Goal: Task Accomplishment & Management: Use online tool/utility

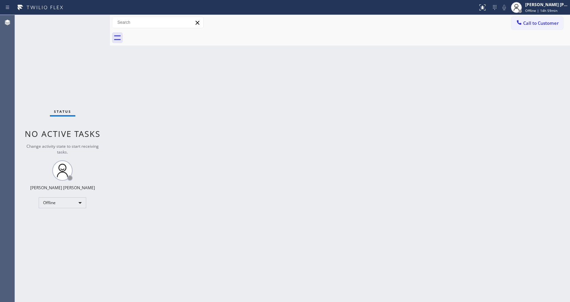
drag, startPoint x: 72, startPoint y: 109, endPoint x: 219, endPoint y: 61, distance: 154.3
click at [72, 109] on div "Status" at bounding box center [62, 112] width 25 height 7
click at [543, 12] on span "Offline | 14h 59min" at bounding box center [541, 10] width 32 height 5
click at [520, 35] on button "Available" at bounding box center [536, 36] width 68 height 9
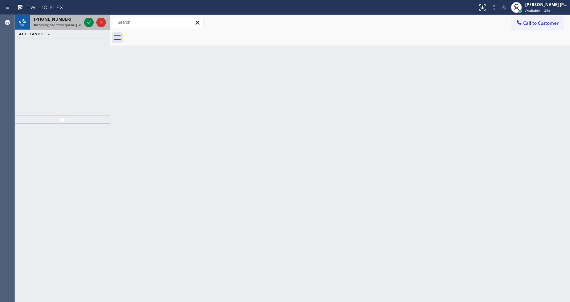
click at [73, 22] on div "[PHONE_NUMBER] Incoming call from queue [Test] All" at bounding box center [56, 22] width 53 height 15
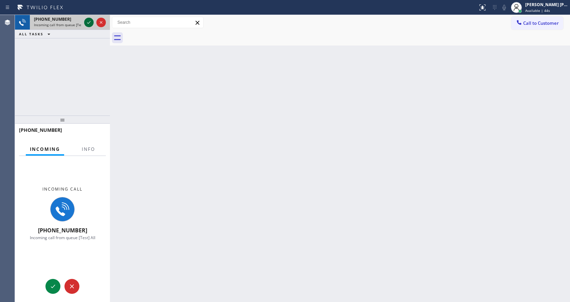
click at [88, 23] on icon at bounding box center [88, 22] width 3 height 3
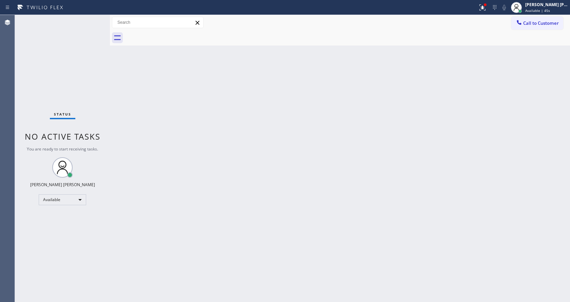
drag, startPoint x: 230, startPoint y: 207, endPoint x: 213, endPoint y: 264, distance: 59.6
click at [227, 218] on div "Back to Dashboard Change Sender ID Customers Technicians Select a contact Outbo…" at bounding box center [340, 158] width 460 height 287
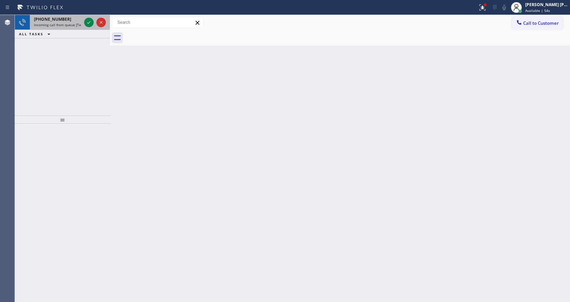
drag, startPoint x: 79, startPoint y: 23, endPoint x: 83, endPoint y: 23, distance: 4.4
click at [79, 23] on span "Incoming call from queue [Test] All" at bounding box center [62, 24] width 56 height 5
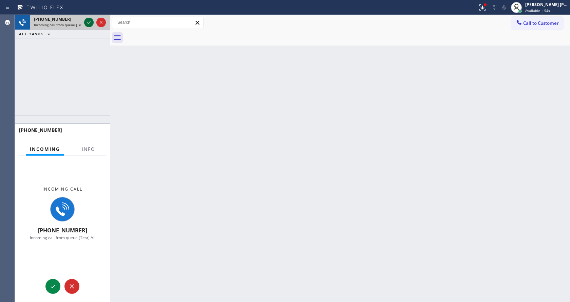
click at [90, 21] on icon at bounding box center [89, 22] width 8 height 8
click at [86, 147] on span "Info" at bounding box center [88, 149] width 13 height 6
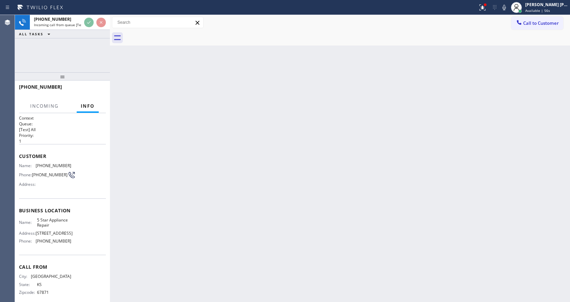
drag, startPoint x: 62, startPoint y: 118, endPoint x: 73, endPoint y: 49, distance: 70.4
click at [73, 49] on div "+16202141769 Incoming call from queue [Test] All ALL TASKS ALL TASKS ACTIVE TAS…" at bounding box center [62, 158] width 95 height 287
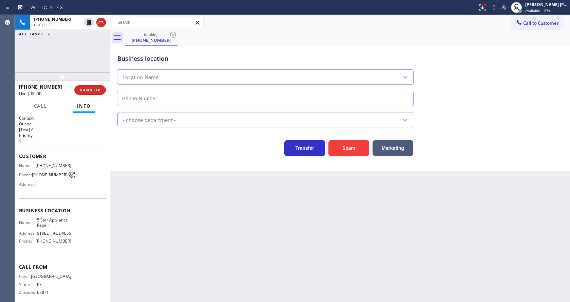
type input "[PHONE_NUMBER]"
click at [147, 183] on div "Back to Dashboard Change Sender ID Customers Technicians Select a contact Outbo…" at bounding box center [340, 158] width 460 height 287
click at [46, 187] on div "Address:" at bounding box center [45, 183] width 52 height 5
drag, startPoint x: 36, startPoint y: 164, endPoint x: 67, endPoint y: 164, distance: 31.5
click at [67, 164] on div "Name: (620) 214-1769" at bounding box center [45, 165] width 52 height 5
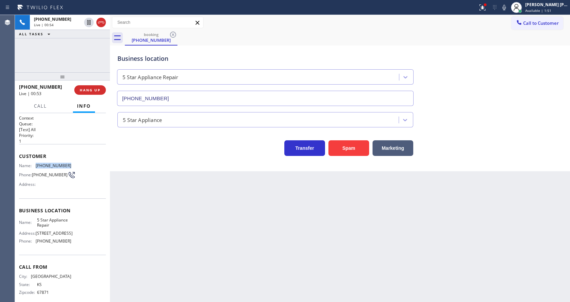
copy div "(620) 214-1769"
click at [205, 232] on div "Back to Dashboard Change Sender ID Customers Technicians Select a contact Outbo…" at bounding box center [340, 158] width 460 height 287
click at [58, 226] on span "5 Star Appliance Repair" at bounding box center [54, 222] width 34 height 11
drag, startPoint x: 34, startPoint y: 221, endPoint x: 57, endPoint y: 229, distance: 24.8
click at [57, 228] on div "Name: 5 Star Appliance Repair" at bounding box center [45, 222] width 52 height 11
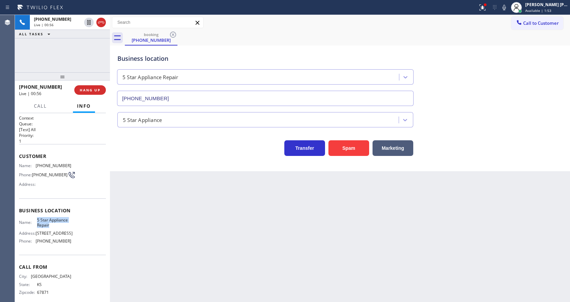
copy div "5 Star Appliance Repair"
drag, startPoint x: 183, startPoint y: 207, endPoint x: 181, endPoint y: 217, distance: 10.7
click at [182, 213] on div "Back to Dashboard Change Sender ID Customers Technicians Select a contact Outbo…" at bounding box center [340, 158] width 460 height 287
drag, startPoint x: 65, startPoint y: 235, endPoint x: 63, endPoint y: 239, distance: 4.2
click at [65, 235] on span "[STREET_ADDRESS]" at bounding box center [54, 232] width 37 height 5
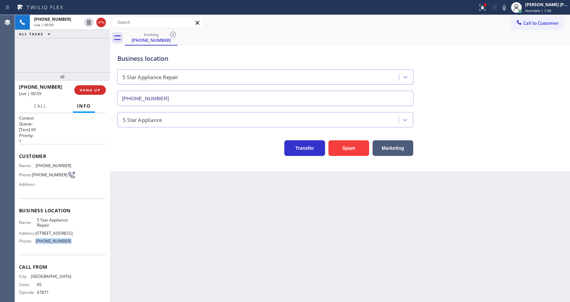
drag, startPoint x: 34, startPoint y: 244, endPoint x: 91, endPoint y: 241, distance: 56.7
click at [91, 241] on div "Name: 5 Star Appliance Repair Address: [STREET_ADDRESS] Phone: [PHONE_NUMBER]" at bounding box center [62, 231] width 87 height 29
copy div "[PHONE_NUMBER]"
drag, startPoint x: 147, startPoint y: 200, endPoint x: 160, endPoint y: 299, distance: 100.2
click at [155, 244] on div "Back to Dashboard Change Sender ID Customers Technicians Select a contact Outbo…" at bounding box center [340, 158] width 460 height 287
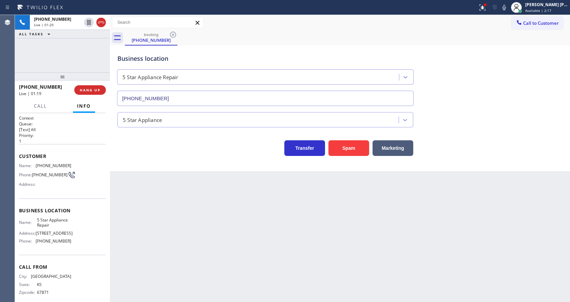
click at [204, 220] on div "Back to Dashboard Change Sender ID Customers Technicians Select a contact Outbo…" at bounding box center [340, 158] width 460 height 287
click at [197, 232] on div "Back to Dashboard Change Sender ID Customers Technicians Select a contact Outbo…" at bounding box center [340, 158] width 460 height 287
click at [50, 219] on span "5 Star Appliance Repair" at bounding box center [54, 222] width 34 height 11
click at [124, 180] on div "Back to Dashboard Change Sender ID Customers Technicians Select a contact Outbo…" at bounding box center [340, 158] width 460 height 287
drag, startPoint x: 159, startPoint y: 297, endPoint x: 161, endPoint y: 301, distance: 4.6
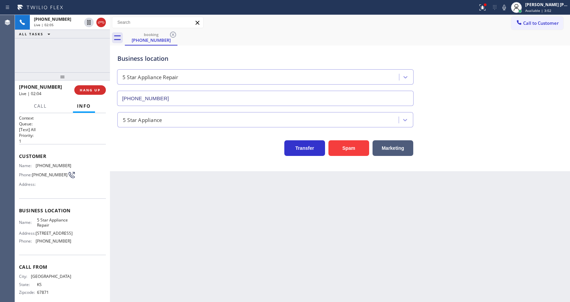
click at [160, 299] on div "Back to Dashboard Change Sender ID Customers Technicians Select a contact Outbo…" at bounding box center [340, 158] width 460 height 287
click at [480, 3] on button at bounding box center [482, 7] width 15 height 15
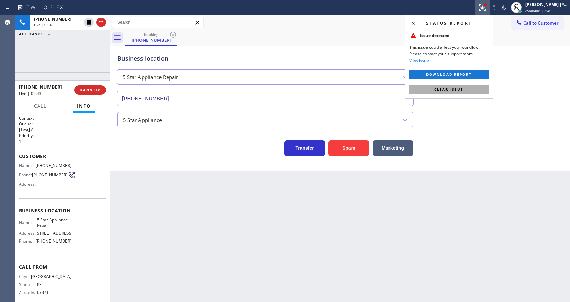
click at [473, 88] on button "Clear issue" at bounding box center [448, 88] width 79 height 9
drag, startPoint x: 493, startPoint y: 92, endPoint x: 476, endPoint y: 102, distance: 19.9
click at [492, 95] on div "Business location 5 Star Appliance Repair (855) 731-4952" at bounding box center [340, 74] width 448 height 61
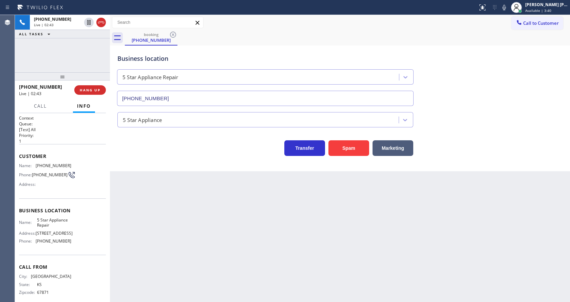
click at [206, 233] on div "Back to Dashboard Change Sender ID Customers Technicians Select a contact Outbo…" at bounding box center [340, 158] width 460 height 287
click at [509, 140] on div "Transfer Spam Marketing" at bounding box center [340, 145] width 448 height 22
click at [89, 45] on icon at bounding box center [89, 46] width 8 height 8
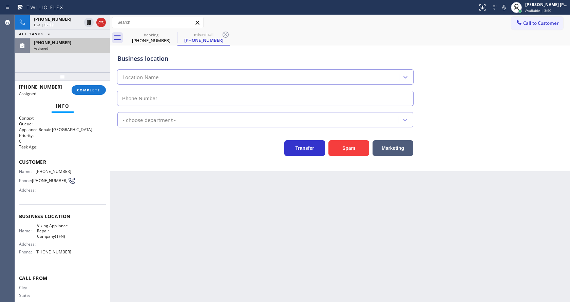
type input "(877) 516-1750"
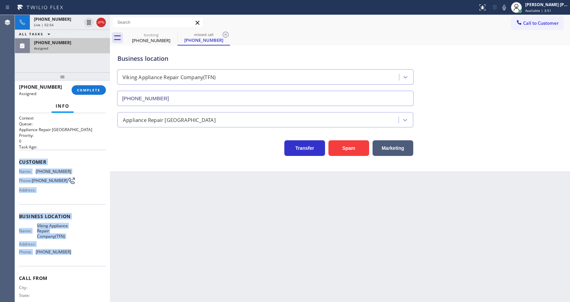
drag, startPoint x: 21, startPoint y: 161, endPoint x: 66, endPoint y: 258, distance: 107.4
click at [66, 258] on div "Context Queue: Appliance Repair High End Priority: 0 Task Age: Customer Name: (…" at bounding box center [62, 207] width 95 height 189
copy div "Customer Name: (855) 663-9023 Phone: (855) 663-9023 Address: Business location …"
click at [84, 89] on span "COMPLETE" at bounding box center [88, 90] width 23 height 5
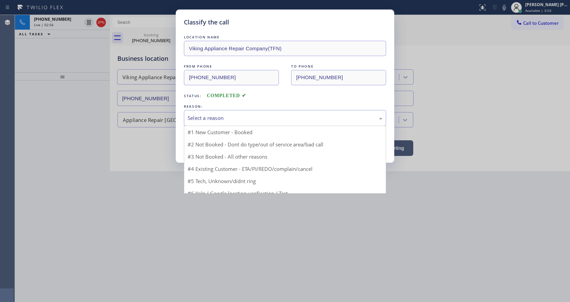
click at [202, 112] on div "Select a reason" at bounding box center [285, 118] width 202 height 16
click at [204, 142] on button "Save" at bounding box center [211, 144] width 55 height 22
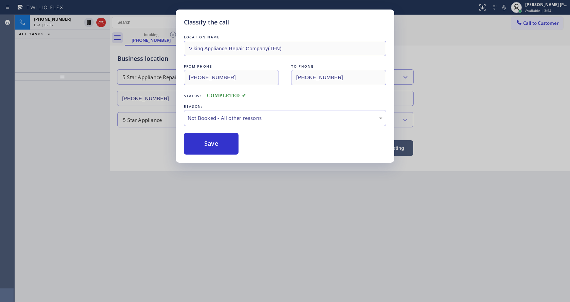
click at [204, 142] on button "Save" at bounding box center [211, 144] width 55 height 22
click at [196, 221] on div "Classify the call LOCATION NAME Viking Appliance Repair Company(TFN) FROM PHONE…" at bounding box center [285, 151] width 570 height 302
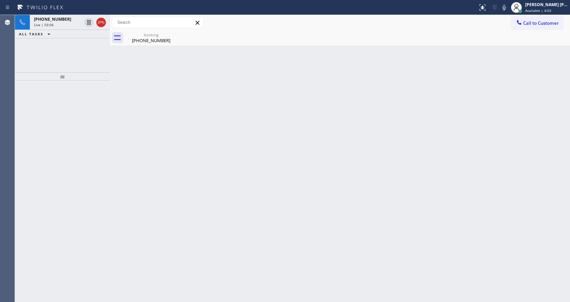
click at [94, 157] on div at bounding box center [62, 190] width 95 height 221
click at [147, 43] on div "(620) 214-1769" at bounding box center [150, 40] width 51 height 6
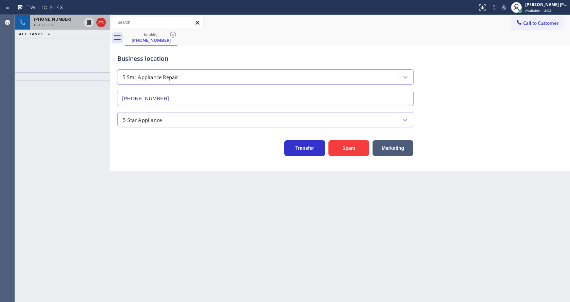
click at [69, 17] on div "+16202141769" at bounding box center [57, 19] width 47 height 6
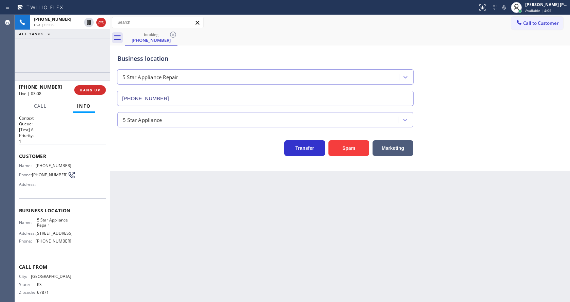
click at [227, 228] on div "Back to Dashboard Change Sender ID Customers Technicians Select a contact Outbo…" at bounding box center [340, 158] width 460 height 287
click at [247, 238] on div "Back to Dashboard Change Sender ID Customers Technicians Select a contact Outbo…" at bounding box center [340, 158] width 460 height 287
click at [169, 191] on div "Back to Dashboard Change Sender ID Customers Technicians Select a contact Outbo…" at bounding box center [340, 158] width 460 height 287
drag, startPoint x: 170, startPoint y: 201, endPoint x: 139, endPoint y: 277, distance: 82.5
click at [167, 202] on div "Back to Dashboard Change Sender ID Customers Technicians Select a contact Outbo…" at bounding box center [340, 158] width 460 height 287
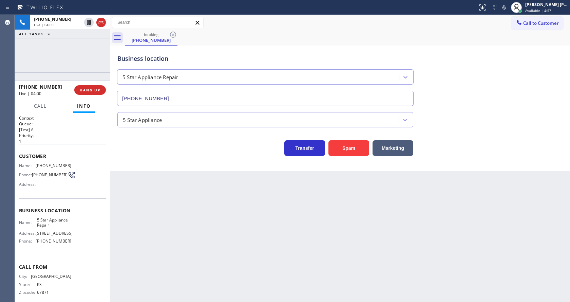
click at [250, 212] on div "Back to Dashboard Change Sender ID Customers Technicians Select a contact Outbo…" at bounding box center [340, 158] width 460 height 287
click at [505, 6] on icon at bounding box center [504, 7] width 8 height 8
click at [88, 22] on icon at bounding box center [88, 22] width 3 height 5
click at [163, 167] on div "Business location 5 Star Appliance Repair [PHONE_NUMBER] 5 Star Appliance Trans…" at bounding box center [340, 107] width 460 height 125
click at [272, 188] on div "Back to Dashboard Change Sender ID Customers Technicians Select a contact Outbo…" at bounding box center [340, 158] width 460 height 287
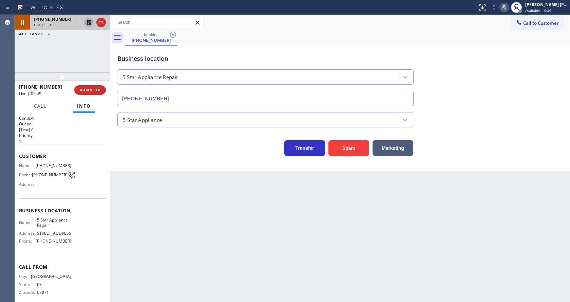
click at [90, 20] on icon at bounding box center [88, 22] width 5 height 5
click at [508, 6] on icon at bounding box center [504, 7] width 8 height 8
click at [519, 67] on div "Business location 5 Star Appliance Repair (855) 731-4952" at bounding box center [340, 74] width 448 height 61
click at [506, 6] on icon at bounding box center [504, 7] width 8 height 8
click at [88, 21] on icon at bounding box center [89, 22] width 8 height 8
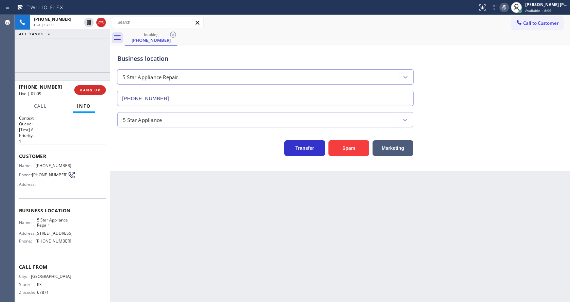
click at [179, 199] on div "Back to Dashboard Change Sender ID Customers Technicians Select a contact Outbo…" at bounding box center [340, 158] width 460 height 287
click at [37, 102] on button "Call" at bounding box center [40, 105] width 21 height 13
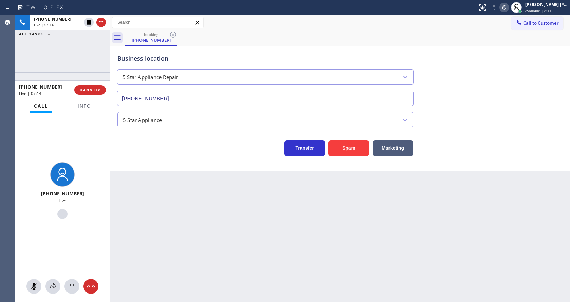
click at [299, 198] on div "Back to Dashboard Change Sender ID Customers Technicians Select a contact Outbo…" at bounding box center [340, 158] width 460 height 287
click at [86, 106] on span "Info" at bounding box center [84, 106] width 13 height 6
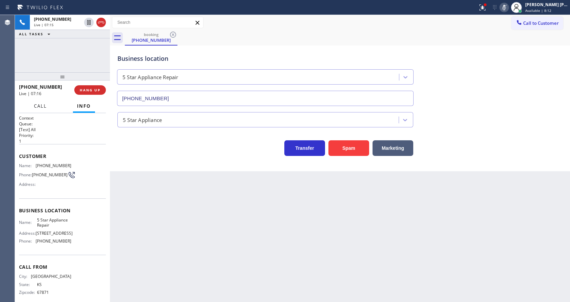
click at [44, 105] on span "Call" at bounding box center [40, 106] width 13 height 6
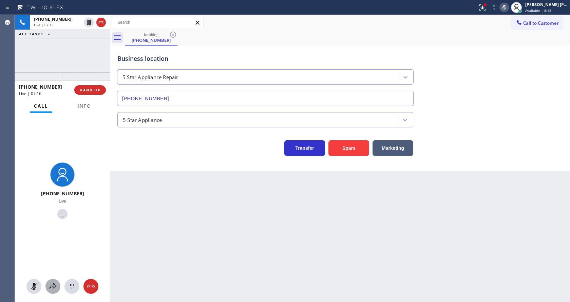
click at [55, 282] on icon at bounding box center [53, 286] width 8 height 8
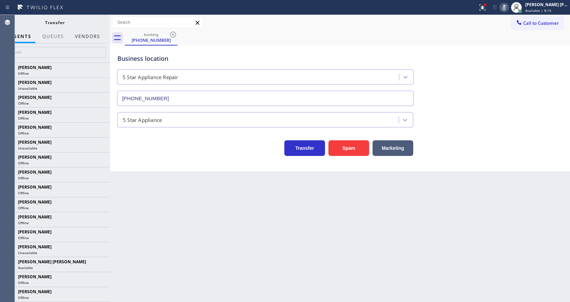
click at [93, 31] on button "Vendors" at bounding box center [87, 36] width 33 height 13
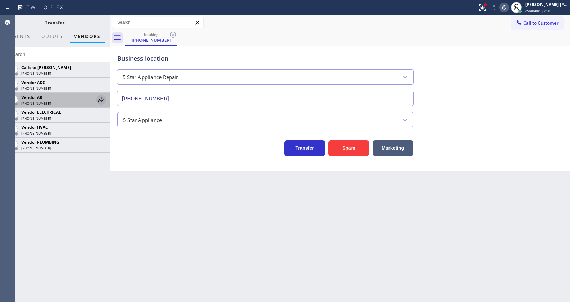
click at [104, 98] on icon at bounding box center [101, 100] width 8 height 8
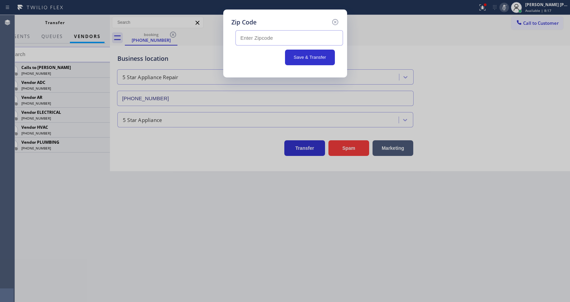
click at [241, 41] on input "text" at bounding box center [289, 37] width 108 height 15
paste input "67861"
type input "67861"
click at [306, 57] on button "Save & Transfer" at bounding box center [310, 58] width 50 height 16
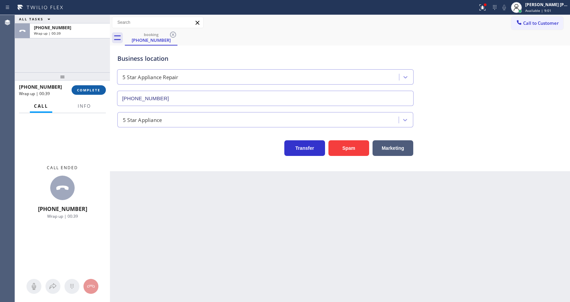
click at [86, 93] on button "COMPLETE" at bounding box center [89, 89] width 34 height 9
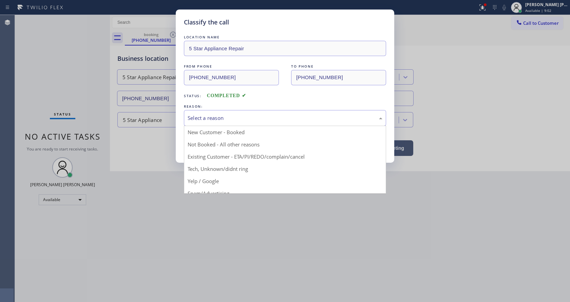
click at [218, 119] on div "Select a reason" at bounding box center [285, 118] width 195 height 8
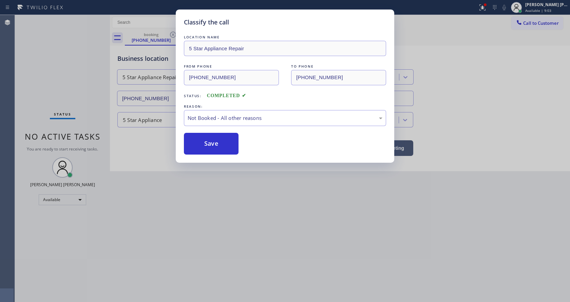
click at [212, 142] on button "Save" at bounding box center [211, 144] width 55 height 22
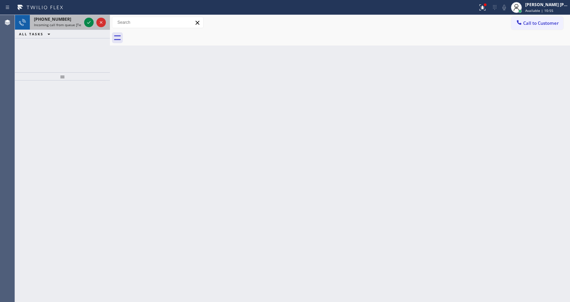
click at [51, 18] on span "+14695290965" at bounding box center [52, 19] width 37 height 6
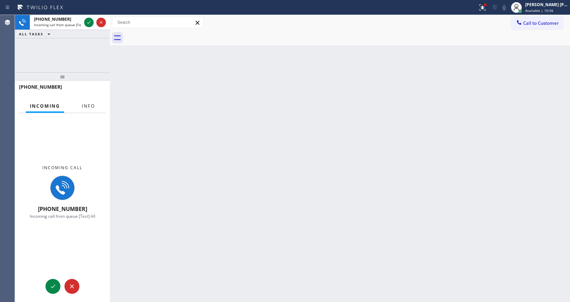
click at [93, 109] on button "Info" at bounding box center [88, 105] width 21 height 13
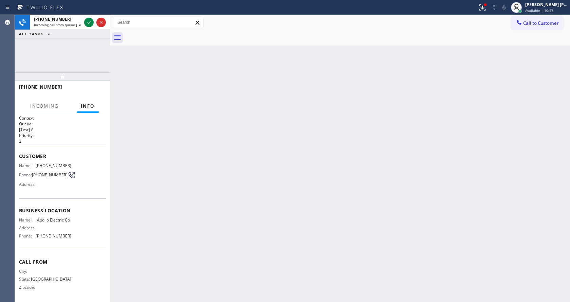
click at [269, 168] on div "Back to Dashboard Change Sender ID Customers Technicians Select a contact Outbo…" at bounding box center [340, 158] width 460 height 287
click at [87, 22] on icon at bounding box center [89, 22] width 8 height 8
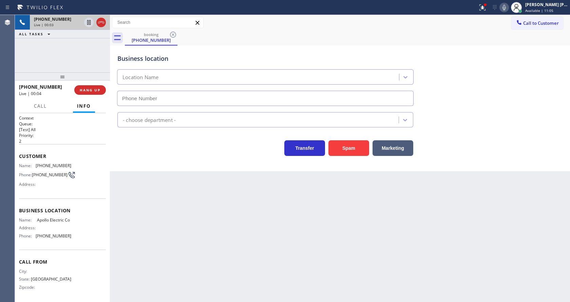
type input "(844) 731-2919"
click at [508, 9] on icon at bounding box center [504, 7] width 8 height 8
click at [491, 129] on div "Transfer Spam Marketing" at bounding box center [340, 141] width 448 height 28
click at [338, 152] on button "Spam" at bounding box center [348, 148] width 41 height 16
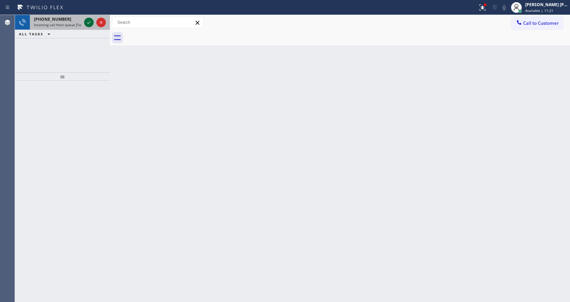
click at [88, 21] on icon at bounding box center [89, 22] width 8 height 8
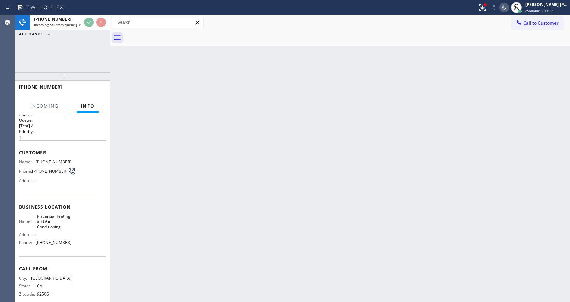
scroll to position [14, 0]
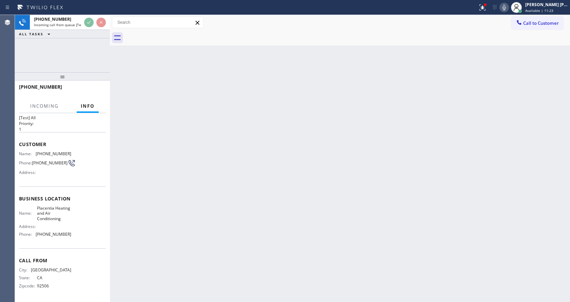
click at [249, 157] on div "Back to Dashboard Change Sender ID Customers Technicians Select a contact Outbo…" at bounding box center [340, 158] width 460 height 287
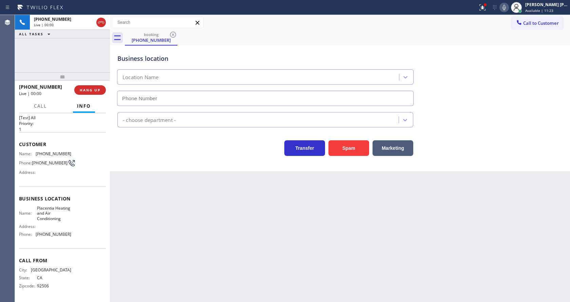
type input "(714) 497-1852"
click at [244, 237] on div "Back to Dashboard Change Sender ID Customers Technicians Select a contact Outbo…" at bounding box center [340, 158] width 460 height 287
click at [148, 156] on div "Business location Placentia Heating & Air Conditioning (714) 497-1852 HVAC Tran…" at bounding box center [340, 107] width 460 height 125
click at [305, 244] on div "Back to Dashboard Change Sender ID Customers Technicians Select a contact Outbo…" at bounding box center [340, 158] width 460 height 287
click at [142, 165] on div "Business location Placentia Heating & Air Conditioning (714) 497-1852 HVAC Tran…" at bounding box center [340, 107] width 460 height 125
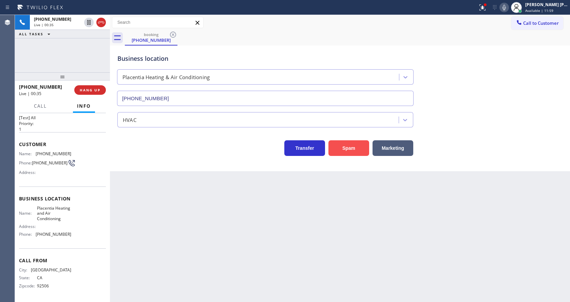
click at [354, 150] on button "Spam" at bounding box center [348, 148] width 41 height 16
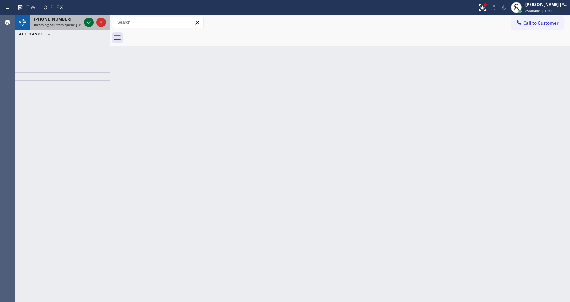
click at [89, 18] on button at bounding box center [88, 22] width 9 height 9
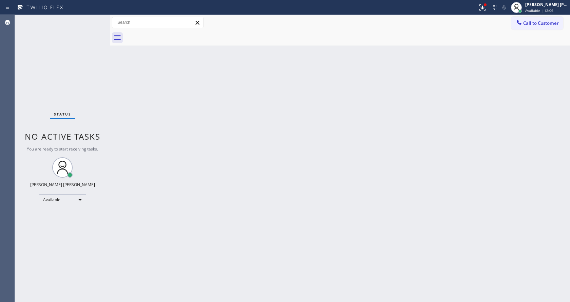
click at [89, 18] on div "Status No active tasks You are ready to start receiving tasks. [PERSON_NAME] [P…" at bounding box center [62, 158] width 95 height 287
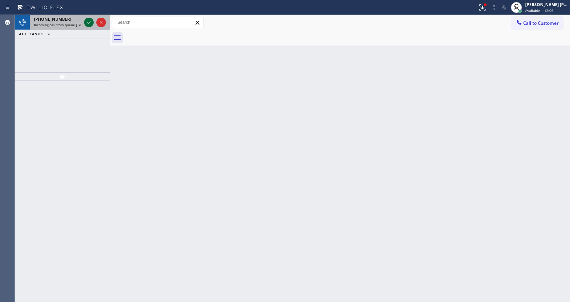
click at [86, 24] on div at bounding box center [95, 22] width 24 height 15
click at [86, 24] on icon at bounding box center [89, 22] width 8 height 8
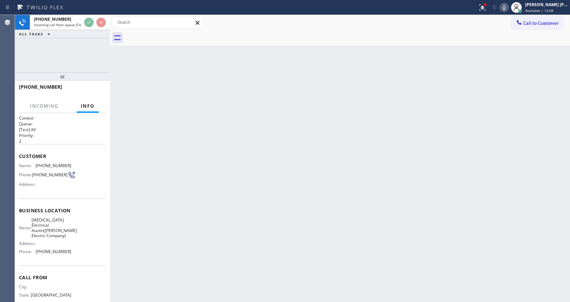
click at [272, 181] on div "Back to Dashboard Change Sender ID Customers Technicians Select a contact Outbo…" at bounding box center [340, 158] width 460 height 287
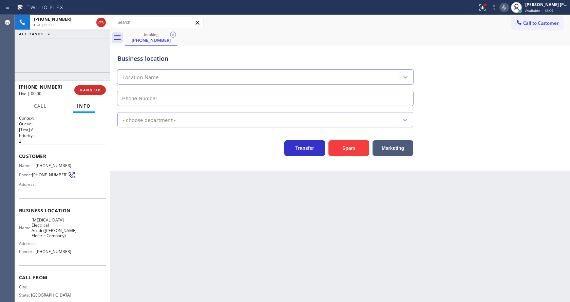
type input "(737) 276-3769"
click at [121, 193] on div "Back to Dashboard Change Sender ID Customers Technicians Select a contact Outbo…" at bounding box center [340, 158] width 460 height 287
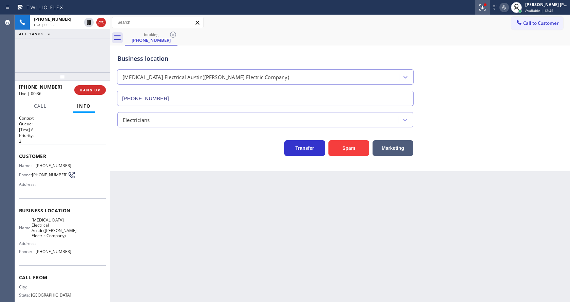
drag, startPoint x: 484, startPoint y: 8, endPoint x: 482, endPoint y: 12, distance: 4.6
click at [484, 7] on icon at bounding box center [482, 7] width 8 height 8
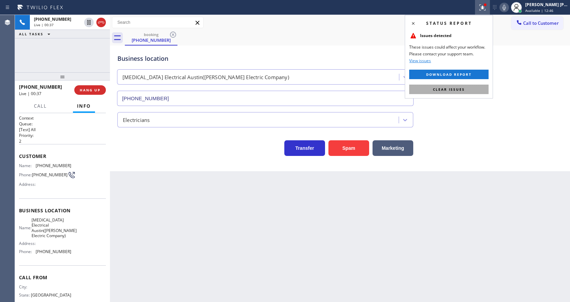
click at [459, 91] on span "Clear issues" at bounding box center [449, 89] width 32 height 5
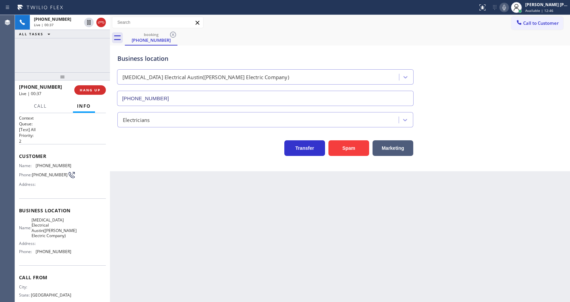
click at [462, 91] on div "Business location High Voltage Electrical Austin(Hoffman Electric Company) (737…" at bounding box center [340, 74] width 448 height 61
click at [464, 93] on div "Business location High Voltage Electrical Austin(Hoffman Electric Company) (737…" at bounding box center [340, 74] width 448 height 61
click at [147, 161] on div "Business location High Voltage Electrical Austin(Hoffman Electric Company) (737…" at bounding box center [340, 107] width 460 height 125
click at [86, 87] on button "HANG UP" at bounding box center [90, 89] width 32 height 9
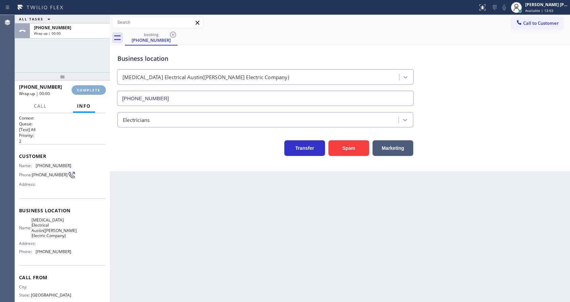
click at [86, 87] on button "COMPLETE" at bounding box center [89, 89] width 34 height 9
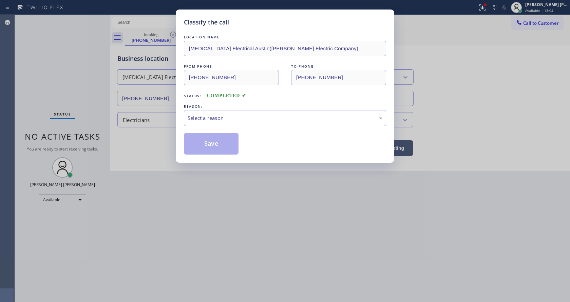
click at [293, 126] on div "LOCATION NAME High Voltage Electrical Austin(Hoffman Electric Company) FROM PHO…" at bounding box center [285, 94] width 202 height 121
click at [288, 122] on div "Select a reason" at bounding box center [285, 118] width 202 height 16
click at [237, 142] on button "Save" at bounding box center [211, 144] width 55 height 22
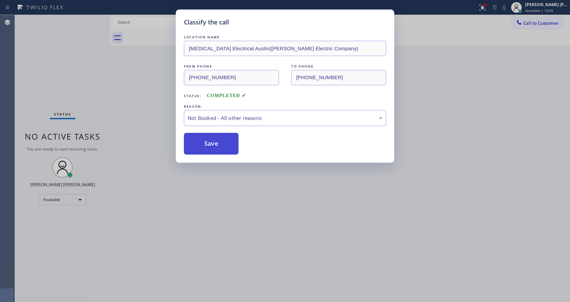
click at [231, 142] on button "Save" at bounding box center [211, 144] width 55 height 22
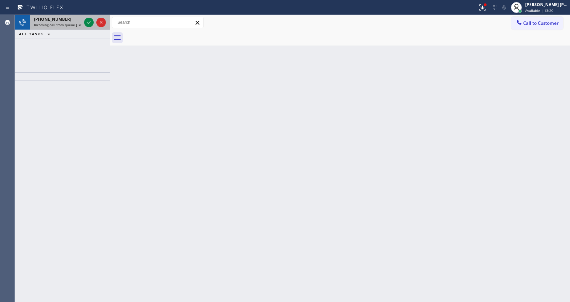
click at [75, 26] on span "Incoming call from queue [Test] All" at bounding box center [62, 24] width 56 height 5
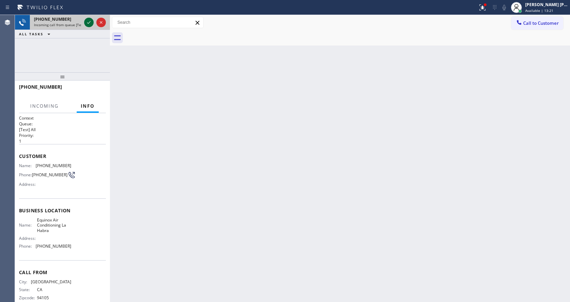
click at [88, 23] on icon at bounding box center [88, 22] width 3 height 3
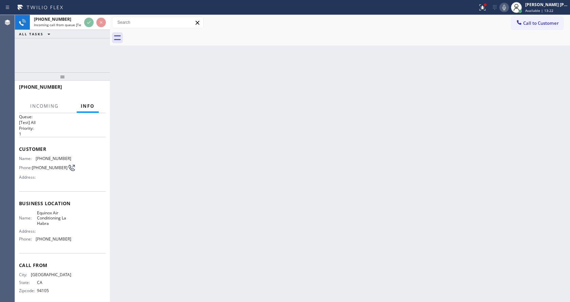
scroll to position [14, 0]
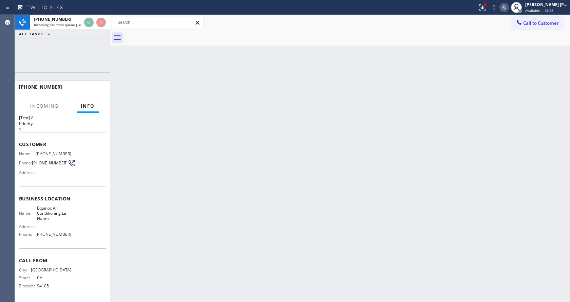
click at [204, 166] on div "Back to Dashboard Change Sender ID Customers Technicians Select a contact Outbo…" at bounding box center [340, 158] width 460 height 287
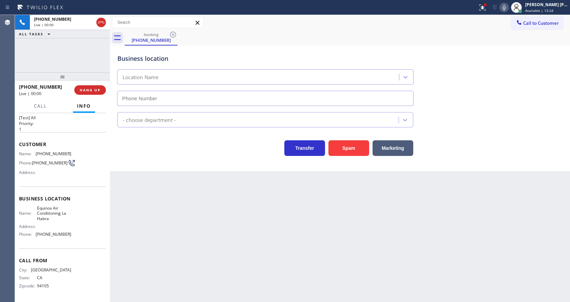
type input "(562) 456-3171"
click at [253, 197] on div "Back to Dashboard Change Sender ID Customers Technicians Select a contact Outbo…" at bounding box center [340, 158] width 460 height 287
click at [146, 171] on div "Back to Dashboard Change Sender ID Customers Technicians Select a contact Outbo…" at bounding box center [340, 158] width 460 height 287
click at [201, 242] on div "Back to Dashboard Change Sender ID Customers Technicians Select a contact Outbo…" at bounding box center [340, 158] width 460 height 287
click at [259, 252] on div "Back to Dashboard Change Sender ID Customers Technicians Select a contact Outbo…" at bounding box center [340, 158] width 460 height 287
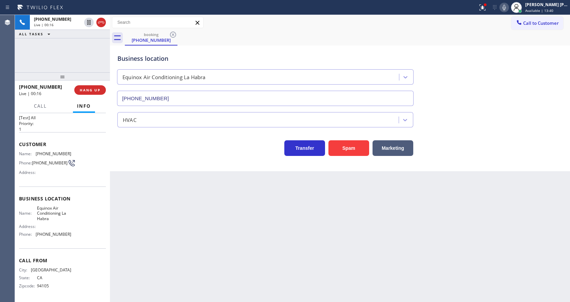
click at [128, 170] on div "Business location Equinox Air Conditioning La Habra (562) 456-3171 HVAC Transfe…" at bounding box center [340, 107] width 460 height 125
click at [158, 224] on div "Back to Dashboard Change Sender ID Customers Technicians Select a contact Outbo…" at bounding box center [340, 158] width 460 height 287
click at [299, 264] on div "Back to Dashboard Change Sender ID Customers Technicians Select a contact Outbo…" at bounding box center [340, 158] width 460 height 287
drag, startPoint x: 142, startPoint y: 174, endPoint x: 75, endPoint y: 104, distance: 96.4
click at [142, 174] on div "Back to Dashboard Change Sender ID Customers Technicians Select a contact Outbo…" at bounding box center [340, 158] width 460 height 287
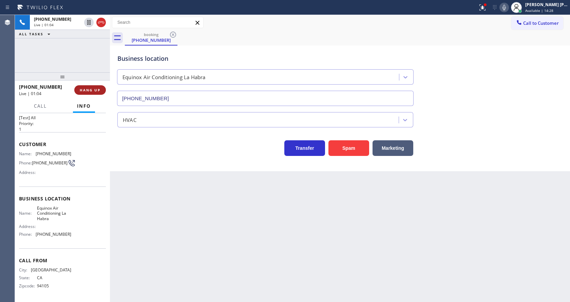
click at [88, 88] on span "HANG UP" at bounding box center [90, 90] width 21 height 5
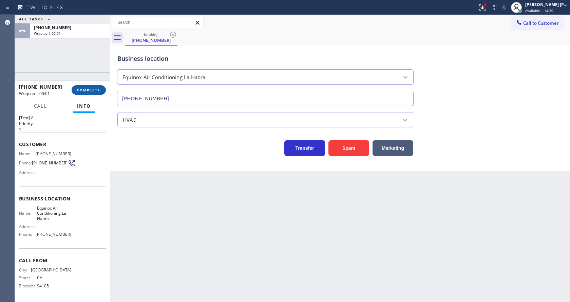
click at [77, 92] on button "COMPLETE" at bounding box center [89, 89] width 34 height 9
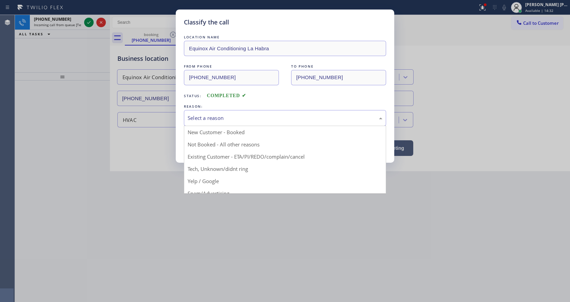
click at [212, 116] on div "Select a reason" at bounding box center [285, 118] width 195 height 8
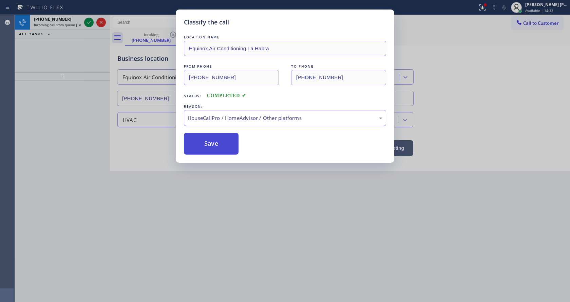
click at [199, 147] on button "Save" at bounding box center [211, 144] width 55 height 22
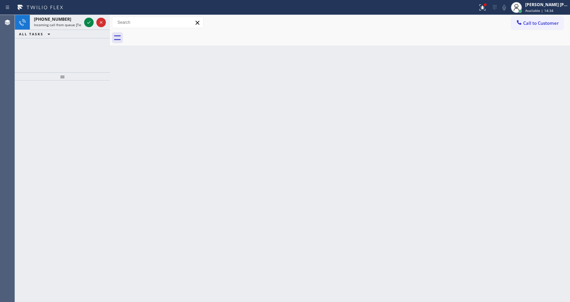
click at [67, 22] on div "+18565459715 Incoming call from queue [Test] All" at bounding box center [56, 22] width 53 height 15
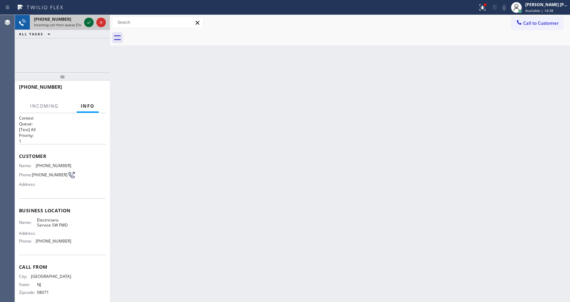
click at [89, 22] on icon at bounding box center [89, 22] width 8 height 8
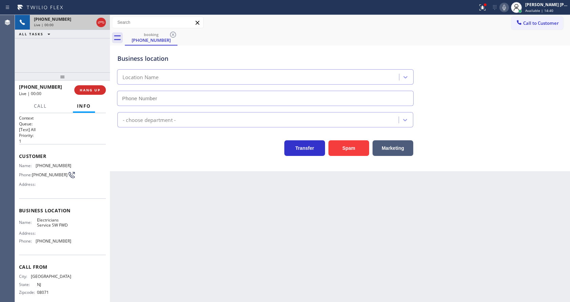
type input "[PHONE_NUMBER]"
click at [347, 145] on button "Spam" at bounding box center [348, 148] width 41 height 16
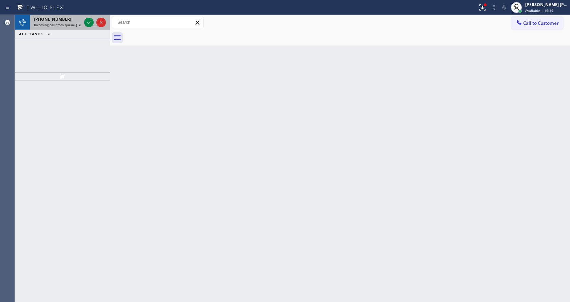
click at [65, 27] on div "+16615754962 Incoming call from queue [Test] All" at bounding box center [56, 22] width 53 height 15
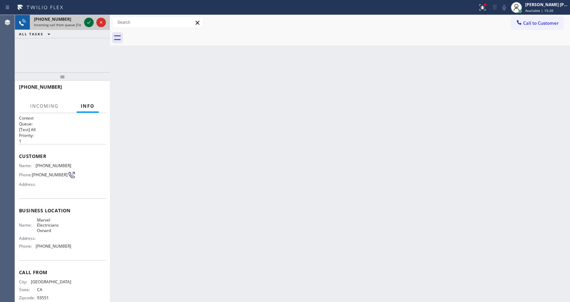
click at [89, 22] on icon at bounding box center [89, 22] width 8 height 8
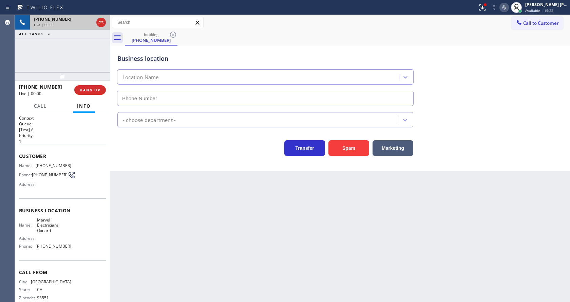
type input "(805) 464-3703"
click at [485, 7] on icon at bounding box center [482, 7] width 6 height 6
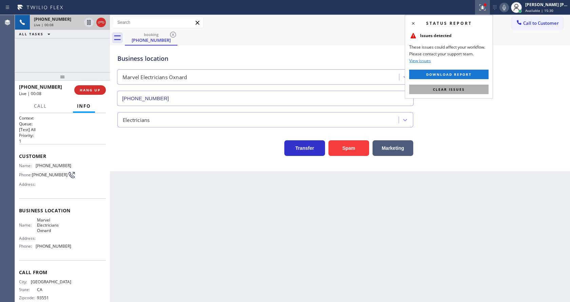
click at [463, 88] on span "Clear issues" at bounding box center [449, 89] width 32 height 5
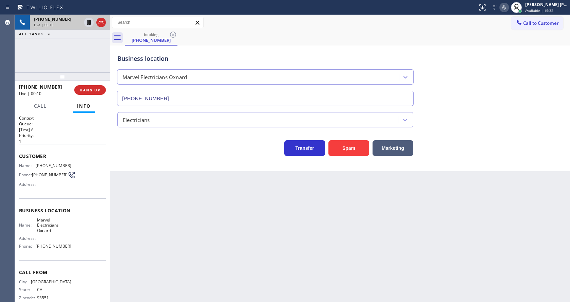
click at [486, 161] on div "Business location Marvel Electricians Oxnard (805) 464-3703 Electricians Transf…" at bounding box center [340, 107] width 460 height 125
click at [261, 223] on div "Back to Dashboard Change Sender ID Customers Technicians Select a contact Outbo…" at bounding box center [340, 158] width 460 height 287
click at [207, 178] on div "Back to Dashboard Change Sender ID Customers Technicians Select a contact Outbo…" at bounding box center [340, 158] width 460 height 287
click at [187, 221] on div "Back to Dashboard Change Sender ID Customers Technicians Select a contact Outbo…" at bounding box center [340, 158] width 460 height 287
click at [157, 167] on div "Business location Marvel Electricians Oxnard (805) 464-3703 Electricians Transf…" at bounding box center [340, 107] width 460 height 125
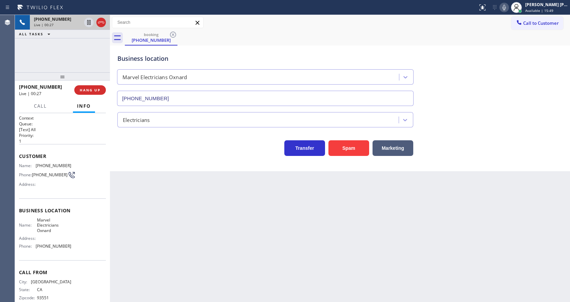
click at [506, 4] on icon at bounding box center [504, 7] width 8 height 8
click at [483, 110] on div "Electricians" at bounding box center [340, 118] width 448 height 18
click at [508, 10] on icon at bounding box center [504, 7] width 8 height 8
click at [299, 191] on div "Back to Dashboard Change Sender ID Customers Technicians Select a contact Outbo…" at bounding box center [340, 158] width 460 height 287
drag, startPoint x: 508, startPoint y: 7, endPoint x: 513, endPoint y: 29, distance: 22.2
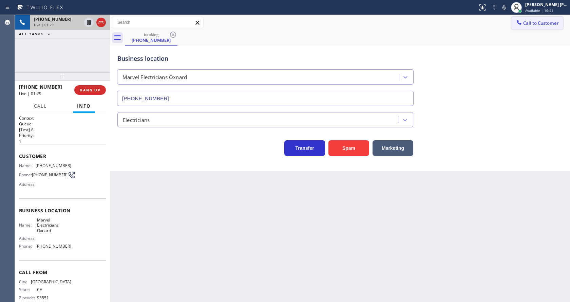
click at [511, 14] on div "Status report No issues detected If you experience an issue, please download th…" at bounding box center [522, 7] width 95 height 15
click at [507, 8] on icon at bounding box center [504, 7] width 8 height 8
click at [462, 124] on div "Electricians" at bounding box center [340, 118] width 448 height 18
click at [506, 8] on icon at bounding box center [504, 7] width 8 height 8
drag, startPoint x: 34, startPoint y: 165, endPoint x: 77, endPoint y: 166, distance: 42.7
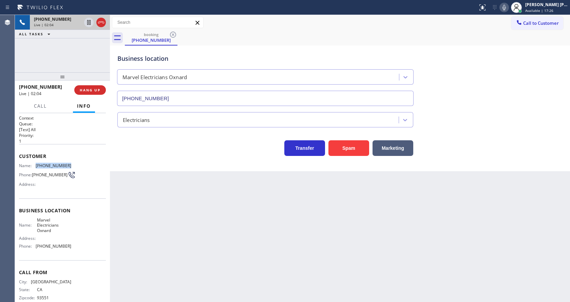
click at [77, 166] on div "Name: (661) 575-4962 Phone: (661) 575-4962 Address:" at bounding box center [62, 176] width 87 height 27
copy div "(661) 575-4962"
click at [195, 206] on div "Back to Dashboard Change Sender ID Customers Technicians Select a contact Outbo…" at bounding box center [340, 158] width 460 height 287
click at [79, 227] on div "Name: Marvel Electricians Oxnard Address: Phone: (805) 464-3703" at bounding box center [62, 234] width 87 height 34
drag, startPoint x: 36, startPoint y: 220, endPoint x: 59, endPoint y: 233, distance: 26.3
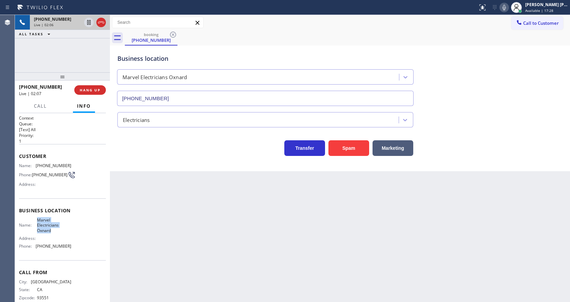
click at [59, 233] on span "Marvel Electricians Oxnard" at bounding box center [54, 225] width 34 height 16
copy span "Marvel Electricians Oxnard"
drag, startPoint x: 169, startPoint y: 218, endPoint x: 142, endPoint y: 292, distance: 79.0
click at [168, 217] on div "Back to Dashboard Change Sender ID Customers Technicians Select a contact Outbo…" at bounding box center [340, 158] width 460 height 287
click at [90, 249] on div "Name: Marvel Electricians Oxnard Address: Phone: (805) 464-3703" at bounding box center [62, 234] width 87 height 34
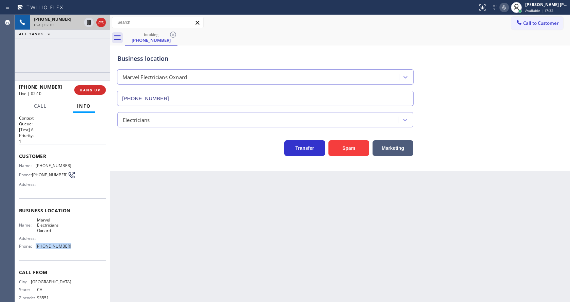
drag, startPoint x: 34, startPoint y: 247, endPoint x: 76, endPoint y: 250, distance: 42.2
click at [76, 250] on div "Name: Marvel Electricians Oxnard Address: Phone: (805) 464-3703" at bounding box center [62, 234] width 87 height 34
copy div "(805) 464-3703"
drag, startPoint x: 155, startPoint y: 221, endPoint x: 156, endPoint y: 296, distance: 75.0
click at [155, 224] on div "Back to Dashboard Change Sender ID Customers Technicians Select a contact Outbo…" at bounding box center [340, 158] width 460 height 287
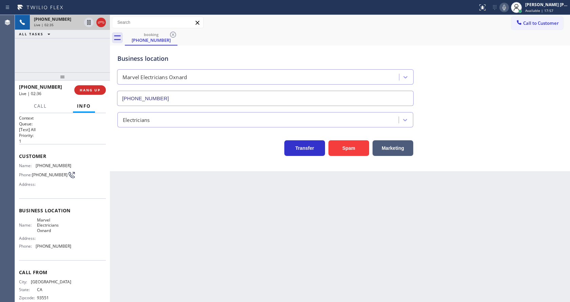
click at [249, 216] on div "Back to Dashboard Change Sender ID Customers Technicians Select a contact Outbo…" at bounding box center [340, 158] width 460 height 287
click at [505, 5] on icon at bounding box center [504, 7] width 8 height 8
click at [88, 22] on icon at bounding box center [89, 22] width 8 height 8
click at [150, 228] on div "Back to Dashboard Change Sender ID Customers Technicians Select a contact Outbo…" at bounding box center [340, 158] width 460 height 287
click at [352, 211] on div "Back to Dashboard Change Sender ID Customers Technicians Select a contact Outbo…" at bounding box center [340, 158] width 460 height 287
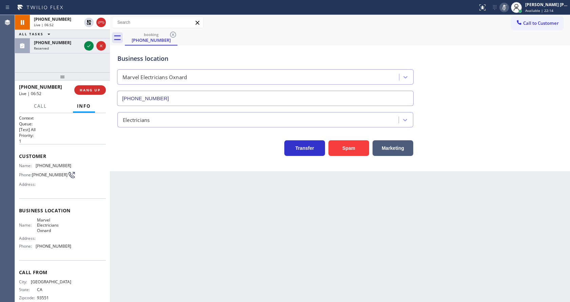
click at [189, 283] on div "Back to Dashboard Change Sender ID Customers Technicians Select a contact Outbo…" at bounding box center [340, 158] width 460 height 287
click at [296, 234] on div "Back to Dashboard Change Sender ID Customers Technicians Select a contact Outbo…" at bounding box center [340, 158] width 460 height 287
drag, startPoint x: 124, startPoint y: 173, endPoint x: 124, endPoint y: 168, distance: 5.1
click at [124, 172] on div "Back to Dashboard Change Sender ID Customers Technicians Select a contact Outbo…" at bounding box center [340, 158] width 460 height 287
click at [90, 43] on icon at bounding box center [89, 46] width 8 height 8
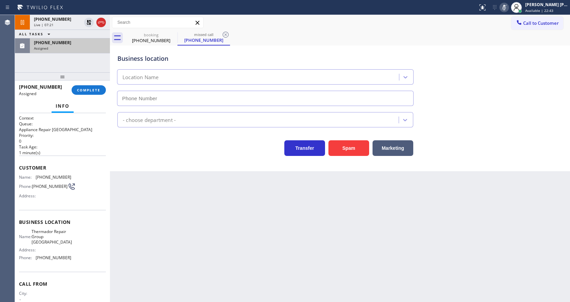
click at [81, 83] on div "(224) 488-9183 Assigned COMPLETE" at bounding box center [62, 90] width 87 height 18
type input "(224) 302-6358"
click at [83, 89] on span "COMPLETE" at bounding box center [88, 90] width 23 height 5
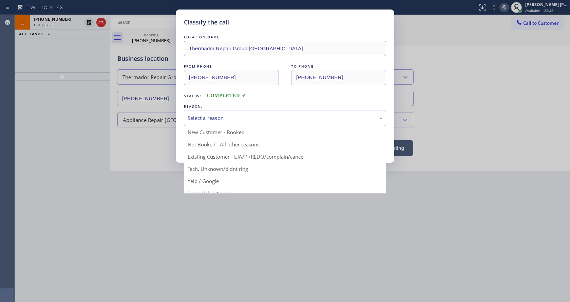
click at [197, 121] on div "Select a reason" at bounding box center [285, 118] width 195 height 8
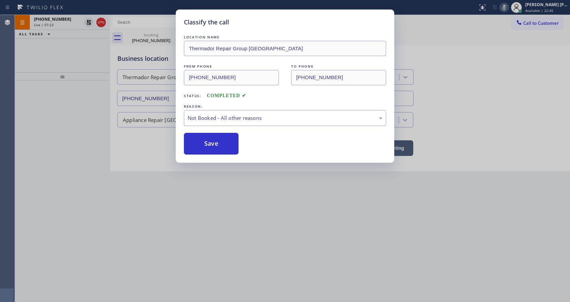
click at [201, 146] on button "Save" at bounding box center [211, 144] width 55 height 22
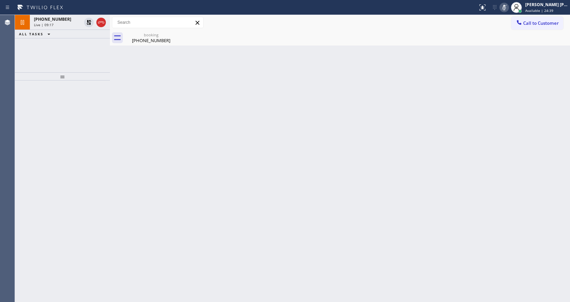
click at [136, 111] on div "Back to Dashboard Change Sender ID Customers Technicians Select a contact Outbo…" at bounding box center [340, 158] width 460 height 287
click at [143, 39] on div "(661) 575-4962" at bounding box center [150, 40] width 51 height 6
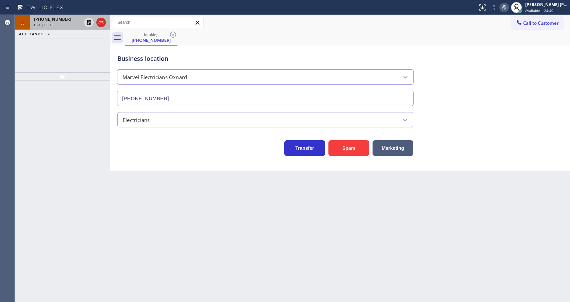
click at [71, 23] on div "Live | 09:18" at bounding box center [57, 24] width 47 height 5
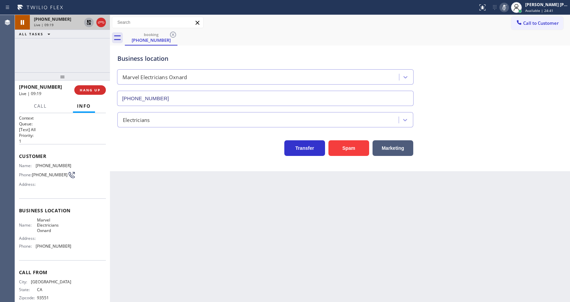
click at [90, 20] on icon at bounding box center [89, 22] width 8 height 8
click at [508, 2] on div "Status report No issues detected If you experience an issue, please download th…" at bounding box center [522, 7] width 95 height 15
click at [507, 7] on icon at bounding box center [504, 7] width 8 height 8
click at [517, 43] on div "booking (661) 575-4962" at bounding box center [347, 37] width 445 height 15
click at [256, 207] on div "Back to Dashboard Change Sender ID Customers Technicians Select a contact Outbo…" at bounding box center [340, 158] width 460 height 287
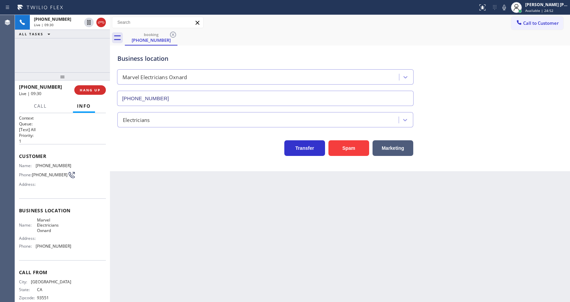
click at [561, 51] on div "Business location Marvel Electricians Oxnard (805) 464-3703" at bounding box center [340, 74] width 448 height 61
click at [266, 232] on div "Back to Dashboard Change Sender ID Customers Technicians Select a contact Outbo…" at bounding box center [340, 158] width 460 height 287
click at [150, 214] on div "Back to Dashboard Change Sender ID Customers Technicians Select a contact Outbo…" at bounding box center [340, 158] width 460 height 287
click at [270, 227] on div "Back to Dashboard Change Sender ID Customers Technicians Select a contact Outbo…" at bounding box center [340, 158] width 460 height 287
drag, startPoint x: 148, startPoint y: 240, endPoint x: 160, endPoint y: 298, distance: 59.3
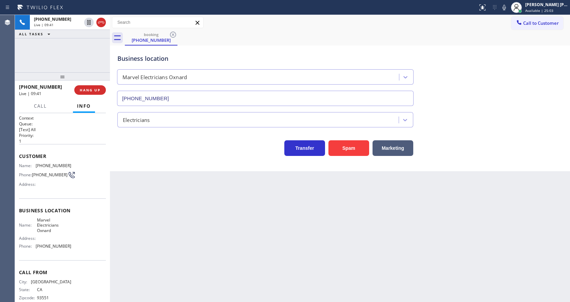
click at [157, 247] on div "Back to Dashboard Change Sender ID Customers Technicians Select a contact Outbo…" at bounding box center [340, 158] width 460 height 287
click at [321, 220] on div "Back to Dashboard Change Sender ID Customers Technicians Select a contact Outbo…" at bounding box center [340, 158] width 460 height 287
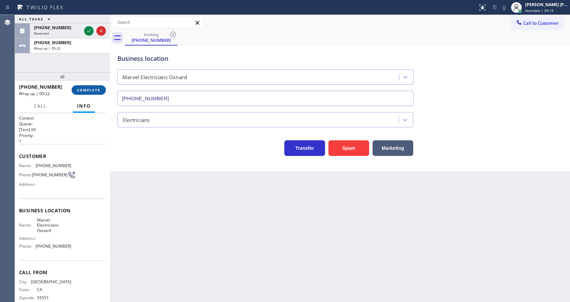
click at [91, 89] on span "COMPLETE" at bounding box center [88, 90] width 23 height 5
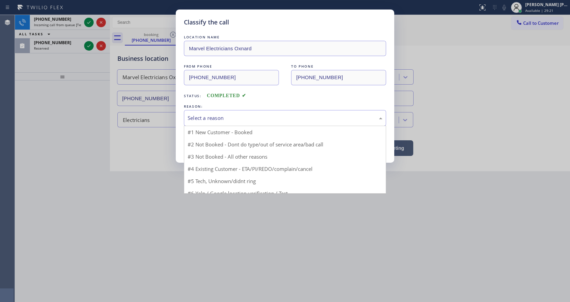
click at [228, 117] on div "Select a reason" at bounding box center [285, 118] width 195 height 8
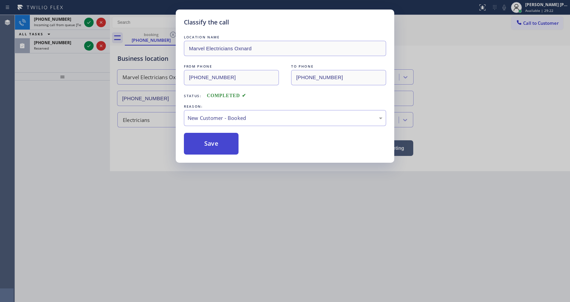
click at [210, 144] on button "Save" at bounding box center [211, 144] width 55 height 22
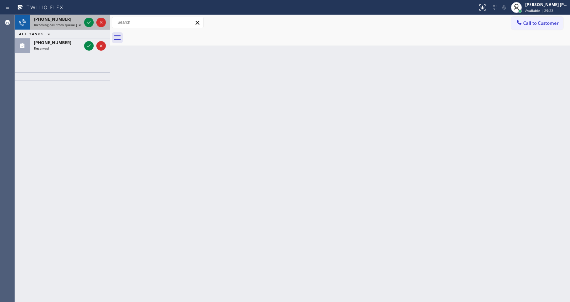
click at [78, 22] on div "+17147807794 Incoming call from queue [Test] All" at bounding box center [56, 22] width 53 height 15
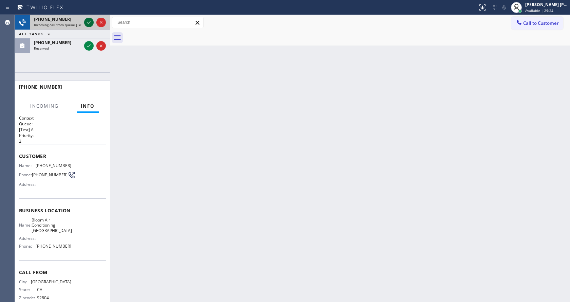
click at [90, 19] on icon at bounding box center [89, 22] width 8 height 8
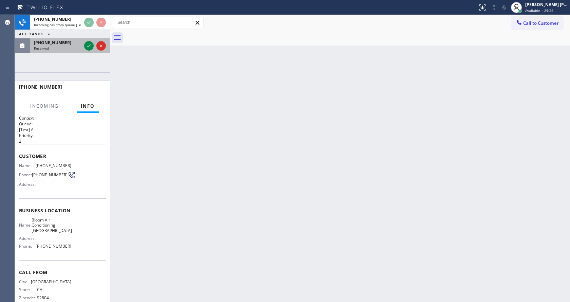
click at [74, 41] on div "(442) 758-9657" at bounding box center [57, 43] width 47 height 6
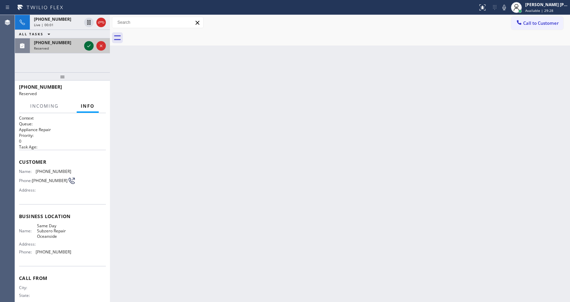
click at [86, 42] on icon at bounding box center [89, 46] width 8 height 8
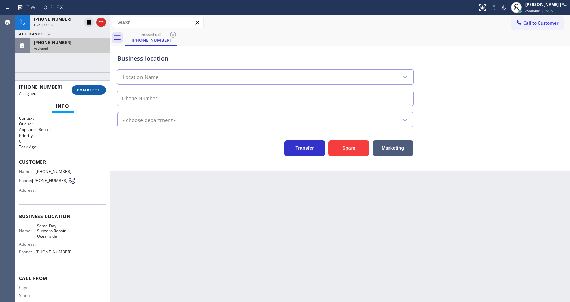
type input "(442) 200-2885"
click at [85, 85] on button "COMPLETE" at bounding box center [89, 89] width 34 height 9
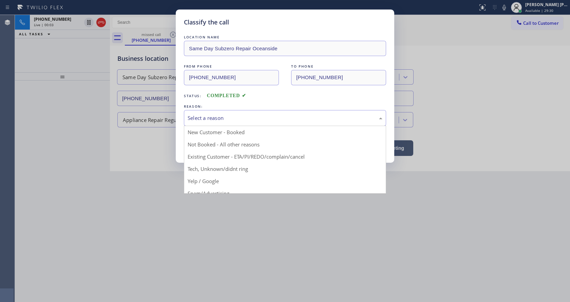
click at [214, 116] on div "Select a reason" at bounding box center [285, 118] width 195 height 8
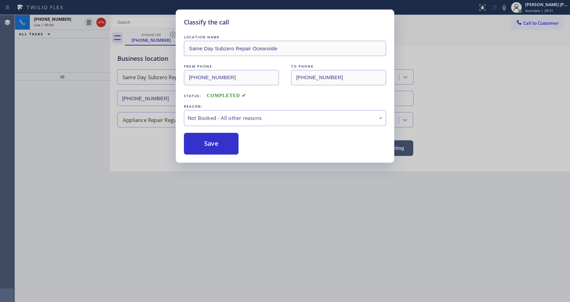
click at [212, 138] on button "Save" at bounding box center [211, 144] width 55 height 22
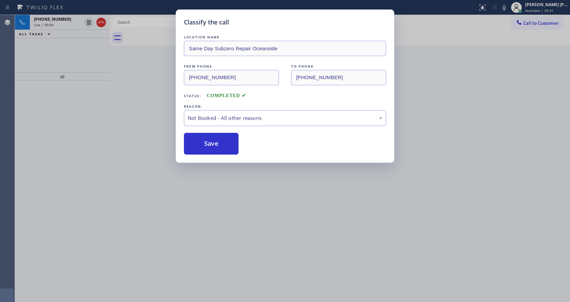
click at [212, 138] on button "Save" at bounding box center [211, 144] width 55 height 22
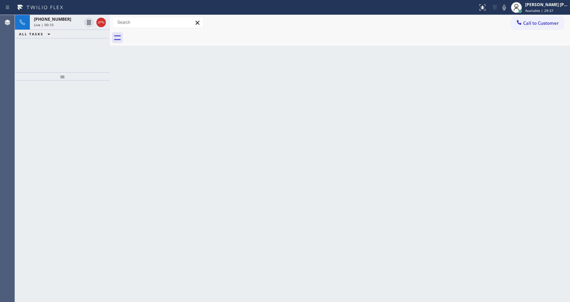
click at [121, 132] on div "Back to Dashboard Change Sender ID Customers Technicians Select a contact Outbo…" at bounding box center [340, 158] width 460 height 287
click at [100, 23] on icon at bounding box center [101, 22] width 8 height 8
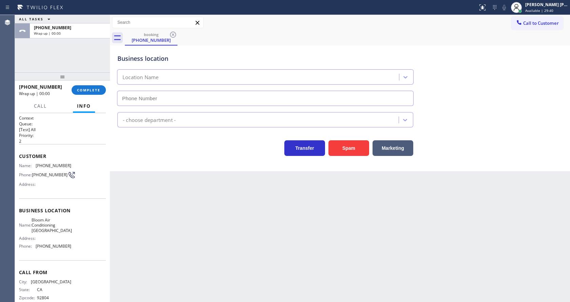
type input "(714) 844-8904"
click at [224, 241] on div "Back to Dashboard Change Sender ID Customers Technicians Select a contact Outbo…" at bounding box center [340, 158] width 460 height 287
click at [148, 173] on div "Back to Dashboard Change Sender ID Customers Technicians Select a contact Outbo…" at bounding box center [340, 158] width 460 height 287
click at [86, 89] on span "COMPLETE" at bounding box center [88, 90] width 23 height 5
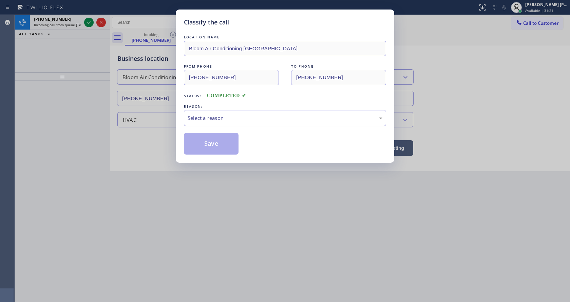
click at [200, 115] on div "Select a reason" at bounding box center [285, 118] width 195 height 8
click at [212, 153] on button "Save" at bounding box center [211, 144] width 55 height 22
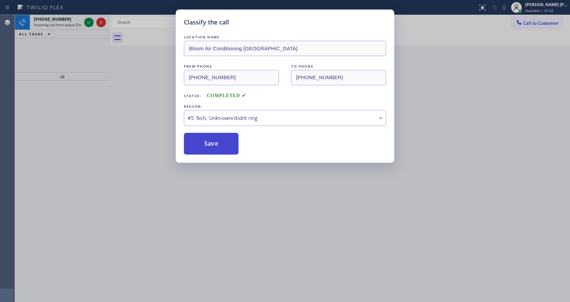
click at [212, 153] on button "Save" at bounding box center [211, 144] width 55 height 22
click at [89, 20] on div "Classify the call LOCATION NAME Bloom Air Conditioning Huntigton Beach FROM PHO…" at bounding box center [285, 151] width 570 height 302
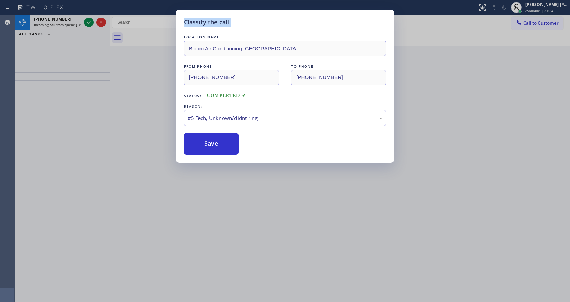
click at [89, 20] on div "Classify the call LOCATION NAME Viking Appliance Repair Company(TFN) FROM PHONE…" at bounding box center [292, 158] width 555 height 287
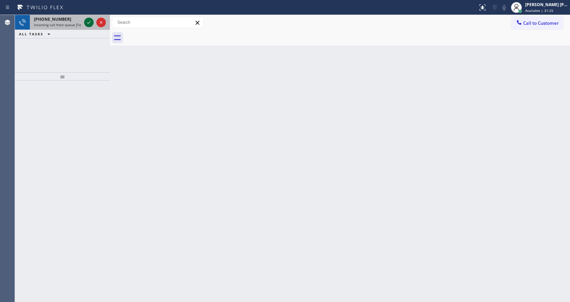
click at [88, 22] on icon at bounding box center [89, 22] width 8 height 8
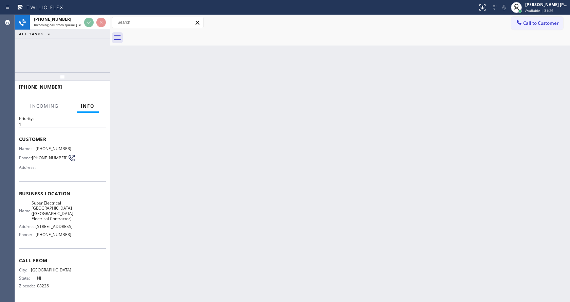
scroll to position [45, 0]
click at [206, 205] on div "Back to Dashboard Change Sender ID Customers Technicians Select a contact Outbo…" at bounding box center [340, 158] width 460 height 287
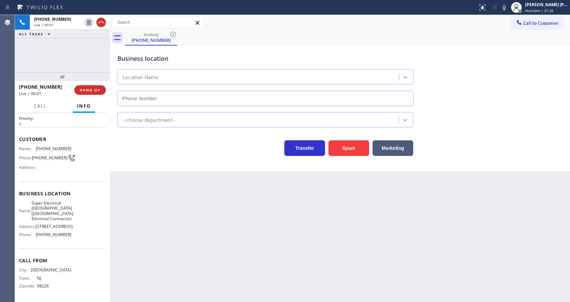
type input "[PHONE_NUMBER]"
click at [350, 210] on div "Back to Dashboard Change Sender ID Customers Technicians Select a contact Outbo…" at bounding box center [340, 158] width 460 height 287
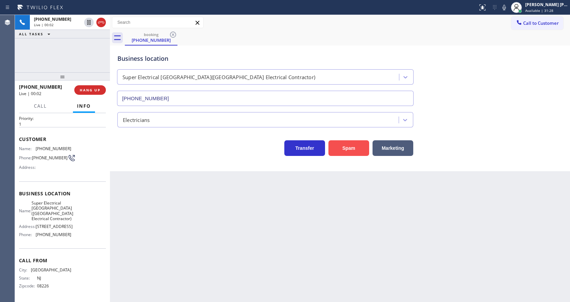
click at [346, 147] on button "Spam" at bounding box center [348, 148] width 41 height 16
click at [214, 251] on div "Back to Dashboard Change Sender ID Customers Technicians Select a contact Outbo…" at bounding box center [340, 158] width 460 height 287
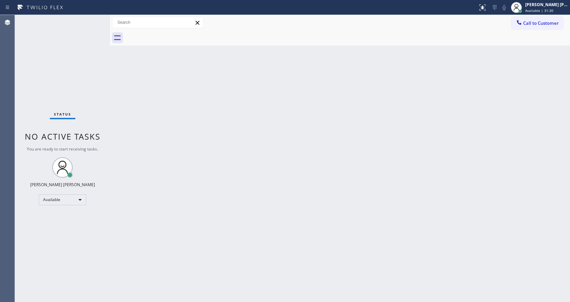
click at [345, 200] on div "Back to Dashboard Change Sender ID Customers Technicians Select a contact Outbo…" at bounding box center [340, 158] width 460 height 287
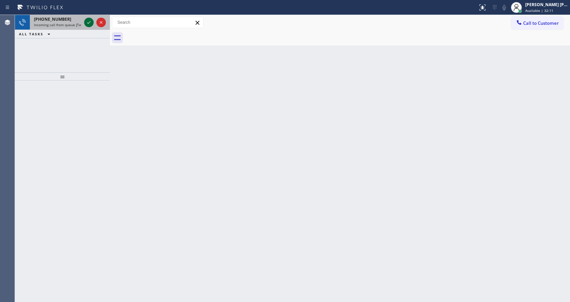
click at [91, 24] on icon at bounding box center [89, 22] width 8 height 8
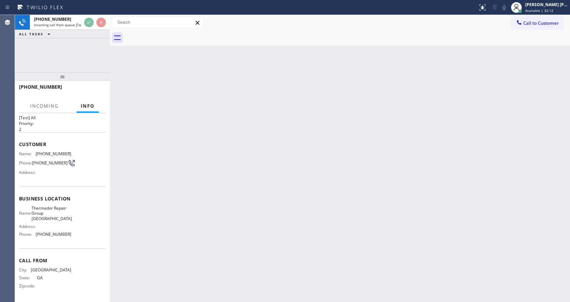
click at [184, 179] on div "Back to Dashboard Change Sender ID Customers Technicians Select a contact Outbo…" at bounding box center [340, 158] width 460 height 287
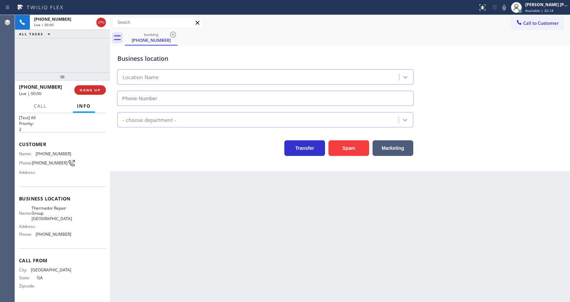
type input "(470) 625-6077"
click at [354, 138] on div "Spam" at bounding box center [347, 146] width 44 height 19
click at [356, 148] on button "Spam" at bounding box center [348, 148] width 41 height 16
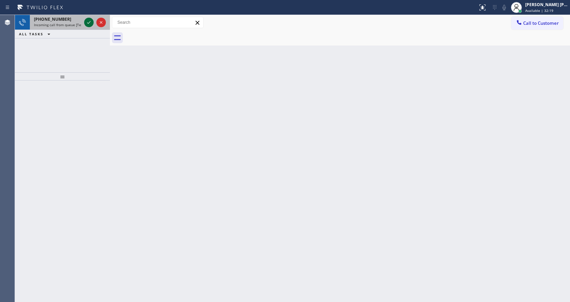
click at [84, 18] on div at bounding box center [95, 22] width 24 height 15
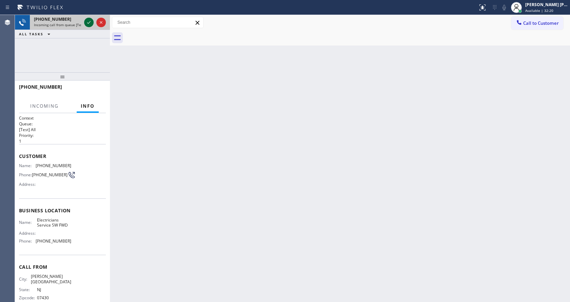
click at [85, 19] on icon at bounding box center [89, 22] width 8 height 8
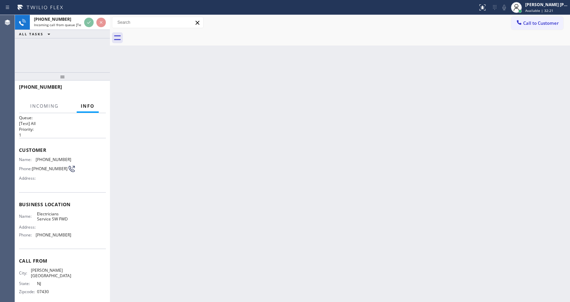
scroll to position [9, 0]
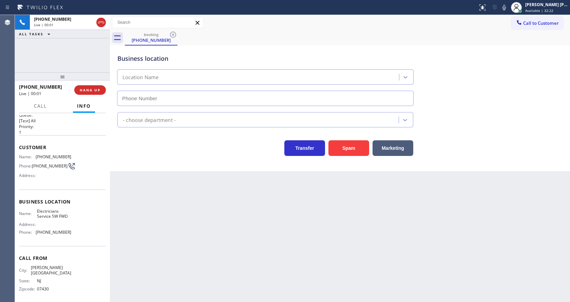
type input "[PHONE_NUMBER]"
click at [151, 137] on div "Transfer Spam Marketing" at bounding box center [265, 146] width 298 height 19
click at [342, 146] on button "Spam" at bounding box center [348, 148] width 41 height 16
click at [293, 222] on div "Back to Dashboard Change Sender ID Customers Technicians Select a contact Outbo…" at bounding box center [340, 158] width 460 height 287
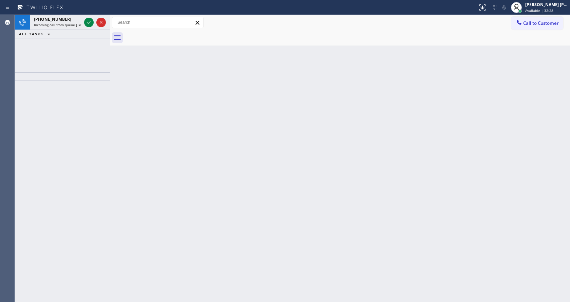
click at [356, 147] on div "Back to Dashboard Change Sender ID Customers Technicians Select a contact Outbo…" at bounding box center [340, 158] width 460 height 287
click at [90, 22] on icon at bounding box center [89, 22] width 8 height 8
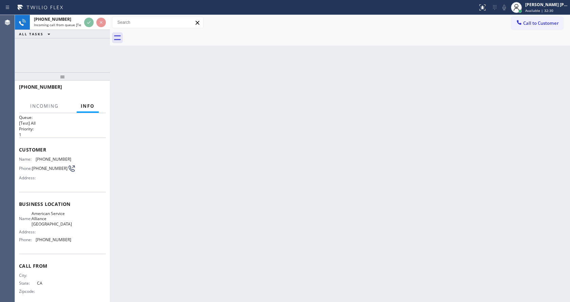
scroll to position [14, 0]
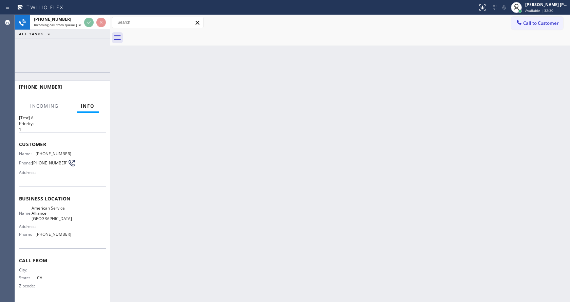
click at [247, 221] on div "Back to Dashboard Change Sender ID Customers Technicians Select a contact Outbo…" at bounding box center [340, 158] width 460 height 287
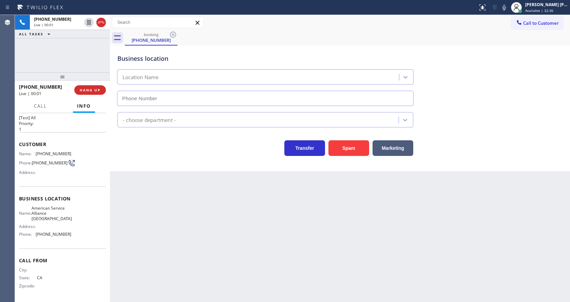
click at [151, 192] on div "Back to Dashboard Change Sender ID Customers Technicians Select a contact Outbo…" at bounding box center [340, 158] width 460 height 287
type input "(760) 452-3737"
click at [172, 196] on div "Back to Dashboard Change Sender ID Customers Technicians Select a contact Outbo…" at bounding box center [340, 158] width 460 height 287
click at [332, 274] on div "Back to Dashboard Change Sender ID Customers Technicians Select a contact Outbo…" at bounding box center [340, 158] width 460 height 287
click at [148, 183] on div "Back to Dashboard Change Sender ID Customers Technicians Select a contact Outbo…" at bounding box center [340, 158] width 460 height 287
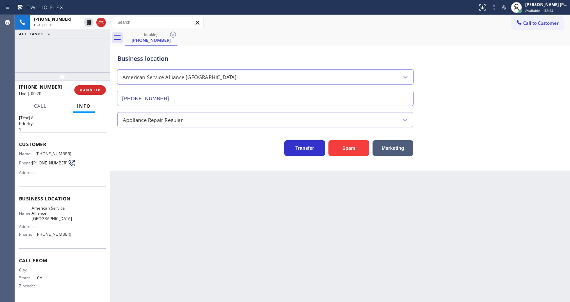
click at [75, 192] on div "Business location Name: American Service Alliance Palm Desert Address: Phone: (…" at bounding box center [62, 217] width 87 height 62
drag, startPoint x: 34, startPoint y: 151, endPoint x: 73, endPoint y: 155, distance: 39.5
click at [73, 155] on div "Name: (442) 300-7072 Phone: (442) 300-7072 Address:" at bounding box center [62, 164] width 87 height 27
copy div "(442) 300-7072"
click at [189, 182] on div "Back to Dashboard Change Sender ID Customers Technicians Select a contact Outbo…" at bounding box center [340, 158] width 460 height 287
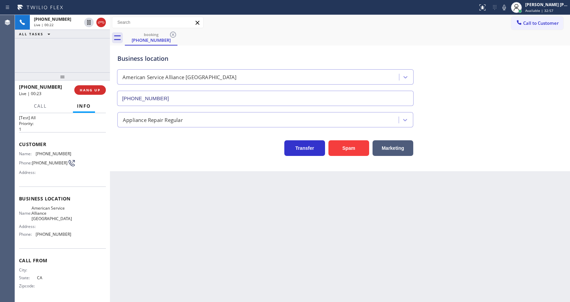
click at [74, 207] on div "Name: American Service Alliance Palm Desert Address: Phone: (760) 452-3737" at bounding box center [62, 222] width 87 height 34
drag, startPoint x: 32, startPoint y: 205, endPoint x: 63, endPoint y: 219, distance: 34.4
click at [63, 219] on div "Business location Name: American Service Alliance Palm Desert Address: Phone: (…" at bounding box center [62, 217] width 87 height 62
copy span "American Service Alliance Palm Desert"
click at [188, 214] on div "Back to Dashboard Change Sender ID Customers Technicians Select a contact Outbo…" at bounding box center [340, 158] width 460 height 287
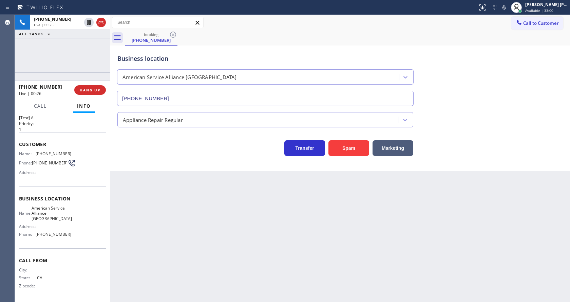
click at [83, 232] on div "Name: American Service Alliance Palm Desert Address: Phone: (760) 452-3737" at bounding box center [62, 222] width 87 height 34
drag, startPoint x: 35, startPoint y: 234, endPoint x: 78, endPoint y: 236, distance: 43.1
click at [78, 236] on div "Name: American Service Alliance Palm Desert Address: Phone: (760) 452-3737" at bounding box center [62, 222] width 87 height 34
copy div "(760) 452-3737"
drag, startPoint x: 144, startPoint y: 231, endPoint x: 154, endPoint y: 253, distance: 24.0
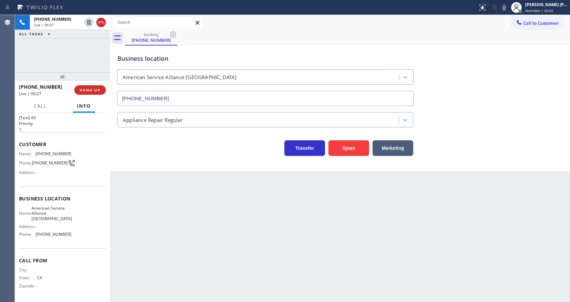
click at [145, 232] on div "Back to Dashboard Change Sender ID Customers Technicians Select a contact Outbo…" at bounding box center [340, 158] width 460 height 287
drag, startPoint x: 506, startPoint y: 6, endPoint x: 497, endPoint y: 89, distance: 83.3
click at [506, 6] on icon at bounding box center [504, 7] width 8 height 8
click at [505, 8] on icon at bounding box center [504, 7] width 8 height 8
click at [512, 96] on div "Business location American Service Alliance Palm Desert (760) 452-3737" at bounding box center [340, 74] width 448 height 61
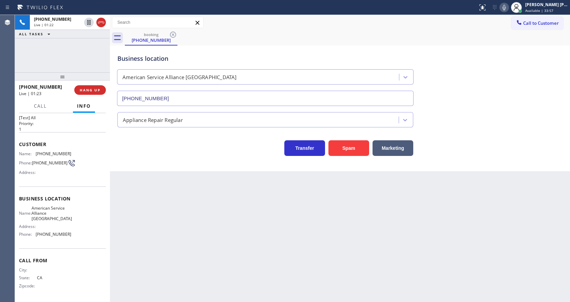
click at [172, 290] on div "Back to Dashboard Change Sender ID Customers Technicians Select a contact Outbo…" at bounding box center [340, 158] width 460 height 287
click at [274, 231] on div "Back to Dashboard Change Sender ID Customers Technicians Select a contact Outbo…" at bounding box center [340, 158] width 460 height 287
click at [504, 9] on icon at bounding box center [504, 7] width 8 height 8
click at [89, 20] on icon at bounding box center [89, 22] width 8 height 8
click at [88, 22] on icon at bounding box center [88, 22] width 5 height 5
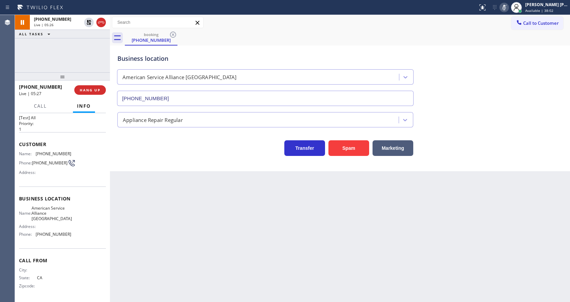
click at [505, 6] on icon at bounding box center [504, 7] width 8 height 8
click at [507, 76] on div "Business location American Service Alliance Palm Desert (760) 452-3737" at bounding box center [340, 74] width 448 height 61
click at [171, 242] on div "Back to Dashboard Change Sender ID Customers Technicians Select a contact Outbo…" at bounding box center [340, 158] width 460 height 287
click at [138, 196] on div "Back to Dashboard Change Sender ID Customers Technicians Select a contact Outbo…" at bounding box center [340, 158] width 460 height 287
click at [269, 207] on div "Back to Dashboard Change Sender ID Customers Technicians Select a contact Outbo…" at bounding box center [340, 158] width 460 height 287
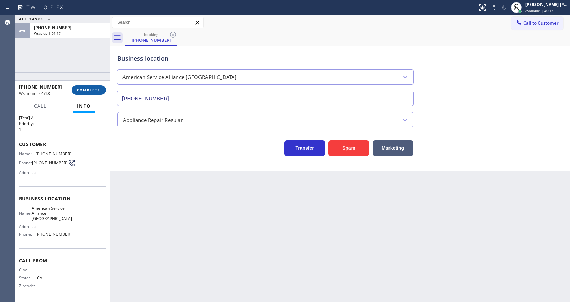
click at [84, 87] on button "COMPLETE" at bounding box center [89, 89] width 34 height 9
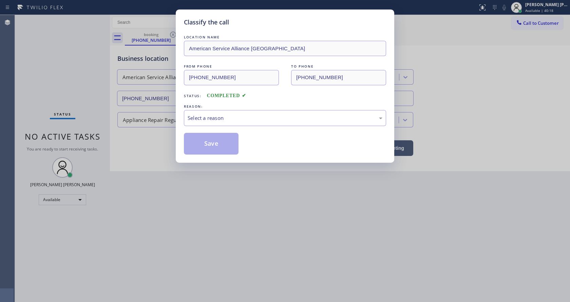
click at [196, 119] on div "Select a reason" at bounding box center [285, 118] width 195 height 8
click at [199, 141] on button "Save" at bounding box center [211, 144] width 55 height 22
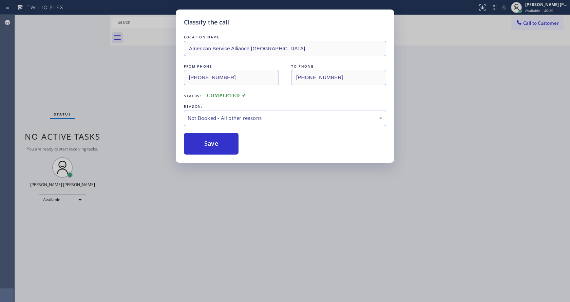
click at [199, 141] on button "Save" at bounding box center [211, 144] width 55 height 22
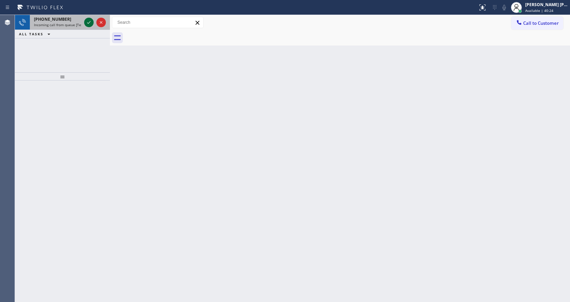
click at [85, 19] on icon at bounding box center [89, 22] width 8 height 8
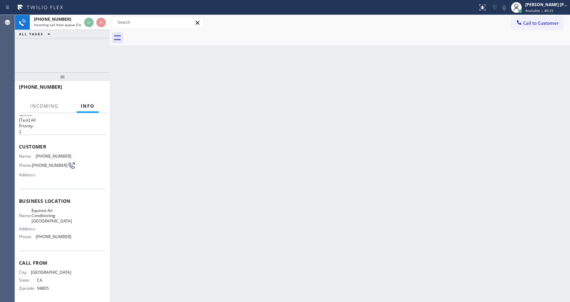
scroll to position [14, 0]
click at [197, 189] on div "Back to Dashboard Change Sender ID Customers Technicians Select a contact Outbo…" at bounding box center [340, 158] width 460 height 287
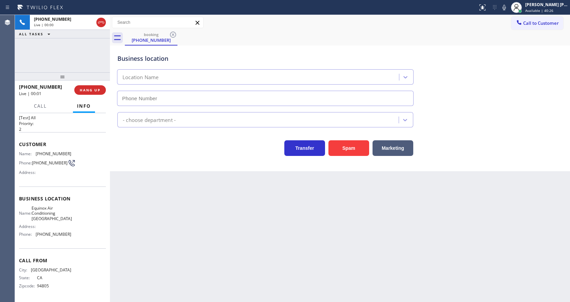
type input "(510) 781-9700"
click at [346, 147] on button "Spam" at bounding box center [348, 148] width 41 height 16
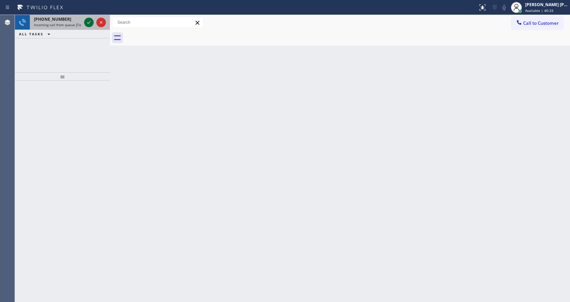
click at [89, 24] on icon at bounding box center [89, 22] width 8 height 8
click at [90, 22] on icon at bounding box center [88, 22] width 3 height 3
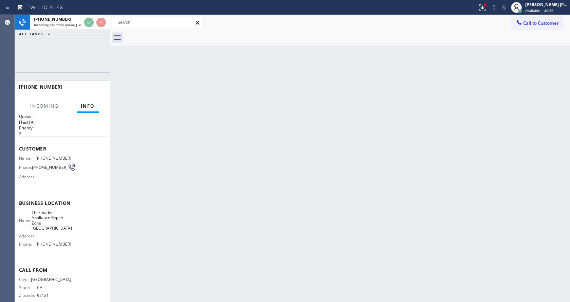
scroll to position [14, 0]
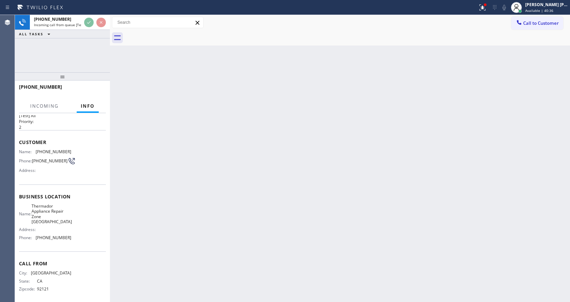
click at [258, 157] on div "Back to Dashboard Change Sender ID Customers Technicians Select a contact Outbo…" at bounding box center [340, 158] width 460 height 287
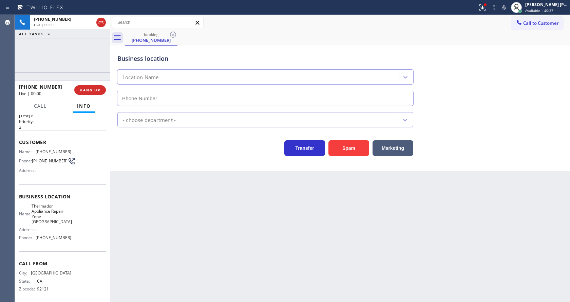
type input "(858) 923-4676"
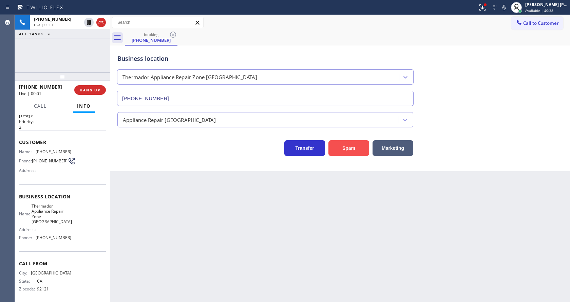
click at [337, 148] on button "Spam" at bounding box center [348, 148] width 41 height 16
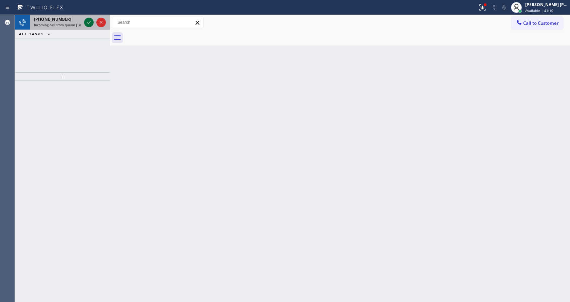
click at [90, 19] on icon at bounding box center [89, 22] width 8 height 8
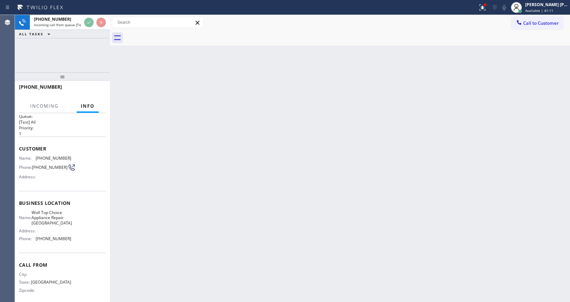
scroll to position [14, 0]
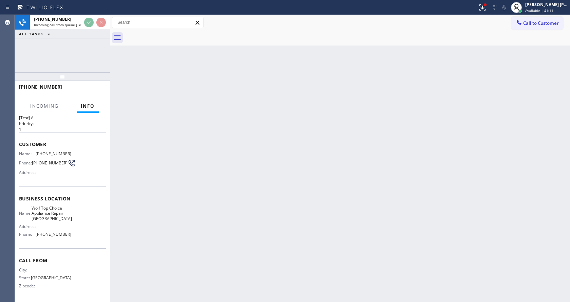
click at [283, 161] on div "Back to Dashboard Change Sender ID Customers Technicians Select a contact Outbo…" at bounding box center [340, 158] width 460 height 287
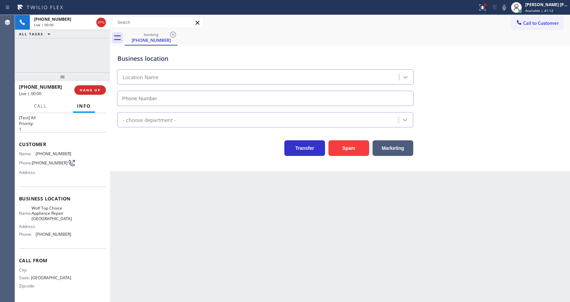
type input "(972) 734-3680"
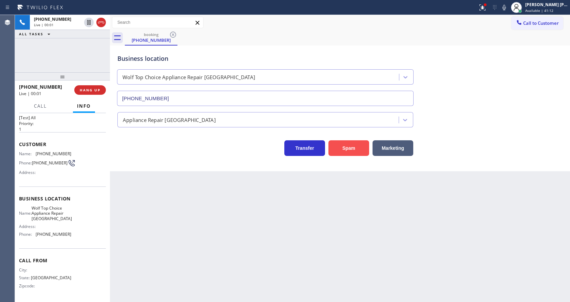
click at [350, 150] on button "Spam" at bounding box center [348, 148] width 41 height 16
click at [227, 238] on div "Back to Dashboard Change Sender ID Customers Technicians Select a contact Outbo…" at bounding box center [340, 158] width 460 height 287
click at [160, 258] on div "Back to Dashboard Change Sender ID Customers Technicians Select a contact Outbo…" at bounding box center [340, 158] width 460 height 287
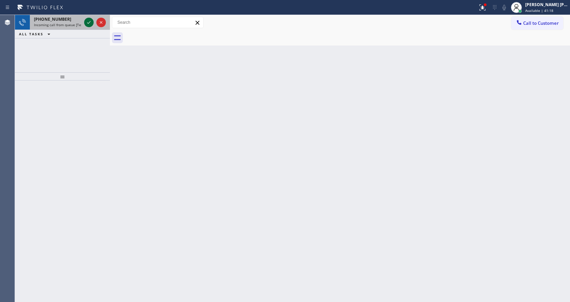
click at [89, 23] on icon at bounding box center [88, 22] width 3 height 3
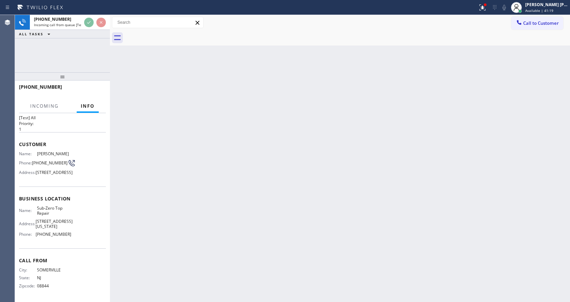
scroll to position [24, 0]
click at [368, 144] on div "Back to Dashboard Change Sender ID Customers Technicians Select a contact Outbo…" at bounding box center [340, 158] width 460 height 287
click at [240, 187] on div "Back to Dashboard Change Sender ID Customers Technicians Select a contact Outbo…" at bounding box center [340, 158] width 460 height 287
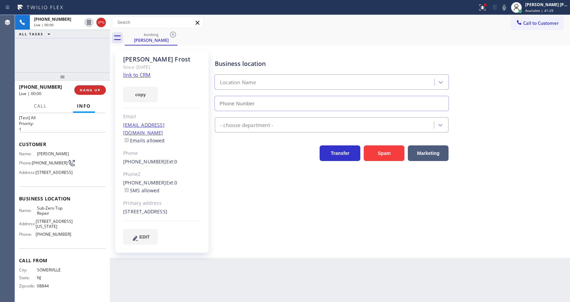
click at [156, 211] on div "[STREET_ADDRESS]" at bounding box center [162, 212] width 78 height 8
type input "[PHONE_NUMBER]"
click at [236, 211] on div "Business location Sub-Zero Top Repair [PHONE_NUMBER] Appliance Repair High End …" at bounding box center [390, 147] width 355 height 190
click at [143, 74] on link "link to CRM" at bounding box center [136, 74] width 27 height 7
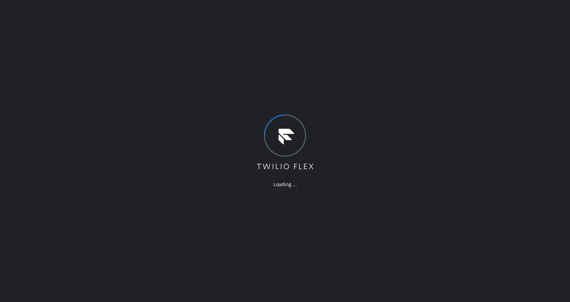
click at [59, 95] on div "Loading ..." at bounding box center [285, 151] width 570 height 302
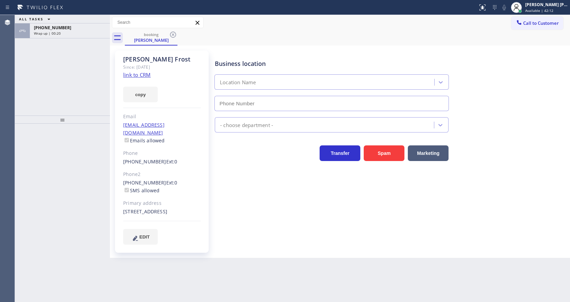
type input "[PHONE_NUMBER]"
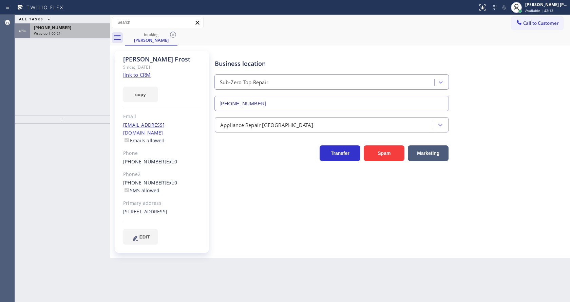
click at [74, 36] on div "[PHONE_NUMBER] Wrap up | 00:21" at bounding box center [68, 30] width 77 height 15
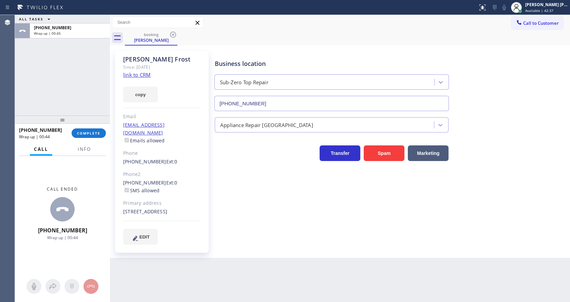
click at [135, 114] on div "Email" at bounding box center [162, 117] width 78 height 8
click at [80, 134] on span "COMPLETE" at bounding box center [88, 133] width 23 height 5
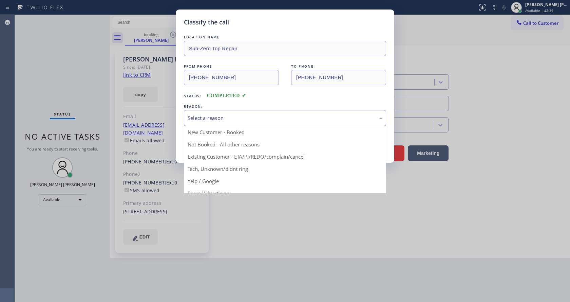
click at [231, 113] on div "Select a reason" at bounding box center [285, 118] width 202 height 16
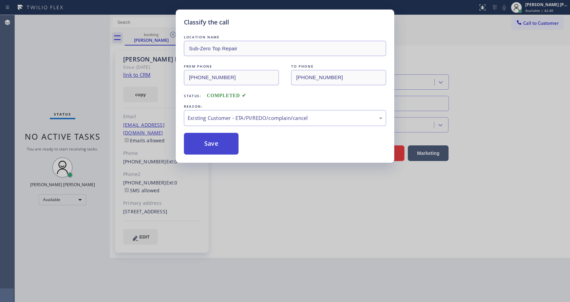
click at [212, 144] on button "Save" at bounding box center [211, 144] width 55 height 22
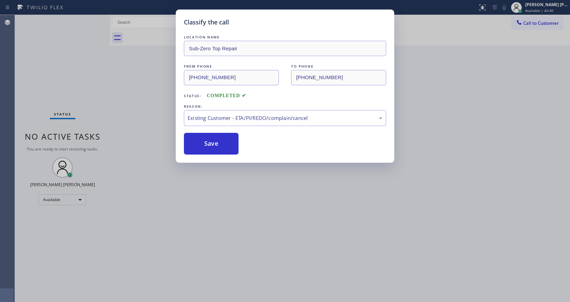
drag, startPoint x: 235, startPoint y: 189, endPoint x: 221, endPoint y: 219, distance: 33.1
click at [229, 204] on div "Classify the call LOCATION NAME Sub-Zero Top Repair FROM PHONE [PHONE_NUMBER] T…" at bounding box center [285, 151] width 570 height 302
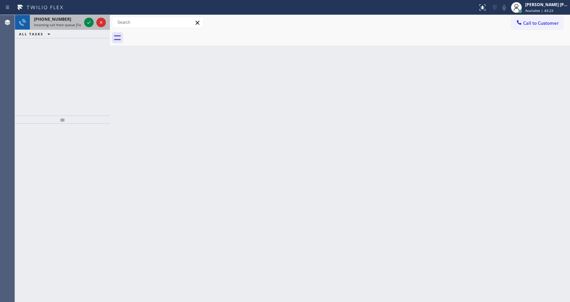
drag, startPoint x: 70, startPoint y: 21, endPoint x: 78, endPoint y: 23, distance: 7.7
click at [70, 21] on div "[PHONE_NUMBER]" at bounding box center [57, 19] width 47 height 6
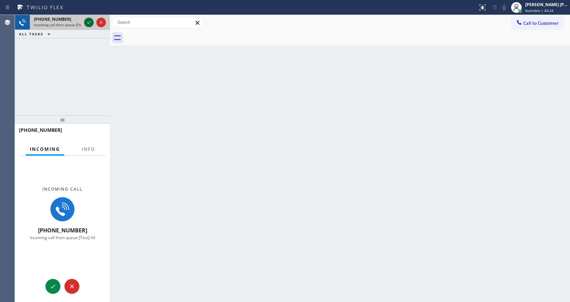
click at [90, 21] on icon at bounding box center [89, 22] width 8 height 8
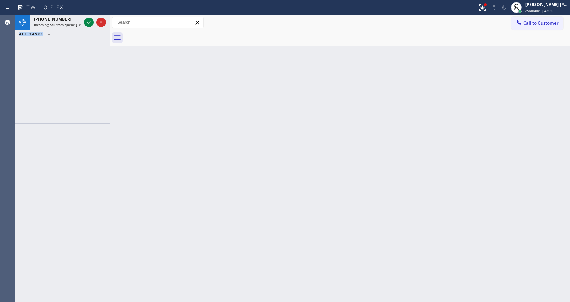
click at [90, 21] on icon at bounding box center [89, 22] width 8 height 8
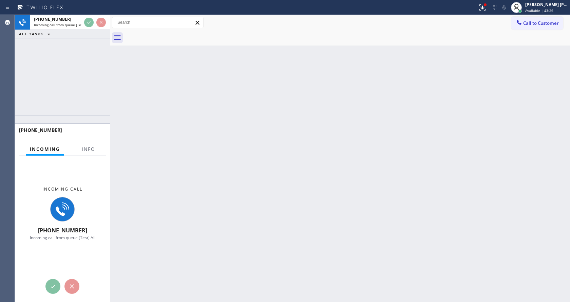
click at [87, 141] on div "[PHONE_NUMBER]" at bounding box center [62, 133] width 87 height 18
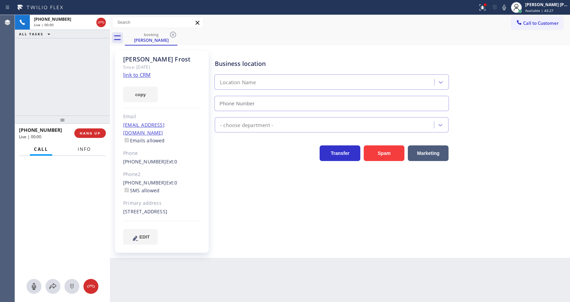
click at [80, 151] on span "Info" at bounding box center [84, 149] width 13 height 6
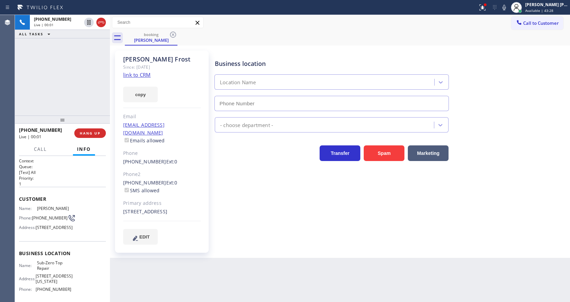
type input "[PHONE_NUMBER]"
click at [247, 193] on div "Business location Sub-Zero Top Repair [PHONE_NUMBER] Appliance Repair High End …" at bounding box center [390, 147] width 355 height 190
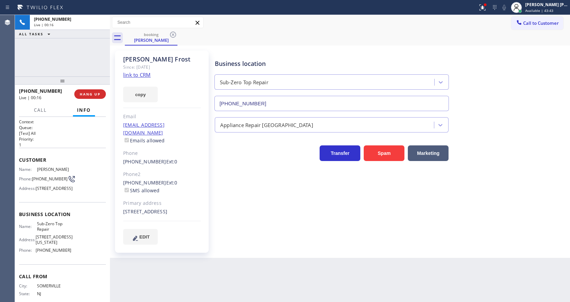
drag, startPoint x: 61, startPoint y: 118, endPoint x: 69, endPoint y: 33, distance: 86.1
click at [69, 33] on div "[PHONE_NUMBER] Live | 00:16 ALL TASKS ALL TASKS ACTIVE TASKS TASKS IN WRAP UP […" at bounding box center [62, 158] width 95 height 287
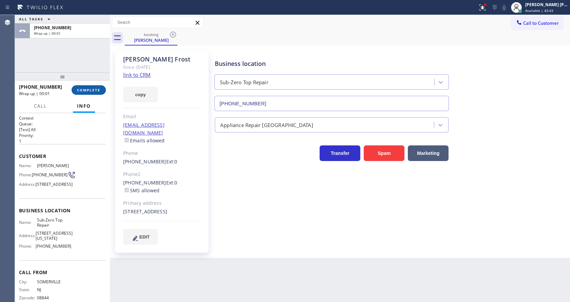
click at [86, 88] on span "COMPLETE" at bounding box center [88, 90] width 23 height 5
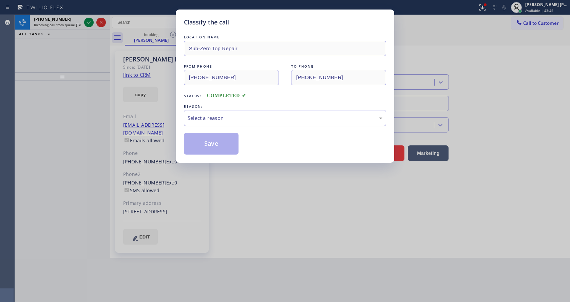
click at [214, 119] on div "Select a reason" at bounding box center [285, 118] width 195 height 8
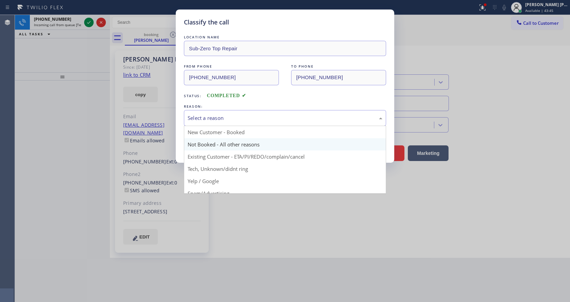
click at [213, 142] on button "Save" at bounding box center [211, 144] width 55 height 22
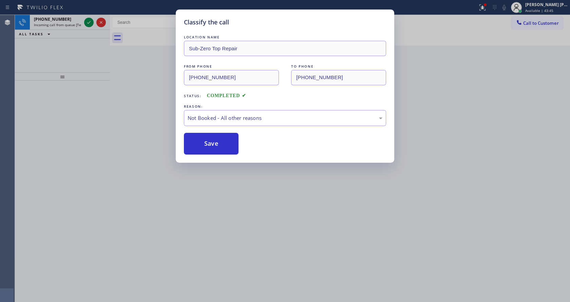
click at [213, 142] on button "Save" at bounding box center [211, 144] width 55 height 22
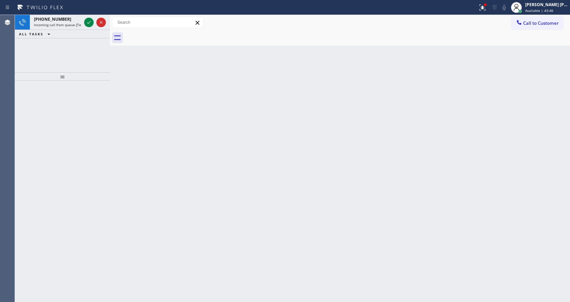
click at [69, 22] on span "Incoming call from queue [Test] All" at bounding box center [62, 24] width 56 height 5
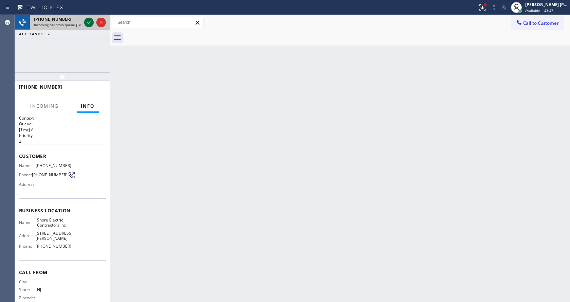
click at [93, 22] on icon at bounding box center [89, 22] width 8 height 8
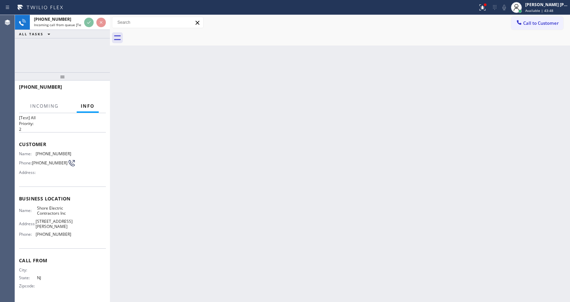
scroll to position [24, 0]
click at [233, 219] on div "Back to Dashboard Change Sender ID Customers Technicians Select a contact Outbo…" at bounding box center [340, 158] width 460 height 287
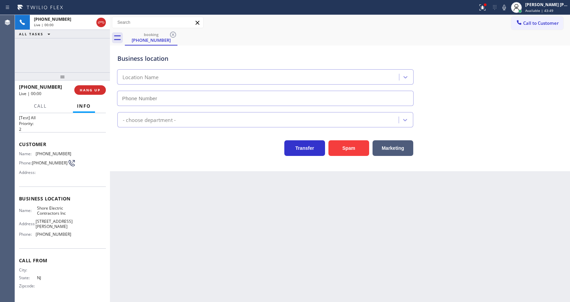
type input "[PHONE_NUMBER]"
click at [131, 198] on div "Back to Dashboard Change Sender ID Customers Technicians Select a contact Outbo…" at bounding box center [340, 158] width 460 height 287
click at [339, 150] on button "Spam" at bounding box center [348, 148] width 41 height 16
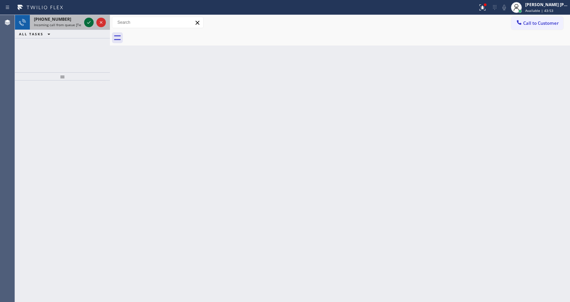
click at [89, 20] on icon at bounding box center [89, 22] width 8 height 8
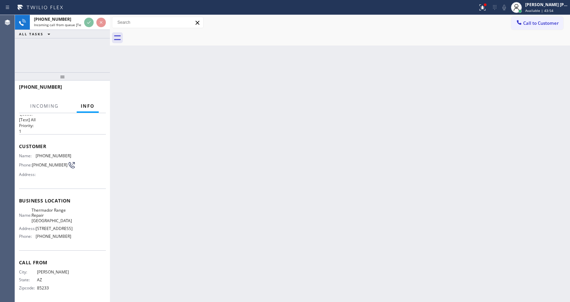
scroll to position [19, 0]
click at [200, 210] on div "Back to Dashboard Change Sender ID Customers Technicians Select a contact Outbo…" at bounding box center [340, 158] width 460 height 287
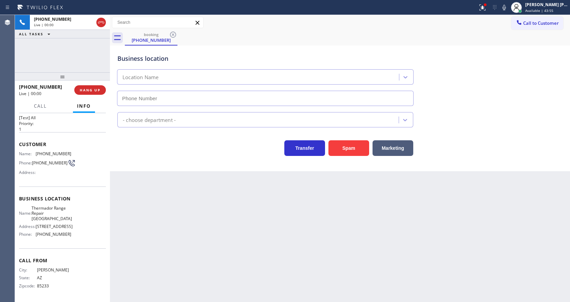
type input "[PHONE_NUMBER]"
click at [233, 236] on div "Back to Dashboard Change Sender ID Customers Technicians Select a contact Outbo…" at bounding box center [340, 158] width 460 height 287
click at [227, 231] on div "Back to Dashboard Change Sender ID Customers Technicians Select a contact Outbo…" at bounding box center [340, 158] width 460 height 287
click at [164, 163] on div "Business location Thermador Range Repair [GEOGRAPHIC_DATA] [PHONE_NUMBER] Appli…" at bounding box center [340, 107] width 460 height 125
click at [141, 220] on div "Back to Dashboard Change Sender ID Customers Technicians Select a contact Outbo…" at bounding box center [340, 158] width 460 height 287
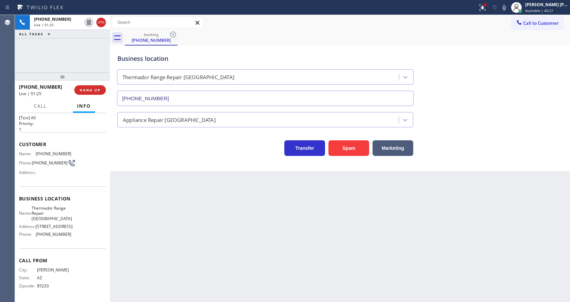
click at [66, 225] on span "[STREET_ADDRESS]" at bounding box center [54, 226] width 37 height 5
click at [38, 151] on div "Name: [PHONE_NUMBER] Phone: [PHONE_NUMBER] Address:" at bounding box center [45, 164] width 52 height 27
drag, startPoint x: 32, startPoint y: 146, endPoint x: 69, endPoint y: 143, distance: 36.3
click at [69, 151] on div "Name: [PHONE_NUMBER] Phone: [PHONE_NUMBER] Address:" at bounding box center [62, 164] width 87 height 27
copy div "[PHONE_NUMBER]"
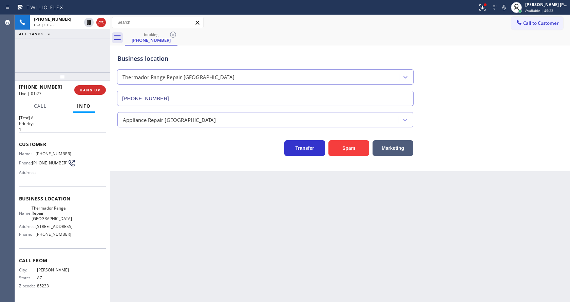
click at [172, 194] on div "Back to Dashboard Change Sender ID Customers Technicians Select a contact Outbo…" at bounding box center [340, 158] width 460 height 287
drag, startPoint x: 68, startPoint y: 237, endPoint x: 45, endPoint y: 219, distance: 29.2
click at [68, 237] on div "Name: Thermador Range Repair Peoria Address: [STREET_ADDRESS] Phone: [PHONE_NUM…" at bounding box center [45, 222] width 52 height 34
drag, startPoint x: 35, startPoint y: 201, endPoint x: 55, endPoint y: 212, distance: 23.4
click at [55, 212] on div "Name: Thermador Range Repair [GEOGRAPHIC_DATA]" at bounding box center [45, 213] width 52 height 16
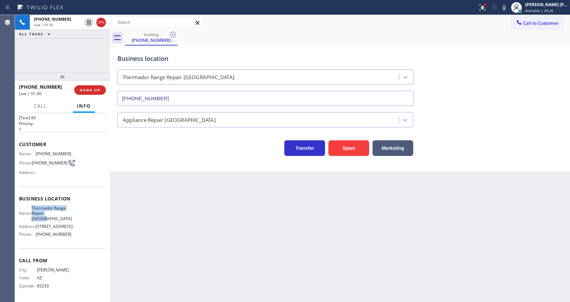
copy span "Thermador Range Repair [GEOGRAPHIC_DATA]"
click at [159, 211] on div "Back to Dashboard Change Sender ID Customers Technicians Select a contact Outbo…" at bounding box center [340, 158] width 460 height 287
drag, startPoint x: 37, startPoint y: 234, endPoint x: 53, endPoint y: 235, distance: 16.3
click at [53, 235] on span "[PHONE_NUMBER]" at bounding box center [54, 233] width 36 height 5
click at [217, 288] on div "Back to Dashboard Change Sender ID Customers Technicians Select a contact Outbo…" at bounding box center [340, 158] width 460 height 287
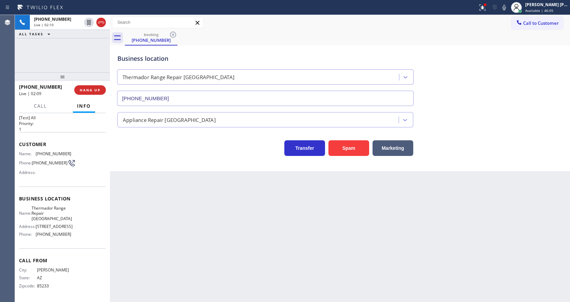
click at [265, 225] on div "Back to Dashboard Change Sender ID Customers Technicians Select a contact Outbo…" at bounding box center [340, 158] width 460 height 287
click at [146, 195] on div "Back to Dashboard Change Sender ID Customers Technicians Select a contact Outbo…" at bounding box center [340, 158] width 460 height 287
drag, startPoint x: 34, startPoint y: 234, endPoint x: 72, endPoint y: 236, distance: 38.4
click at [72, 236] on div "Name: Thermador Range Repair Peoria Address: [STREET_ADDRESS] Phone: [PHONE_NUM…" at bounding box center [62, 222] width 87 height 34
copy div "[PHONE_NUMBER]"
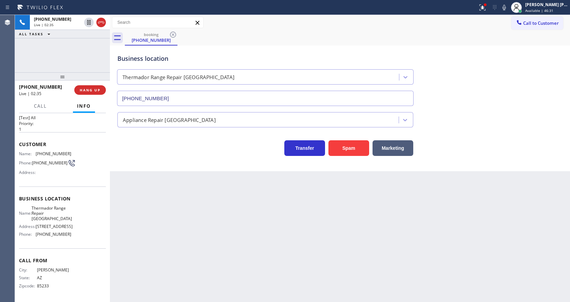
drag, startPoint x: 220, startPoint y: 231, endPoint x: 191, endPoint y: 295, distance: 70.1
click at [214, 242] on div "Back to Dashboard Change Sender ID Customers Technicians Select a contact Outbo…" at bounding box center [340, 158] width 460 height 287
click at [231, 226] on div "Back to Dashboard Change Sender ID Customers Technicians Select a contact Outbo…" at bounding box center [340, 158] width 460 height 287
click at [148, 175] on div "Back to Dashboard Change Sender ID Customers Technicians Select a contact Outbo…" at bounding box center [340, 158] width 460 height 287
drag, startPoint x: 323, startPoint y: 229, endPoint x: 111, endPoint y: 35, distance: 287.1
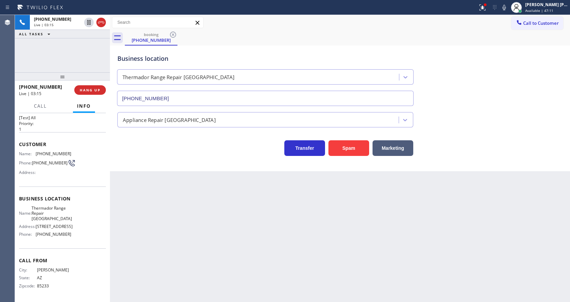
click at [322, 227] on div "Back to Dashboard Change Sender ID Customers Technicians Select a contact Outbo…" at bounding box center [340, 158] width 460 height 287
click at [159, 221] on div "Back to Dashboard Change Sender ID Customers Technicians Select a contact Outbo…" at bounding box center [340, 158] width 460 height 287
click at [157, 299] on div "Back to Dashboard Change Sender ID Customers Technicians Select a contact Outbo…" at bounding box center [340, 158] width 460 height 287
drag, startPoint x: 282, startPoint y: 210, endPoint x: 257, endPoint y: 191, distance: 31.5
click at [282, 210] on div "Back to Dashboard Change Sender ID Customers Technicians Select a contact Outbo…" at bounding box center [340, 158] width 460 height 287
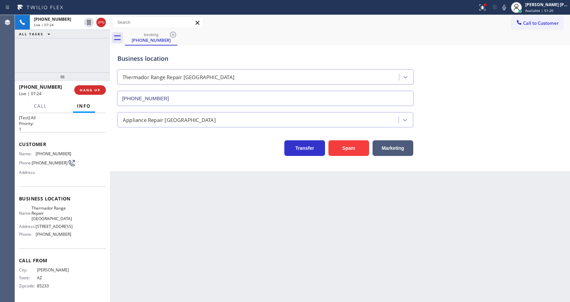
click at [149, 177] on div "Back to Dashboard Change Sender ID Customers Technicians Select a contact Outbo…" at bounding box center [340, 158] width 460 height 287
click at [150, 229] on div "Back to Dashboard Change Sender ID Customers Technicians Select a contact Outbo…" at bounding box center [340, 158] width 460 height 287
click at [329, 225] on div "Back to Dashboard Change Sender ID Customers Technicians Select a contact Outbo…" at bounding box center [340, 158] width 460 height 287
click at [316, 297] on div "Back to Dashboard Change Sender ID Customers Technicians Select a contact Outbo…" at bounding box center [340, 158] width 460 height 287
click at [397, 212] on div "Back to Dashboard Change Sender ID Customers Technicians Select a contact Outbo…" at bounding box center [340, 158] width 460 height 287
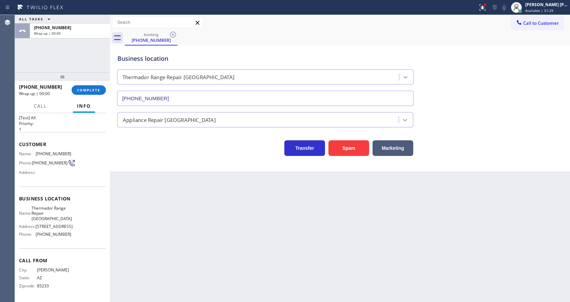
click at [175, 238] on div "Back to Dashboard Change Sender ID Customers Technicians Select a contact Outbo…" at bounding box center [340, 158] width 460 height 287
click at [309, 268] on div "Back to Dashboard Change Sender ID Customers Technicians Select a contact Outbo…" at bounding box center [340, 158] width 460 height 287
drag, startPoint x: 157, startPoint y: 235, endPoint x: 110, endPoint y: 54, distance: 186.8
click at [156, 231] on div "Back to Dashboard Change Sender ID Customers Technicians Select a contact Outbo…" at bounding box center [340, 158] width 460 height 287
click at [176, 193] on div "Back to Dashboard Change Sender ID Customers Technicians Select a contact Outbo…" at bounding box center [340, 158] width 460 height 287
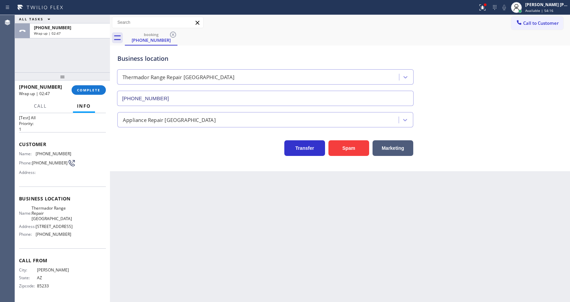
click at [316, 236] on div "Back to Dashboard Change Sender ID Customers Technicians Select a contact Outbo…" at bounding box center [340, 158] width 460 height 287
click at [273, 220] on div "Back to Dashboard Change Sender ID Customers Technicians Select a contact Outbo…" at bounding box center [340, 158] width 460 height 287
click at [134, 162] on div "Business location Thermador Range Repair [GEOGRAPHIC_DATA] [PHONE_NUMBER] Appli…" at bounding box center [340, 107] width 460 height 125
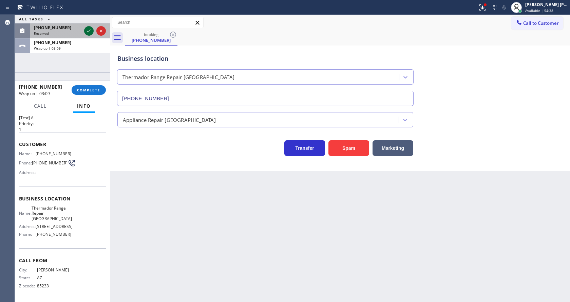
click at [87, 31] on icon at bounding box center [89, 31] width 8 height 8
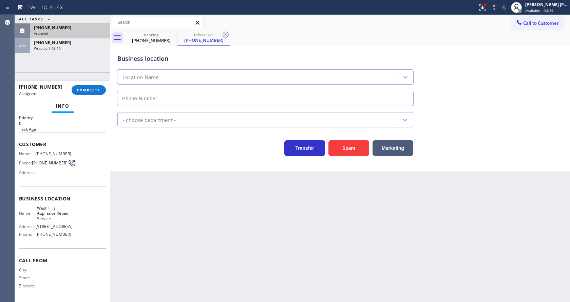
type input "[PHONE_NUMBER]"
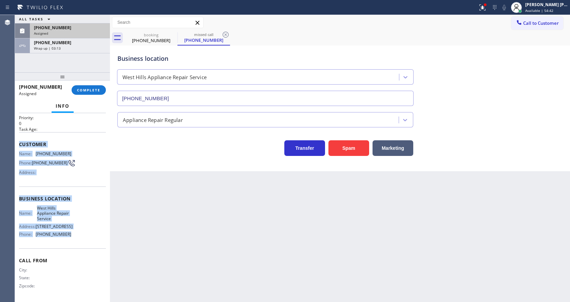
drag, startPoint x: 18, startPoint y: 141, endPoint x: 77, endPoint y: 246, distance: 119.7
click at [77, 246] on div "Context Queue: Appliance Repair Priority: 0 Task Age: Customer Name: [PHONE_NUM…" at bounding box center [62, 207] width 95 height 189
copy div "Customer Name: [PHONE_NUMBER] Phone: [PHONE_NUMBER] Address: Business location …"
click at [91, 85] on button "COMPLETE" at bounding box center [89, 89] width 34 height 9
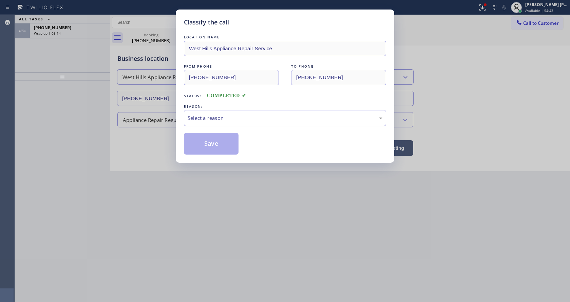
click at [206, 110] on div "Select a reason" at bounding box center [285, 118] width 202 height 16
click at [205, 143] on button "Save" at bounding box center [211, 144] width 55 height 22
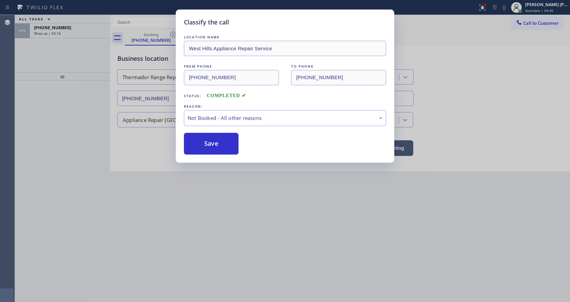
click at [68, 32] on div "Classify the call LOCATION NAME [GEOGRAPHIC_DATA] Appliance Repair Service FROM…" at bounding box center [285, 151] width 570 height 302
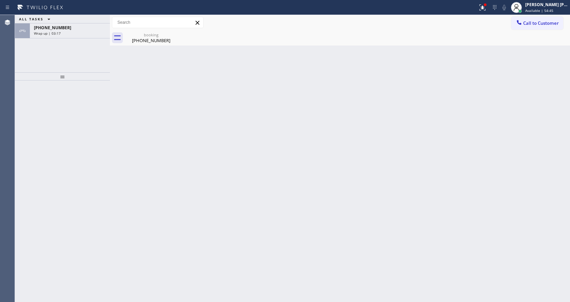
click at [68, 32] on div "Wrap up | 03:17" at bounding box center [70, 33] width 72 height 5
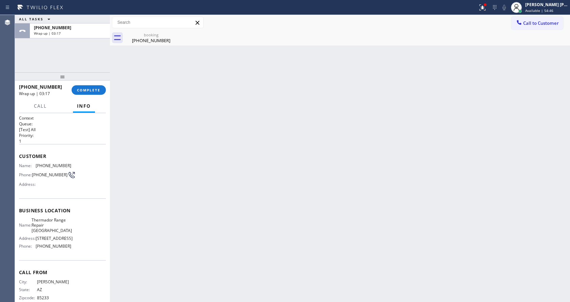
click at [83, 96] on div "[PHONE_NUMBER] Wrap up | 03:17 COMPLETE" at bounding box center [62, 90] width 87 height 18
click at [83, 92] on span "COMPLETE" at bounding box center [88, 90] width 23 height 5
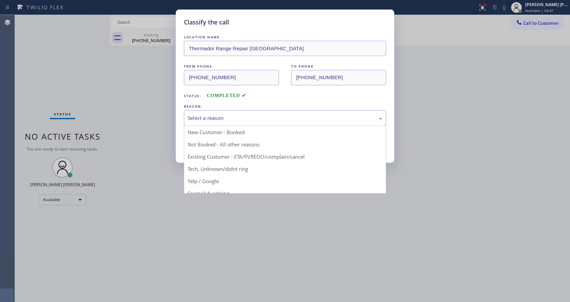
click at [214, 120] on div "Select a reason" at bounding box center [285, 118] width 195 height 8
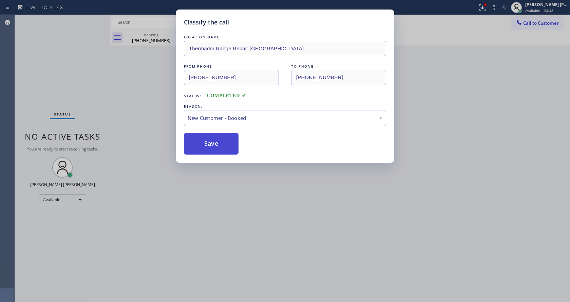
click at [210, 144] on button "Save" at bounding box center [211, 144] width 55 height 22
click at [244, 234] on div "Classify the call LOCATION NAME Thermador Range Repair Peoria FROM PHONE [PHONE…" at bounding box center [285, 151] width 570 height 302
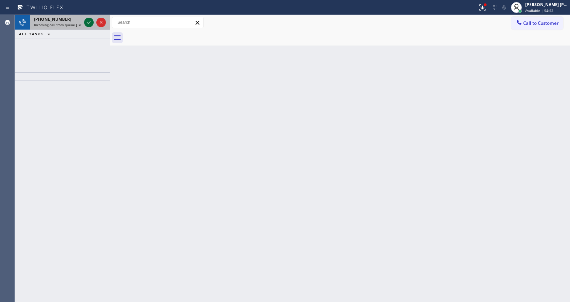
click at [88, 19] on icon at bounding box center [89, 22] width 8 height 8
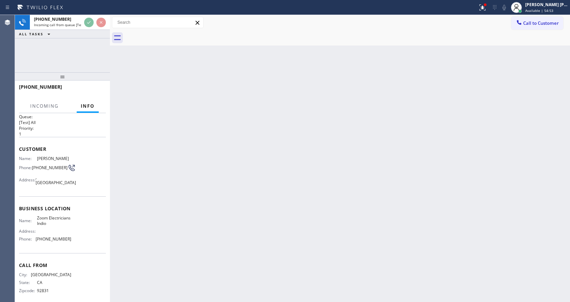
scroll to position [14, 0]
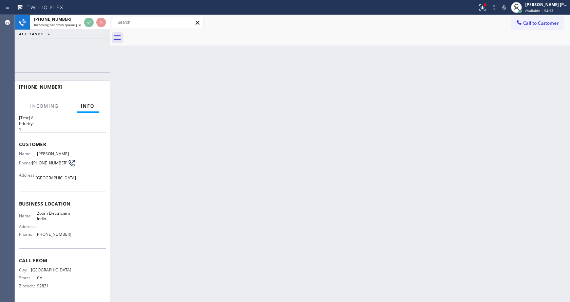
click at [208, 191] on div "Back to Dashboard Change Sender ID Customers Technicians Select a contact Outbo…" at bounding box center [340, 158] width 460 height 287
drag, startPoint x: 210, startPoint y: 215, endPoint x: 205, endPoint y: 226, distance: 12.0
click at [210, 214] on div "Back to Dashboard Change Sender ID Customers Technicians Select a contact Outbo…" at bounding box center [340, 158] width 460 height 287
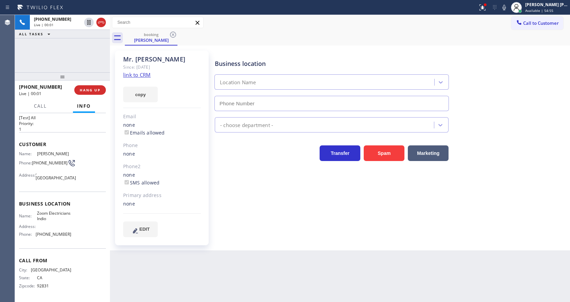
type input "[PHONE_NUMBER]"
drag, startPoint x: 332, startPoint y: 245, endPoint x: 294, endPoint y: 250, distance: 37.8
click at [331, 245] on div "Business location Zoom Electricians Indio [PHONE_NUMBER] Electricians Transfer …" at bounding box center [390, 150] width 355 height 196
click at [134, 77] on link "link to CRM" at bounding box center [136, 74] width 27 height 7
click at [503, 10] on icon at bounding box center [504, 7] width 8 height 8
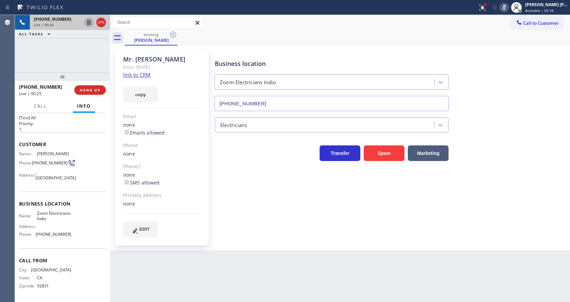
click at [87, 21] on icon at bounding box center [88, 22] width 3 height 5
click at [250, 223] on div "Business location Zoom Electricians Indio [PHONE_NUMBER] Electricians Transfer …" at bounding box center [390, 143] width 355 height 182
click at [239, 273] on div "Back to Dashboard Change Sender ID Customers Technicians Select a contact Outbo…" at bounding box center [340, 158] width 460 height 287
click at [38, 108] on span "Call" at bounding box center [40, 106] width 13 height 6
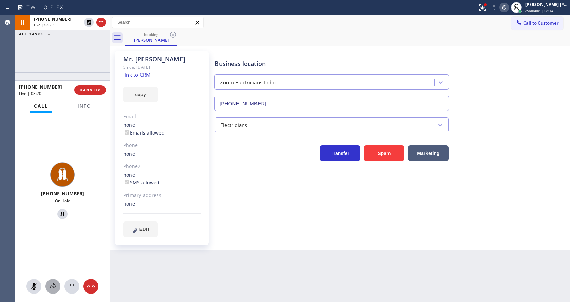
click at [52, 289] on icon at bounding box center [53, 286] width 8 height 8
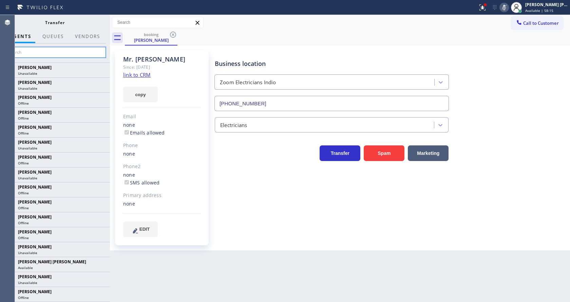
click at [38, 52] on input "text" at bounding box center [55, 52] width 102 height 11
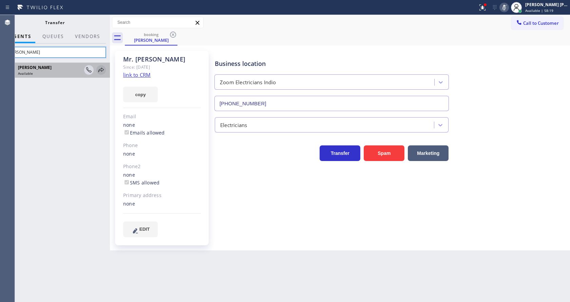
type input "[PERSON_NAME]"
click at [102, 69] on icon at bounding box center [100, 69] width 5 height 4
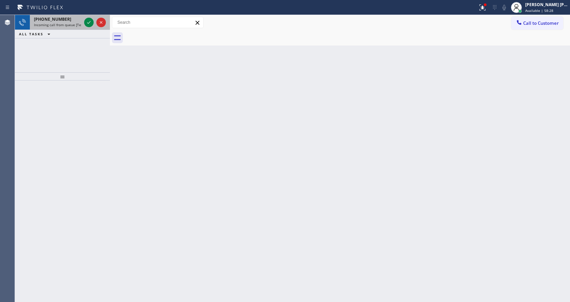
drag, startPoint x: 71, startPoint y: 23, endPoint x: 80, endPoint y: 23, distance: 9.2
click at [74, 23] on span "Incoming call from queue [Test] All" at bounding box center [62, 24] width 56 height 5
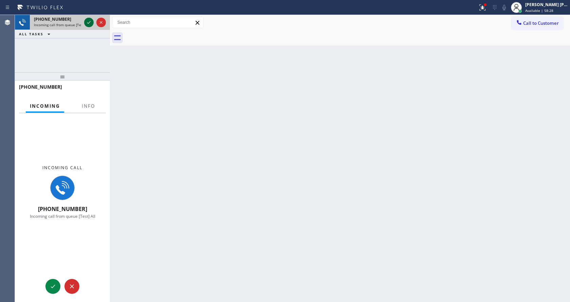
click at [88, 19] on icon at bounding box center [89, 22] width 8 height 8
click at [84, 106] on span "Info" at bounding box center [88, 106] width 13 height 6
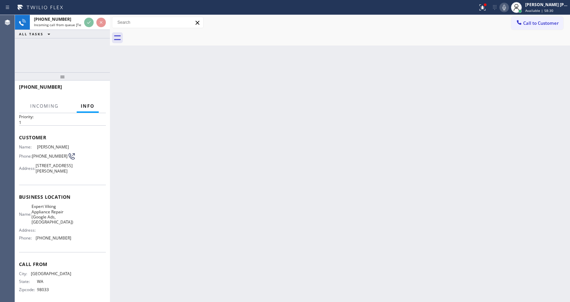
scroll to position [35, 0]
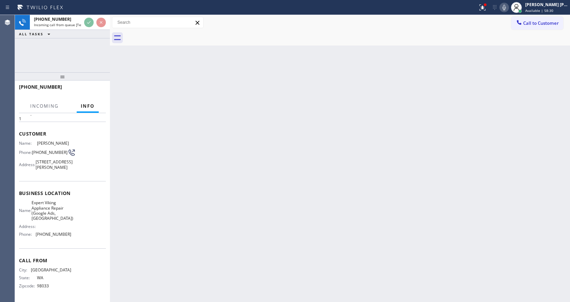
click at [239, 183] on div "Back to Dashboard Change Sender ID Customers Technicians Select a contact Outbo…" at bounding box center [340, 158] width 460 height 287
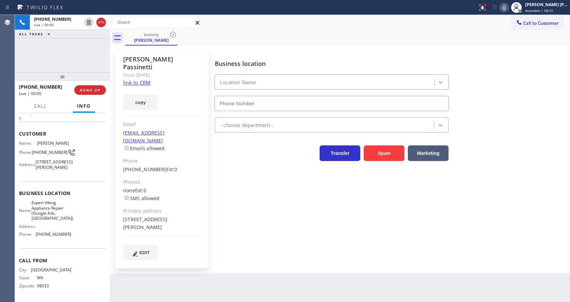
type input "[PHONE_NUMBER]"
click at [302, 200] on div "Business location Expert Viking Appliance Repair (Google Ads, [GEOGRAPHIC_DATA]…" at bounding box center [390, 155] width 355 height 206
click at [100, 140] on div "Name: [PERSON_NAME] Phone: [PHONE_NUMBER] Address: [STREET_ADDRESS][PERSON_NAME]" at bounding box center [62, 156] width 87 height 32
click at [207, 268] on div "Back to Dashboard Change Sender ID Customers Technicians Select a contact Outbo…" at bounding box center [340, 158] width 460 height 287
drag, startPoint x: 92, startPoint y: 136, endPoint x: 99, endPoint y: 134, distance: 7.1
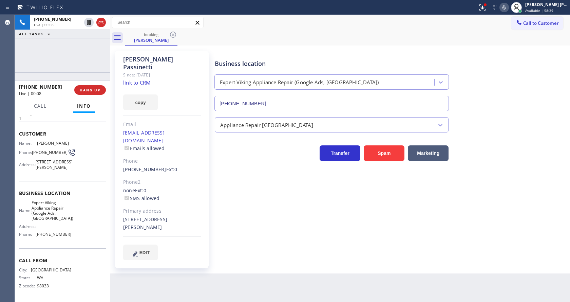
click at [92, 140] on div "Name: [PERSON_NAME] Phone: [PHONE_NUMBER] Address: [STREET_ADDRESS][PERSON_NAME]" at bounding box center [62, 156] width 87 height 32
click at [142, 79] on link "link to CRM" at bounding box center [136, 82] width 27 height 7
click at [227, 236] on div "Business location Expert Viking Appliance Repair (Google Ads, [GEOGRAPHIC_DATA]…" at bounding box center [390, 155] width 355 height 206
drag, startPoint x: 163, startPoint y: 180, endPoint x: 151, endPoint y: 166, distance: 18.5
click at [163, 187] on div "none Ext: 0 SMS allowed" at bounding box center [162, 195] width 78 height 16
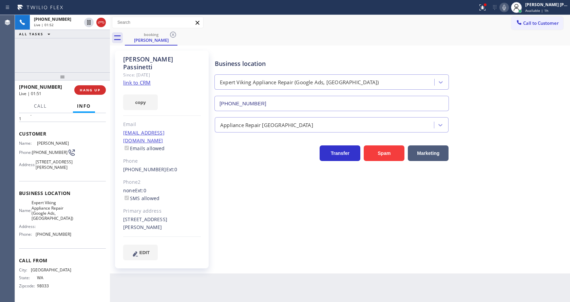
click at [276, 209] on div "Business location Expert Viking Appliance Repair (Google Ads, [GEOGRAPHIC_DATA]…" at bounding box center [390, 155] width 355 height 206
click at [504, 6] on icon at bounding box center [504, 7] width 8 height 8
click at [88, 21] on icon at bounding box center [88, 22] width 3 height 5
click at [293, 231] on div "Business location Expert Viking Appliance Repair (Google Ads, [GEOGRAPHIC_DATA]…" at bounding box center [390, 155] width 355 height 206
click at [493, 151] on div "Transfer Spam Marketing" at bounding box center [390, 150] width 355 height 22
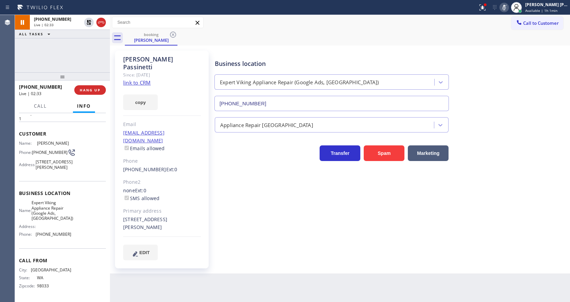
click at [272, 209] on div "Business location Expert Viking Appliance Repair (Google Ads, [GEOGRAPHIC_DATA]…" at bounding box center [390, 155] width 355 height 206
drag, startPoint x: 504, startPoint y: 95, endPoint x: 503, endPoint y: 81, distance: 13.6
click at [504, 95] on div "Business location Expert Viking Appliance Repair (Google Ads, [GEOGRAPHIC_DATA]…" at bounding box center [390, 80] width 355 height 61
click at [506, 5] on icon at bounding box center [504, 7] width 8 height 8
click at [88, 20] on icon at bounding box center [88, 22] width 5 height 5
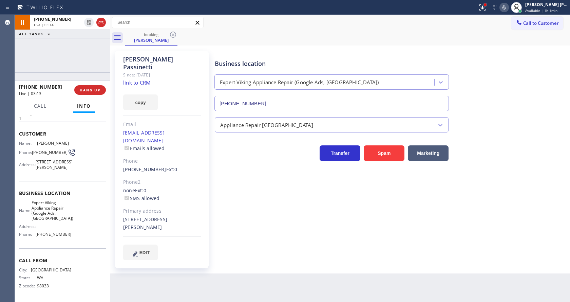
click at [486, 6] on div at bounding box center [485, 5] width 4 height 4
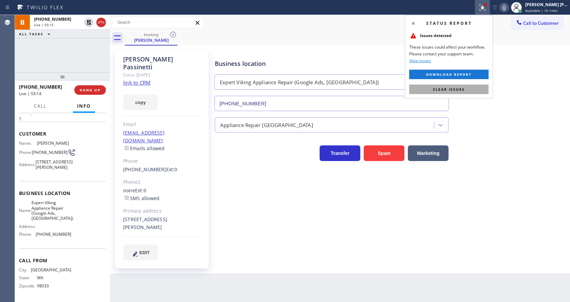
click at [468, 85] on button "Clear issues" at bounding box center [448, 88] width 79 height 9
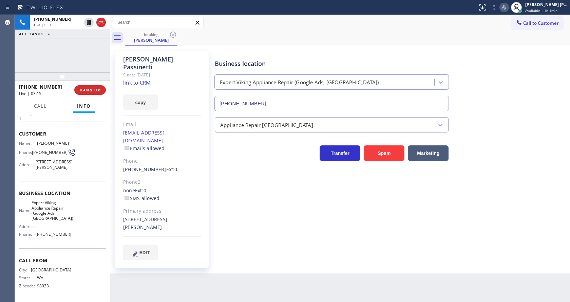
click at [506, 74] on div "Business location Expert Viking Appliance Repair (Google Ads, [GEOGRAPHIC_DATA]…" at bounding box center [390, 80] width 355 height 61
click at [286, 207] on div "Business location Expert Viking Appliance Repair (Google Ads, [GEOGRAPHIC_DATA]…" at bounding box center [390, 155] width 355 height 206
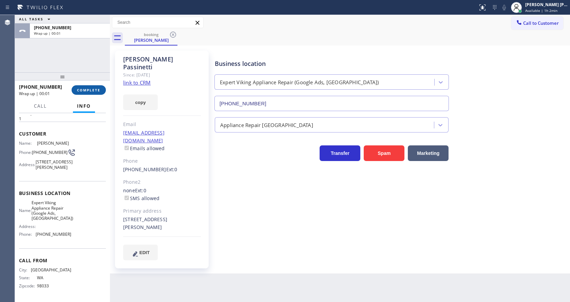
click at [93, 89] on span "COMPLETE" at bounding box center [88, 90] width 23 height 5
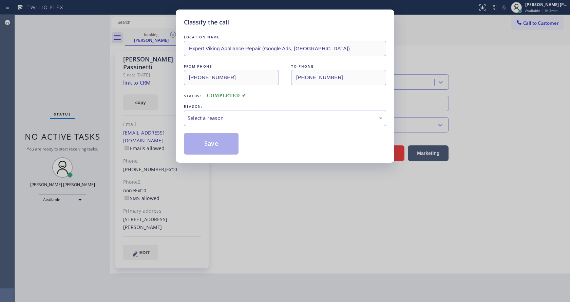
click at [236, 114] on div "Select a reason" at bounding box center [285, 118] width 195 height 8
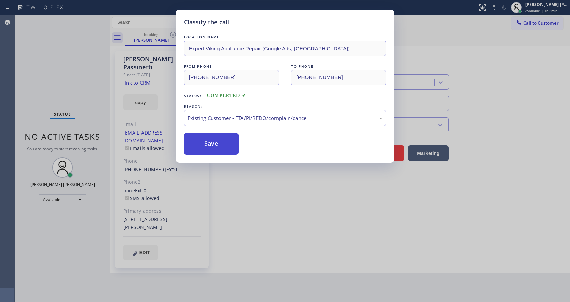
click at [221, 144] on button "Save" at bounding box center [211, 144] width 55 height 22
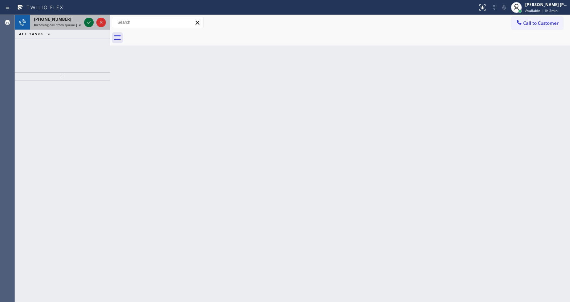
click at [90, 22] on icon at bounding box center [89, 22] width 8 height 8
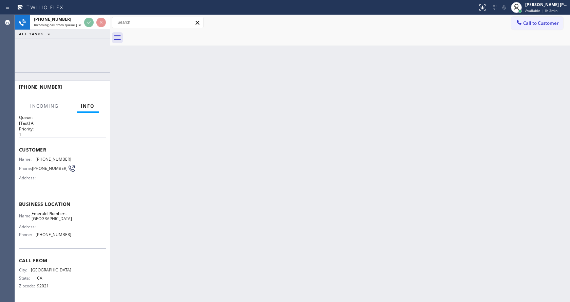
scroll to position [14, 0]
click at [233, 178] on div "Back to Dashboard Change Sender ID Customers Technicians Select a contact Outbo…" at bounding box center [340, 158] width 460 height 287
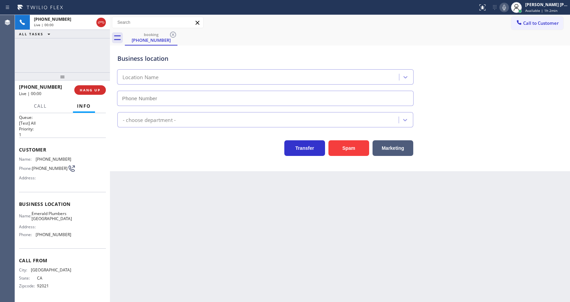
type input "[PHONE_NUMBER]"
click at [342, 152] on button "Spam" at bounding box center [348, 148] width 41 height 16
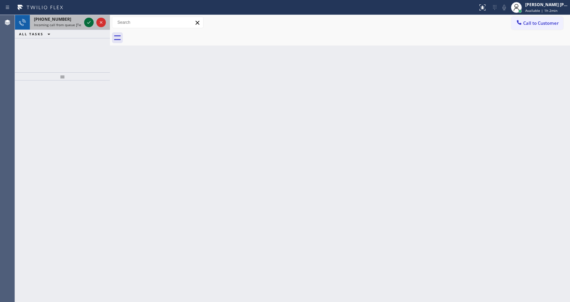
click at [92, 24] on icon at bounding box center [89, 22] width 8 height 8
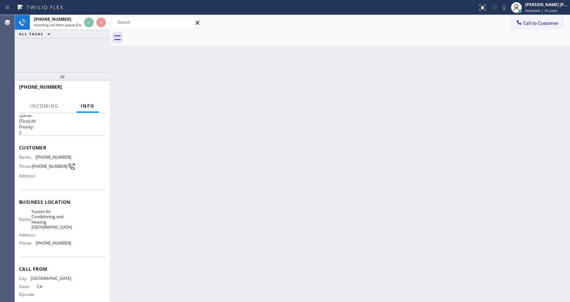
scroll to position [19, 0]
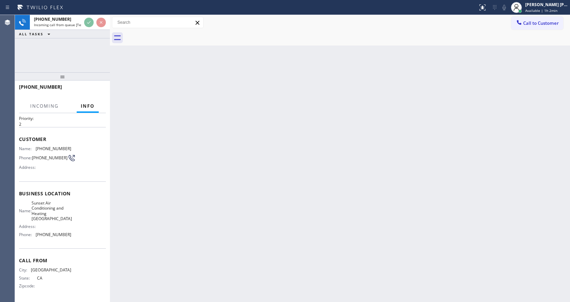
click at [310, 208] on div "Back to Dashboard Change Sender ID Customers Technicians Select a contact Outbo…" at bounding box center [340, 158] width 460 height 287
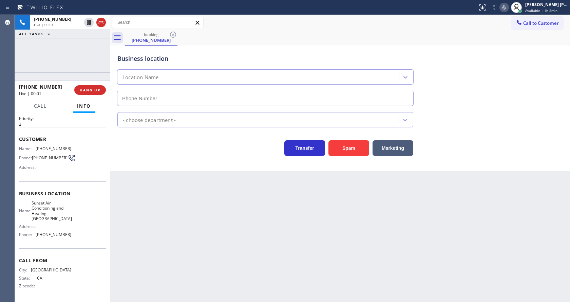
type input "[PHONE_NUMBER]"
click at [344, 147] on button "Spam" at bounding box center [348, 148] width 41 height 16
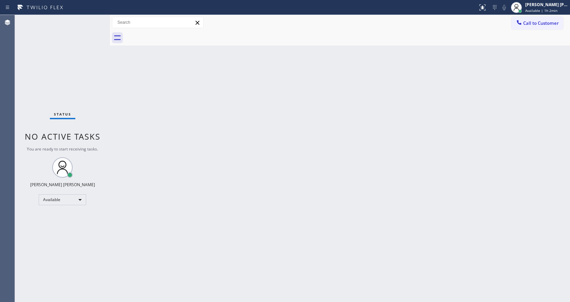
click at [235, 140] on div "Back to Dashboard Change Sender ID Customers Technicians Select a contact Outbo…" at bounding box center [340, 158] width 460 height 287
click at [90, 63] on div "Status No active tasks You are ready to start receiving tasks. [PERSON_NAME] [P…" at bounding box center [62, 158] width 95 height 287
click at [235, 176] on div "Back to Dashboard Change Sender ID Customers Technicians Select a contact Outbo…" at bounding box center [340, 158] width 460 height 287
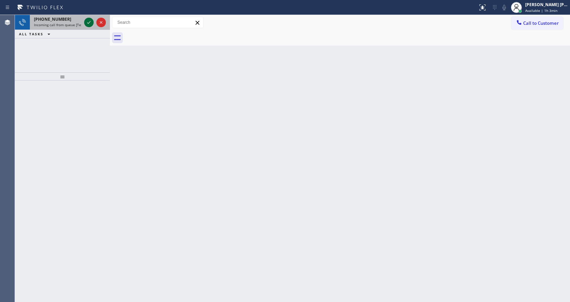
click at [90, 23] on icon at bounding box center [89, 22] width 8 height 8
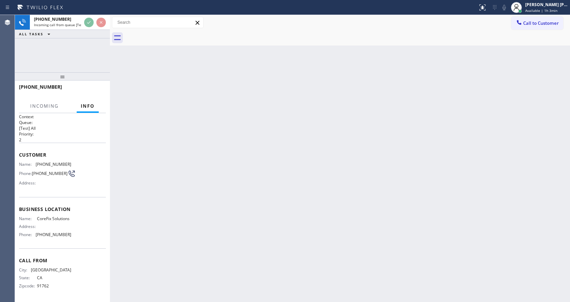
scroll to position [9, 0]
click at [260, 176] on div "Back to Dashboard Change Sender ID Customers Technicians Select a contact Outbo…" at bounding box center [340, 158] width 460 height 287
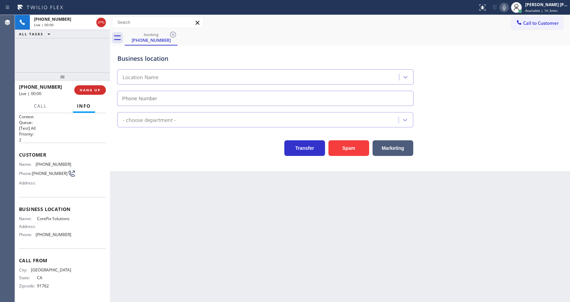
type input "[PHONE_NUMBER]"
click at [212, 211] on div "Back to Dashboard Change Sender ID Customers Technicians Select a contact Outbo…" at bounding box center [340, 158] width 460 height 287
click at [349, 148] on button "Spam" at bounding box center [348, 148] width 41 height 16
click at [245, 212] on div "Back to Dashboard Change Sender ID Customers Technicians Select a contact Outbo…" at bounding box center [340, 158] width 460 height 287
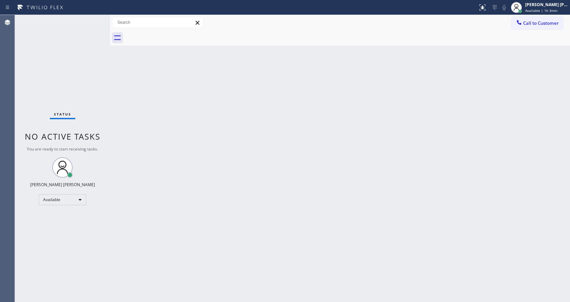
click at [128, 135] on div "Back to Dashboard Change Sender ID Customers Technicians Select a contact Outbo…" at bounding box center [340, 158] width 460 height 287
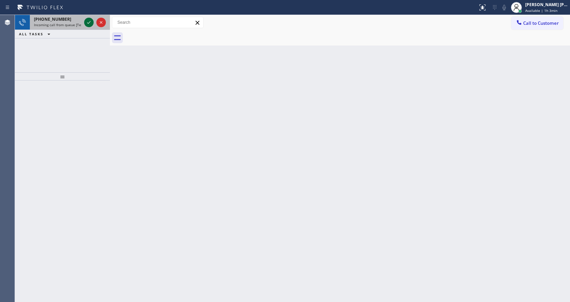
click at [86, 21] on icon at bounding box center [89, 22] width 8 height 8
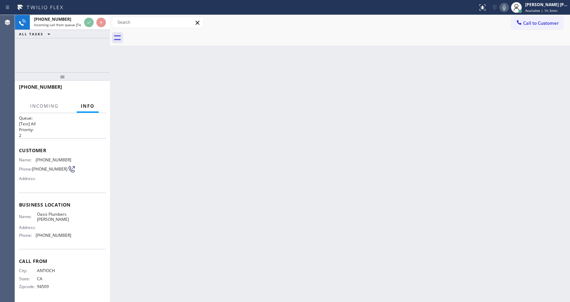
scroll to position [9, 0]
click at [206, 190] on div "Back to Dashboard Change Sender ID Customers Technicians Select a contact Outbo…" at bounding box center [340, 158] width 460 height 287
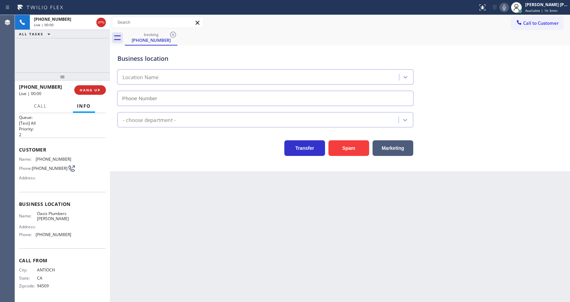
type input "[PHONE_NUMBER]"
click at [345, 140] on button "Spam" at bounding box center [348, 148] width 41 height 16
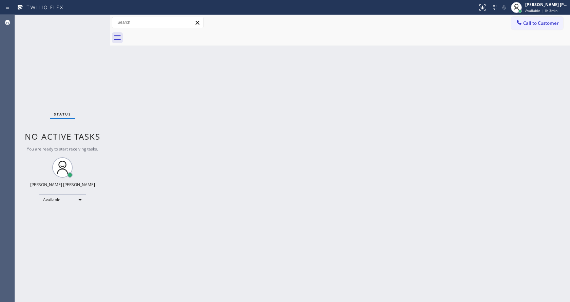
click at [228, 190] on div "Back to Dashboard Change Sender ID Customers Technicians Select a contact Outbo…" at bounding box center [340, 158] width 460 height 287
drag, startPoint x: 297, startPoint y: 220, endPoint x: 252, endPoint y: 230, distance: 46.0
click at [295, 219] on div "Back to Dashboard Change Sender ID Customers Technicians Select a contact Outbo…" at bounding box center [340, 158] width 460 height 287
click at [149, 108] on div "Back to Dashboard Change Sender ID Customers Technicians Select a contact Outbo…" at bounding box center [340, 158] width 460 height 287
click at [92, 20] on div "Status No active tasks You are ready to start receiving tasks. [PERSON_NAME] [P…" at bounding box center [62, 158] width 95 height 287
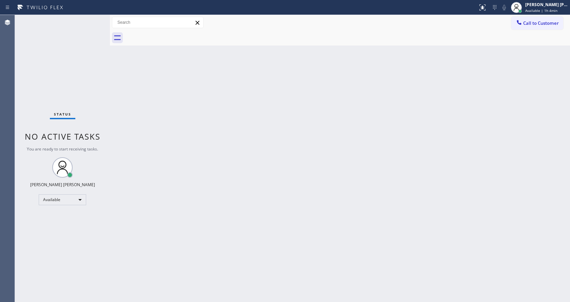
click at [92, 20] on div "Status No active tasks You are ready to start receiving tasks. [PERSON_NAME] [P…" at bounding box center [62, 158] width 95 height 287
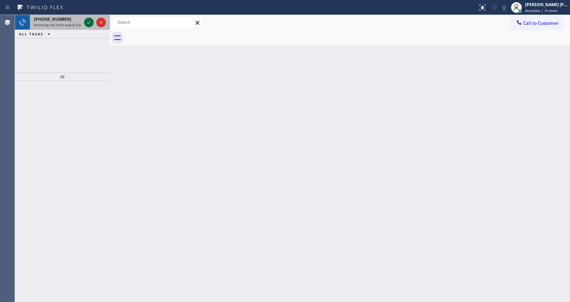
click at [92, 20] on icon at bounding box center [89, 22] width 8 height 8
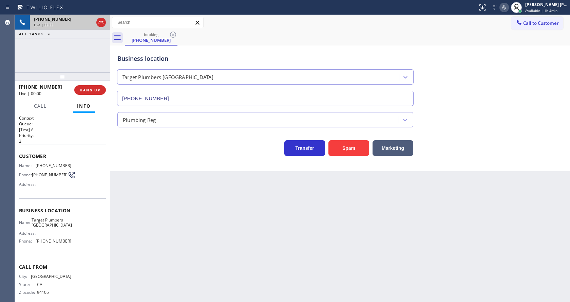
type input "[PHONE_NUMBER]"
click at [350, 150] on button "Spam" at bounding box center [348, 148] width 41 height 16
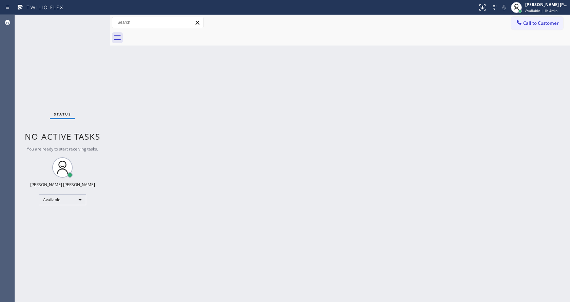
drag, startPoint x: 130, startPoint y: 99, endPoint x: 77, endPoint y: 12, distance: 102.0
click at [129, 99] on div "Back to Dashboard Change Sender ID Customers Technicians Select a contact Outbo…" at bounding box center [340, 158] width 460 height 287
click at [249, 131] on div "Back to Dashboard Change Sender ID Customers Technicians Select a contact Outbo…" at bounding box center [340, 158] width 460 height 287
click at [114, 85] on div "Back to Dashboard Change Sender ID Customers Technicians Select a contact Outbo…" at bounding box center [340, 158] width 460 height 287
click at [214, 146] on div "Back to Dashboard Change Sender ID Customers Technicians Select a contact Outbo…" at bounding box center [340, 158] width 460 height 287
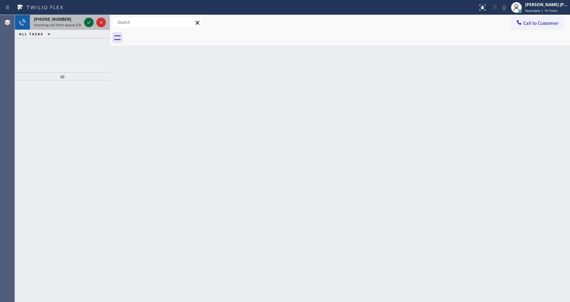
click at [87, 20] on icon at bounding box center [89, 22] width 8 height 8
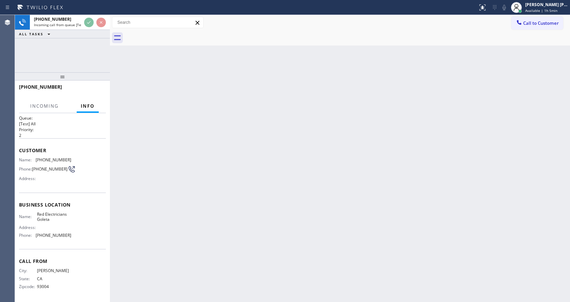
scroll to position [9, 0]
click at [244, 183] on div "Back to Dashboard Change Sender ID Customers Technicians Select a contact Outbo…" at bounding box center [340, 158] width 460 height 287
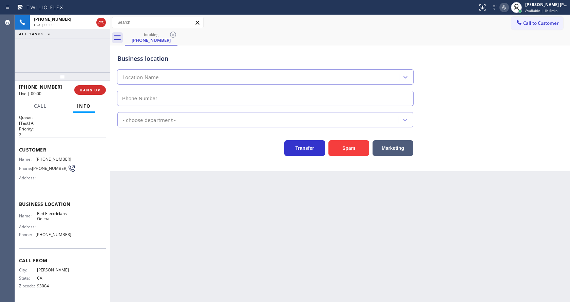
type input "[PHONE_NUMBER]"
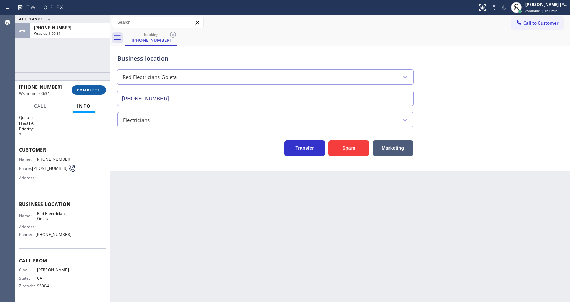
click at [83, 94] on button "COMPLETE" at bounding box center [89, 89] width 34 height 9
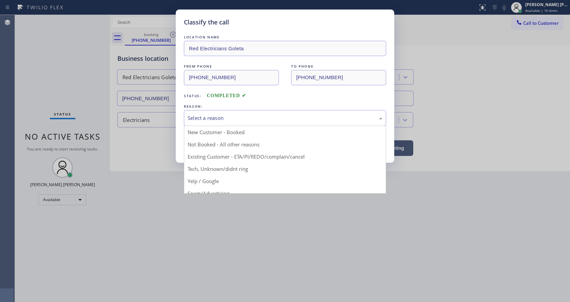
click at [197, 113] on div "Select a reason" at bounding box center [285, 118] width 202 height 16
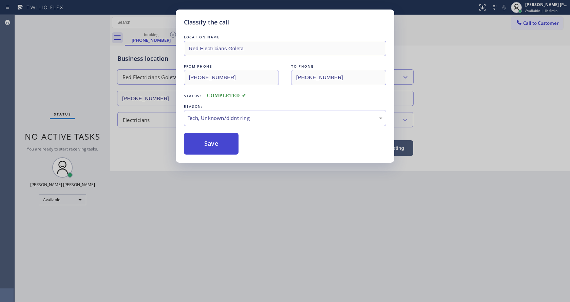
click at [220, 146] on button "Save" at bounding box center [211, 144] width 55 height 22
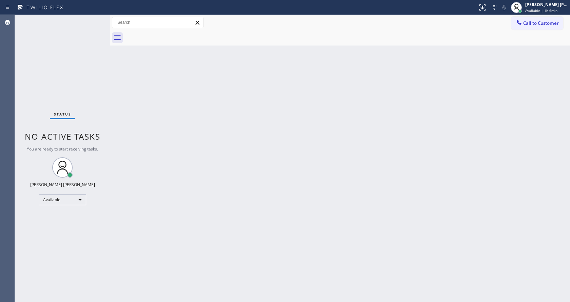
click at [304, 182] on div "Back to Dashboard Change Sender ID Customers Technicians Select a contact Outbo…" at bounding box center [340, 158] width 460 height 287
click at [98, 70] on div "Status No active tasks You are ready to start receiving tasks. [PERSON_NAME] [P…" at bounding box center [62, 158] width 95 height 287
click at [265, 177] on div "Back to Dashboard Change Sender ID Customers Technicians Select a contact Outbo…" at bounding box center [340, 158] width 460 height 287
click at [115, 104] on div "Back to Dashboard Change Sender ID Customers Technicians Select a contact Outbo…" at bounding box center [340, 158] width 460 height 287
click at [333, 184] on div "Back to Dashboard Change Sender ID Customers Technicians Select a contact Outbo…" at bounding box center [340, 158] width 460 height 287
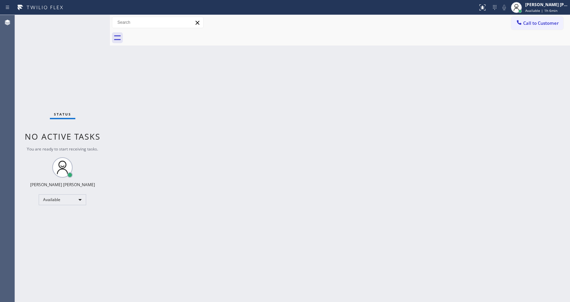
click at [92, 51] on div "Status No active tasks You are ready to start receiving tasks. [PERSON_NAME] [P…" at bounding box center [62, 158] width 95 height 287
click at [93, 18] on div "Status No active tasks You are ready to start receiving tasks. [PERSON_NAME] [P…" at bounding box center [62, 158] width 95 height 287
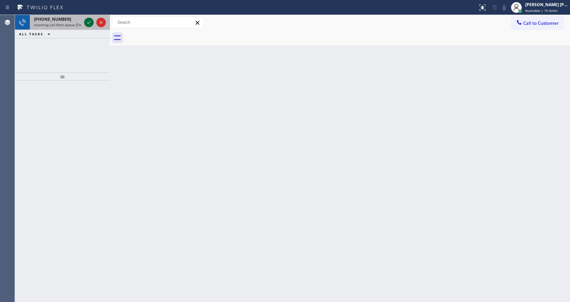
click at [89, 22] on icon at bounding box center [89, 22] width 8 height 8
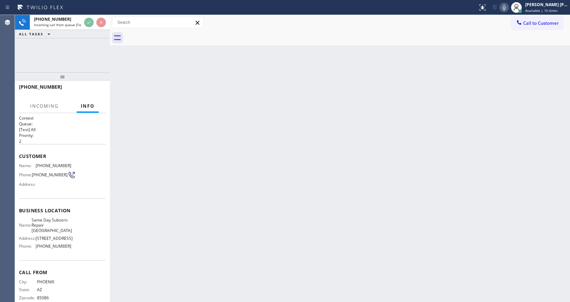
click at [209, 192] on div "Back to Dashboard Change Sender ID Customers Technicians Select a contact Outbo…" at bounding box center [340, 158] width 460 height 287
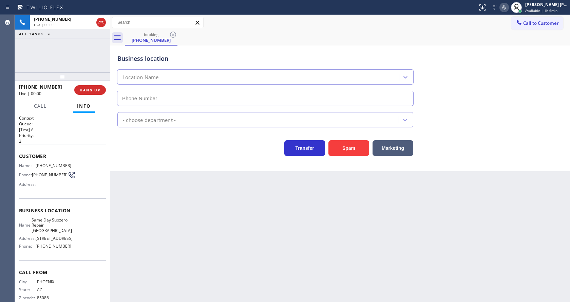
type input "[PHONE_NUMBER]"
click at [353, 142] on button "Spam" at bounding box center [348, 148] width 41 height 16
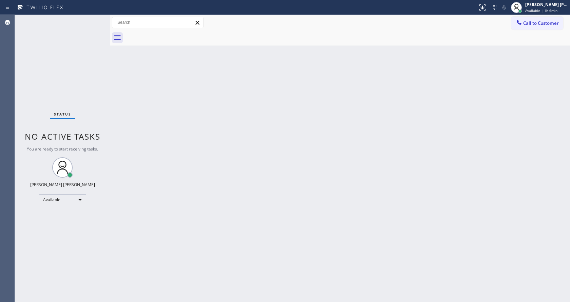
click at [150, 124] on div "Back to Dashboard Change Sender ID Customers Technicians Select a contact Outbo…" at bounding box center [340, 158] width 460 height 287
click at [284, 186] on div "Back to Dashboard Change Sender ID Customers Technicians Select a contact Outbo…" at bounding box center [340, 158] width 460 height 287
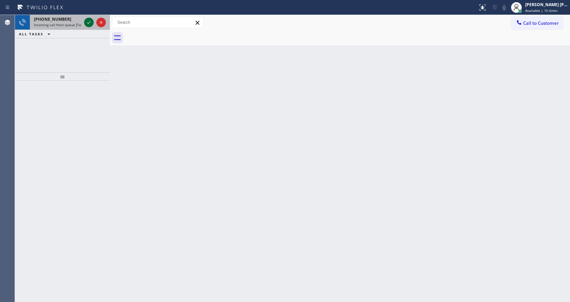
click at [88, 25] on icon at bounding box center [89, 22] width 8 height 8
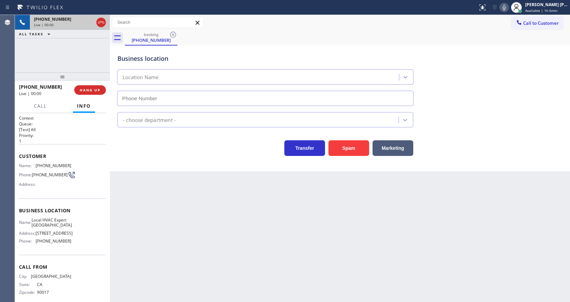
type input "[PHONE_NUMBER]"
click at [350, 145] on button "Spam" at bounding box center [348, 148] width 41 height 16
click at [247, 221] on div "Back to Dashboard Change Sender ID Customers Technicians Select a contact Outbo…" at bounding box center [340, 158] width 460 height 287
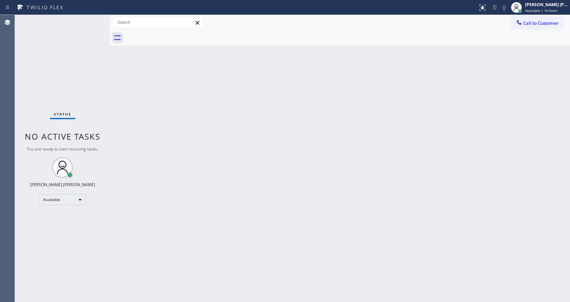
click at [159, 156] on div "Back to Dashboard Change Sender ID Customers Technicians Select a contact Outbo…" at bounding box center [340, 158] width 460 height 287
click at [94, 19] on div "Status No active tasks You are ready to start receiving tasks. [PERSON_NAME] [P…" at bounding box center [62, 158] width 95 height 287
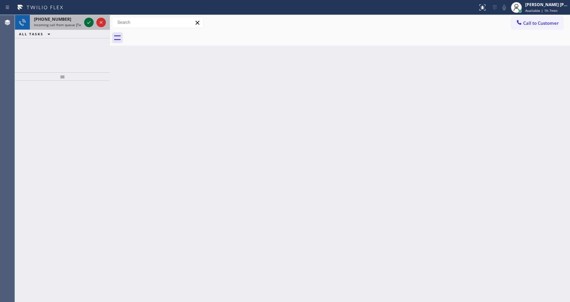
click at [91, 18] on button at bounding box center [88, 22] width 9 height 9
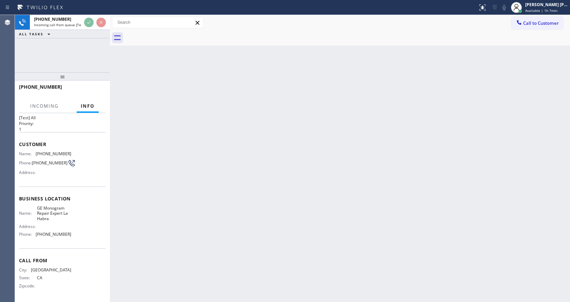
scroll to position [14, 0]
click at [236, 209] on div "Back to Dashboard Change Sender ID Customers Technicians Select a contact Outbo…" at bounding box center [340, 158] width 460 height 287
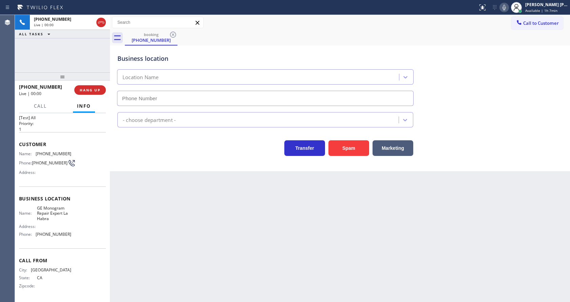
type input "[PHONE_NUMBER]"
click at [347, 141] on button "Spam" at bounding box center [348, 148] width 41 height 16
click at [218, 244] on div "Back to Dashboard Change Sender ID Customers Technicians Select a contact Outbo…" at bounding box center [340, 158] width 460 height 287
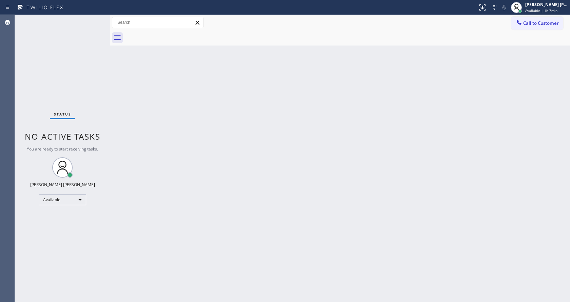
click at [258, 207] on div "Back to Dashboard Change Sender ID Customers Technicians Select a contact Outbo…" at bounding box center [340, 158] width 460 height 287
drag, startPoint x: 138, startPoint y: 97, endPoint x: 110, endPoint y: 65, distance: 42.3
click at [138, 97] on div "Back to Dashboard Change Sender ID Customers Technicians Select a contact Outbo…" at bounding box center [340, 158] width 460 height 287
click at [95, 18] on div "Status No active tasks You are ready to start receiving tasks. [PERSON_NAME] [P…" at bounding box center [62, 158] width 95 height 287
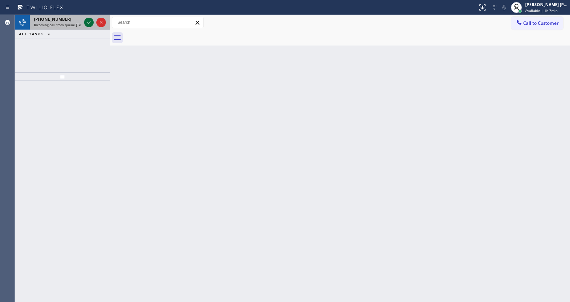
click at [91, 21] on icon at bounding box center [89, 22] width 8 height 8
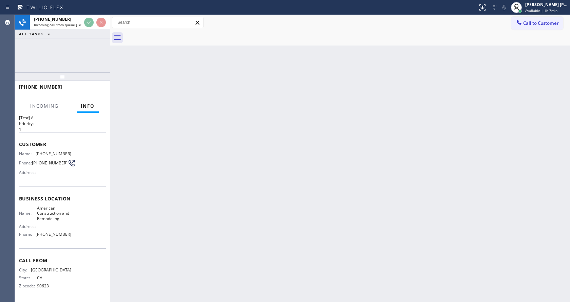
scroll to position [14, 0]
click at [213, 183] on div "Back to Dashboard Change Sender ID Customers Technicians Select a contact Outbo…" at bounding box center [340, 158] width 460 height 287
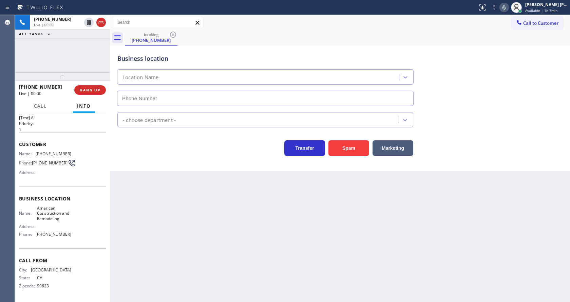
type input "[PHONE_NUMBER]"
click at [174, 193] on div "Back to Dashboard Change Sender ID Customers Technicians Select a contact Outbo…" at bounding box center [340, 158] width 460 height 287
drag, startPoint x: 138, startPoint y: 176, endPoint x: 134, endPoint y: 137, distance: 39.5
click at [138, 176] on div "Back to Dashboard Change Sender ID Customers Technicians Select a contact Outbo…" at bounding box center [340, 158] width 460 height 287
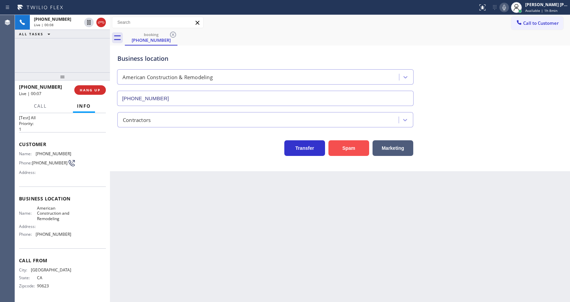
click at [345, 143] on button "Spam" at bounding box center [348, 148] width 41 height 16
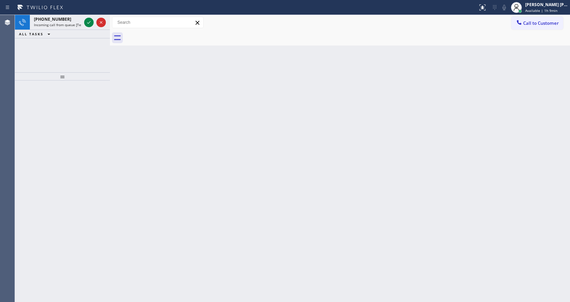
drag, startPoint x: 346, startPoint y: 145, endPoint x: 306, endPoint y: 224, distance: 88.4
click at [306, 224] on div "Back to Dashboard Change Sender ID Customers Technicians Select a contact Outbo…" at bounding box center [340, 158] width 460 height 287
click at [112, 78] on div "Back to Dashboard Change Sender ID Customers Technicians Select a contact Outbo…" at bounding box center [340, 158] width 460 height 287
drag, startPoint x: 91, startPoint y: 20, endPoint x: 85, endPoint y: 29, distance: 10.7
click at [91, 21] on icon at bounding box center [89, 22] width 8 height 8
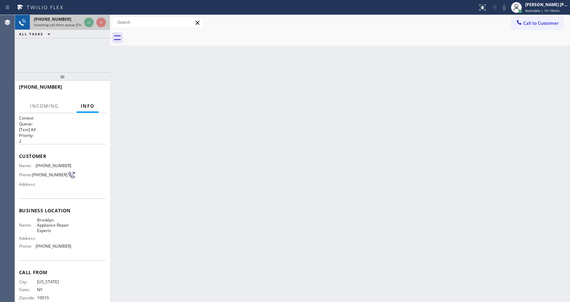
click at [85, 29] on div at bounding box center [95, 22] width 24 height 15
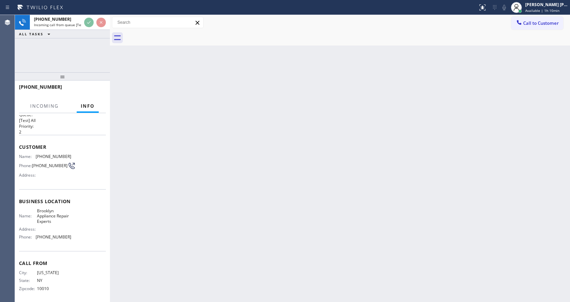
scroll to position [14, 0]
click at [220, 178] on div "Back to Dashboard Change Sender ID Customers Technicians Select a contact Outbo…" at bounding box center [340, 158] width 460 height 287
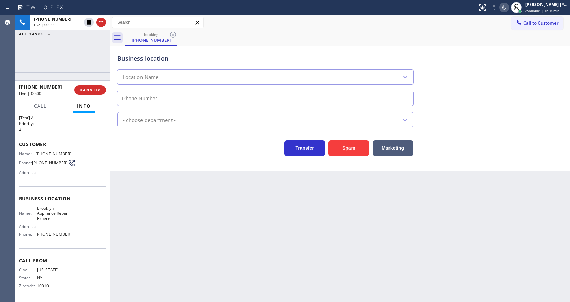
type input "[PHONE_NUMBER]"
click at [505, 11] on icon at bounding box center [504, 7] width 8 height 8
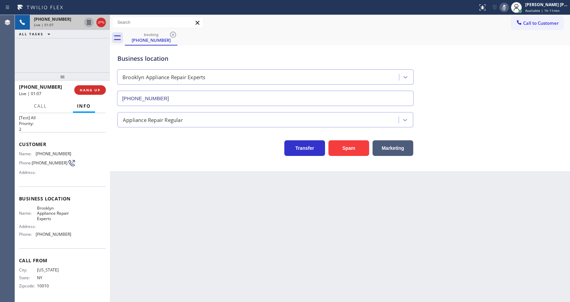
click at [87, 20] on icon at bounding box center [89, 22] width 8 height 8
click at [89, 22] on icon at bounding box center [89, 22] width 8 height 8
click at [506, 8] on icon at bounding box center [504, 7] width 8 height 8
click at [80, 89] on span "HANG UP" at bounding box center [90, 90] width 21 height 5
click at [64, 174] on div "Address:" at bounding box center [45, 172] width 52 height 5
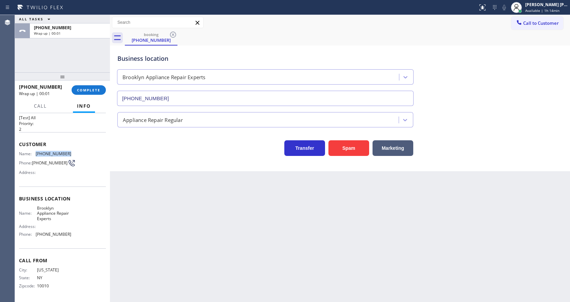
drag, startPoint x: 34, startPoint y: 151, endPoint x: 88, endPoint y: 153, distance: 54.6
click at [88, 153] on div "Name: [PHONE_NUMBER] Phone: [PHONE_NUMBER] Address:" at bounding box center [62, 164] width 87 height 27
copy div "[PHONE_NUMBER]"
click at [163, 175] on div "Back to Dashboard Change Sender ID Customers Technicians Select a contact Outbo…" at bounding box center [340, 158] width 460 height 287
click at [85, 89] on span "COMPLETE" at bounding box center [88, 90] width 23 height 5
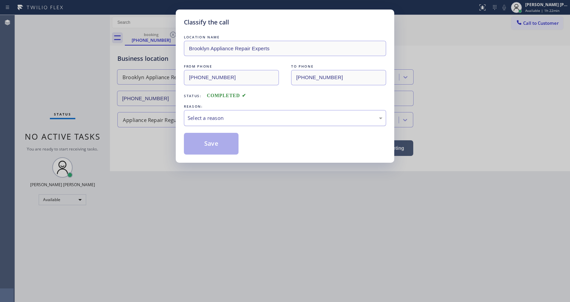
click at [222, 118] on div "Select a reason" at bounding box center [285, 118] width 195 height 8
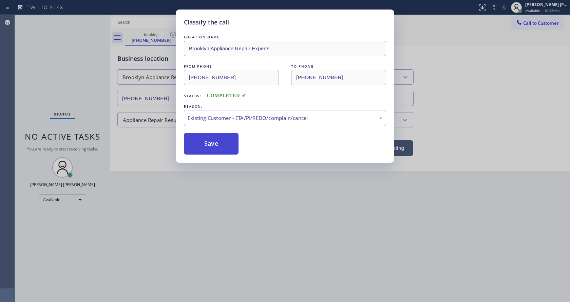
click at [215, 147] on button "Save" at bounding box center [211, 144] width 55 height 22
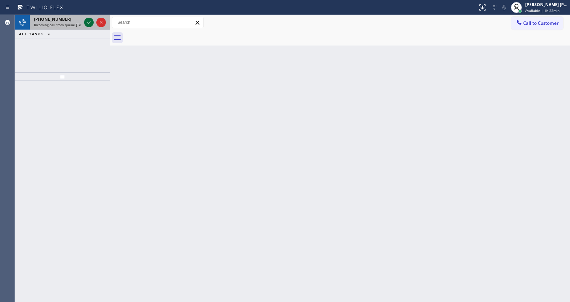
click at [87, 23] on icon at bounding box center [89, 22] width 8 height 8
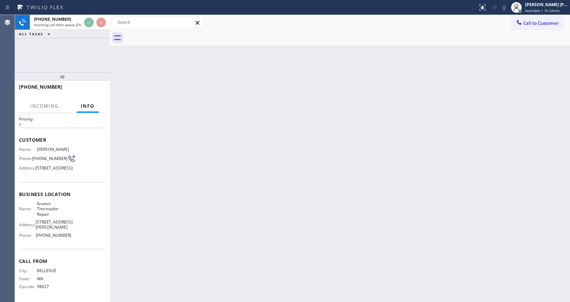
scroll to position [30, 0]
click at [175, 214] on div "Back to Dashboard Change Sender ID Customers Technicians Select a contact Outbo…" at bounding box center [340, 158] width 460 height 287
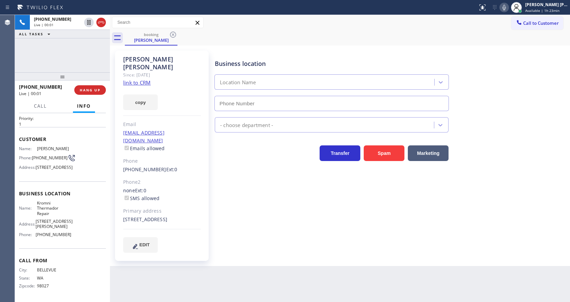
type input "[PHONE_NUMBER]"
click at [145, 79] on link "link to CRM" at bounding box center [136, 82] width 27 height 7
click at [228, 201] on div "Business location Kromni Thermador Repair [PHONE_NUMBER] Appliance Repair High …" at bounding box center [390, 151] width 355 height 198
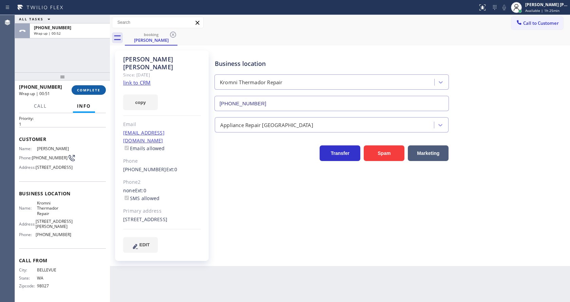
click at [84, 89] on span "COMPLETE" at bounding box center [88, 90] width 23 height 5
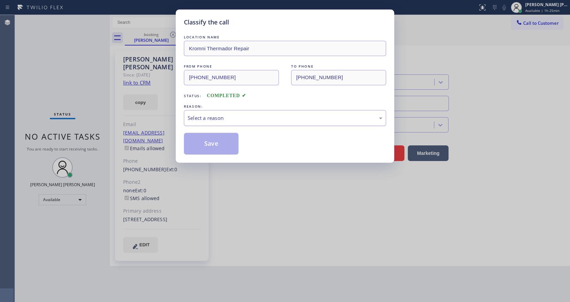
click at [214, 115] on div "Select a reason" at bounding box center [285, 118] width 195 height 8
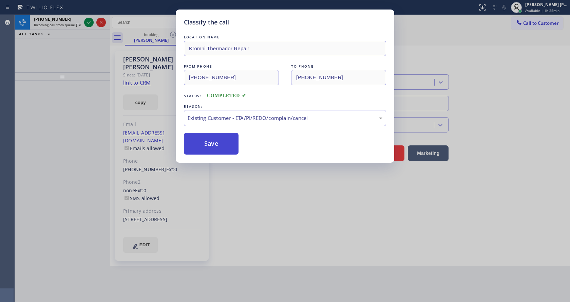
click at [212, 139] on button "Save" at bounding box center [211, 144] width 55 height 22
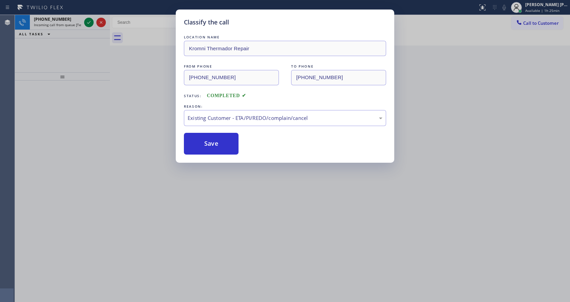
click at [74, 29] on div "Classify the call LOCATION NAME Sub-Zero Top Repair FROM PHONE [PHONE_NUMBER] T…" at bounding box center [292, 158] width 555 height 287
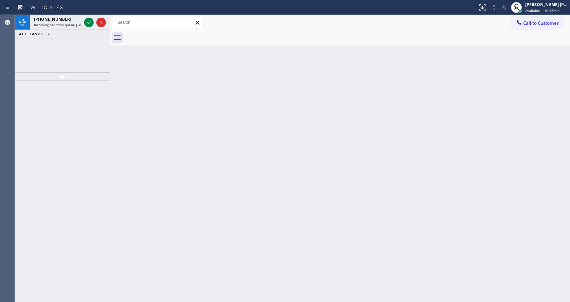
click at [74, 29] on div "[PHONE_NUMBER] Incoming call from queue [Test] All" at bounding box center [56, 22] width 53 height 15
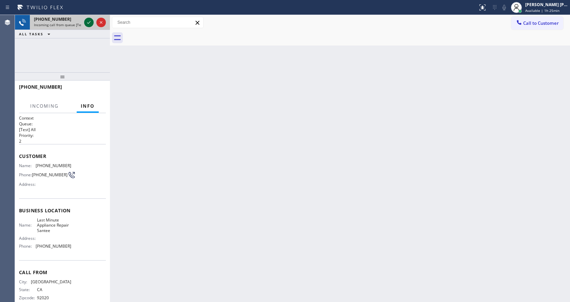
click at [88, 23] on icon at bounding box center [88, 22] width 3 height 3
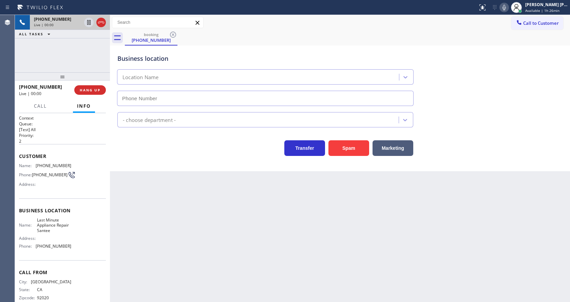
type input "[PHONE_NUMBER]"
click at [136, 174] on div "Back to Dashboard Change Sender ID Customers Technicians Select a contact Outbo…" at bounding box center [340, 158] width 460 height 287
click at [215, 210] on div "Back to Dashboard Change Sender ID Customers Technicians Select a contact Outbo…" at bounding box center [340, 158] width 460 height 287
click at [358, 240] on div "Back to Dashboard Change Sender ID Customers Technicians Select a contact Outbo…" at bounding box center [340, 158] width 460 height 287
drag, startPoint x: 34, startPoint y: 155, endPoint x: 39, endPoint y: 167, distance: 13.1
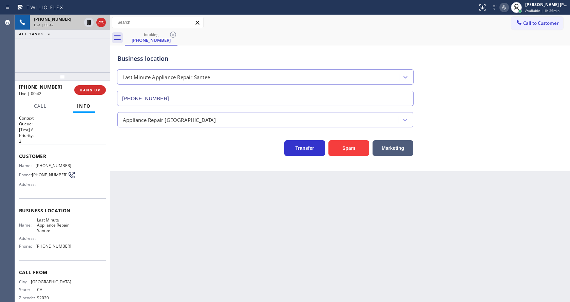
click at [36, 156] on span "Customer" at bounding box center [62, 156] width 87 height 6
drag, startPoint x: 34, startPoint y: 163, endPoint x: 97, endPoint y: 168, distance: 62.6
click at [97, 168] on div "Name: [PHONE_NUMBER] Phone: [PHONE_NUMBER] Address:" at bounding box center [62, 176] width 87 height 27
copy div "[PHONE_NUMBER]"
click at [173, 196] on div "Back to Dashboard Change Sender ID Customers Technicians Select a contact Outbo…" at bounding box center [340, 158] width 460 height 287
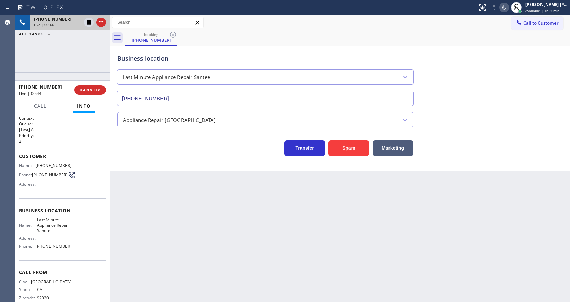
click at [166, 295] on div "Back to Dashboard Change Sender ID Customers Technicians Select a contact Outbo…" at bounding box center [340, 158] width 460 height 287
click at [169, 293] on div "Back to Dashboard Change Sender ID Customers Technicians Select a contact Outbo…" at bounding box center [340, 158] width 460 height 287
click at [67, 222] on span "Last Minute Appliance Repair Santee" at bounding box center [54, 225] width 34 height 16
drag, startPoint x: 34, startPoint y: 219, endPoint x: 51, endPoint y: 230, distance: 20.0
click at [51, 230] on div "Name: Last Minute Appliance Repair Santee" at bounding box center [45, 225] width 52 height 16
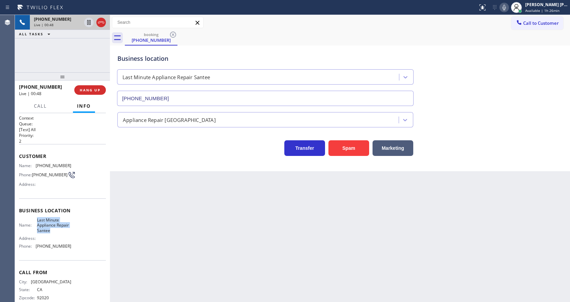
copy span "Last Minute Appliance Repair Santee"
drag, startPoint x: 147, startPoint y: 221, endPoint x: 144, endPoint y: 301, distance: 80.4
click at [147, 229] on div "Back to Dashboard Change Sender ID Customers Technicians Select a contact Outbo…" at bounding box center [340, 158] width 460 height 287
click at [58, 236] on div "Name: Last Minute Appliance Repair Santee Address: Phone: [PHONE_NUMBER]" at bounding box center [45, 234] width 52 height 34
drag, startPoint x: 35, startPoint y: 246, endPoint x: 84, endPoint y: 248, distance: 49.3
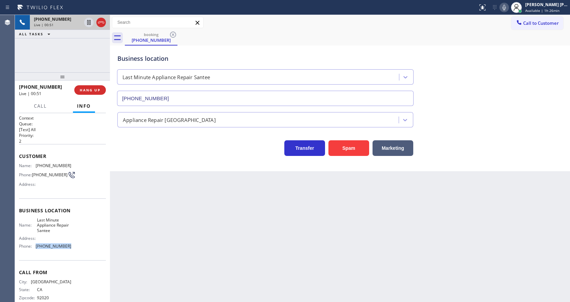
click at [84, 248] on div "Name: Last Minute Appliance Repair Santee Address: Phone: [PHONE_NUMBER]" at bounding box center [62, 234] width 87 height 34
copy div "[PHONE_NUMBER]"
drag, startPoint x: 173, startPoint y: 226, endPoint x: 159, endPoint y: 296, distance: 71.1
click at [170, 241] on div "Back to Dashboard Change Sender ID Customers Technicians Select a contact Outbo…" at bounding box center [340, 158] width 460 height 287
click at [210, 194] on div "Back to Dashboard Change Sender ID Customers Technicians Select a contact Outbo…" at bounding box center [340, 158] width 460 height 287
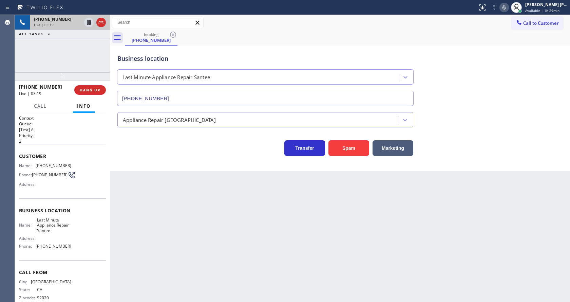
click at [161, 290] on div "Back to Dashboard Change Sender ID Customers Technicians Select a contact Outbo…" at bounding box center [340, 158] width 460 height 287
click at [307, 224] on div "Back to Dashboard Change Sender ID Customers Technicians Select a contact Outbo…" at bounding box center [340, 158] width 460 height 287
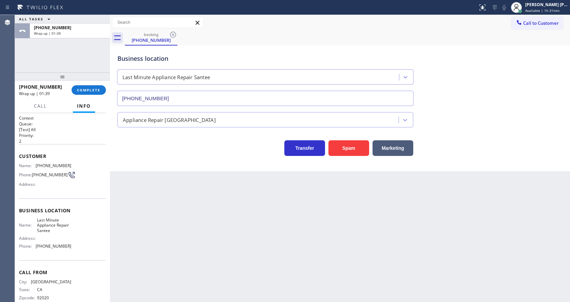
click at [191, 233] on div "Back to Dashboard Change Sender ID Customers Technicians Select a contact Outbo…" at bounding box center [340, 158] width 460 height 287
click at [92, 85] on div "[PHONE_NUMBER] Wrap up | 01:40 COMPLETE" at bounding box center [62, 90] width 87 height 18
click at [91, 90] on span "COMPLETE" at bounding box center [88, 90] width 23 height 5
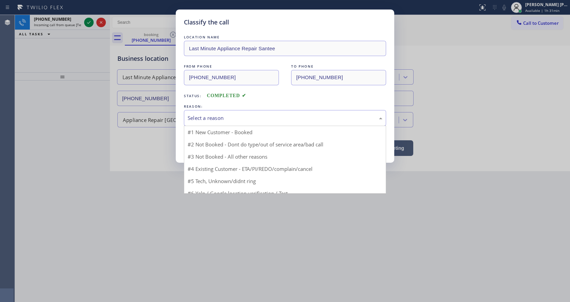
click at [213, 122] on div "Select a reason" at bounding box center [285, 118] width 202 height 16
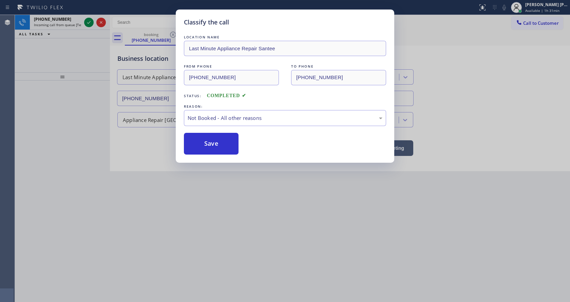
click at [210, 141] on button "Save" at bounding box center [211, 144] width 55 height 22
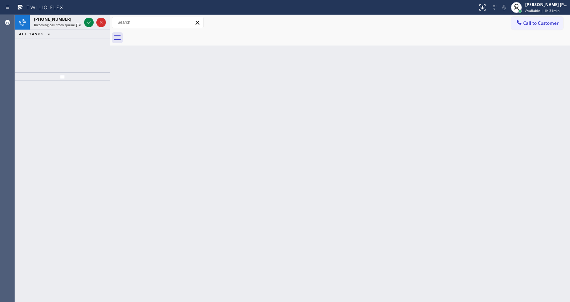
click at [70, 25] on span "Incoming call from queue [Test] All" at bounding box center [62, 24] width 56 height 5
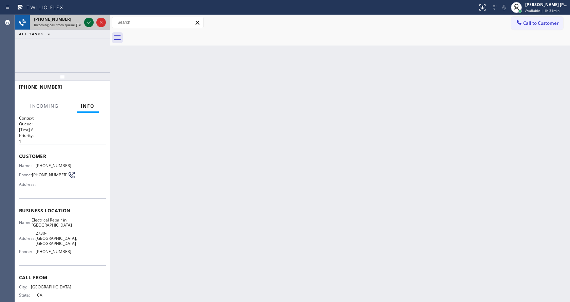
click at [88, 21] on icon at bounding box center [89, 22] width 8 height 8
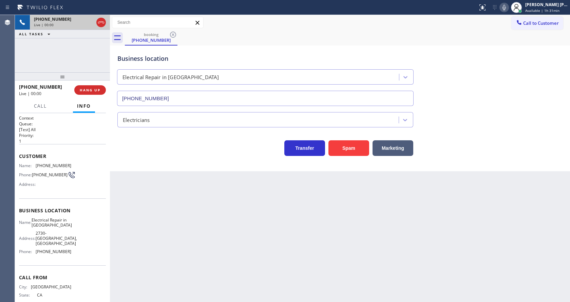
type input "[PHONE_NUMBER]"
click at [347, 146] on button "Spam" at bounding box center [348, 148] width 41 height 16
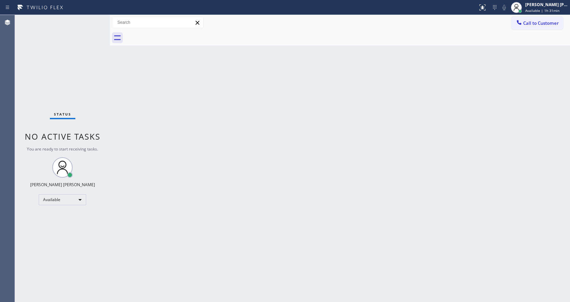
click at [350, 108] on div "Back to Dashboard Change Sender ID Customers Technicians Select a contact Outbo…" at bounding box center [340, 158] width 460 height 287
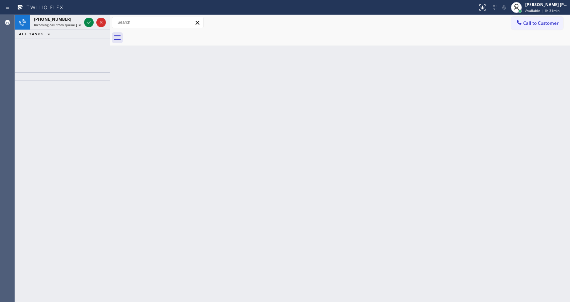
click at [104, 105] on div at bounding box center [62, 190] width 95 height 221
click at [74, 21] on div "[PHONE_NUMBER]" at bounding box center [57, 19] width 47 height 6
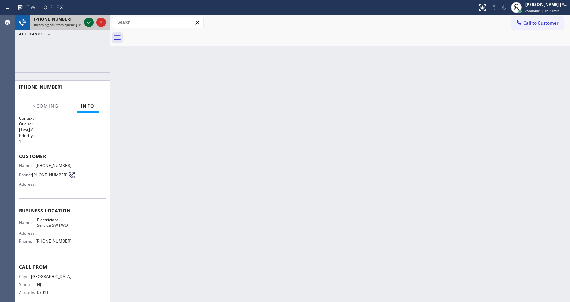
click at [88, 22] on icon at bounding box center [89, 22] width 8 height 8
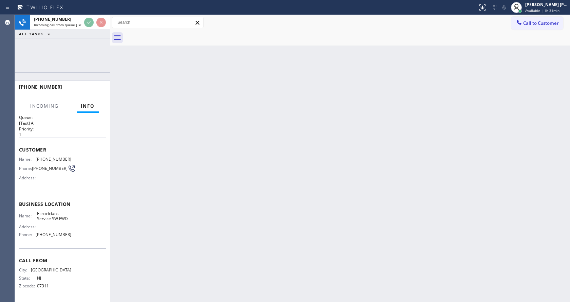
click at [247, 217] on div "Back to Dashboard Change Sender ID Customers Technicians Select a contact Outbo…" at bounding box center [340, 158] width 460 height 287
click at [149, 194] on div "Back to Dashboard Change Sender ID Customers Technicians Select a contact Outbo…" at bounding box center [340, 158] width 460 height 287
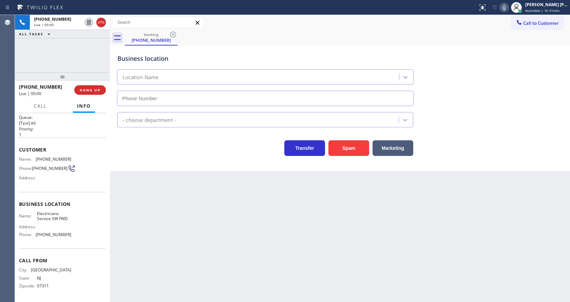
type input "[PHONE_NUMBER]"
click at [506, 9] on icon at bounding box center [504, 7] width 8 height 8
click at [506, 7] on icon at bounding box center [504, 7] width 8 height 8
click at [504, 72] on div "Business location Electricians Service SW FWD [PHONE_NUMBER]" at bounding box center [340, 74] width 448 height 61
click at [135, 164] on div "Business location Electricians Service SW FWD [PHONE_NUMBER] Electricians Trans…" at bounding box center [340, 107] width 460 height 125
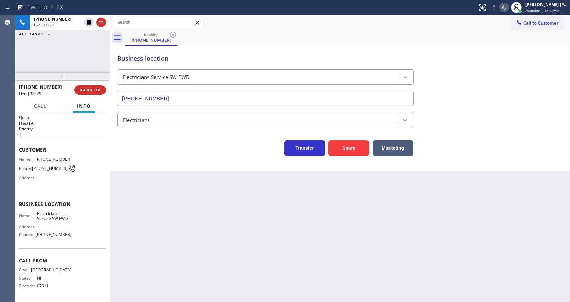
click at [143, 142] on div "Transfer Spam Marketing" at bounding box center [265, 146] width 298 height 19
click at [170, 214] on div "Back to Dashboard Change Sender ID Customers Technicians Select a contact Outbo…" at bounding box center [340, 158] width 460 height 287
drag, startPoint x: 35, startPoint y: 157, endPoint x: 74, endPoint y: 155, distance: 39.0
click at [74, 156] on div "Name: [PHONE_NUMBER] Phone: [PHONE_NUMBER] Address:" at bounding box center [62, 169] width 87 height 27
copy div "[PHONE_NUMBER]"
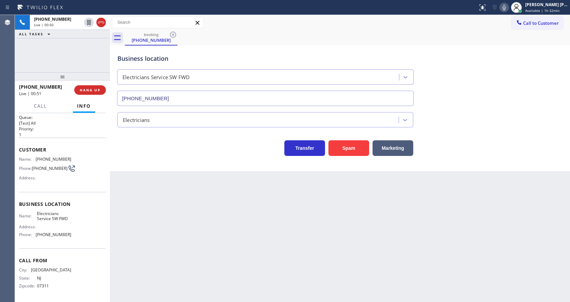
click at [158, 208] on div "Back to Dashboard Change Sender ID Customers Technicians Select a contact Outbo…" at bounding box center [340, 158] width 460 height 287
click at [66, 197] on div "Business location Name: Electricians Service SW FWD Address: Phone: [PHONE_NUMB…" at bounding box center [62, 220] width 87 height 57
drag, startPoint x: 32, startPoint y: 154, endPoint x: 106, endPoint y: 155, distance: 73.6
click at [106, 155] on div "Context Queue: [Test] All Priority: 1 Customer Name: [PHONE_NUMBER] Phone: [PHO…" at bounding box center [62, 207] width 95 height 189
copy div "[PHONE_NUMBER]"
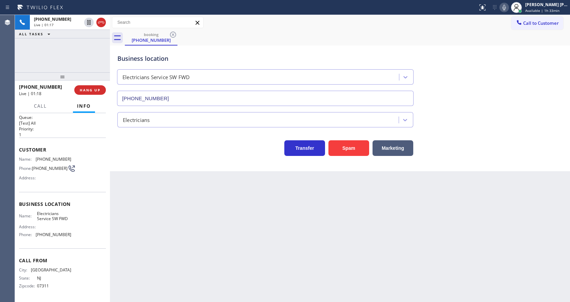
click at [197, 198] on div "Back to Dashboard Change Sender ID Customers Technicians Select a contact Outbo…" at bounding box center [340, 158] width 460 height 287
click at [85, 227] on div "Name: Electricians Service SW FWD Address: Phone: [PHONE_NUMBER]" at bounding box center [62, 225] width 87 height 29
drag, startPoint x: 36, startPoint y: 211, endPoint x: 71, endPoint y: 219, distance: 35.5
click at [71, 219] on div "Name: Electricians Service SW FWD Address: Phone: [PHONE_NUMBER]" at bounding box center [62, 225] width 87 height 29
drag, startPoint x: 146, startPoint y: 205, endPoint x: 154, endPoint y: 300, distance: 95.3
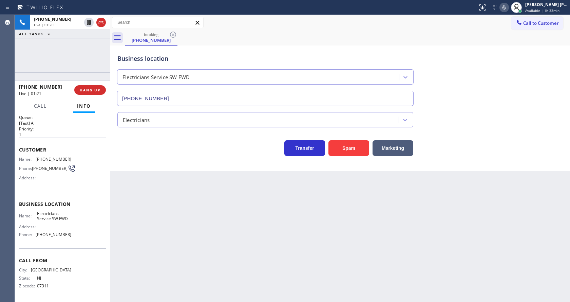
click at [146, 206] on div "Back to Dashboard Change Sender ID Customers Technicians Select a contact Outbo…" at bounding box center [340, 158] width 460 height 287
click at [50, 256] on div "Call From City: [GEOGRAPHIC_DATA]: [US_STATE] Zipcode: 07311" at bounding box center [62, 273] width 87 height 51
drag, startPoint x: 34, startPoint y: 235, endPoint x: 69, endPoint y: 234, distance: 34.9
click at [69, 234] on div "Name: Electricians Service SW FWD Address: Phone: [PHONE_NUMBER]" at bounding box center [62, 225] width 87 height 29
click at [141, 221] on div "Back to Dashboard Change Sender ID Customers Technicians Select a contact Outbo…" at bounding box center [340, 158] width 460 height 287
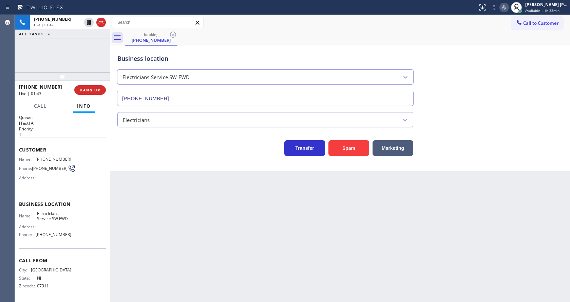
click at [268, 234] on div "Back to Dashboard Change Sender ID Customers Technicians Select a contact Outbo…" at bounding box center [340, 158] width 460 height 287
click at [171, 237] on div "Back to Dashboard Change Sender ID Customers Technicians Select a contact Outbo…" at bounding box center [340, 158] width 460 height 287
click at [335, 209] on div "Back to Dashboard Change Sender ID Customers Technicians Select a contact Outbo…" at bounding box center [340, 158] width 460 height 287
click at [506, 5] on icon at bounding box center [503, 7] width 3 height 5
click at [85, 19] on icon at bounding box center [89, 22] width 8 height 8
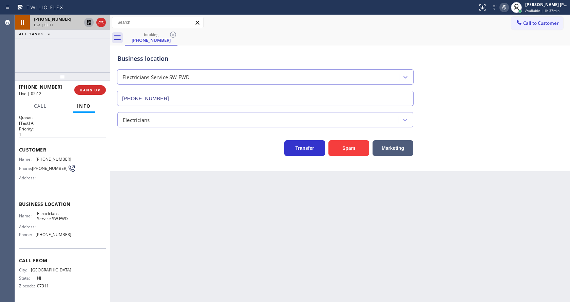
drag, startPoint x: 310, startPoint y: 213, endPoint x: 171, endPoint y: 122, distance: 166.2
click at [310, 212] on div "Back to Dashboard Change Sender ID Customers Technicians Select a contact Outbo…" at bounding box center [340, 158] width 460 height 287
click at [90, 22] on icon at bounding box center [89, 22] width 8 height 8
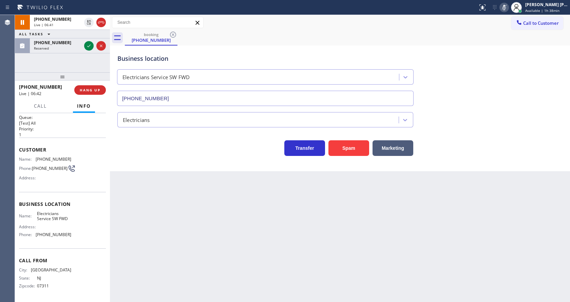
click at [505, 11] on icon at bounding box center [504, 7] width 8 height 8
click at [509, 27] on div "Call to Customer Outbound call Location Search location Your caller id phone nu…" at bounding box center [340, 23] width 460 height 12
click at [245, 219] on div "Back to Dashboard Change Sender ID Customers Technicians Select a contact Outbo…" at bounding box center [340, 158] width 460 height 287
click at [259, 208] on div "Back to Dashboard Change Sender ID Customers Technicians Select a contact Outbo…" at bounding box center [340, 158] width 460 height 287
click at [88, 45] on icon at bounding box center [89, 46] width 8 height 8
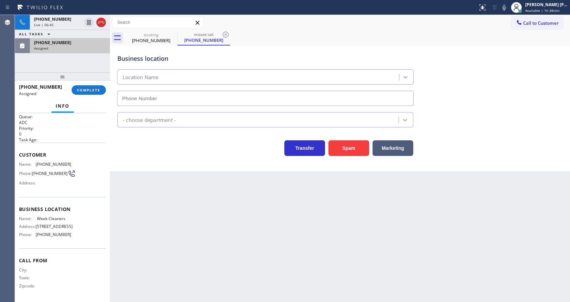
type input "[PHONE_NUMBER]"
click at [81, 89] on span "COMPLETE" at bounding box center [88, 90] width 23 height 5
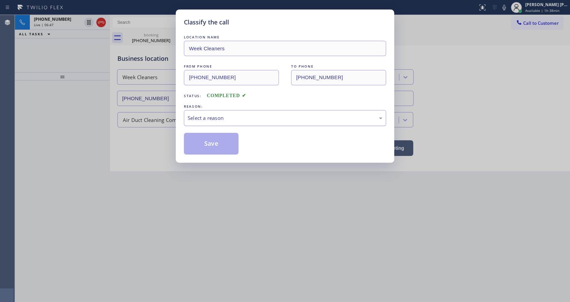
click at [204, 117] on div "Select a reason" at bounding box center [285, 118] width 195 height 8
click at [206, 142] on button "Save" at bounding box center [211, 144] width 55 height 22
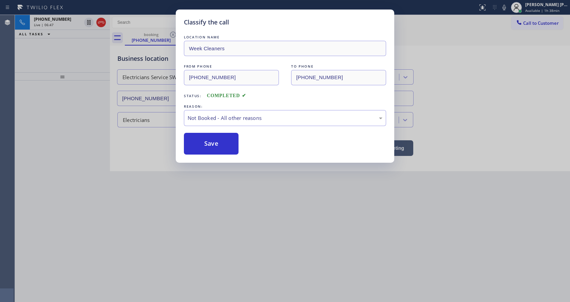
click at [253, 229] on div "Classify the call LOCATION NAME Week Cleaners FROM PHONE [PHONE_NUMBER] TO PHON…" at bounding box center [285, 151] width 570 height 302
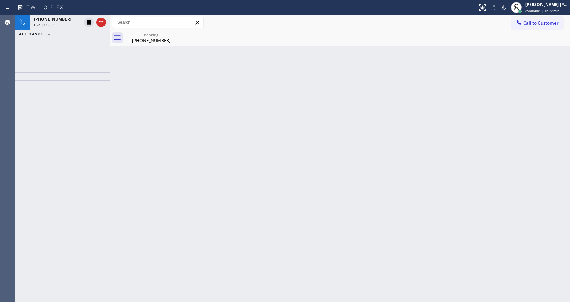
click at [114, 101] on div "Back to Dashboard Change Sender ID Customers Technicians Select a contact Outbo…" at bounding box center [340, 158] width 460 height 287
click at [137, 40] on div "[PHONE_NUMBER]" at bounding box center [150, 40] width 51 height 6
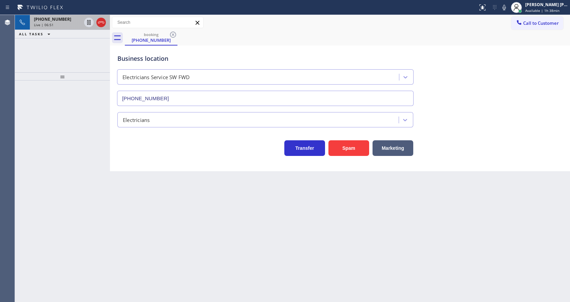
click at [52, 20] on span "[PHONE_NUMBER]" at bounding box center [52, 19] width 37 height 6
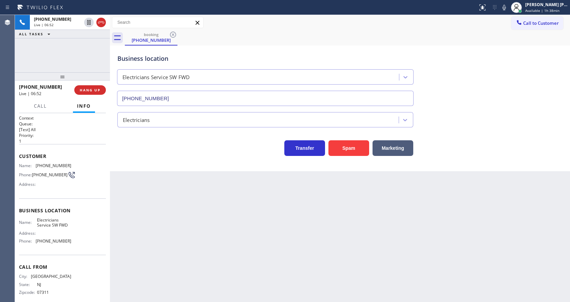
click at [233, 242] on div "Back to Dashboard Change Sender ID Customers Technicians Select a contact Outbo…" at bounding box center [340, 158] width 460 height 287
click at [135, 219] on div "Back to Dashboard Change Sender ID Customers Technicians Select a contact Outbo…" at bounding box center [340, 158] width 460 height 287
drag, startPoint x: 300, startPoint y: 274, endPoint x: 296, endPoint y: 274, distance: 4.1
click at [300, 274] on div "Back to Dashboard Change Sender ID Customers Technicians Select a contact Outbo…" at bounding box center [340, 158] width 460 height 287
drag, startPoint x: 138, startPoint y: 193, endPoint x: 138, endPoint y: 198, distance: 4.8
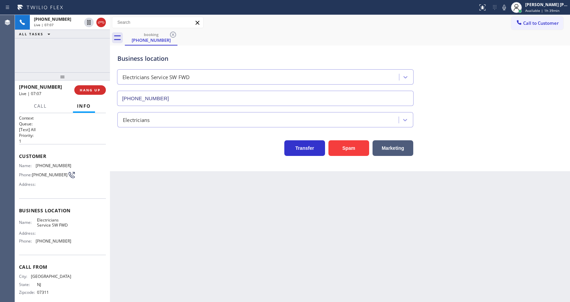
click at [137, 193] on div "Back to Dashboard Change Sender ID Customers Technicians Select a contact Outbo…" at bounding box center [340, 158] width 460 height 287
click at [227, 228] on div "Back to Dashboard Change Sender ID Customers Technicians Select a contact Outbo…" at bounding box center [340, 158] width 460 height 287
click at [132, 161] on div "Business location Electricians Service SW FWD [PHONE_NUMBER] Electricians Trans…" at bounding box center [340, 107] width 460 height 125
click at [507, 6] on icon at bounding box center [504, 7] width 8 height 8
click at [512, 69] on div "Business location Electricians Service SW FWD [PHONE_NUMBER]" at bounding box center [340, 74] width 448 height 61
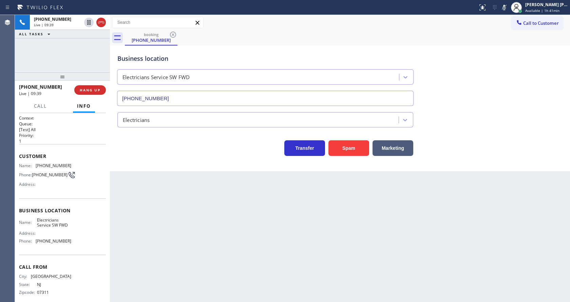
click at [165, 215] on div "Back to Dashboard Change Sender ID Customers Technicians Select a contact Outbo…" at bounding box center [340, 158] width 460 height 287
click at [273, 248] on div "Back to Dashboard Change Sender ID Customers Technicians Select a contact Outbo…" at bounding box center [340, 158] width 460 height 287
drag, startPoint x: 153, startPoint y: 197, endPoint x: 432, endPoint y: 138, distance: 285.3
click at [153, 197] on div "Back to Dashboard Change Sender ID Customers Technicians Select a contact Outbo…" at bounding box center [340, 158] width 460 height 287
click at [506, 5] on icon at bounding box center [503, 7] width 3 height 5
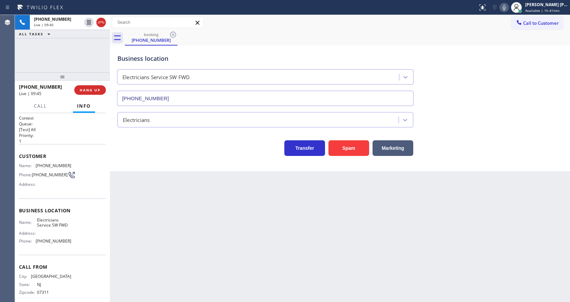
click at [522, 95] on div "Business location Electricians Service SW FWD [PHONE_NUMBER]" at bounding box center [340, 74] width 448 height 61
click at [501, 129] on div "Transfer Spam Marketing" at bounding box center [340, 141] width 448 height 28
click at [129, 274] on div "Back to Dashboard Change Sender ID Customers Technicians Select a contact Outbo…" at bounding box center [340, 158] width 460 height 287
click at [308, 238] on div "Back to Dashboard Change Sender ID Customers Technicians Select a contact Outbo…" at bounding box center [340, 158] width 460 height 287
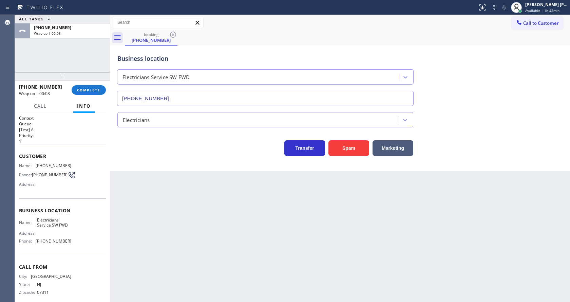
click at [146, 188] on div "Back to Dashboard Change Sender ID Customers Technicians Select a contact Outbo…" at bounding box center [340, 158] width 460 height 287
click at [345, 218] on div "Back to Dashboard Change Sender ID Customers Technicians Select a contact Outbo…" at bounding box center [340, 158] width 460 height 287
click at [312, 227] on div "Back to Dashboard Change Sender ID Customers Technicians Select a contact Outbo…" at bounding box center [340, 158] width 460 height 287
click at [338, 243] on div "Back to Dashboard Change Sender ID Customers Technicians Select a contact Outbo…" at bounding box center [340, 158] width 460 height 287
click at [91, 86] on button "COMPLETE" at bounding box center [89, 89] width 34 height 9
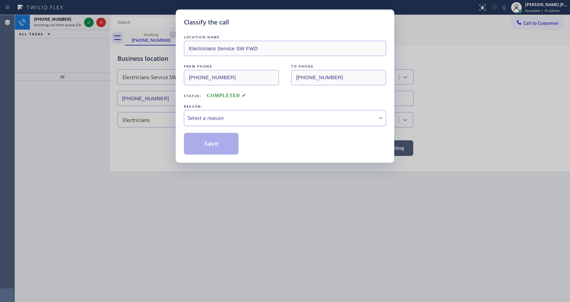
click at [208, 117] on div "Select a reason" at bounding box center [285, 118] width 195 height 8
click at [207, 141] on button "Save" at bounding box center [211, 144] width 55 height 22
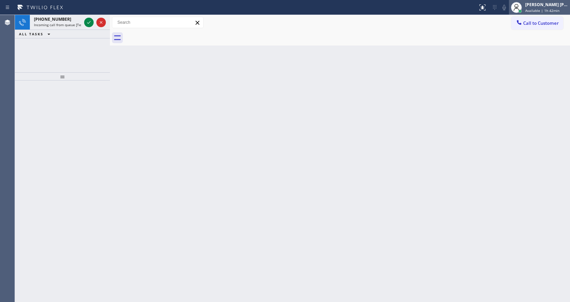
click at [533, 13] on div "[PERSON_NAME] [PERSON_NAME] Available | 1h 42min" at bounding box center [547, 7] width 46 height 12
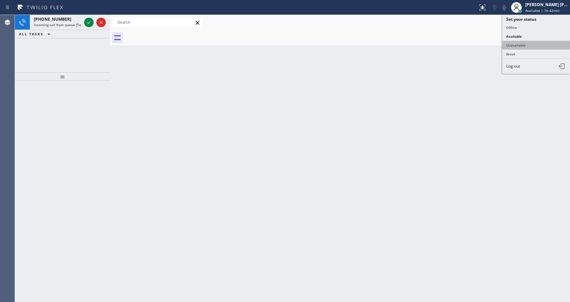
click at [528, 45] on button "Unavailable" at bounding box center [536, 45] width 68 height 9
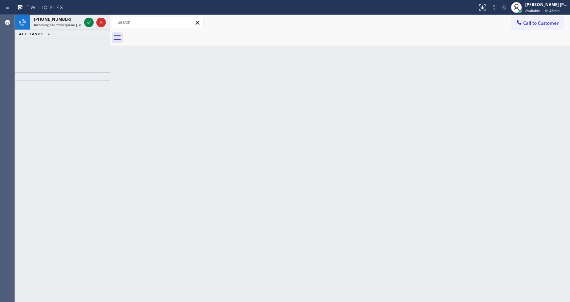
drag, startPoint x: 385, startPoint y: 100, endPoint x: 401, endPoint y: 90, distance: 19.2
click at [386, 100] on div "Back to Dashboard Change Sender ID Customers Technicians Select a contact Outbo…" at bounding box center [340, 158] width 460 height 287
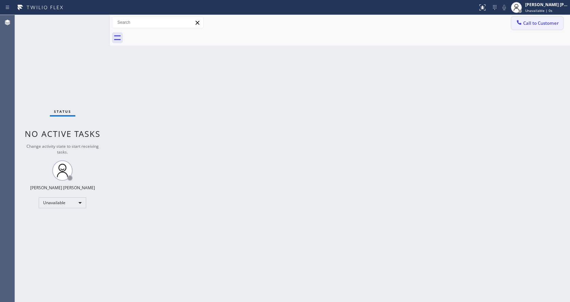
click at [521, 29] on button "Call to Customer" at bounding box center [537, 23] width 52 height 13
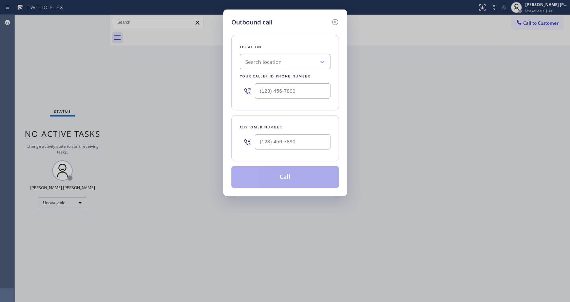
click at [281, 99] on div at bounding box center [285, 91] width 91 height 22
click at [280, 95] on input "(___) ___-____" at bounding box center [293, 90] width 76 height 15
paste input "213) 566-1222"
type input "[PHONE_NUMBER]"
click at [278, 139] on input "(___) ___-____" at bounding box center [293, 141] width 76 height 15
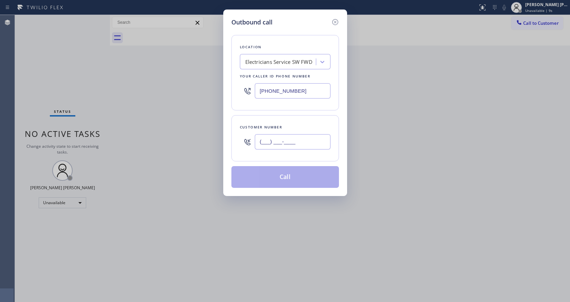
paste input "201) 988-5465"
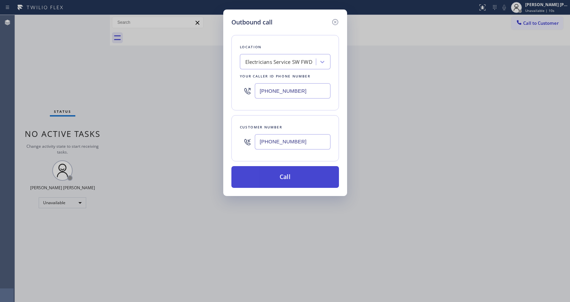
type input "[PHONE_NUMBER]"
click at [279, 177] on button "Call" at bounding box center [285, 177] width 108 height 22
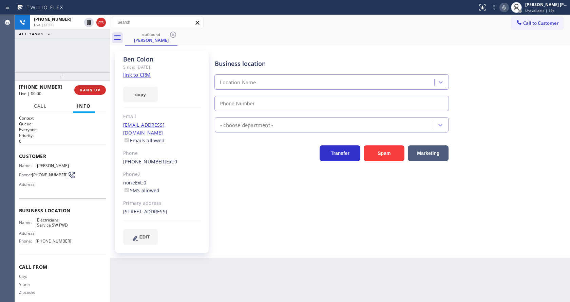
type input "[PHONE_NUMBER]"
click at [193, 222] on div "[PERSON_NAME] Since: [DATE] link to CRM copy Email [EMAIL_ADDRESS][DOMAIN_NAME]…" at bounding box center [162, 152] width 94 height 202
click at [246, 217] on div "Business location Electricians Service SW FWD [PHONE_NUMBER] Electricians Trans…" at bounding box center [390, 147] width 355 height 190
click at [503, 6] on icon at bounding box center [504, 7] width 8 height 8
drag, startPoint x: 505, startPoint y: 8, endPoint x: 521, endPoint y: 69, distance: 62.9
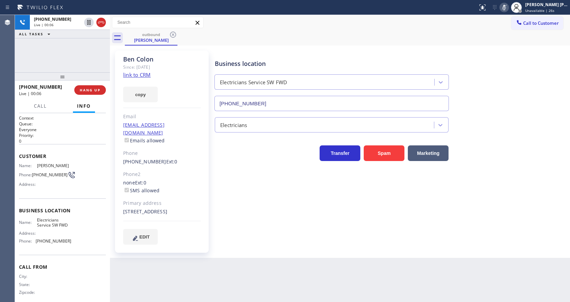
click at [505, 8] on icon at bounding box center [504, 7] width 8 height 8
click at [521, 69] on div "Business location Electricians Service SW FWD [PHONE_NUMBER]" at bounding box center [390, 80] width 355 height 61
click at [279, 229] on div "Business location Electricians Service SW FWD [PHONE_NUMBER] Electricians Trans…" at bounding box center [390, 147] width 355 height 190
click at [504, 161] on div "Business location Electricians Service SW FWD [PHONE_NUMBER] Electricians Trans…" at bounding box center [390, 147] width 355 height 190
click at [503, 7] on div at bounding box center [503, 7] width 9 height 8
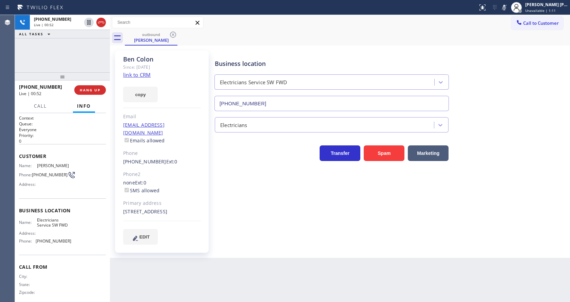
click at [509, 92] on div "Business location Electricians Service SW FWD [PHONE_NUMBER]" at bounding box center [390, 80] width 355 height 61
click at [508, 11] on icon at bounding box center [504, 7] width 8 height 8
click at [514, 75] on div "Business location Electricians Service SW FWD [PHONE_NUMBER]" at bounding box center [390, 80] width 355 height 61
click at [254, 263] on div "Back to Dashboard Change Sender ID Customers Technicians Select a contact Outbo…" at bounding box center [340, 158] width 460 height 287
click at [516, 85] on div "Business location Electricians Service SW FWD [PHONE_NUMBER]" at bounding box center [390, 80] width 355 height 61
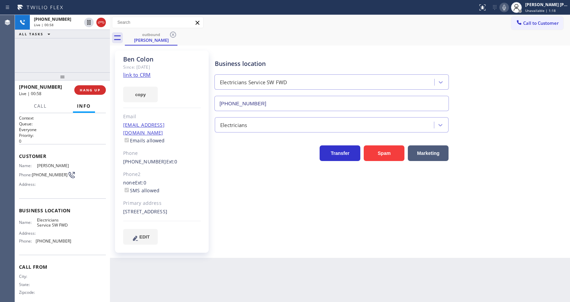
click at [503, 8] on icon at bounding box center [504, 7] width 8 height 8
click at [510, 53] on div "Business location Electricians Service SW FWD [PHONE_NUMBER]" at bounding box center [390, 80] width 355 height 61
click at [506, 5] on icon at bounding box center [503, 7] width 3 height 5
click at [526, 75] on div "Business location Electricians Service SW FWD [PHONE_NUMBER]" at bounding box center [390, 80] width 355 height 61
click at [265, 277] on div "Back to Dashboard Change Sender ID Customers Technicians Select a contact Outbo…" at bounding box center [340, 158] width 460 height 287
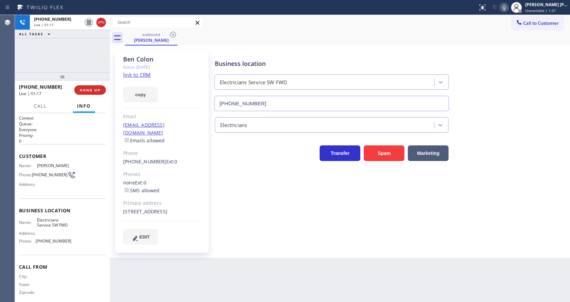
drag, startPoint x: 253, startPoint y: 281, endPoint x: 220, endPoint y: 282, distance: 32.6
click at [253, 281] on div "Back to Dashboard Change Sender ID Customers Technicians Select a contact Outbo…" at bounding box center [340, 158] width 460 height 287
click at [259, 200] on div "Business location Electricians Service SW FWD [PHONE_NUMBER] Electricians Trans…" at bounding box center [390, 147] width 355 height 190
click at [504, 9] on icon at bounding box center [504, 7] width 8 height 8
click at [509, 93] on div "Business location Electricians Service SW FWD [PHONE_NUMBER]" at bounding box center [390, 80] width 355 height 61
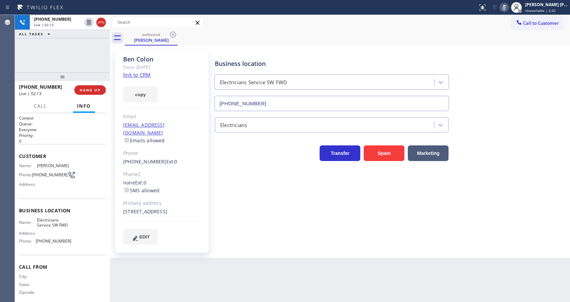
click at [507, 8] on icon at bounding box center [504, 7] width 8 height 8
click at [514, 43] on div "outbound [PERSON_NAME]" at bounding box center [347, 37] width 445 height 15
click at [228, 212] on div "Business location Electricians Service SW FWD [PHONE_NUMBER] Electricians Trans…" at bounding box center [390, 147] width 355 height 190
click at [261, 237] on div "Business location Electricians Service SW FWD [PHONE_NUMBER] Electricians Trans…" at bounding box center [390, 147] width 355 height 190
click at [159, 280] on div "Back to Dashboard Change Sender ID Customers Technicians Select a contact Outbo…" at bounding box center [340, 158] width 460 height 287
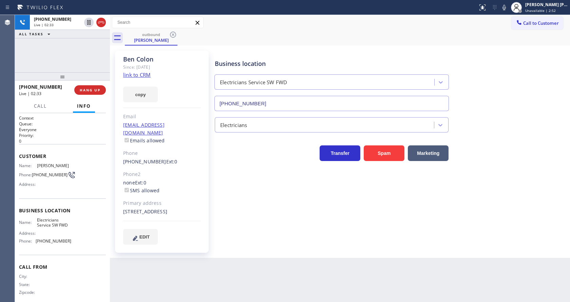
click at [269, 215] on div "Business location Electricians Service SW FWD [PHONE_NUMBER] Electricians Trans…" at bounding box center [390, 147] width 355 height 190
click at [214, 180] on div "Business location Electricians Service SW FWD [PHONE_NUMBER] Electricians Trans…" at bounding box center [390, 147] width 355 height 190
click at [297, 176] on div "Business location Electricians Service SW FWD [PHONE_NUMBER] Electricians Trans…" at bounding box center [390, 147] width 355 height 190
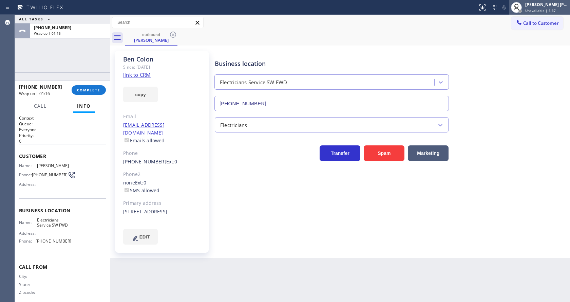
click at [543, 11] on span "Unavailable | 5:37" at bounding box center [540, 10] width 31 height 5
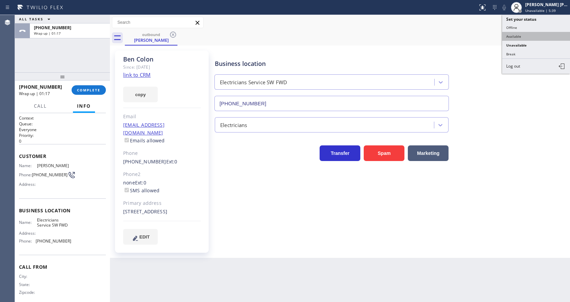
click at [515, 36] on button "Available" at bounding box center [536, 36] width 68 height 9
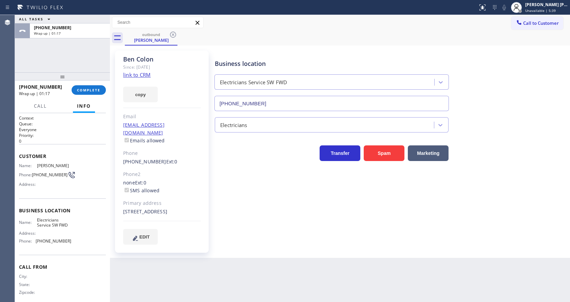
click at [521, 107] on div "Business location Electricians Service SW FWD [PHONE_NUMBER]" at bounding box center [390, 80] width 355 height 61
click at [213, 166] on div "Business location Electricians Service SW FWD [PHONE_NUMBER] Electricians Trans…" at bounding box center [390, 147] width 355 height 190
click at [85, 89] on span "COMPLETE" at bounding box center [88, 90] width 23 height 5
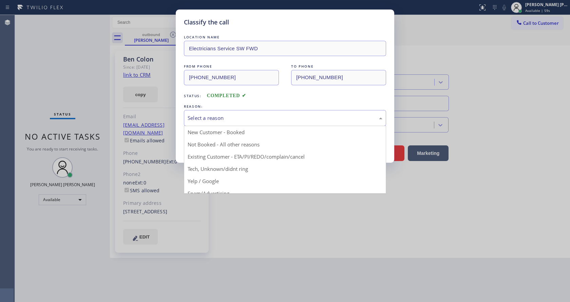
click at [211, 119] on div "Select a reason" at bounding box center [285, 118] width 195 height 8
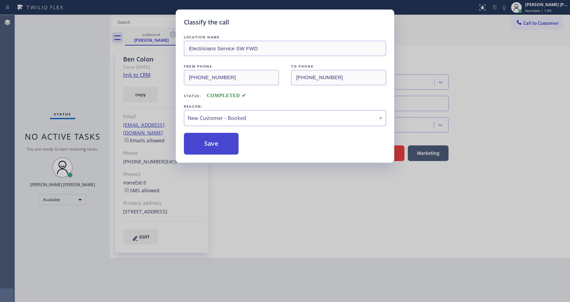
click at [208, 142] on button "Save" at bounding box center [211, 144] width 55 height 22
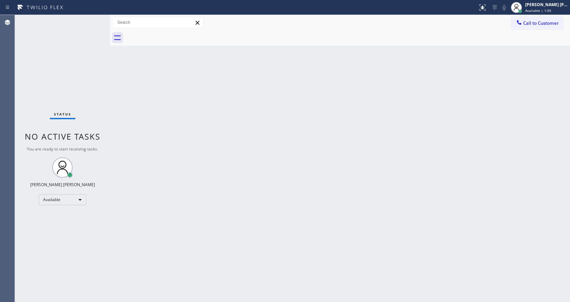
click at [177, 183] on div "Back to Dashboard Change Sender ID Customers Technicians Select a contact Outbo…" at bounding box center [340, 158] width 460 height 287
click at [146, 212] on div "Back to Dashboard Change Sender ID Customers Technicians Select a contact Outbo…" at bounding box center [340, 158] width 460 height 287
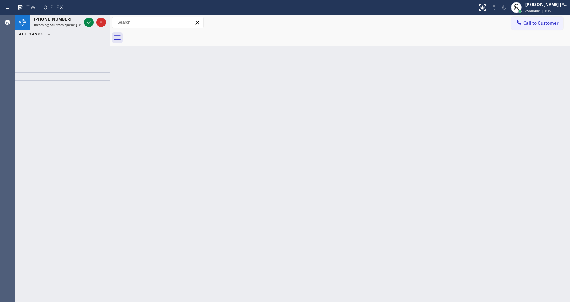
click at [79, 65] on div "[PHONE_NUMBER] Incoming call from queue [Test] All ALL TASKS ALL TASKS ACTIVE T…" at bounding box center [62, 43] width 95 height 57
click at [69, 21] on div "[PHONE_NUMBER]" at bounding box center [57, 19] width 47 height 6
click at [86, 21] on icon at bounding box center [89, 22] width 8 height 8
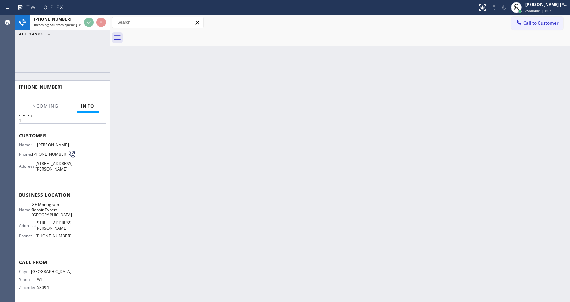
scroll to position [30, 0]
click at [210, 181] on div "Back to Dashboard Change Sender ID Customers Technicians Select a contact Outbo…" at bounding box center [340, 158] width 460 height 287
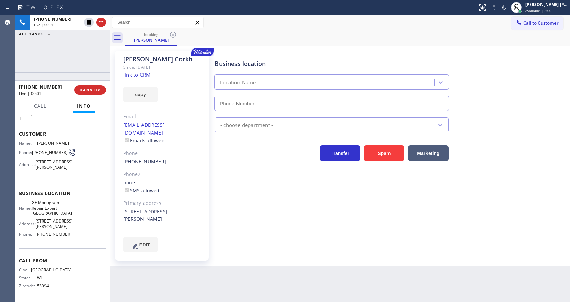
click at [210, 179] on div "[PERSON_NAME] Since: [DATE] link to CRM copy Email [EMAIL_ADDRESS][DOMAIN_NAME]…" at bounding box center [162, 156] width 95 height 210
type input "[PHONE_NUMBER]"
click at [148, 74] on link "link to CRM" at bounding box center [136, 74] width 27 height 7
click at [503, 5] on icon at bounding box center [504, 7] width 8 height 8
click at [509, 45] on div "booking [PERSON_NAME]" at bounding box center [347, 37] width 445 height 15
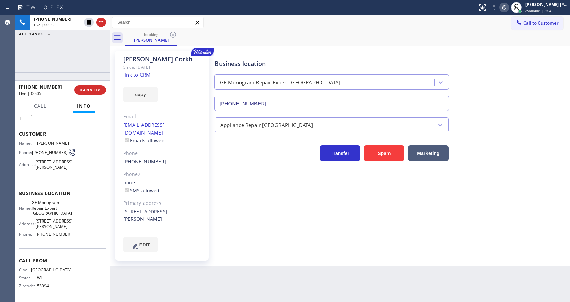
click at [297, 229] on div "Business location GE Monogram Repair [GEOGRAPHIC_DATA] [PHONE_NUMBER] Appliance…" at bounding box center [390, 151] width 355 height 198
click at [158, 170] on div "Phone2" at bounding box center [162, 174] width 78 height 8
click at [88, 87] on button "HANG UP" at bounding box center [90, 89] width 32 height 9
click at [88, 86] on button "HANG UP" at bounding box center [90, 89] width 32 height 9
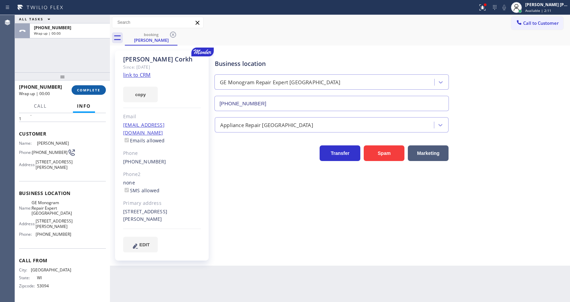
click at [88, 86] on button "COMPLETE" at bounding box center [89, 89] width 34 height 9
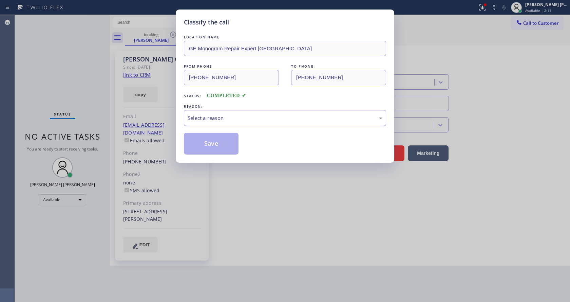
click at [236, 123] on div "Select a reason" at bounding box center [285, 118] width 202 height 16
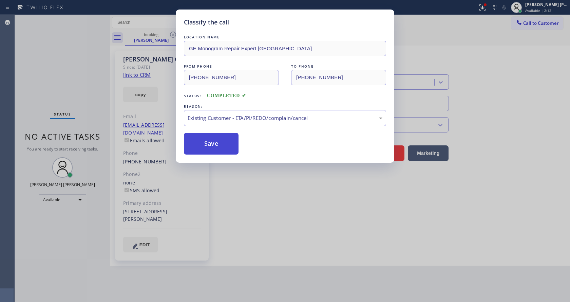
click at [202, 139] on button "Save" at bounding box center [211, 144] width 55 height 22
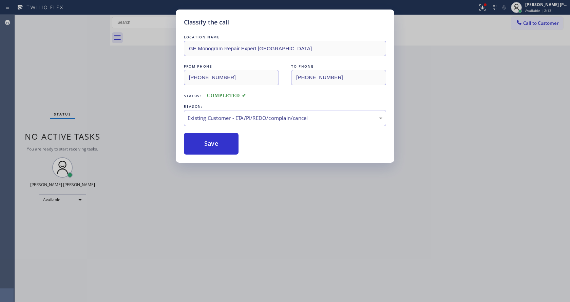
click at [238, 216] on div "Classify the call LOCATION NAME GE Monogram Repair Expert Castle Rock FROM PHON…" at bounding box center [285, 151] width 570 height 302
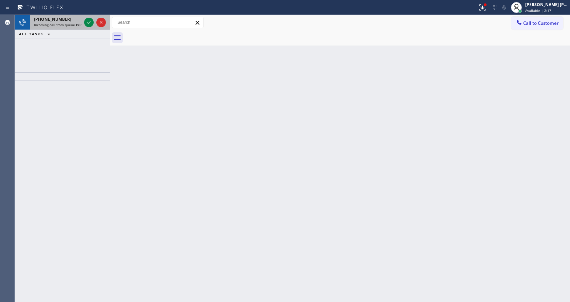
click at [73, 28] on div "[PHONE_NUMBER] Incoming call from queue Primary EL" at bounding box center [56, 22] width 53 height 15
click at [61, 20] on span "[PHONE_NUMBER]" at bounding box center [52, 19] width 37 height 6
click at [72, 27] on div "[PHONE_NUMBER] Incoming call from queue [Test] All" at bounding box center [56, 22] width 53 height 15
click at [81, 24] on span "Incoming call from queue [Test] All" at bounding box center [62, 24] width 56 height 5
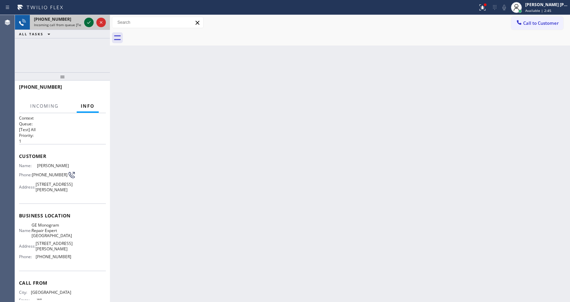
click at [91, 23] on icon at bounding box center [89, 22] width 8 height 8
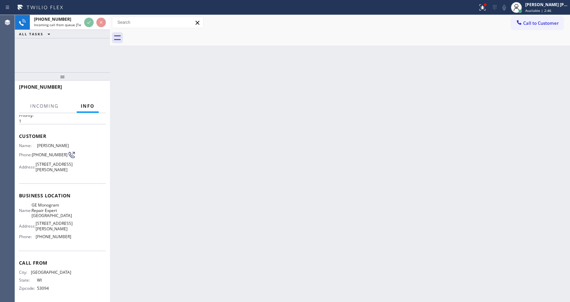
scroll to position [30, 0]
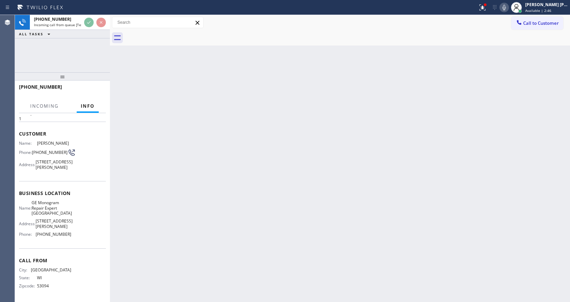
click at [231, 161] on div "Back to Dashboard Change Sender ID Customers Technicians Select a contact Outbo…" at bounding box center [340, 158] width 460 height 287
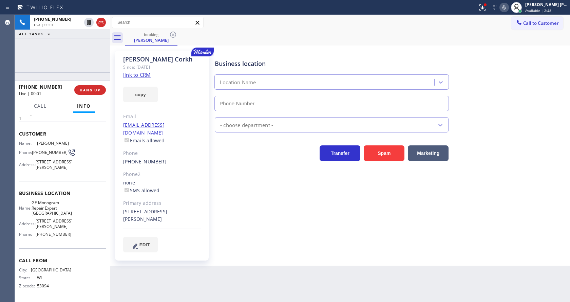
type input "[PHONE_NUMBER]"
click at [147, 77] on link "link to CRM" at bounding box center [136, 74] width 27 height 7
click at [480, 8] on div at bounding box center [482, 7] width 15 height 8
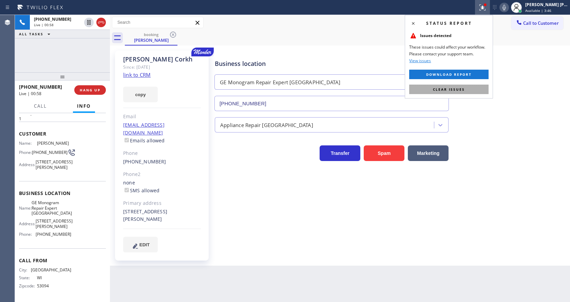
click at [467, 93] on button "Clear issues" at bounding box center [448, 88] width 79 height 9
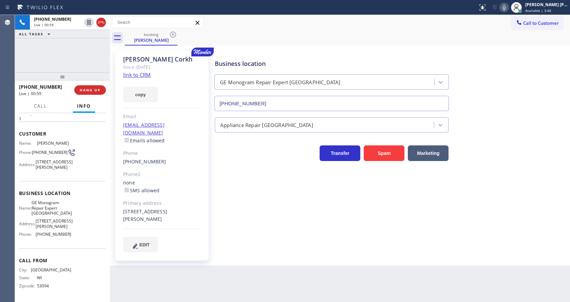
click at [506, 6] on icon at bounding box center [503, 7] width 3 height 5
click at [88, 22] on icon at bounding box center [88, 22] width 3 height 5
click at [249, 221] on div "Business location GE Monogram Repair [GEOGRAPHIC_DATA] [PHONE_NUMBER] Appliance…" at bounding box center [390, 151] width 355 height 198
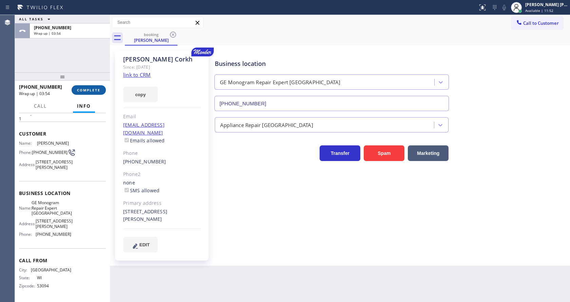
click at [85, 86] on button "COMPLETE" at bounding box center [89, 89] width 34 height 9
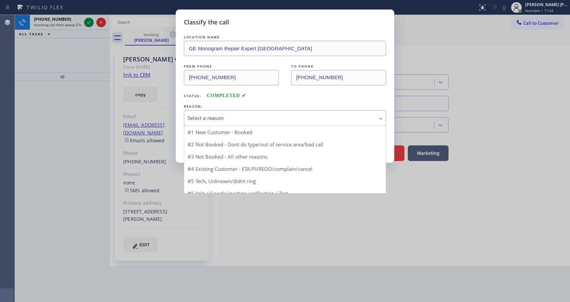
click at [216, 115] on div "Select a reason" at bounding box center [285, 118] width 195 height 8
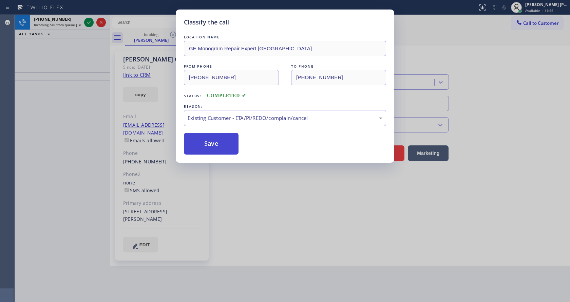
click at [208, 139] on button "Save" at bounding box center [211, 144] width 55 height 22
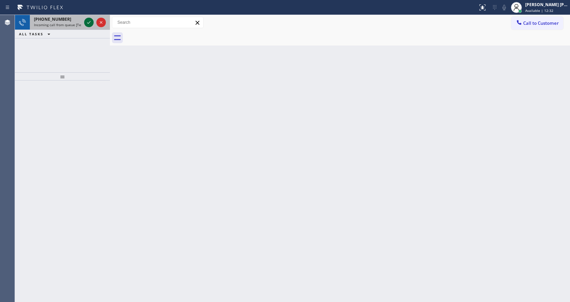
click at [91, 20] on icon at bounding box center [89, 22] width 8 height 8
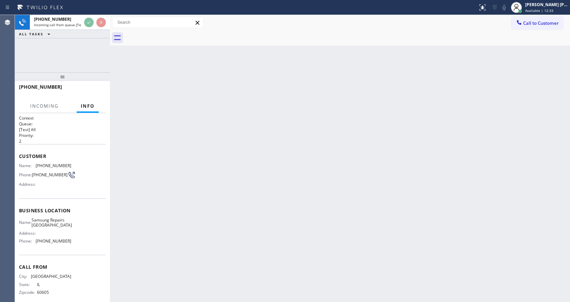
scroll to position [9, 0]
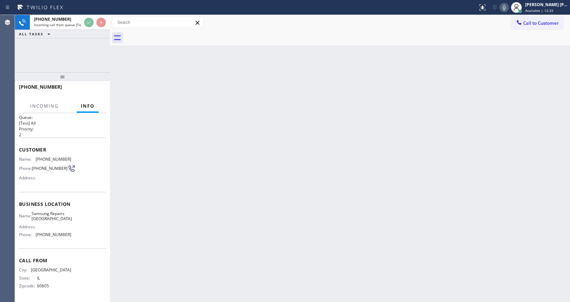
click at [239, 212] on div "Back to Dashboard Change Sender ID Customers Technicians Select a contact Outbo…" at bounding box center [340, 158] width 460 height 287
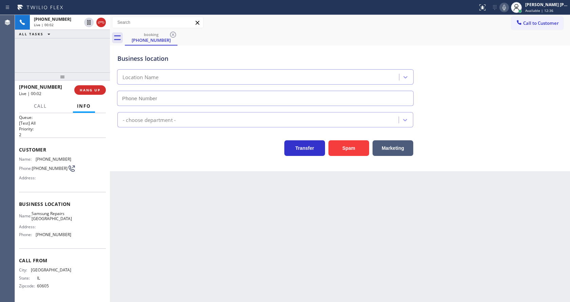
click at [226, 253] on div "Back to Dashboard Change Sender ID Customers Technicians Select a contact Outbo…" at bounding box center [340, 158] width 460 height 287
type input "[PHONE_NUMBER]"
click at [185, 247] on div "Back to Dashboard Change Sender ID Customers Technicians Select a contact Outbo…" at bounding box center [340, 158] width 460 height 287
drag, startPoint x: 59, startPoint y: 186, endPoint x: 52, endPoint y: 178, distance: 11.1
click at [59, 186] on div "Customer Name: [PHONE_NUMBER] Phone: [PHONE_NUMBER] Address:" at bounding box center [62, 164] width 87 height 54
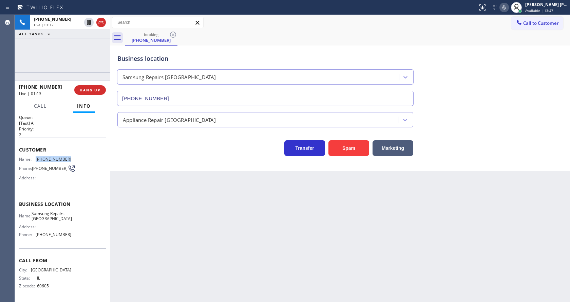
drag, startPoint x: 34, startPoint y: 156, endPoint x: 73, endPoint y: 156, distance: 38.3
click at [73, 156] on div "Name: [PHONE_NUMBER] Phone: [PHONE_NUMBER] Address:" at bounding box center [62, 169] width 87 height 27
click at [212, 205] on div "Back to Dashboard Change Sender ID Customers Technicians Select a contact Outbo…" at bounding box center [340, 158] width 460 height 287
click at [68, 218] on div "Name: Samsung Repairs [GEOGRAPHIC_DATA] Address: Phone: [PHONE_NUMBER]" at bounding box center [62, 225] width 87 height 29
drag, startPoint x: 37, startPoint y: 213, endPoint x: 71, endPoint y: 218, distance: 34.3
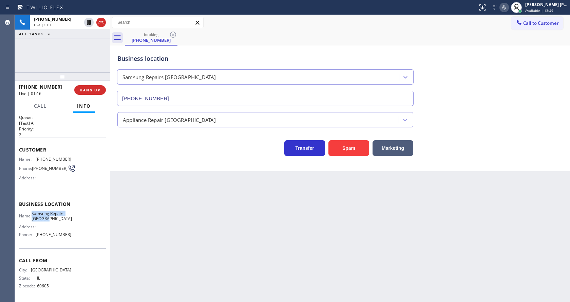
click at [71, 218] on div "Name: Samsung Repairs [GEOGRAPHIC_DATA] Address: Phone: [PHONE_NUMBER]" at bounding box center [62, 225] width 87 height 29
drag, startPoint x: 175, startPoint y: 217, endPoint x: 167, endPoint y: 293, distance: 76.4
click at [175, 226] on div "Back to Dashboard Change Sender ID Customers Technicians Select a contact Outbo…" at bounding box center [340, 158] width 460 height 287
click at [167, 299] on div "Back to Dashboard Change Sender ID Customers Technicians Select a contact Outbo…" at bounding box center [340, 158] width 460 height 287
click at [53, 247] on div "Business location Name: Samsung Repairs [GEOGRAPHIC_DATA] Address: Phone: [PHON…" at bounding box center [62, 220] width 87 height 57
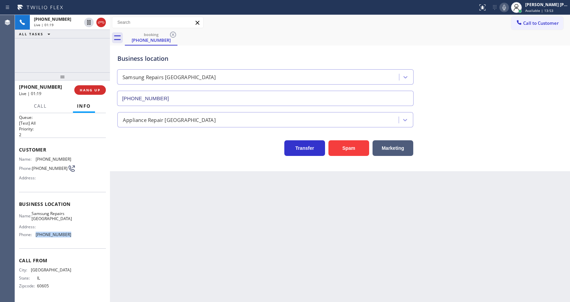
drag, startPoint x: 33, startPoint y: 234, endPoint x: 72, endPoint y: 233, distance: 38.7
click at [72, 233] on div "Name: Samsung Repairs [GEOGRAPHIC_DATA] Address: Phone: [PHONE_NUMBER]" at bounding box center [62, 225] width 87 height 29
click at [146, 210] on div "Back to Dashboard Change Sender ID Customers Technicians Select a contact Outbo…" at bounding box center [340, 158] width 460 height 287
click at [309, 244] on div "Back to Dashboard Change Sender ID Customers Technicians Select a contact Outbo…" at bounding box center [340, 158] width 460 height 287
drag, startPoint x: 508, startPoint y: 9, endPoint x: 511, endPoint y: 0, distance: 9.2
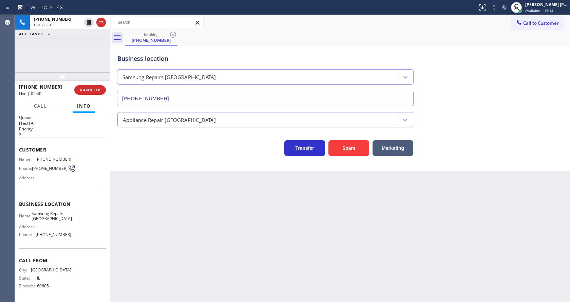
click at [506, 9] on icon at bounding box center [503, 7] width 3 height 5
click at [90, 20] on icon at bounding box center [88, 22] width 3 height 5
click at [200, 224] on div "Back to Dashboard Change Sender ID Customers Technicians Select a contact Outbo…" at bounding box center [340, 158] width 460 height 287
click at [200, 279] on div "Back to Dashboard Change Sender ID Customers Technicians Select a contact Outbo…" at bounding box center [340, 158] width 460 height 287
click at [269, 221] on div "Back to Dashboard Change Sender ID Customers Technicians Select a contact Outbo…" at bounding box center [340, 158] width 460 height 287
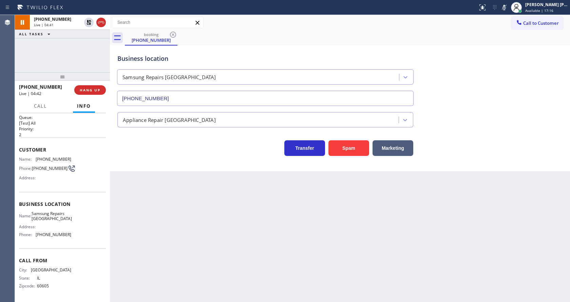
click at [150, 162] on div "Business location Samsung Repairs [GEOGRAPHIC_DATA] [PHONE_NUMBER] Appliance Re…" at bounding box center [340, 107] width 460 height 125
click at [314, 227] on div "Back to Dashboard Change Sender ID Customers Technicians Select a contact Outbo…" at bounding box center [340, 158] width 460 height 287
click at [181, 223] on div "Back to Dashboard Change Sender ID Customers Technicians Select a contact Outbo…" at bounding box center [340, 158] width 460 height 287
click at [89, 20] on icon at bounding box center [88, 22] width 5 height 5
click at [507, 3] on icon at bounding box center [504, 7] width 8 height 8
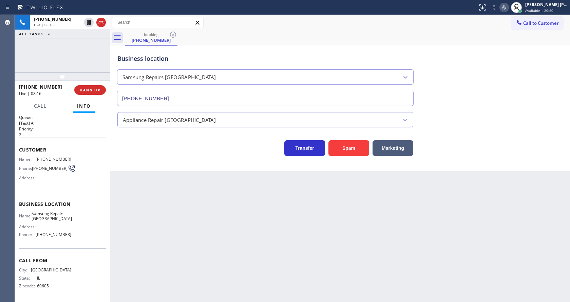
click at [188, 206] on div "Back to Dashboard Change Sender ID Customers Technicians Select a contact Outbo…" at bounding box center [340, 158] width 460 height 287
click at [85, 88] on span "HANG UP" at bounding box center [90, 90] width 21 height 5
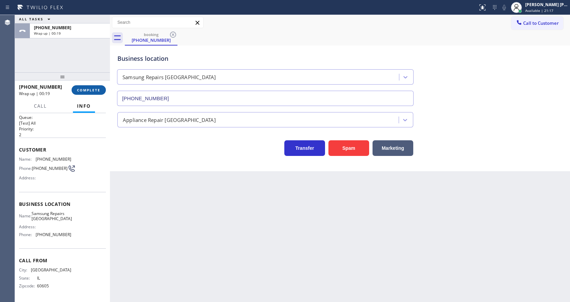
click at [85, 86] on div "[PHONE_NUMBER] Wrap up | 00:19 COMPLETE" at bounding box center [62, 90] width 87 height 18
click at [85, 86] on button "COMPLETE" at bounding box center [89, 89] width 34 height 9
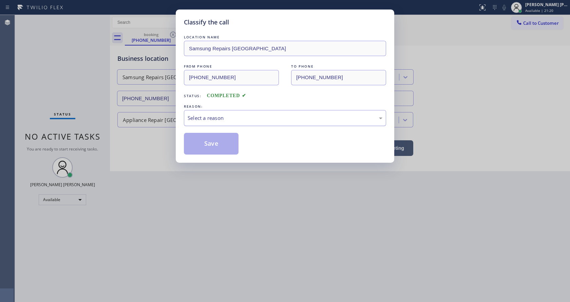
click at [219, 118] on div "Select a reason" at bounding box center [285, 118] width 195 height 8
click at [213, 141] on button "Save" at bounding box center [211, 144] width 55 height 22
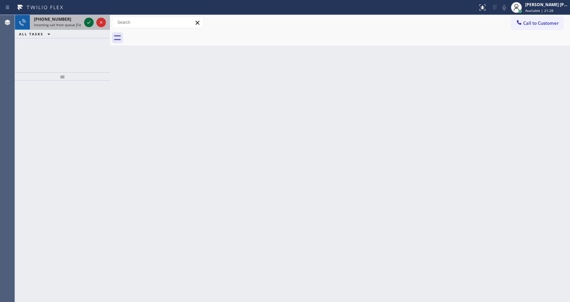
click at [86, 21] on icon at bounding box center [89, 22] width 8 height 8
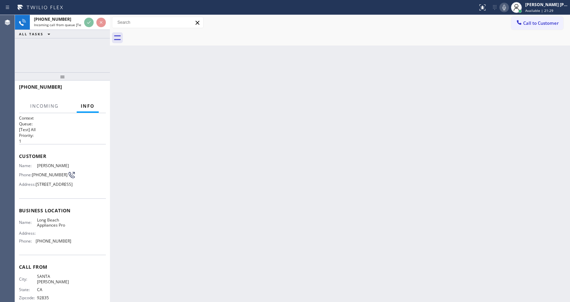
click at [175, 204] on div "Back to Dashboard Change Sender ID Customers Technicians Select a contact Outbo…" at bounding box center [340, 158] width 460 height 287
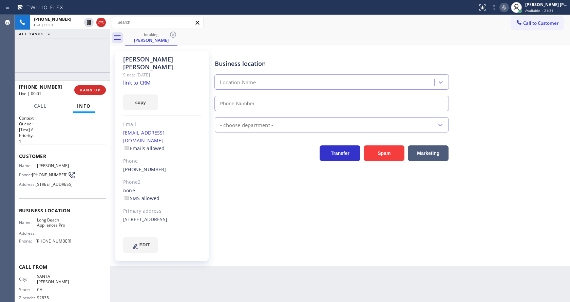
type input "[PHONE_NUMBER]"
click at [127, 79] on link "link to CRM" at bounding box center [136, 82] width 27 height 7
click at [508, 9] on icon at bounding box center [504, 7] width 8 height 8
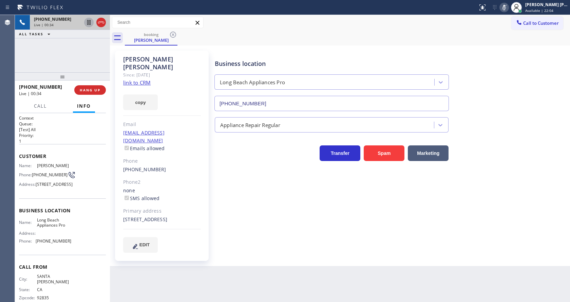
click at [87, 20] on icon at bounding box center [89, 22] width 8 height 8
click at [275, 202] on div "Business location [GEOGRAPHIC_DATA] Appliances Pro [PHONE_NUMBER] Appliance Rep…" at bounding box center [390, 151] width 355 height 198
drag, startPoint x: 212, startPoint y: 261, endPoint x: 188, endPoint y: 279, distance: 29.3
click at [212, 261] on div "Back to Dashboard Change Sender ID Customers Technicians Select a contact Outbo…" at bounding box center [340, 158] width 460 height 287
click at [252, 190] on div "Business location [GEOGRAPHIC_DATA] Appliances Pro [PHONE_NUMBER] Appliance Rep…" at bounding box center [390, 151] width 355 height 198
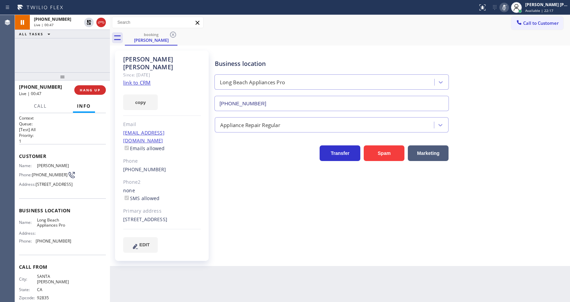
click at [505, 190] on div "Business location [GEOGRAPHIC_DATA] Appliances Pro [PHONE_NUMBER] Appliance Rep…" at bounding box center [390, 151] width 355 height 198
click at [233, 190] on div "Business location [GEOGRAPHIC_DATA] Appliances Pro [PHONE_NUMBER] Appliance Rep…" at bounding box center [390, 151] width 355 height 198
click at [529, 102] on div "Business location [GEOGRAPHIC_DATA] Appliances Pro [PHONE_NUMBER]" at bounding box center [390, 80] width 355 height 61
click at [524, 107] on div "Business location [GEOGRAPHIC_DATA] Appliances Pro [PHONE_NUMBER]" at bounding box center [390, 80] width 355 height 61
click at [87, 21] on icon at bounding box center [88, 22] width 5 height 5
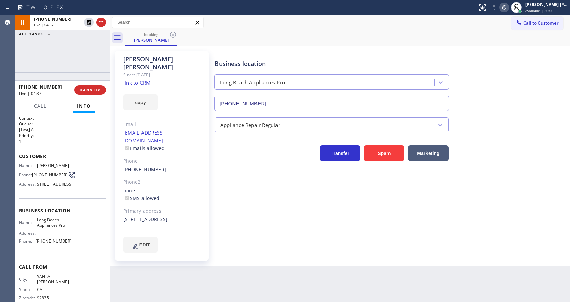
click at [504, 7] on icon at bounding box center [504, 7] width 8 height 8
click at [527, 35] on div "booking [PERSON_NAME]" at bounding box center [347, 37] width 445 height 15
click at [508, 6] on icon at bounding box center [504, 7] width 8 height 8
click at [508, 32] on div "booking [PERSON_NAME]" at bounding box center [347, 37] width 445 height 15
click at [88, 22] on icon at bounding box center [88, 22] width 3 height 5
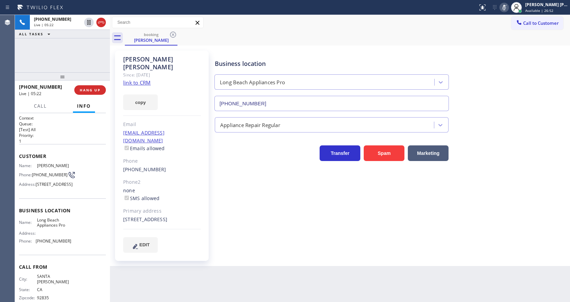
click at [290, 179] on div "Business location [GEOGRAPHIC_DATA] Appliances Pro [PHONE_NUMBER] Appliance Rep…" at bounding box center [390, 151] width 355 height 198
click at [190, 251] on div "[PERSON_NAME] Since: [DATE] link to CRM copy Email [EMAIL_ADDRESS][DOMAIN_NAME]…" at bounding box center [162, 156] width 94 height 210
click at [543, 132] on div "Appliance Repair Regular" at bounding box center [390, 123] width 355 height 18
click at [88, 22] on icon at bounding box center [88, 22] width 5 height 5
click at [508, 4] on icon at bounding box center [504, 7] width 8 height 8
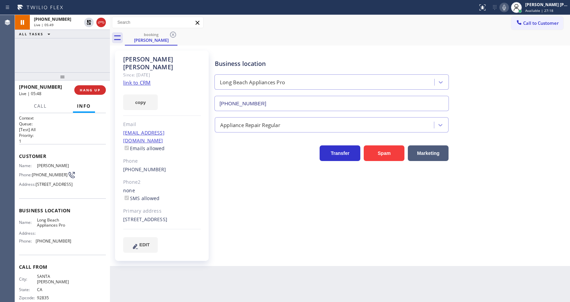
click at [505, 61] on div "Business location [GEOGRAPHIC_DATA] Appliances Pro [PHONE_NUMBER]" at bounding box center [390, 80] width 355 height 61
click at [240, 214] on div "Business location [GEOGRAPHIC_DATA] Appliances Pro [PHONE_NUMBER] Appliance Rep…" at bounding box center [390, 151] width 355 height 198
click at [78, 130] on p "[Test] All" at bounding box center [62, 130] width 87 height 6
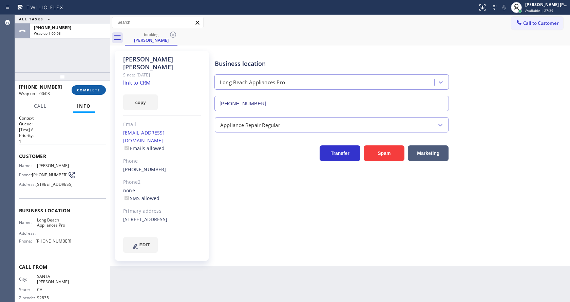
drag, startPoint x: 81, startPoint y: 81, endPoint x: 84, endPoint y: 90, distance: 9.1
click at [81, 80] on div at bounding box center [62, 76] width 95 height 8
click at [84, 90] on span "COMPLETE" at bounding box center [88, 90] width 23 height 5
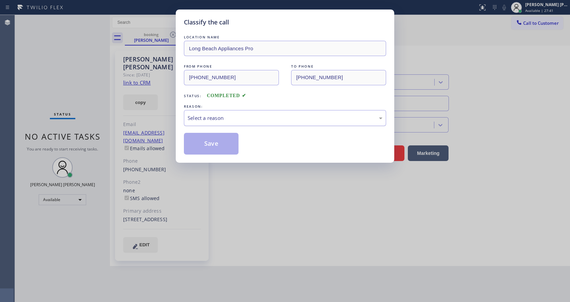
click at [230, 117] on div "Select a reason" at bounding box center [285, 118] width 195 height 8
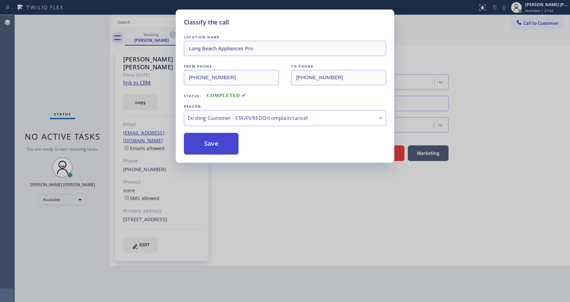
click at [215, 141] on button "Save" at bounding box center [211, 144] width 55 height 22
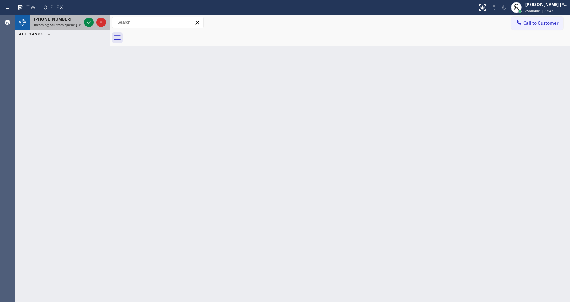
click at [69, 23] on span "Incoming call from queue [Test] All" at bounding box center [62, 24] width 56 height 5
click at [370, 137] on div "Back to Dashboard Change Sender ID Customers Technicians Select a contact Outbo…" at bounding box center [340, 158] width 460 height 287
click at [67, 24] on span "Incoming call from queue Primary EL" at bounding box center [63, 24] width 59 height 5
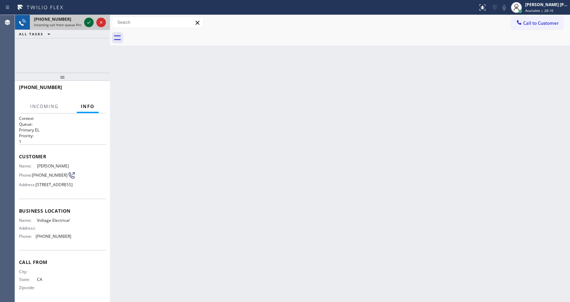
click at [85, 23] on icon at bounding box center [89, 22] width 8 height 8
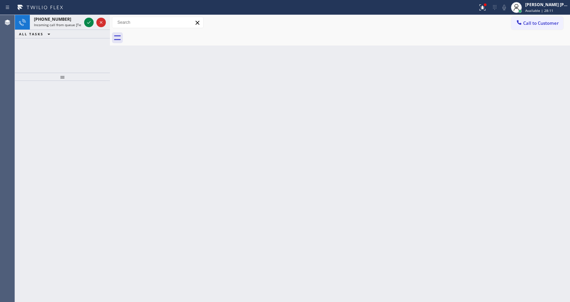
click at [87, 24] on icon at bounding box center [89, 22] width 8 height 8
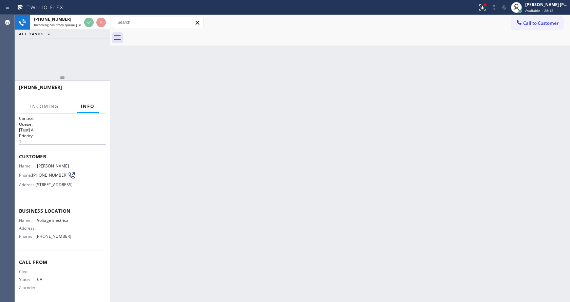
click at [279, 182] on div "Back to Dashboard Change Sender ID Customers Technicians Select a contact Outbo…" at bounding box center [340, 158] width 460 height 287
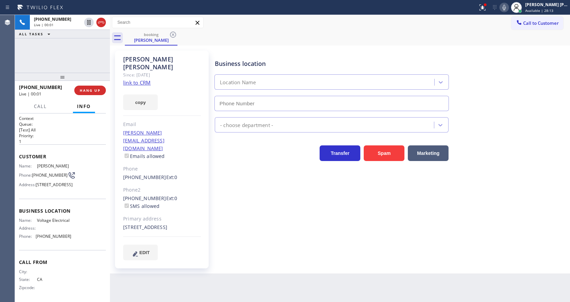
type input "[PHONE_NUMBER]"
click at [143, 79] on link "link to CRM" at bounding box center [136, 82] width 27 height 7
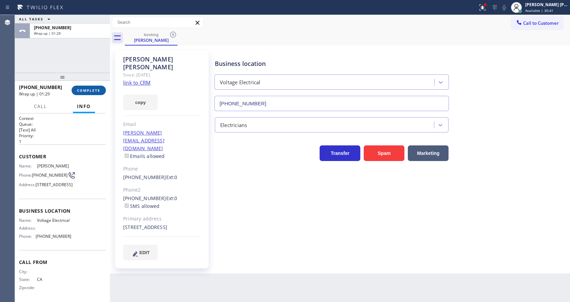
click at [82, 89] on span "COMPLETE" at bounding box center [88, 90] width 23 height 5
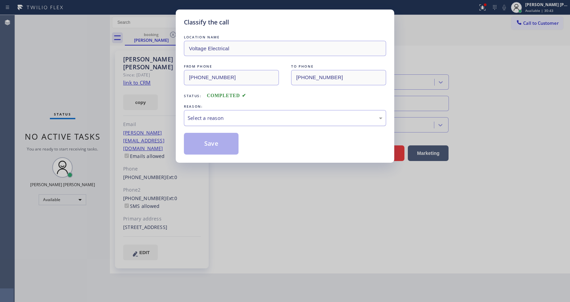
click at [229, 125] on div "Select a reason" at bounding box center [285, 118] width 202 height 16
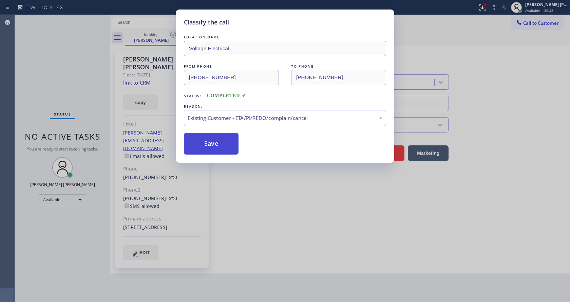
click at [216, 143] on button "Save" at bounding box center [211, 144] width 55 height 22
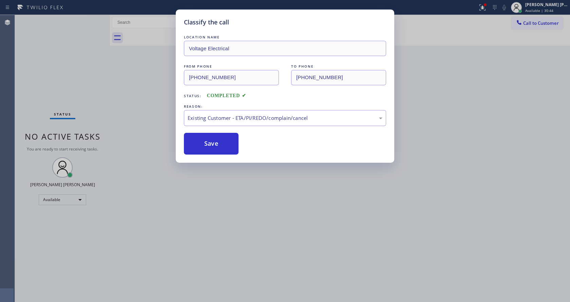
click at [243, 194] on div "Classify the call LOCATION NAME Voltage Electrical FROM PHONE [PHONE_NUMBER] TO…" at bounding box center [285, 151] width 570 height 302
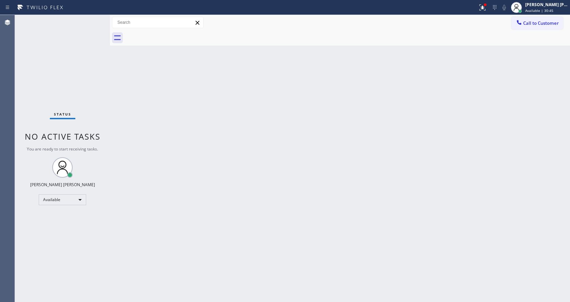
click at [88, 22] on div "Status No active tasks You are ready to start receiving tasks. [PERSON_NAME] [P…" at bounding box center [62, 158] width 95 height 287
click at [177, 181] on div "Back to Dashboard Change Sender ID Customers Technicians Select a contact Outbo…" at bounding box center [340, 158] width 460 height 287
click at [340, 81] on div "Back to Dashboard Change Sender ID Customers Technicians Select a contact Outbo…" at bounding box center [340, 158] width 460 height 287
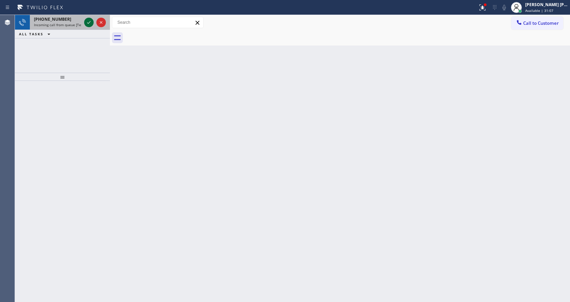
click at [90, 20] on icon at bounding box center [89, 22] width 8 height 8
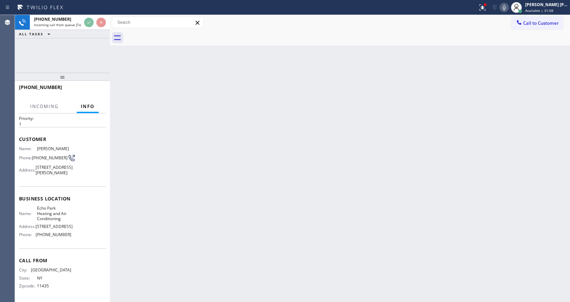
scroll to position [35, 0]
click at [214, 185] on div "Back to Dashboard Change Sender ID Customers Technicians Select a contact Outbo…" at bounding box center [340, 158] width 460 height 287
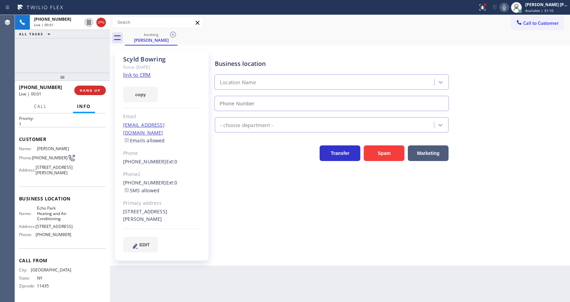
type input "[PHONE_NUMBER]"
click at [270, 211] on div "Business location [GEOGRAPHIC_DATA] Heating and Air Conditioning [PHONE_NUMBER]…" at bounding box center [390, 151] width 355 height 198
click at [226, 266] on div "Back to Dashboard Change Sender ID Customers Technicians Select a contact Outbo…" at bounding box center [340, 158] width 460 height 287
click at [142, 73] on link "link to CRM" at bounding box center [136, 74] width 27 height 7
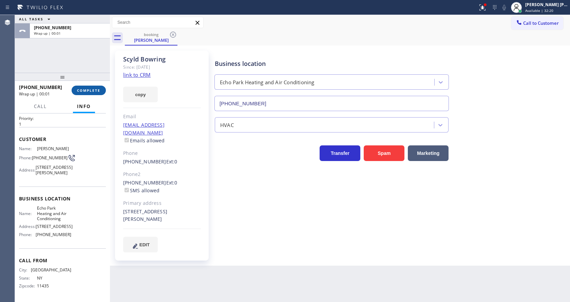
click at [89, 90] on span "COMPLETE" at bounding box center [88, 90] width 23 height 5
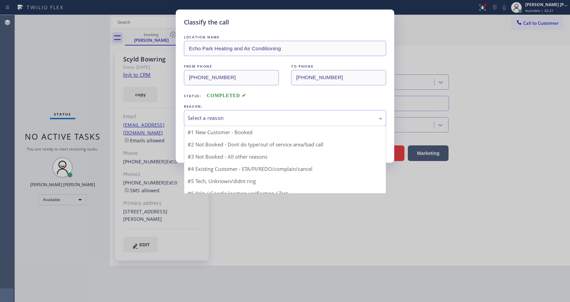
click at [234, 119] on div "Select a reason" at bounding box center [285, 118] width 195 height 8
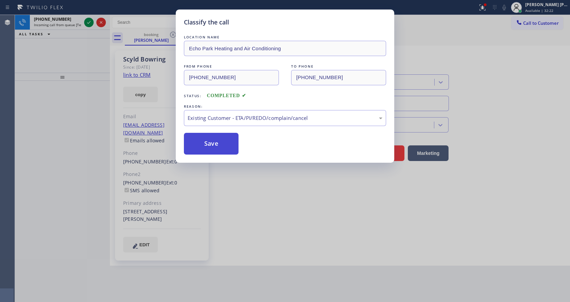
click at [215, 143] on button "Save" at bounding box center [211, 144] width 55 height 22
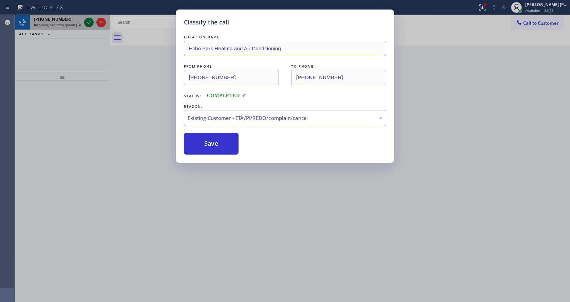
click at [88, 23] on icon at bounding box center [88, 22] width 3 height 3
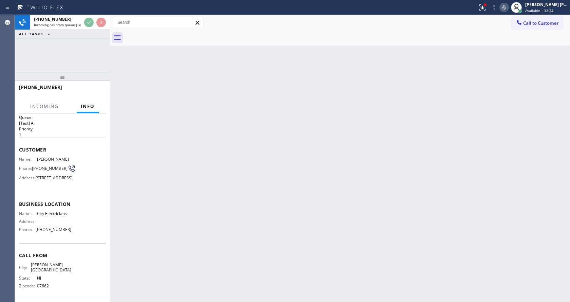
click at [247, 185] on div "Back to Dashboard Change Sender ID Customers Technicians Select a contact Outbo…" at bounding box center [340, 158] width 460 height 287
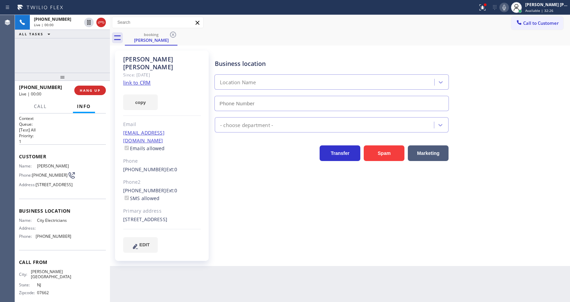
type input "[PHONE_NUMBER]"
click at [145, 79] on link "link to CRM" at bounding box center [136, 82] width 27 height 7
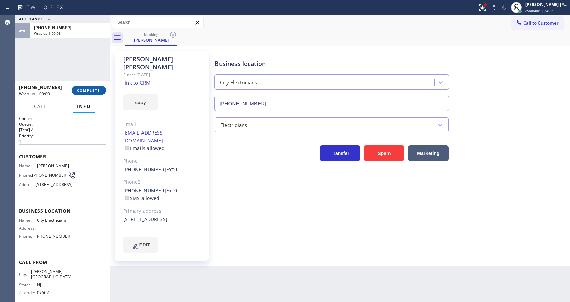
click at [86, 91] on span "COMPLETE" at bounding box center [88, 90] width 23 height 5
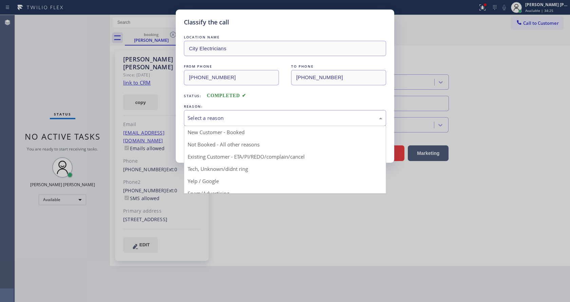
click at [217, 113] on div "Select a reason" at bounding box center [285, 118] width 202 height 16
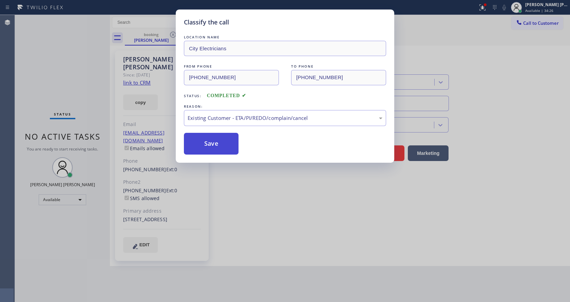
click at [209, 143] on button "Save" at bounding box center [211, 144] width 55 height 22
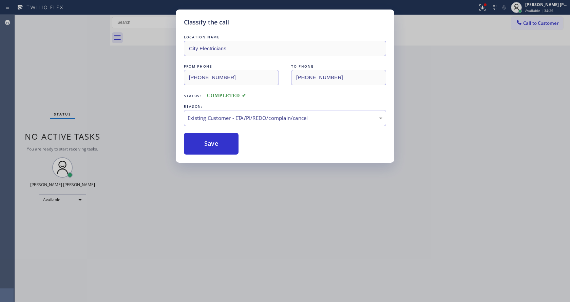
click at [242, 196] on div "Classify the call LOCATION NAME City Electricians FROM PHONE [PHONE_NUMBER] TO …" at bounding box center [285, 151] width 570 height 302
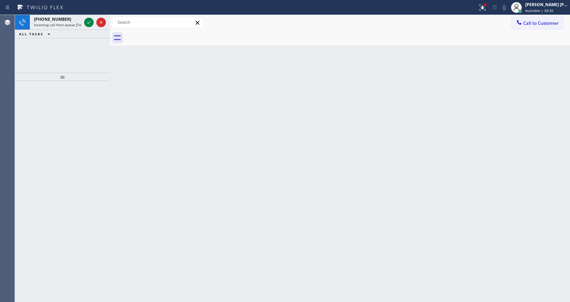
click at [135, 126] on div "Back to Dashboard Change Sender ID Customers Technicians Select a contact Outbo…" at bounding box center [340, 158] width 460 height 287
click at [75, 22] on span "Incoming call from queue [Test] All" at bounding box center [62, 24] width 56 height 5
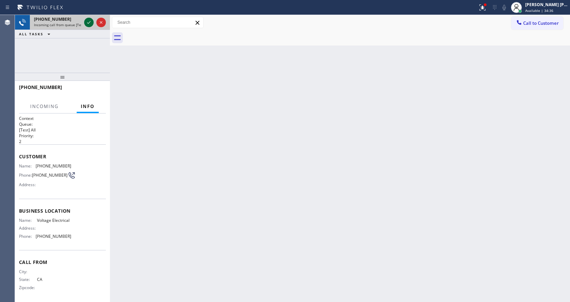
click at [85, 21] on icon at bounding box center [89, 22] width 8 height 8
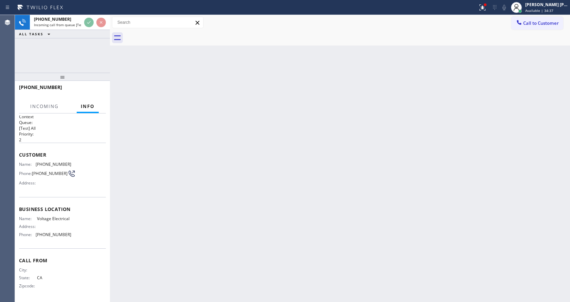
scroll to position [4, 0]
click at [238, 192] on div "Back to Dashboard Change Sender ID Customers Technicians Select a contact Outbo…" at bounding box center [340, 158] width 460 height 287
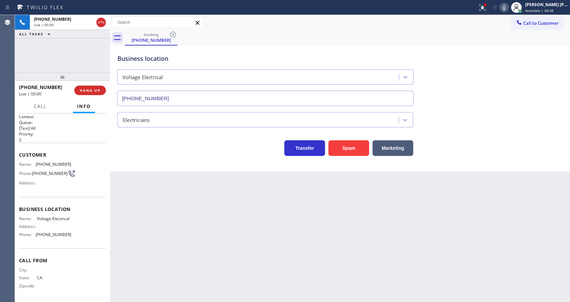
type input "[PHONE_NUMBER]"
click at [145, 185] on div "Back to Dashboard Change Sender ID Customers Technicians Select a contact Outbo…" at bounding box center [340, 158] width 460 height 287
click at [191, 199] on div "Back to Dashboard Change Sender ID Customers Technicians Select a contact Outbo…" at bounding box center [340, 158] width 460 height 287
drag, startPoint x: 509, startPoint y: 6, endPoint x: 512, endPoint y: 57, distance: 51.0
click at [508, 6] on icon at bounding box center [504, 7] width 8 height 8
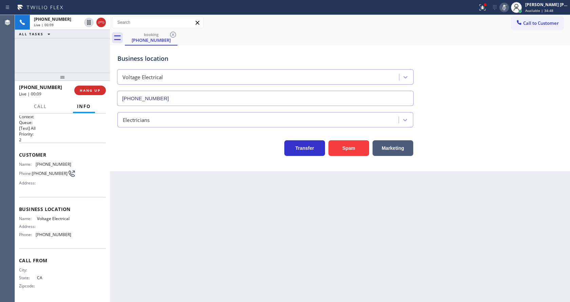
click at [506, 10] on icon at bounding box center [504, 7] width 8 height 8
click at [496, 57] on div "Business location Voltage Electrical [PHONE_NUMBER]" at bounding box center [340, 74] width 448 height 61
click at [485, 9] on icon at bounding box center [482, 7] width 8 height 8
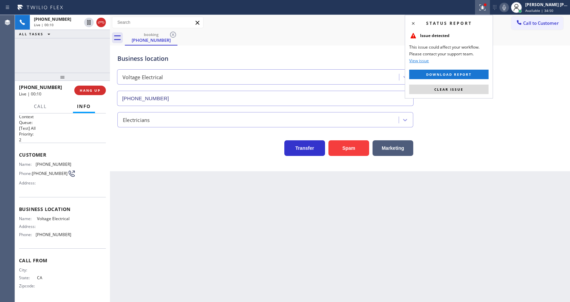
click at [460, 94] on div "Status report Issue detected This issue could affect your workflow. Please cont…" at bounding box center [449, 56] width 88 height 83
click at [459, 88] on span "Clear issue" at bounding box center [448, 89] width 29 height 5
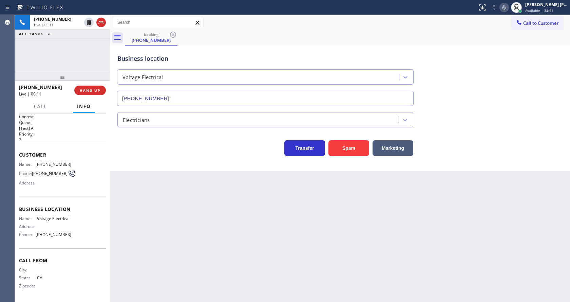
click at [468, 91] on div "Business location Voltage Electrical [PHONE_NUMBER]" at bounding box center [340, 74] width 448 height 61
click at [124, 159] on div "Business location Voltage Electrical [PHONE_NUMBER] Electricians Transfer Spam …" at bounding box center [340, 107] width 460 height 125
click at [84, 88] on button "HANG UP" at bounding box center [90, 89] width 32 height 9
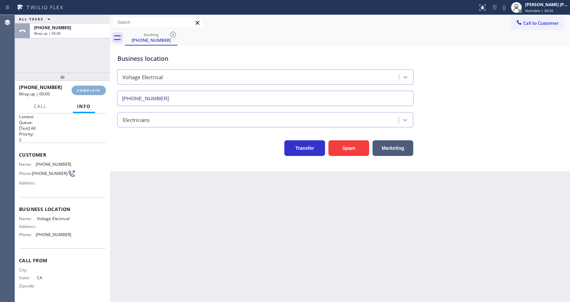
click at [84, 88] on button "COMPLETE" at bounding box center [89, 89] width 34 height 9
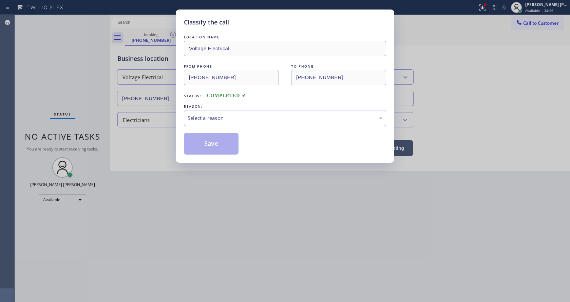
click at [247, 122] on div "Select a reason" at bounding box center [285, 118] width 202 height 16
click at [214, 147] on button "Save" at bounding box center [211, 144] width 55 height 22
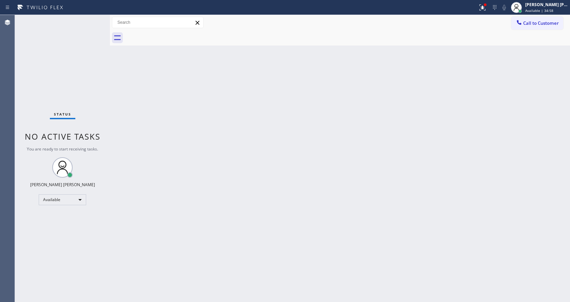
click at [217, 258] on div "Back to Dashboard Change Sender ID Customers Technicians Select a contact Outbo…" at bounding box center [340, 158] width 460 height 287
drag, startPoint x: 113, startPoint y: 116, endPoint x: 99, endPoint y: 91, distance: 28.8
click at [113, 116] on div "Back to Dashboard Change Sender ID Customers Technicians Select a contact Outbo…" at bounding box center [340, 158] width 460 height 287
click at [108, 92] on div "Status No active tasks You are ready to start receiving tasks. [PERSON_NAME] [P…" at bounding box center [62, 158] width 95 height 287
click at [160, 129] on div "Back to Dashboard Change Sender ID Customers Technicians Select a contact Outbo…" at bounding box center [340, 158] width 460 height 287
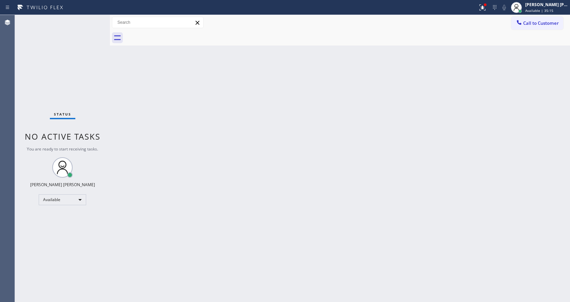
click at [246, 195] on div "Back to Dashboard Change Sender ID Customers Technicians Select a contact Outbo…" at bounding box center [340, 158] width 460 height 287
click at [130, 108] on div "Back to Dashboard Change Sender ID Customers Technicians Select a contact Outbo…" at bounding box center [340, 158] width 460 height 287
click at [94, 21] on div "Status No active tasks You are ready to start receiving tasks. [PERSON_NAME] [P…" at bounding box center [62, 158] width 95 height 287
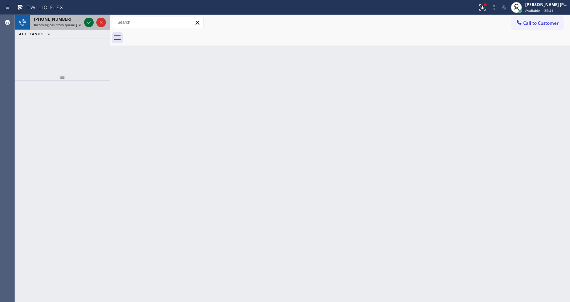
click at [90, 21] on icon at bounding box center [89, 22] width 8 height 8
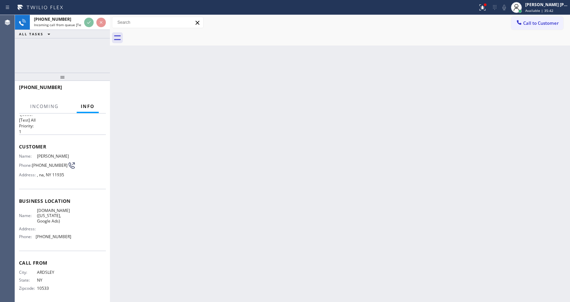
scroll to position [14, 0]
click at [204, 207] on div "Back to Dashboard Change Sender ID Customers Technicians Select a contact Outbo…" at bounding box center [340, 158] width 460 height 287
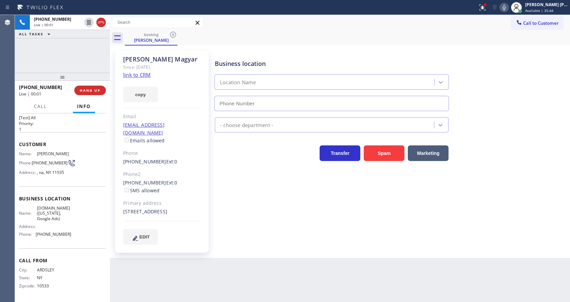
type input "[PHONE_NUMBER]"
click at [482, 5] on icon at bounding box center [482, 7] width 8 height 8
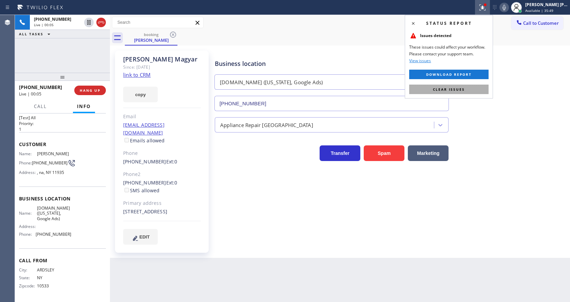
click at [476, 89] on button "Clear issues" at bounding box center [448, 88] width 79 height 9
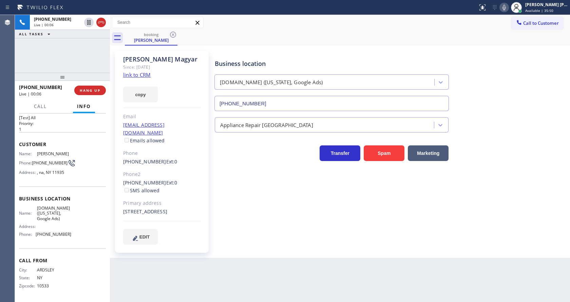
click at [506, 11] on icon at bounding box center [504, 7] width 8 height 8
click at [505, 47] on div "[PERSON_NAME] Since: [DATE] link to CRM copy Email [EMAIL_ADDRESS][DOMAIN_NAME]…" at bounding box center [340, 151] width 457 height 209
click at [508, 12] on div "Status report No issues detected If you experience an issue, please download th…" at bounding box center [522, 7] width 95 height 15
click at [506, 7] on icon at bounding box center [504, 7] width 8 height 8
click at [507, 43] on div "booking [PERSON_NAME]" at bounding box center [347, 37] width 445 height 15
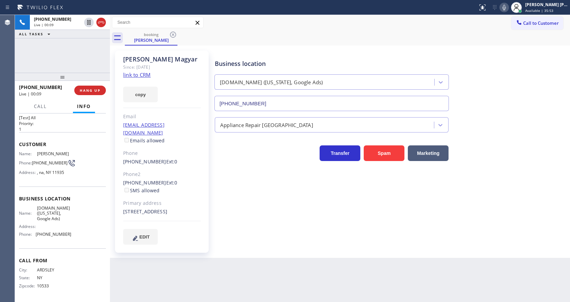
click at [144, 74] on link "link to CRM" at bounding box center [136, 74] width 27 height 7
click at [178, 179] on div "[PHONE_NUMBER] Ext: 0 SMS allowed" at bounding box center [162, 187] width 78 height 16
click at [257, 246] on div "Business location [DOMAIN_NAME] ([US_STATE], Google Ads) [PHONE_NUMBER] Applian…" at bounding box center [390, 154] width 355 height 204
click at [159, 170] on div "Phone2" at bounding box center [162, 174] width 78 height 8
click at [250, 210] on div "Business location [DOMAIN_NAME] ([US_STATE], Google Ads) [PHONE_NUMBER] Applian…" at bounding box center [390, 147] width 355 height 190
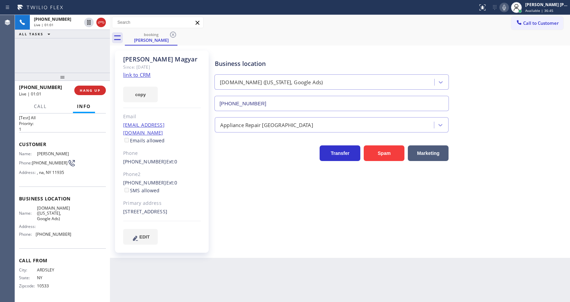
click at [306, 232] on div "Business location [DOMAIN_NAME] ([US_STATE], Google Ads) [PHONE_NUMBER] Applian…" at bounding box center [390, 147] width 355 height 190
click at [159, 170] on div "Phone2" at bounding box center [162, 174] width 78 height 8
click at [61, 138] on div "Customer Name: [PERSON_NAME] Phone: [PHONE_NUMBER] Address: [GEOGRAPHIC_DATA]" at bounding box center [62, 159] width 87 height 54
click at [216, 226] on div "Business location [DOMAIN_NAME] ([US_STATE], Google Ads) [PHONE_NUMBER] Applian…" at bounding box center [390, 147] width 355 height 190
click at [249, 248] on div "Business location [DOMAIN_NAME] ([US_STATE], Google Ads) [PHONE_NUMBER] Applian…" at bounding box center [390, 154] width 355 height 204
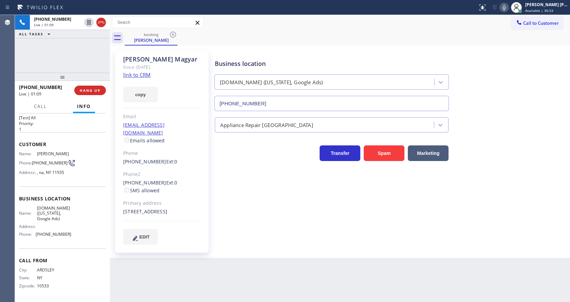
click at [70, 135] on div "Customer Name: [PERSON_NAME] Phone: [PHONE_NUMBER] Address: [GEOGRAPHIC_DATA]" at bounding box center [62, 159] width 87 height 54
click at [87, 93] on button "HANG UP" at bounding box center [90, 89] width 32 height 9
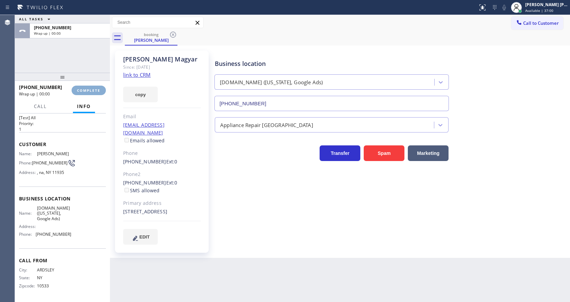
click at [87, 93] on button "COMPLETE" at bounding box center [89, 89] width 34 height 9
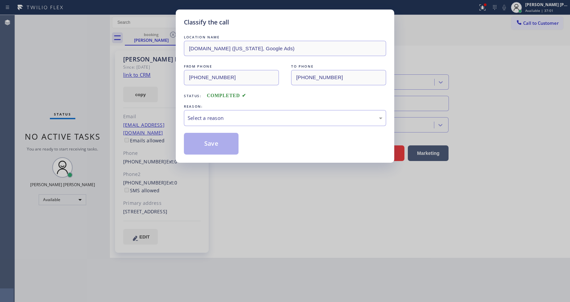
click at [87, 93] on div "Classify the call LOCATION NAME [DOMAIN_NAME] ([US_STATE], Google Ads) FROM PHO…" at bounding box center [285, 151] width 570 height 302
click at [208, 123] on div "Select a reason" at bounding box center [285, 118] width 202 height 16
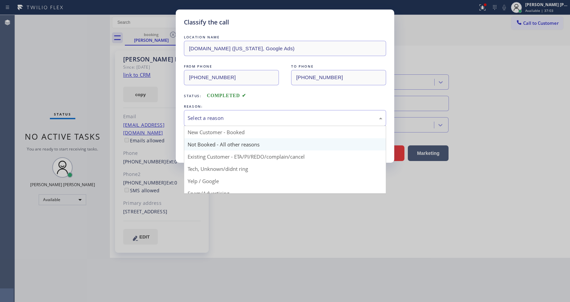
click at [208, 146] on button "Save" at bounding box center [211, 144] width 55 height 22
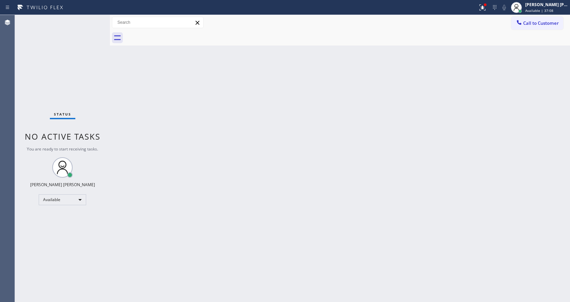
click at [269, 205] on div "Back to Dashboard Change Sender ID Customers Technicians Select a contact Outbo…" at bounding box center [340, 158] width 460 height 287
click at [289, 184] on div "Back to Dashboard Change Sender ID Customers Technicians Select a contact Outbo…" at bounding box center [340, 158] width 460 height 287
drag, startPoint x: 44, startPoint y: 67, endPoint x: 43, endPoint y: 39, distance: 28.2
click at [44, 67] on div "Status No active tasks You are ready to start receiving tasks. [PERSON_NAME] [P…" at bounding box center [62, 158] width 95 height 287
click at [207, 95] on div "Back to Dashboard Change Sender ID Customers Technicians Select a contact Outbo…" at bounding box center [340, 158] width 460 height 287
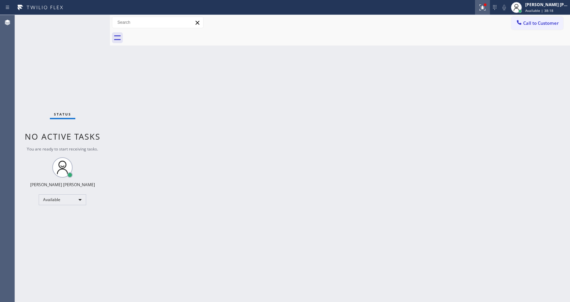
click at [480, 5] on div at bounding box center [482, 7] width 15 height 8
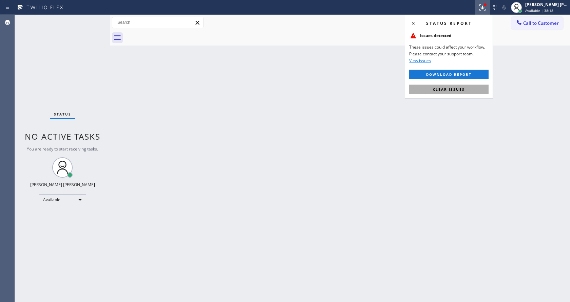
click at [451, 90] on span "Clear issues" at bounding box center [449, 89] width 32 height 5
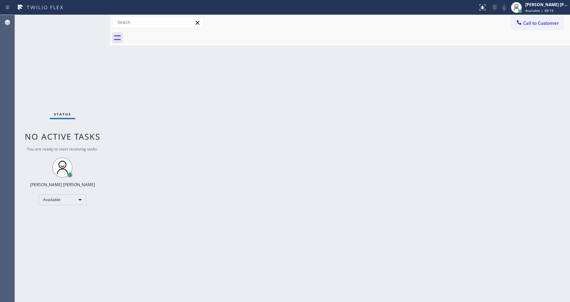
click at [412, 115] on div "Back to Dashboard Change Sender ID Customers Technicians Select a contact Outbo…" at bounding box center [340, 158] width 460 height 287
click at [225, 193] on div "Back to Dashboard Change Sender ID Customers Technicians Select a contact Outbo…" at bounding box center [340, 158] width 460 height 287
click at [326, 189] on div "Back to Dashboard Change Sender ID Customers Technicians Select a contact Outbo…" at bounding box center [340, 158] width 460 height 287
click at [105, 110] on div "Status No active tasks You are ready to start receiving tasks. [PERSON_NAME] [P…" at bounding box center [62, 158] width 95 height 287
click at [96, 19] on div "Status No active tasks You are ready to start receiving tasks. [PERSON_NAME] [P…" at bounding box center [62, 158] width 95 height 287
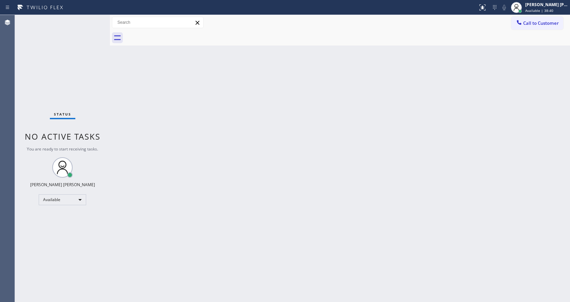
click at [96, 19] on div "Status No active tasks You are ready to start receiving tasks. [PERSON_NAME] [P…" at bounding box center [62, 158] width 95 height 287
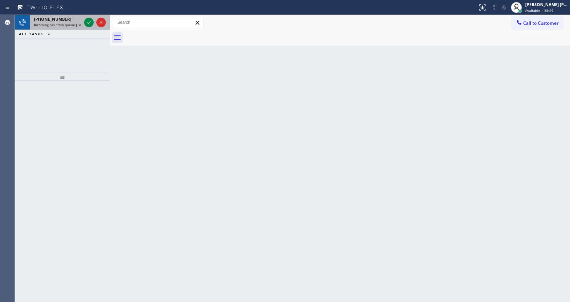
click at [81, 25] on div "[PHONE_NUMBER] Incoming call from queue [Test] All" at bounding box center [56, 22] width 53 height 15
click at [62, 21] on span "[PHONE_NUMBER]" at bounding box center [52, 19] width 37 height 6
click at [70, 21] on div "[PHONE_NUMBER]" at bounding box center [57, 19] width 47 height 6
click at [67, 27] on div "[PHONE_NUMBER] Incoming call from queue [Test] All" at bounding box center [56, 22] width 53 height 15
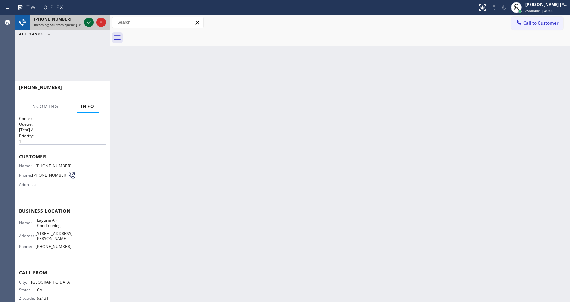
click at [91, 21] on icon at bounding box center [89, 22] width 8 height 8
click at [260, 208] on div "Back to Dashboard Change Sender ID Customers Technicians Select a contact Outbo…" at bounding box center [340, 158] width 460 height 287
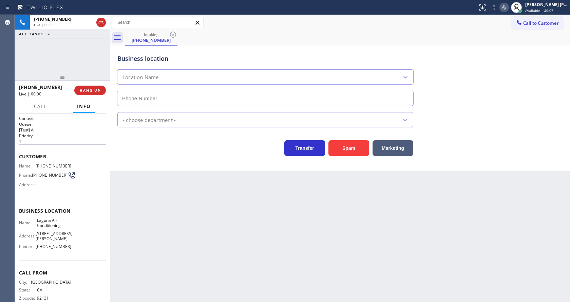
type input "[PHONE_NUMBER]"
click at [221, 213] on div "Back to Dashboard Change Sender ID Customers Technicians Select a contact Outbo…" at bounding box center [340, 158] width 460 height 287
click at [209, 204] on div "Back to Dashboard Change Sender ID Customers Technicians Select a contact Outbo…" at bounding box center [340, 158] width 460 height 287
click at [152, 161] on div "Business location Laguna Air Conditioning [PHONE_NUMBER] HVAC Transfer Spam Mar…" at bounding box center [340, 107] width 460 height 125
click at [508, 4] on icon at bounding box center [504, 7] width 8 height 8
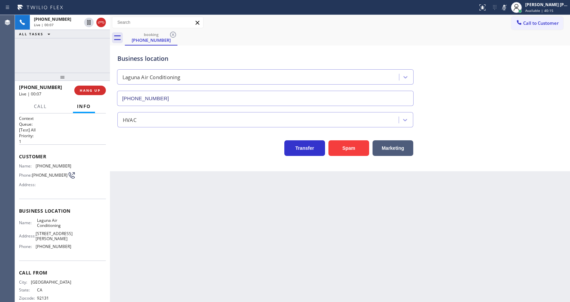
click at [518, 110] on div "HVAC" at bounding box center [340, 118] width 448 height 18
click at [219, 259] on div "Back to Dashboard Change Sender ID Customers Technicians Select a contact Outbo…" at bounding box center [340, 158] width 460 height 287
click at [506, 6] on icon at bounding box center [503, 7] width 3 height 5
click at [516, 53] on div "Business location Laguna Air Conditioning [PHONE_NUMBER]" at bounding box center [340, 74] width 448 height 61
click at [212, 224] on div "Back to Dashboard Change Sender ID Customers Technicians Select a contact Outbo…" at bounding box center [340, 158] width 460 height 287
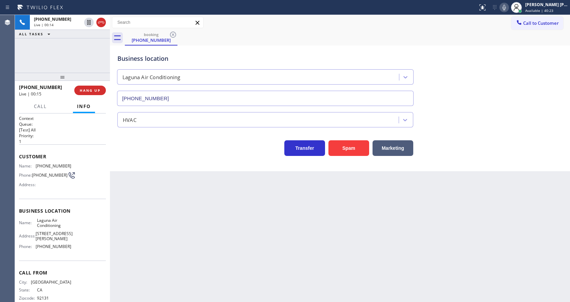
click at [80, 188] on div "Name: [PHONE_NUMBER] Phone: [PHONE_NUMBER] Address:" at bounding box center [62, 176] width 87 height 27
drag, startPoint x: 34, startPoint y: 165, endPoint x: 68, endPoint y: 167, distance: 34.0
click at [68, 167] on div "Name: [PHONE_NUMBER]" at bounding box center [45, 165] width 52 height 5
click at [151, 178] on div "Back to Dashboard Change Sender ID Customers Technicians Select a contact Outbo…" at bounding box center [340, 158] width 460 height 287
click at [82, 228] on div "Name: Laguna Air Conditioning Address: [STREET_ADDRESS][PERSON_NAME] Phone: [PH…" at bounding box center [62, 234] width 87 height 34
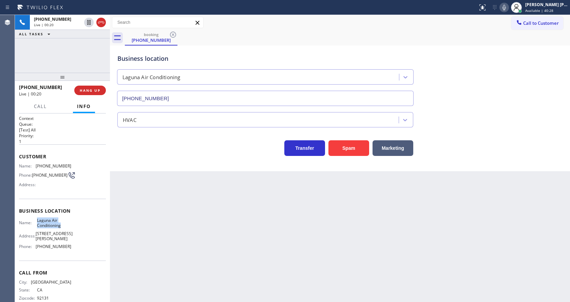
drag, startPoint x: 34, startPoint y: 220, endPoint x: 64, endPoint y: 229, distance: 32.0
click at [64, 228] on div "Name: Laguna Air Conditioning" at bounding box center [45, 222] width 52 height 11
click at [186, 244] on div "Back to Dashboard Change Sender ID Customers Technicians Select a contact Outbo…" at bounding box center [340, 158] width 460 height 287
click at [82, 240] on div "Name: Laguna Air Conditioning Address: [STREET_ADDRESS][PERSON_NAME] Phone: [PH…" at bounding box center [62, 234] width 87 height 34
drag, startPoint x: 34, startPoint y: 248, endPoint x: 78, endPoint y: 249, distance: 44.1
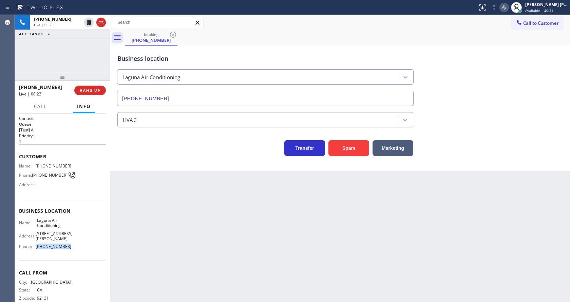
click at [78, 249] on div "Name: Laguna Air Conditioning Address: [STREET_ADDRESS][PERSON_NAME] Phone: [PH…" at bounding box center [62, 234] width 87 height 34
drag, startPoint x: 163, startPoint y: 223, endPoint x: 156, endPoint y: 298, distance: 76.0
click at [163, 227] on div "Back to Dashboard Change Sender ID Customers Technicians Select a contact Outbo…" at bounding box center [340, 158] width 460 height 287
click at [292, 213] on div "Back to Dashboard Change Sender ID Customers Technicians Select a contact Outbo…" at bounding box center [340, 158] width 460 height 287
click at [89, 20] on icon at bounding box center [89, 22] width 8 height 8
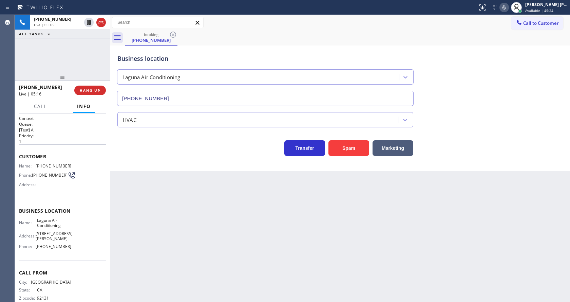
click at [506, 10] on icon at bounding box center [503, 7] width 3 height 5
click at [505, 52] on div "Business location Laguna Air Conditioning [PHONE_NUMBER]" at bounding box center [340, 74] width 448 height 61
click at [486, 112] on div "HVAC" at bounding box center [340, 118] width 448 height 18
click at [210, 200] on div "Back to Dashboard Change Sender ID Customers Technicians Select a contact Outbo…" at bounding box center [340, 158] width 460 height 287
click at [259, 236] on div "Back to Dashboard Change Sender ID Customers Technicians Select a contact Outbo…" at bounding box center [340, 158] width 460 height 287
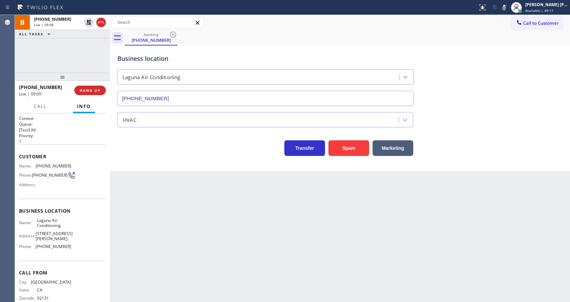
click at [500, 55] on div "Business location Laguna Air Conditioning [PHONE_NUMBER]" at bounding box center [340, 74] width 448 height 61
drag, startPoint x: 193, startPoint y: 257, endPoint x: 202, endPoint y: 299, distance: 43.0
click at [196, 273] on div "Back to Dashboard Change Sender ID Customers Technicians Select a contact Outbo…" at bounding box center [340, 158] width 460 height 287
click at [527, 72] on div "Business location Laguna Air Conditioning [PHONE_NUMBER]" at bounding box center [340, 74] width 448 height 61
click at [460, 132] on div "Transfer Spam Marketing" at bounding box center [340, 141] width 448 height 28
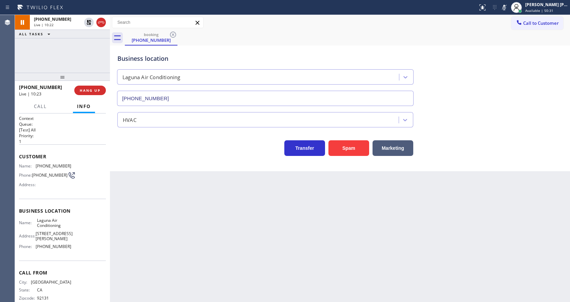
click at [239, 240] on div "Back to Dashboard Change Sender ID Customers Technicians Select a contact Outbo…" at bounding box center [340, 158] width 460 height 287
click at [146, 161] on div "Business location Laguna Air Conditioning [PHONE_NUMBER] HVAC Transfer Spam Mar…" at bounding box center [340, 107] width 460 height 125
click at [153, 175] on div "Back to Dashboard Change Sender ID Customers Technicians Select a contact Outbo…" at bounding box center [340, 158] width 460 height 287
drag, startPoint x: 156, startPoint y: 155, endPoint x: 114, endPoint y: 96, distance: 72.5
click at [156, 155] on div "Transfer Spam Marketing" at bounding box center [265, 146] width 298 height 19
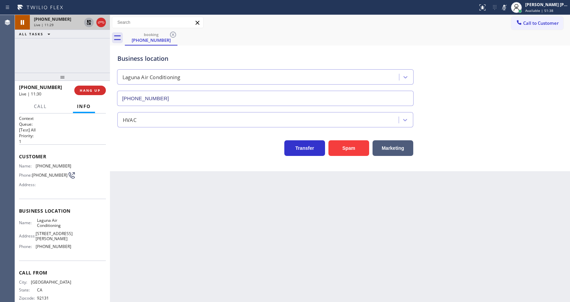
click at [88, 22] on icon at bounding box center [88, 22] width 5 height 5
click at [506, 4] on icon at bounding box center [504, 7] width 8 height 8
click at [508, 64] on div "Business location Laguna Air Conditioning [PHONE_NUMBER]" at bounding box center [340, 74] width 448 height 61
click at [211, 239] on div "Back to Dashboard Change Sender ID Customers Technicians Select a contact Outbo…" at bounding box center [340, 158] width 460 height 287
click at [276, 251] on div "Back to Dashboard Change Sender ID Customers Technicians Select a contact Outbo…" at bounding box center [340, 158] width 460 height 287
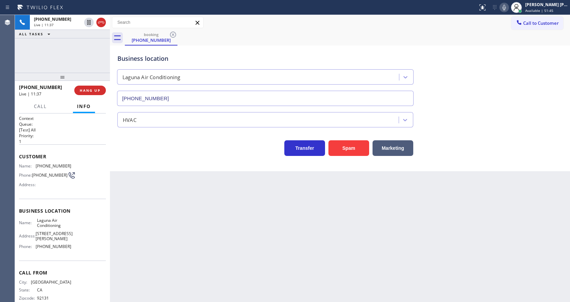
click at [169, 259] on div "Back to Dashboard Change Sender ID Customers Technicians Select a contact Outbo…" at bounding box center [340, 158] width 460 height 287
click at [350, 228] on div "Back to Dashboard Change Sender ID Customers Technicians Select a contact Outbo…" at bounding box center [340, 158] width 460 height 287
click at [215, 239] on div "Back to Dashboard Change Sender ID Customers Technicians Select a contact Outbo…" at bounding box center [340, 158] width 460 height 287
click at [137, 200] on div "Back to Dashboard Change Sender ID Customers Technicians Select a contact Outbo…" at bounding box center [340, 158] width 460 height 287
drag, startPoint x: 315, startPoint y: 243, endPoint x: 367, endPoint y: 199, distance: 68.1
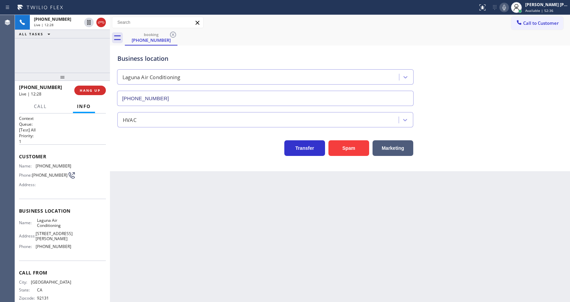
click at [315, 243] on div "Back to Dashboard Change Sender ID Customers Technicians Select a contact Outbo…" at bounding box center [340, 158] width 460 height 287
click at [506, 7] on icon at bounding box center [503, 7] width 3 height 5
click at [483, 119] on div "HVAC" at bounding box center [340, 118] width 448 height 18
click at [89, 19] on icon at bounding box center [89, 22] width 8 height 8
click at [212, 191] on div "Back to Dashboard Change Sender ID Customers Technicians Select a contact Outbo…" at bounding box center [340, 158] width 460 height 287
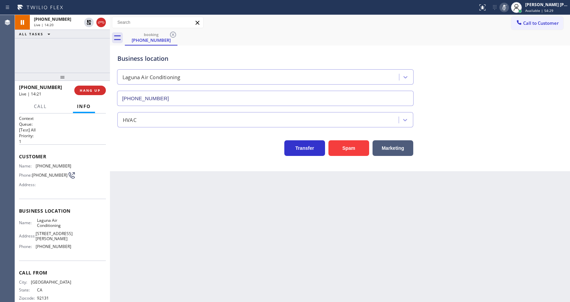
drag, startPoint x: 188, startPoint y: 256, endPoint x: 159, endPoint y: 301, distance: 53.4
click at [188, 256] on div "Back to Dashboard Change Sender ID Customers Technicians Select a contact Outbo…" at bounding box center [340, 158] width 460 height 287
click at [248, 253] on div "Back to Dashboard Change Sender ID Customers Technicians Select a contact Outbo…" at bounding box center [340, 158] width 460 height 287
click at [88, 22] on icon at bounding box center [88, 22] width 5 height 5
click at [506, 7] on icon at bounding box center [503, 7] width 3 height 5
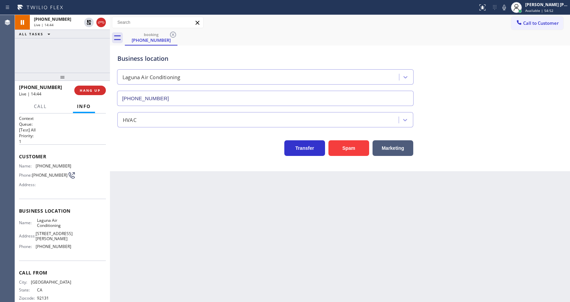
click at [497, 47] on div "Business location Laguna Air Conditioning [PHONE_NUMBER]" at bounding box center [340, 74] width 448 height 61
click at [210, 248] on div "Back to Dashboard Change Sender ID Customers Technicians Select a contact Outbo…" at bounding box center [340, 158] width 460 height 287
drag, startPoint x: 276, startPoint y: 266, endPoint x: 269, endPoint y: 265, distance: 6.5
click at [276, 266] on div "Back to Dashboard Change Sender ID Customers Technicians Select a contact Outbo…" at bounding box center [340, 158] width 460 height 287
click at [141, 206] on div "Back to Dashboard Change Sender ID Customers Technicians Select a contact Outbo…" at bounding box center [340, 158] width 460 height 287
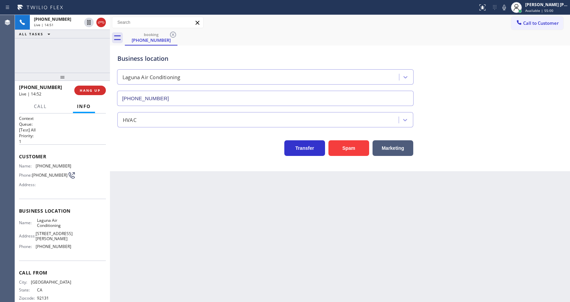
click at [250, 239] on div "Back to Dashboard Change Sender ID Customers Technicians Select a contact Outbo…" at bounding box center [340, 158] width 460 height 287
click at [149, 165] on div "Business location Laguna Air Conditioning [PHONE_NUMBER] HVAC Transfer Spam Mar…" at bounding box center [340, 107] width 460 height 125
click at [319, 235] on div "Back to Dashboard Change Sender ID Customers Technicians Select a contact Outbo…" at bounding box center [340, 158] width 460 height 287
click at [253, 231] on div "Back to Dashboard Change Sender ID Customers Technicians Select a contact Outbo…" at bounding box center [340, 158] width 460 height 287
click at [262, 244] on div "Back to Dashboard Change Sender ID Customers Technicians Select a contact Outbo…" at bounding box center [340, 158] width 460 height 287
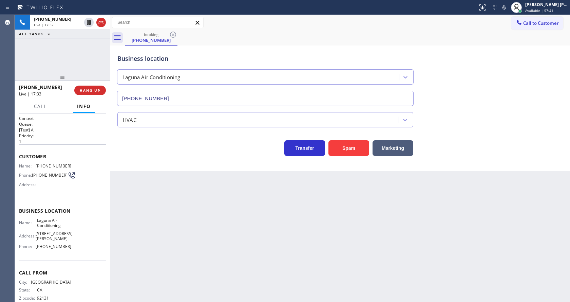
click at [132, 200] on div "Back to Dashboard Change Sender ID Customers Technicians Select a contact Outbo…" at bounding box center [340, 158] width 460 height 287
click at [182, 213] on div "Back to Dashboard Change Sender ID Customers Technicians Select a contact Outbo…" at bounding box center [340, 158] width 460 height 287
click at [236, 222] on div "Back to Dashboard Change Sender ID Customers Technicians Select a contact Outbo…" at bounding box center [340, 158] width 460 height 287
click at [224, 230] on div "Back to Dashboard Change Sender ID Customers Technicians Select a contact Outbo…" at bounding box center [340, 158] width 460 height 287
click at [213, 294] on div "Back to Dashboard Change Sender ID Customers Technicians Select a contact Outbo…" at bounding box center [340, 158] width 460 height 287
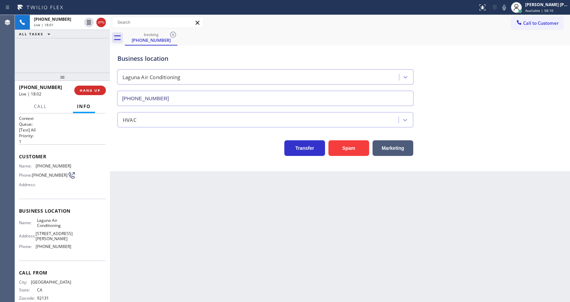
click at [144, 191] on div "Back to Dashboard Change Sender ID Customers Technicians Select a contact Outbo…" at bounding box center [340, 158] width 460 height 287
click at [332, 233] on div "Back to Dashboard Change Sender ID Customers Technicians Select a contact Outbo…" at bounding box center [340, 158] width 460 height 287
click at [210, 233] on div "Back to Dashboard Change Sender ID Customers Technicians Select a contact Outbo…" at bounding box center [340, 158] width 460 height 287
click at [154, 199] on div "Back to Dashboard Change Sender ID Customers Technicians Select a contact Outbo…" at bounding box center [340, 158] width 460 height 287
click at [86, 90] on span "COMPLETE" at bounding box center [88, 90] width 23 height 5
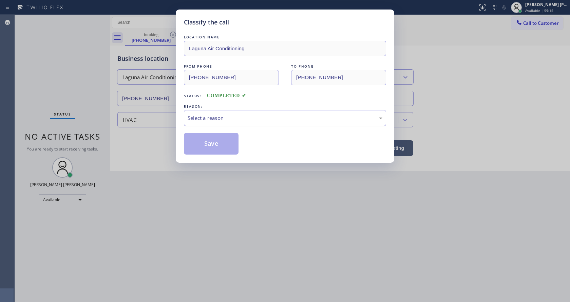
click at [205, 117] on div "Select a reason" at bounding box center [285, 118] width 195 height 8
click at [205, 142] on button "Save" at bounding box center [211, 144] width 55 height 22
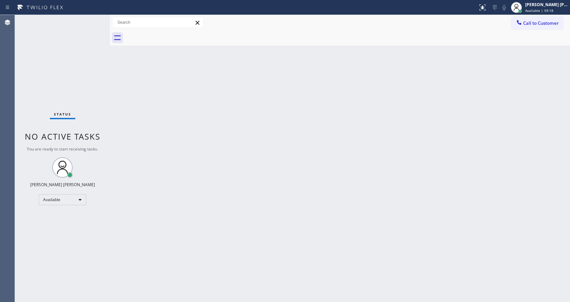
click at [341, 106] on div "Back to Dashboard Change Sender ID Customers Technicians Select a contact Outbo…" at bounding box center [340, 158] width 460 height 287
click at [62, 60] on div "Status No active tasks You are ready to start receiving tasks. [PERSON_NAME] [P…" at bounding box center [62, 158] width 95 height 287
click at [546, 11] on span "Available | 1h" at bounding box center [536, 10] width 23 height 5
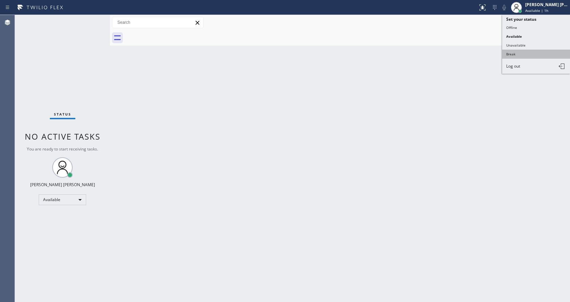
click at [526, 55] on button "Break" at bounding box center [536, 54] width 68 height 9
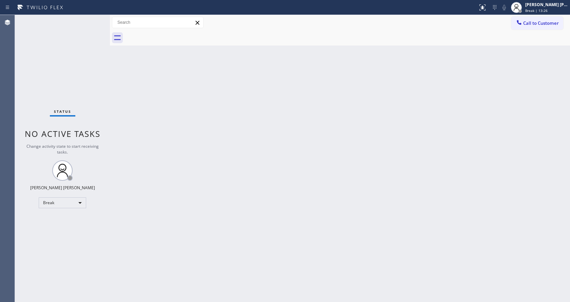
click at [461, 122] on div "Back to Dashboard Change Sender ID Customers Technicians Select a contact Outbo…" at bounding box center [340, 158] width 460 height 287
click at [531, 12] on span "Break | 15:22" at bounding box center [536, 10] width 22 height 5
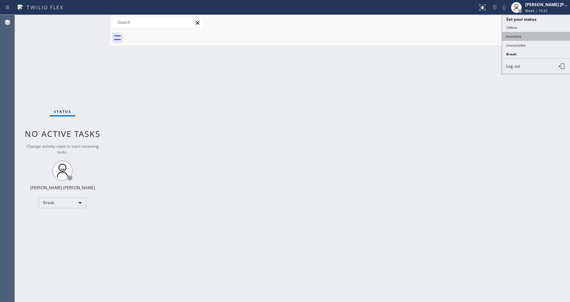
click at [518, 36] on button "Available" at bounding box center [536, 36] width 68 height 9
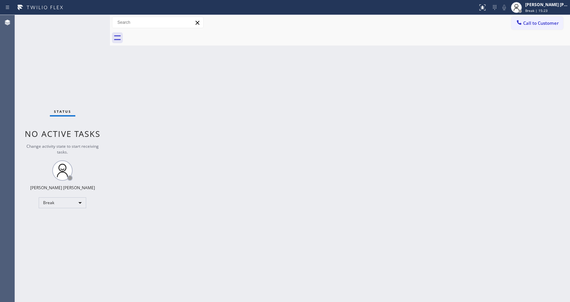
click at [354, 182] on div "Back to Dashboard Change Sender ID Customers Technicians Select a contact Outbo…" at bounding box center [340, 158] width 460 height 287
click at [117, 114] on div "Back to Dashboard Change Sender ID Customers Technicians Select a contact Outbo…" at bounding box center [340, 158] width 460 height 287
click at [311, 153] on div "Back to Dashboard Change Sender ID Customers Technicians Select a contact Outbo…" at bounding box center [340, 158] width 460 height 287
click at [129, 134] on div "Back to Dashboard Change Sender ID Customers Technicians Select a contact Outbo…" at bounding box center [340, 158] width 460 height 287
click at [19, 63] on div "Status No active tasks You are ready to start receiving tasks. [PERSON_NAME] [P…" at bounding box center [62, 158] width 95 height 287
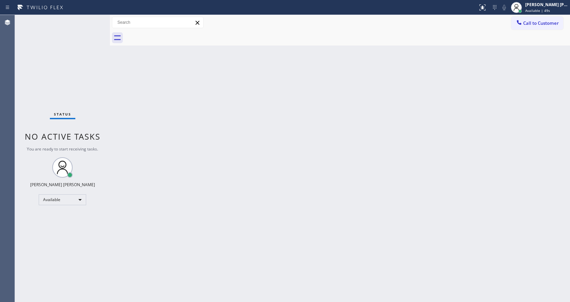
click at [226, 171] on div "Back to Dashboard Change Sender ID Customers Technicians Select a contact Outbo…" at bounding box center [340, 158] width 460 height 287
click at [82, 134] on span "No active tasks" at bounding box center [63, 136] width 76 height 11
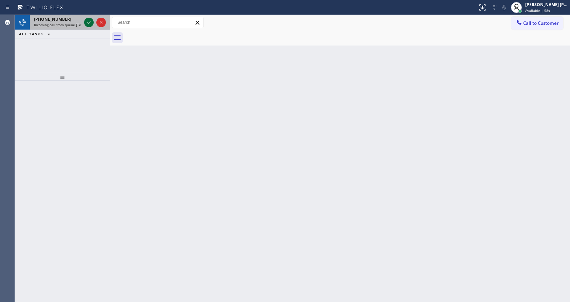
click at [92, 19] on icon at bounding box center [89, 22] width 8 height 8
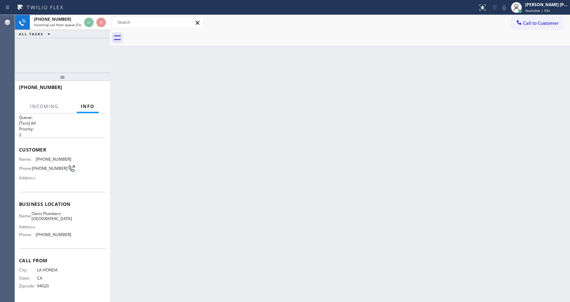
scroll to position [9, 0]
click at [192, 198] on div "Back to Dashboard Change Sender ID Customers Technicians Select a contact Outbo…" at bounding box center [340, 158] width 460 height 287
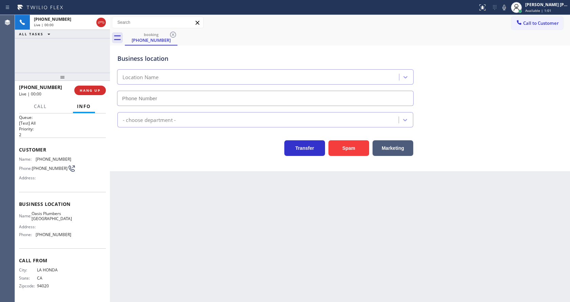
type input "[PHONE_NUMBER]"
click at [347, 147] on button "Spam" at bounding box center [348, 148] width 41 height 16
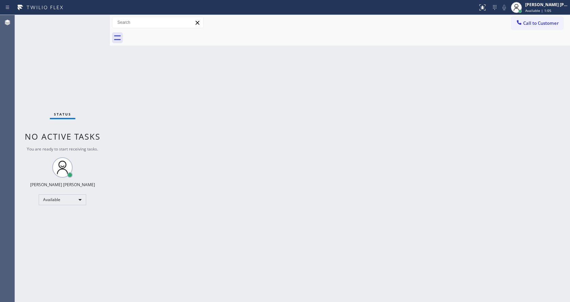
click at [227, 218] on div "Back to Dashboard Change Sender ID Customers Technicians Select a contact Outbo…" at bounding box center [340, 158] width 460 height 287
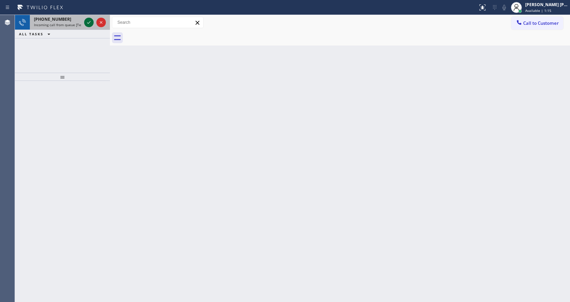
click at [86, 19] on icon at bounding box center [89, 22] width 8 height 8
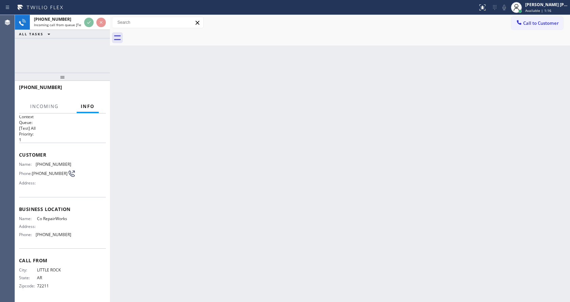
scroll to position [4, 0]
click at [261, 160] on div "Back to Dashboard Change Sender ID Customers Technicians Select a contact Outbo…" at bounding box center [340, 158] width 460 height 287
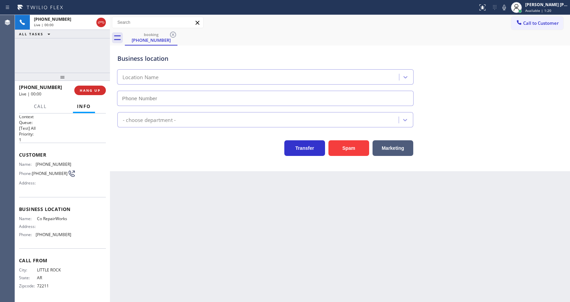
type input "[PHONE_NUMBER]"
click at [336, 145] on button "Spam" at bounding box center [348, 148] width 41 height 16
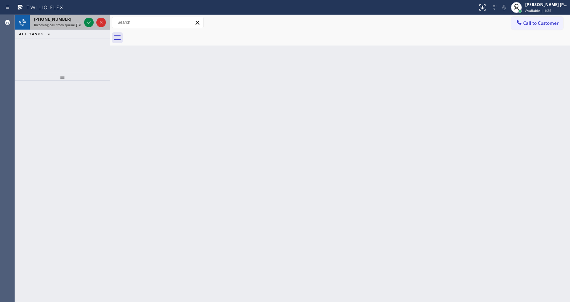
click at [94, 19] on div at bounding box center [95, 22] width 24 height 15
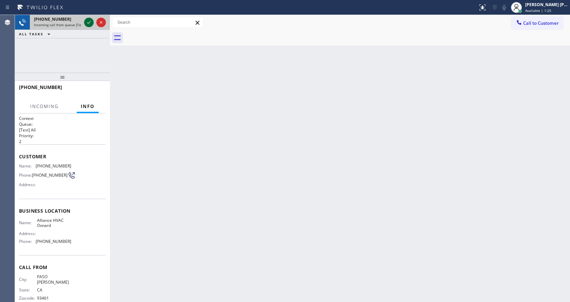
click at [91, 21] on icon at bounding box center [89, 22] width 8 height 8
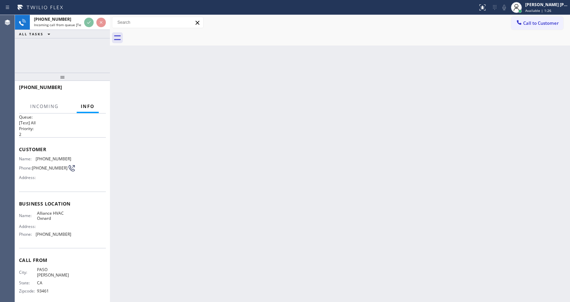
scroll to position [9, 0]
click at [183, 165] on div "Back to Dashboard Change Sender ID Customers Technicians Select a contact Outbo…" at bounding box center [340, 158] width 460 height 287
click at [221, 175] on div "Back to Dashboard Change Sender ID Customers Technicians Select a contact Outbo…" at bounding box center [340, 158] width 460 height 287
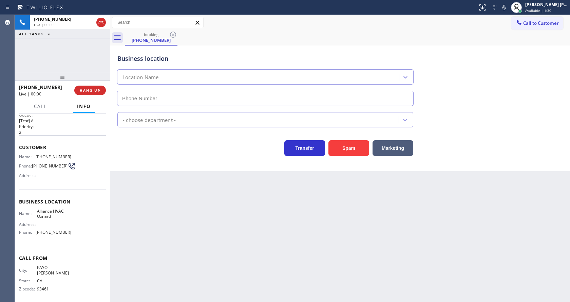
type input "[PHONE_NUMBER]"
drag, startPoint x: 129, startPoint y: 173, endPoint x: 211, endPoint y: 172, distance: 81.8
click at [129, 173] on div "Back to Dashboard Change Sender ID Customers Technicians Select a contact Outbo…" at bounding box center [340, 158] width 460 height 287
click at [348, 144] on button "Spam" at bounding box center [348, 148] width 41 height 16
drag, startPoint x: 179, startPoint y: 235, endPoint x: 175, endPoint y: 213, distance: 21.8
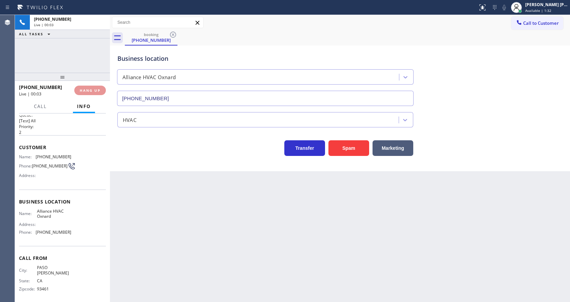
click at [179, 231] on div "Back to Dashboard Change Sender ID Customers Technicians Select a contact Outbo…" at bounding box center [340, 158] width 460 height 287
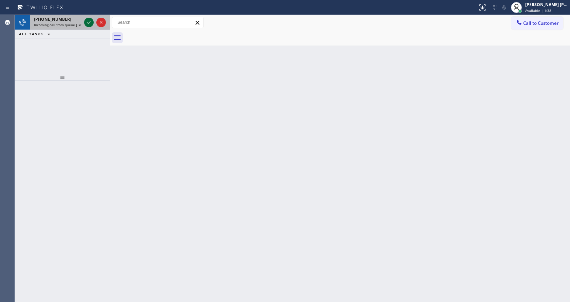
click at [88, 23] on icon at bounding box center [88, 22] width 3 height 3
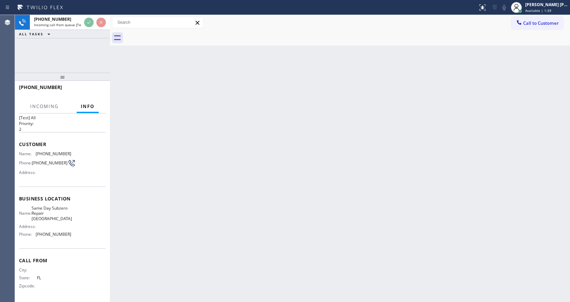
scroll to position [20, 0]
click at [269, 186] on div "Back to Dashboard Change Sender ID Customers Technicians Select a contact Outbo…" at bounding box center [340, 158] width 460 height 287
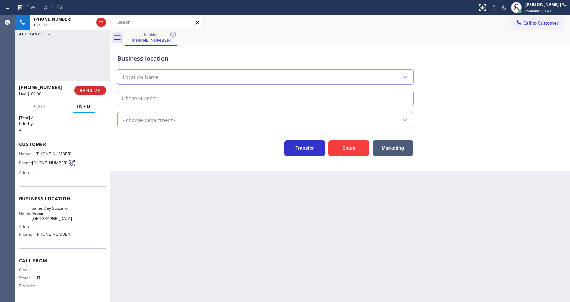
type input "[PHONE_NUMBER]"
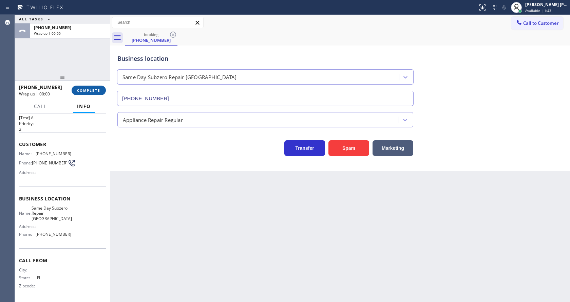
click at [83, 86] on button "COMPLETE" at bounding box center [89, 89] width 34 height 9
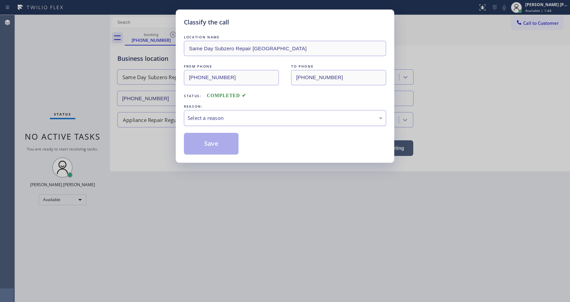
click at [197, 121] on div "Select a reason" at bounding box center [285, 118] width 195 height 8
click at [208, 147] on button "Save" at bounding box center [211, 144] width 55 height 22
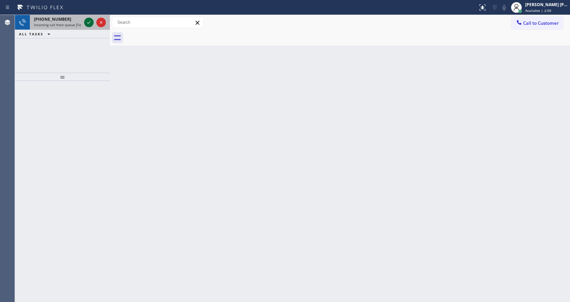
click at [87, 21] on icon at bounding box center [89, 22] width 8 height 8
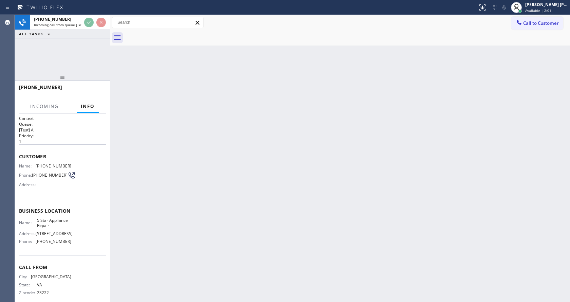
click at [207, 168] on div "Back to Dashboard Change Sender ID Customers Technicians Select a contact Outbo…" at bounding box center [340, 158] width 460 height 287
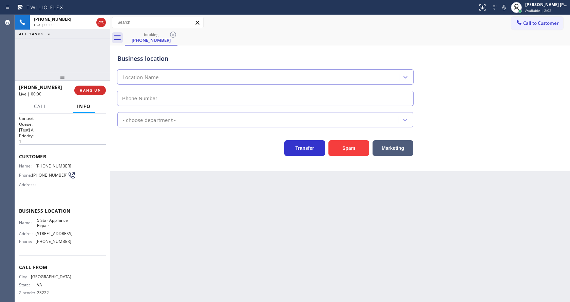
type input "[PHONE_NUMBER]"
click at [179, 180] on div "Back to Dashboard Change Sender ID Customers Technicians Select a contact Outbo…" at bounding box center [340, 158] width 460 height 287
click at [295, 252] on div "Back to Dashboard Change Sender ID Customers Technicians Select a contact Outbo…" at bounding box center [340, 158] width 460 height 287
click at [155, 170] on div "Business location 5 Star Appliance Repair [PHONE_NUMBER] 5 Star Appliance Trans…" at bounding box center [340, 107] width 460 height 125
click at [38, 200] on div "Business location Name: 5 Star Appliance Repair Address: [STREET_ADDRESS] Phone…" at bounding box center [62, 226] width 87 height 57
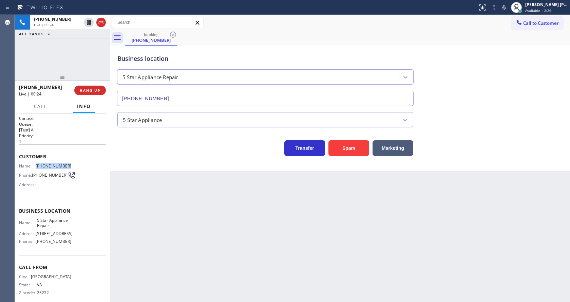
drag, startPoint x: 34, startPoint y: 166, endPoint x: 76, endPoint y: 163, distance: 41.8
click at [76, 163] on div "Name: [PHONE_NUMBER] Phone: [PHONE_NUMBER] Address:" at bounding box center [62, 176] width 87 height 27
click at [177, 213] on div "Back to Dashboard Change Sender ID Customers Technicians Select a contact Outbo…" at bounding box center [340, 158] width 460 height 287
click at [45, 216] on div "Business location Name: 5 Star Appliance Repair Address: [STREET_ADDRESS] Phone…" at bounding box center [62, 226] width 87 height 57
drag, startPoint x: 34, startPoint y: 220, endPoint x: 52, endPoint y: 226, distance: 19.0
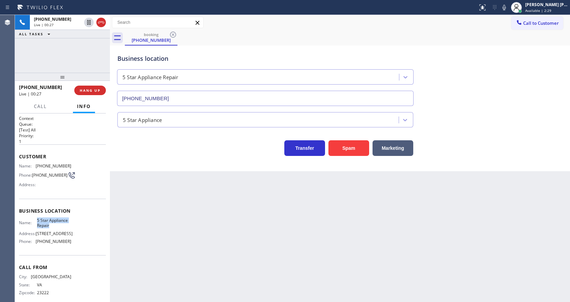
click at [52, 226] on div "Name: 5 Star Appliance Repair" at bounding box center [45, 222] width 52 height 11
click at [136, 218] on div "Back to Dashboard Change Sender ID Customers Technicians Select a contact Outbo…" at bounding box center [340, 158] width 460 height 287
click at [86, 235] on div "Name: 5 Star Appliance Repair Address: [STREET_ADDRESS] Phone: [PHONE_NUMBER]" at bounding box center [62, 231] width 87 height 29
drag, startPoint x: 33, startPoint y: 244, endPoint x: 71, endPoint y: 241, distance: 38.1
click at [71, 241] on div "Name: 5 Star Appliance Repair Address: [STREET_ADDRESS] Phone: [PHONE_NUMBER]" at bounding box center [62, 231] width 87 height 29
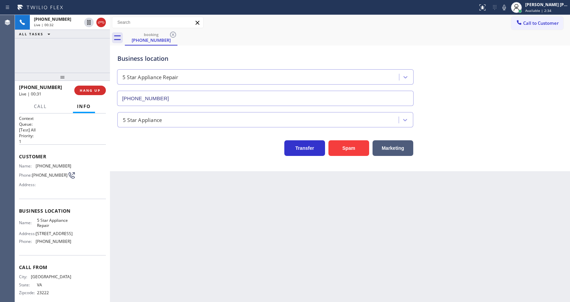
click at [153, 226] on div "Back to Dashboard Change Sender ID Customers Technicians Select a contact Outbo…" at bounding box center [340, 158] width 460 height 287
click at [266, 216] on div "Back to Dashboard Change Sender ID Customers Technicians Select a contact Outbo…" at bounding box center [340, 158] width 460 height 287
click at [165, 194] on div "Back to Dashboard Change Sender ID Customers Technicians Select a contact Outbo…" at bounding box center [340, 158] width 460 height 287
click at [67, 54] on div "ALL TASKS ALL TASKS ACTIVE TASKS TASKS IN WRAP UP [PHONE_NUMBER] Wrap up | 00:00" at bounding box center [62, 44] width 95 height 58
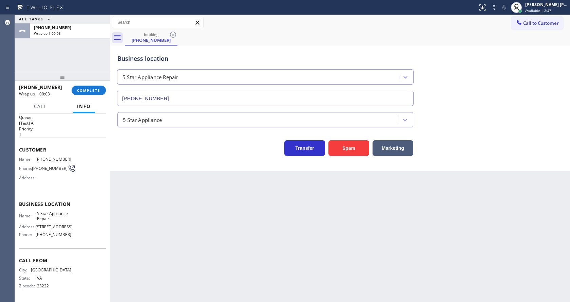
scroll to position [9, 0]
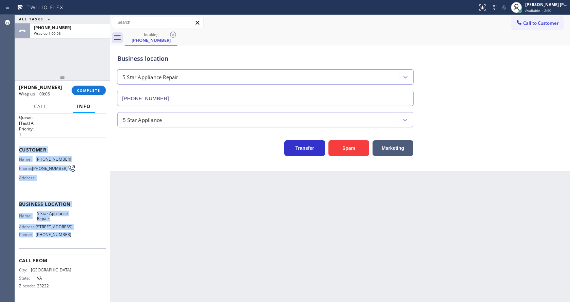
drag, startPoint x: 16, startPoint y: 146, endPoint x: 70, endPoint y: 234, distance: 102.8
click at [70, 234] on div "Context Queue: [Test] All Priority: 1 Customer Name: [PHONE_NUMBER] Phone: [PHO…" at bounding box center [62, 207] width 95 height 188
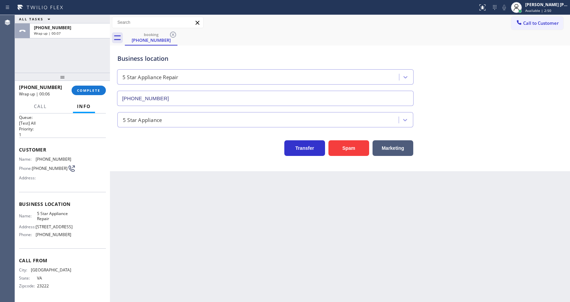
click at [186, 234] on div "Back to Dashboard Change Sender ID Customers Technicians Select a contact Outbo…" at bounding box center [340, 158] width 460 height 287
click at [115, 157] on div "Business location 5 Star Appliance Repair [PHONE_NUMBER] 5 Star Appliance Trans…" at bounding box center [340, 107] width 460 height 125
click at [85, 87] on button "COMPLETE" at bounding box center [89, 89] width 34 height 9
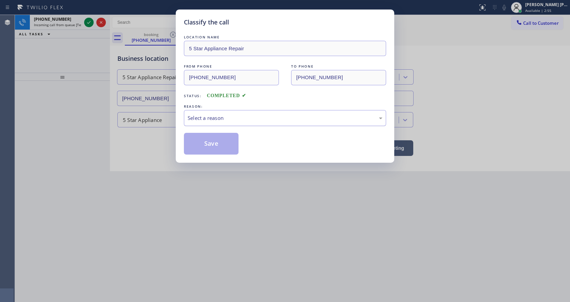
click at [198, 116] on div "Select a reason" at bounding box center [285, 118] width 195 height 8
click at [207, 140] on button "Save" at bounding box center [211, 144] width 55 height 22
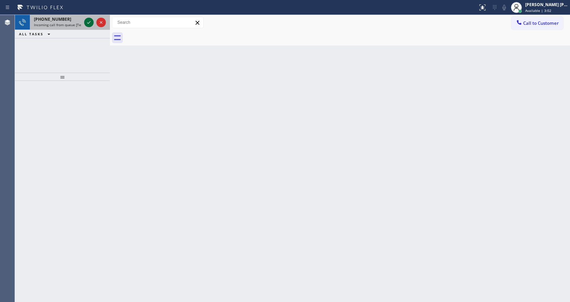
click at [87, 21] on icon at bounding box center [89, 22] width 8 height 8
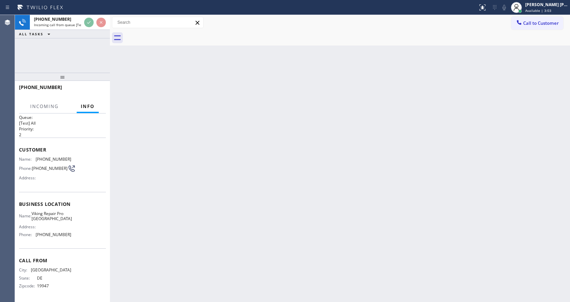
scroll to position [9, 0]
click at [226, 176] on div "Back to Dashboard Change Sender ID Customers Technicians Select a contact Outbo…" at bounding box center [340, 158] width 460 height 287
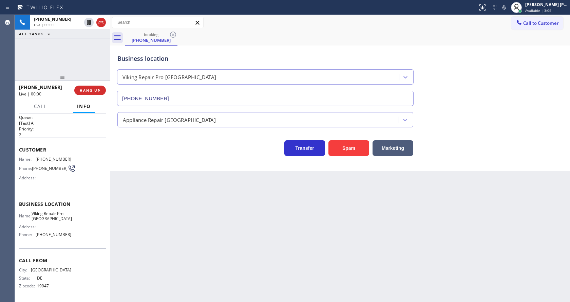
type input "[PHONE_NUMBER]"
click at [353, 145] on button "Spam" at bounding box center [348, 148] width 41 height 16
click at [218, 226] on div "Back to Dashboard Change Sender ID Customers Technicians Select a contact Outbo…" at bounding box center [340, 158] width 460 height 287
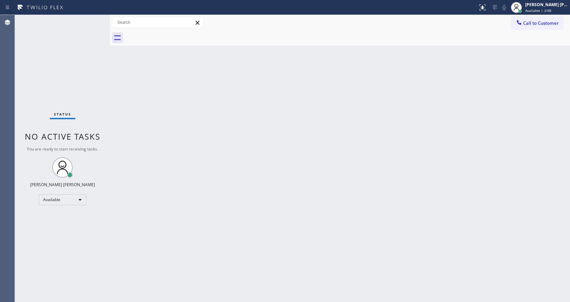
click at [110, 105] on div at bounding box center [110, 158] width 0 height 287
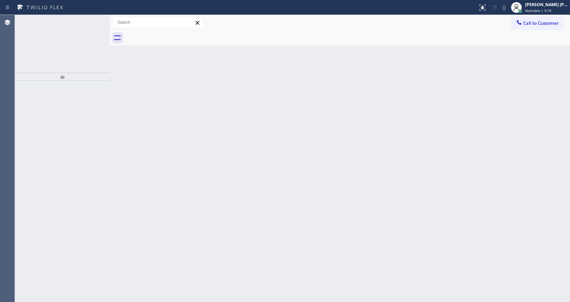
click at [207, 193] on div "Back to Dashboard Change Sender ID Customers Technicians Select a contact Outbo…" at bounding box center [340, 158] width 460 height 287
click at [67, 24] on span "Incoming call from queue [Test] All" at bounding box center [62, 24] width 56 height 5
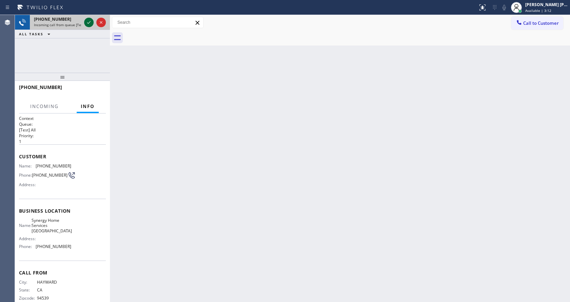
click at [90, 19] on icon at bounding box center [89, 22] width 8 height 8
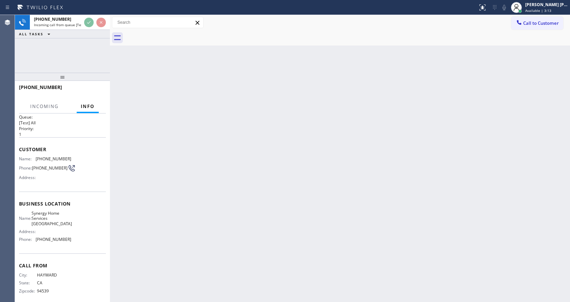
scroll to position [9, 0]
click at [198, 226] on div "Back to Dashboard Change Sender ID Customers Technicians Select a contact Outbo…" at bounding box center [340, 158] width 460 height 287
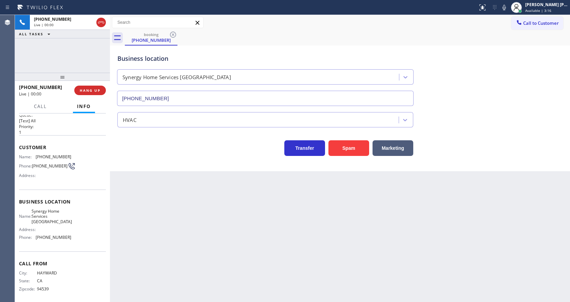
type input "[PHONE_NUMBER]"
click at [146, 161] on div "Business location Synergy Home Services [GEOGRAPHIC_DATA] [PHONE_NUMBER] HVAC T…" at bounding box center [340, 107] width 460 height 125
click at [342, 147] on button "Spam" at bounding box center [348, 148] width 41 height 16
click at [286, 232] on div "Back to Dashboard Change Sender ID Customers Technicians Select a contact Outbo…" at bounding box center [340, 158] width 460 height 287
click at [336, 225] on div "Back to Dashboard Change Sender ID Customers Technicians Select a contact Outbo…" at bounding box center [340, 158] width 460 height 287
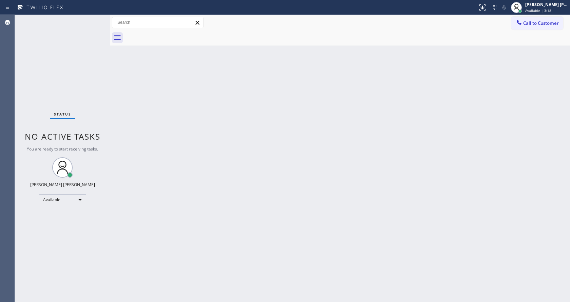
click at [168, 299] on div "Back to Dashboard Change Sender ID Customers Technicians Select a contact Outbo…" at bounding box center [340, 158] width 460 height 287
click at [380, 99] on div "Back to Dashboard Change Sender ID Customers Technicians Select a contact Outbo…" at bounding box center [340, 158] width 460 height 287
click at [218, 205] on div "Back to Dashboard Change Sender ID Customers Technicians Select a contact Outbo…" at bounding box center [340, 158] width 460 height 287
drag, startPoint x: 110, startPoint y: 91, endPoint x: 95, endPoint y: 61, distance: 33.1
click at [110, 91] on div at bounding box center [110, 158] width 0 height 287
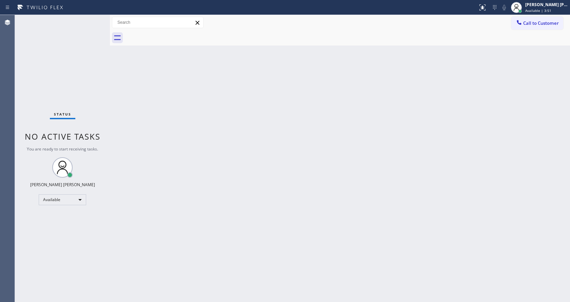
click at [225, 204] on div "Back to Dashboard Change Sender ID Customers Technicians Select a contact Outbo…" at bounding box center [340, 158] width 460 height 287
drag, startPoint x: 327, startPoint y: 157, endPoint x: 293, endPoint y: 174, distance: 37.9
click at [327, 157] on div "Back to Dashboard Change Sender ID Customers Technicians Select a contact Outbo…" at bounding box center [340, 158] width 460 height 287
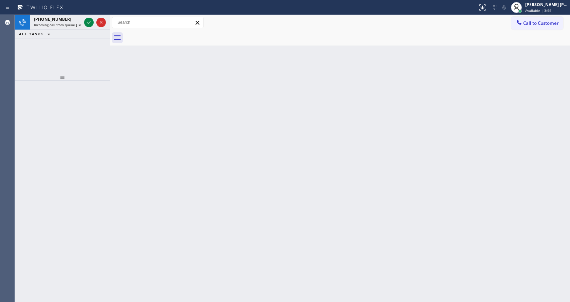
drag, startPoint x: 73, startPoint y: 91, endPoint x: 67, endPoint y: 74, distance: 18.0
click at [73, 91] on div at bounding box center [62, 191] width 95 height 221
click at [66, 22] on span "Incoming call from queue [Test] All" at bounding box center [62, 24] width 56 height 5
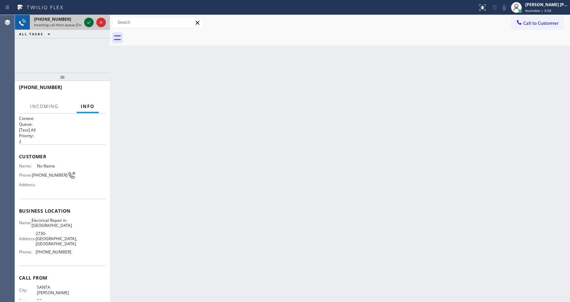
click at [88, 22] on icon at bounding box center [89, 22] width 8 height 8
click at [371, 133] on div "Back to Dashboard Change Sender ID Customers Technicians Select a contact Outbo…" at bounding box center [340, 158] width 460 height 287
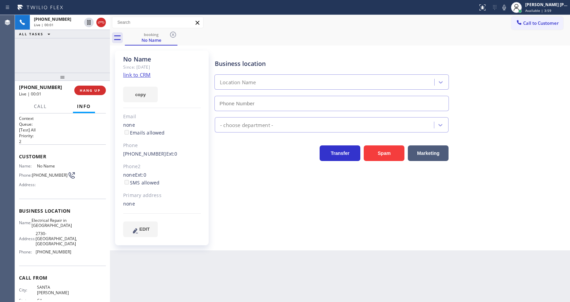
type input "[PHONE_NUMBER]"
click at [254, 206] on div "Business location Electrical Repair in [GEOGRAPHIC_DATA] [PHONE_NUMBER] Electri…" at bounding box center [390, 143] width 355 height 182
click at [504, 8] on icon at bounding box center [504, 7] width 8 height 8
click at [506, 57] on div "Business location Electrical Repair in [GEOGRAPHIC_DATA] [PHONE_NUMBER]" at bounding box center [390, 80] width 355 height 61
click at [505, 11] on icon at bounding box center [504, 7] width 8 height 8
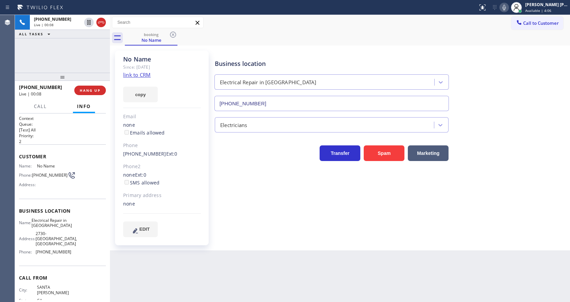
click at [511, 67] on div "Business location Electrical Repair in [GEOGRAPHIC_DATA] [PHONE_NUMBER]" at bounding box center [390, 80] width 355 height 61
click at [201, 234] on div "No Name Since: [DATE] link to CRM copy Email none Emails allowed Phone [PHONE_N…" at bounding box center [162, 148] width 94 height 194
click at [250, 274] on div "Back to Dashboard Change Sender ID Customers Technicians Select a contact Outbo…" at bounding box center [340, 158] width 460 height 287
click at [229, 208] on div "Business location Electrical Repair in [GEOGRAPHIC_DATA] [PHONE_NUMBER] Electri…" at bounding box center [390, 143] width 355 height 182
click at [146, 159] on div "No Name Since: [DATE] link to CRM copy Email none Emails allowed Phone [PHONE_N…" at bounding box center [162, 148] width 94 height 194
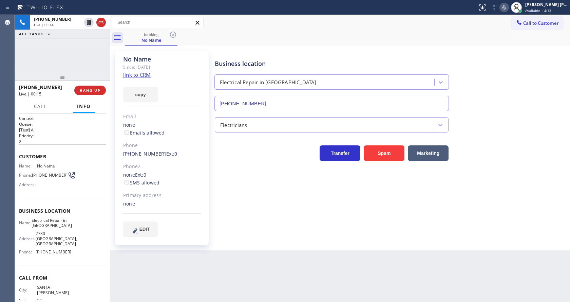
click at [225, 201] on div "Business location Electrical Repair in [GEOGRAPHIC_DATA] [PHONE_NUMBER] Electri…" at bounding box center [390, 143] width 355 height 182
click at [238, 214] on div "Business location Electrical Repair in [GEOGRAPHIC_DATA] [PHONE_NUMBER] Electri…" at bounding box center [390, 143] width 355 height 182
click at [154, 160] on div "No Name Since: [DATE] link to CRM copy Email none Emails allowed Phone [PHONE_N…" at bounding box center [162, 148] width 94 height 194
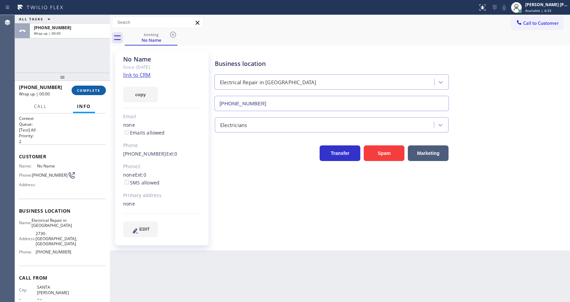
click at [89, 90] on span "COMPLETE" at bounding box center [88, 90] width 23 height 5
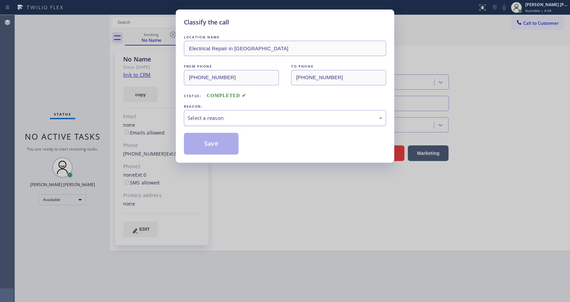
click at [226, 111] on div "Select a reason" at bounding box center [285, 118] width 202 height 16
click at [217, 142] on button "Save" at bounding box center [211, 144] width 55 height 22
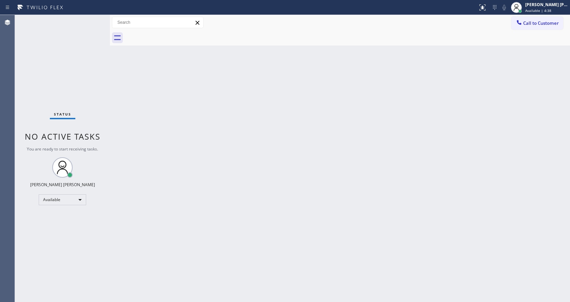
click at [78, 59] on div "Status No active tasks You are ready to start receiving tasks. [PERSON_NAME] [P…" at bounding box center [62, 158] width 95 height 287
click at [96, 18] on div "Status No active tasks You are ready to start receiving tasks. [PERSON_NAME] [P…" at bounding box center [62, 158] width 95 height 287
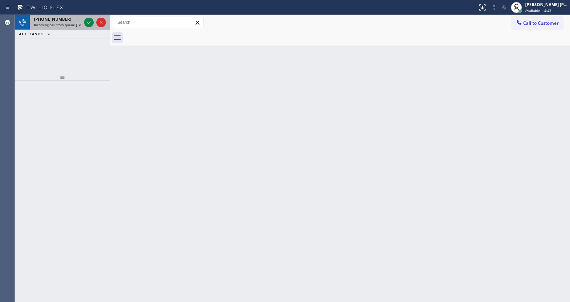
click at [75, 22] on div "[PHONE_NUMBER] Incoming call from queue [Test] All" at bounding box center [56, 22] width 53 height 15
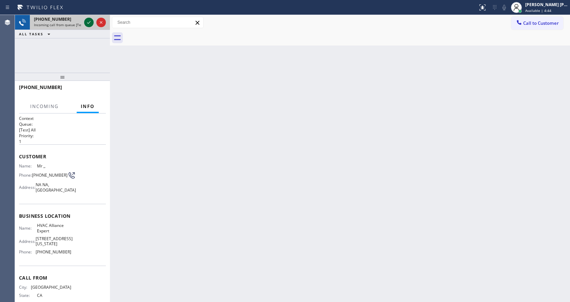
click at [87, 23] on icon at bounding box center [89, 22] width 8 height 8
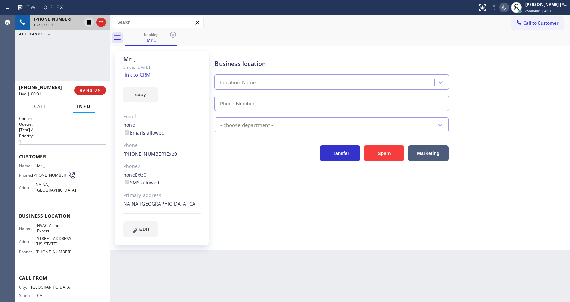
type input "[PHONE_NUMBER]"
click at [228, 201] on div "Business location HVAC Alliance Expert [PHONE_NUMBER] HVAC Transfer Spam Market…" at bounding box center [390, 143] width 355 height 182
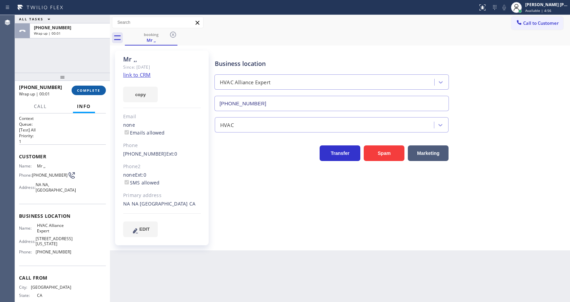
click at [86, 90] on span "COMPLETE" at bounding box center [88, 90] width 23 height 5
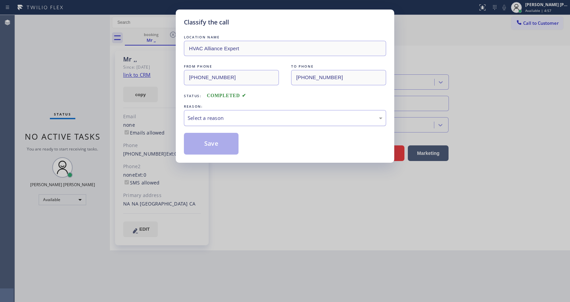
click at [228, 117] on div "Select a reason" at bounding box center [285, 118] width 195 height 8
click at [218, 142] on button "Save" at bounding box center [211, 144] width 55 height 22
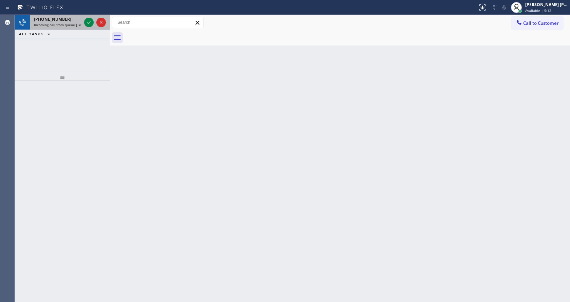
click at [67, 23] on span "Incoming call from queue [Test] All" at bounding box center [62, 24] width 56 height 5
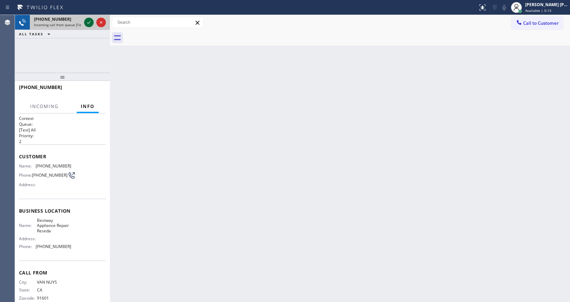
click at [89, 19] on icon at bounding box center [89, 22] width 8 height 8
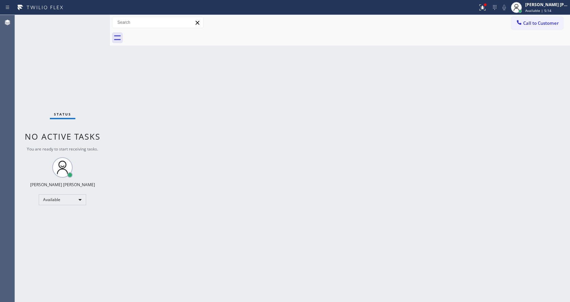
click at [246, 166] on div "Back to Dashboard Change Sender ID Customers Technicians Select a contact Outbo…" at bounding box center [340, 158] width 460 height 287
drag, startPoint x: 80, startPoint y: 105, endPoint x: 98, endPoint y: 128, distance: 29.0
click at [80, 105] on div "Status No active tasks You are ready to start receiving tasks. [PERSON_NAME] [P…" at bounding box center [62, 158] width 95 height 287
drag, startPoint x: 319, startPoint y: 153, endPoint x: 280, endPoint y: 173, distance: 44.1
click at [319, 153] on div "Back to Dashboard Change Sender ID Customers Technicians Select a contact Outbo…" at bounding box center [340, 158] width 460 height 287
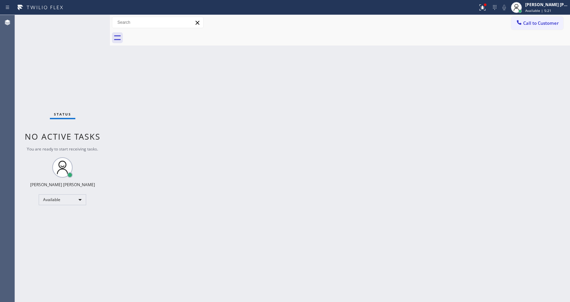
click at [110, 111] on div at bounding box center [110, 158] width 0 height 287
click at [483, 2] on button at bounding box center [482, 7] width 15 height 15
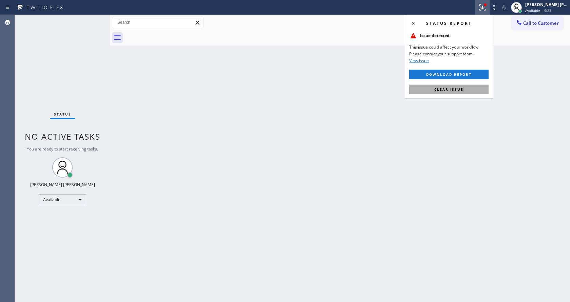
click at [466, 87] on button "Clear issue" at bounding box center [448, 88] width 79 height 9
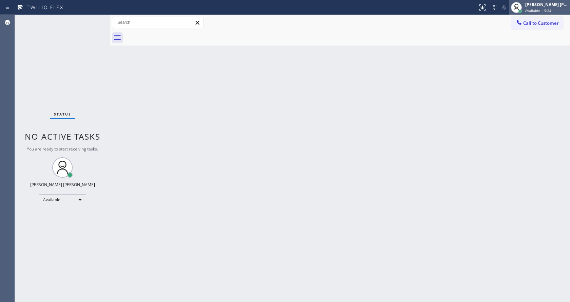
click at [537, 8] on span "Available | 5:24" at bounding box center [538, 10] width 26 height 5
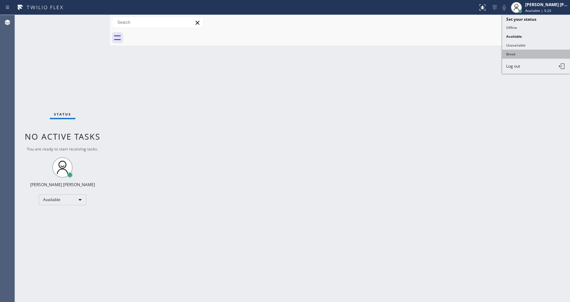
click at [528, 53] on button "Break" at bounding box center [536, 54] width 68 height 9
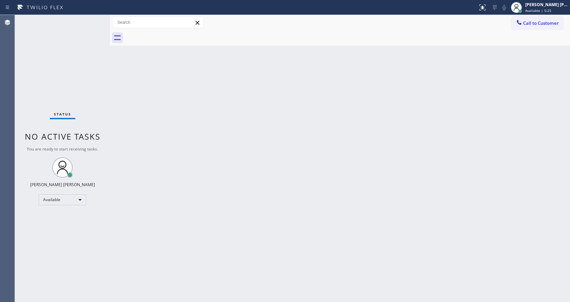
click at [221, 200] on div "Back to Dashboard Change Sender ID Customers Technicians Select a contact Outbo…" at bounding box center [340, 158] width 460 height 287
click at [491, 129] on div "Back to Dashboard Change Sender ID Customers Technicians Select a contact Outbo…" at bounding box center [340, 158] width 460 height 287
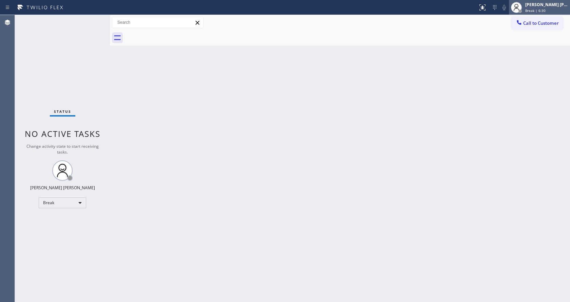
click at [532, 12] on span "Break | 6:30" at bounding box center [535, 10] width 20 height 5
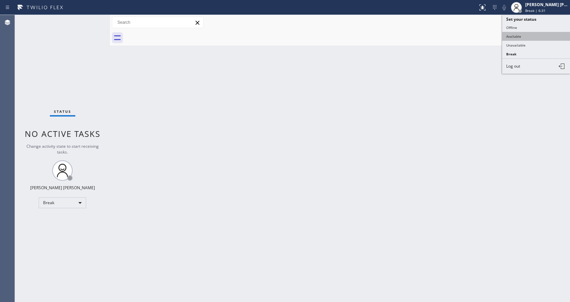
click at [523, 33] on button "Available" at bounding box center [536, 36] width 68 height 9
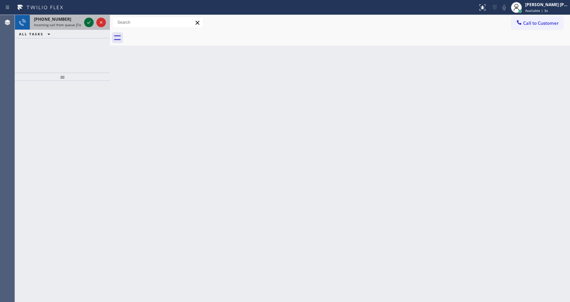
click at [86, 24] on icon at bounding box center [89, 22] width 8 height 8
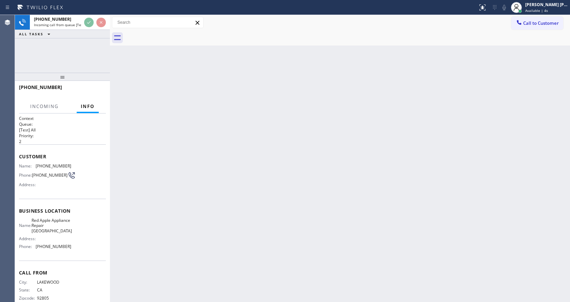
click at [231, 154] on div "Back to Dashboard Change Sender ID Customers Technicians Select a contact Outbo…" at bounding box center [340, 158] width 460 height 287
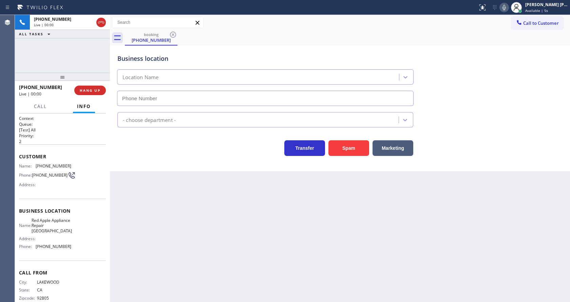
type input "[PHONE_NUMBER]"
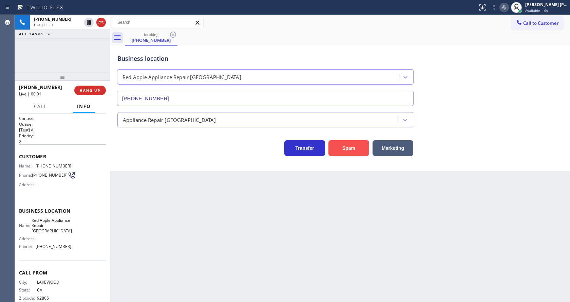
click at [354, 150] on button "Spam" at bounding box center [348, 148] width 41 height 16
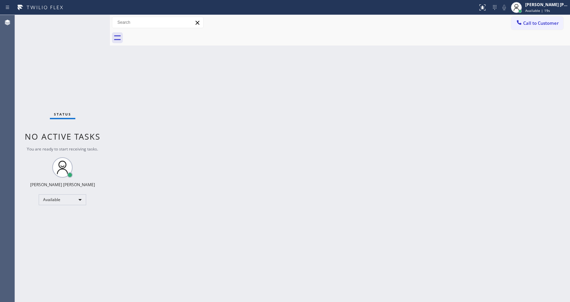
click at [211, 201] on div "Back to Dashboard Change Sender ID Customers Technicians Select a contact Outbo…" at bounding box center [340, 158] width 460 height 287
click at [340, 191] on div "Back to Dashboard Change Sender ID Customers Technicians Select a contact Outbo…" at bounding box center [340, 158] width 460 height 287
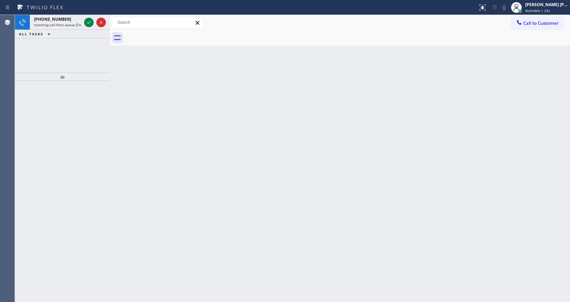
click at [98, 74] on div at bounding box center [62, 77] width 95 height 8
click at [85, 22] on icon at bounding box center [89, 22] width 8 height 8
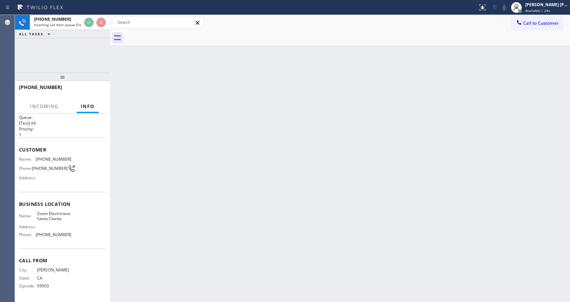
scroll to position [14, 0]
click at [183, 207] on div "Back to Dashboard Change Sender ID Customers Technicians Select a contact Outbo…" at bounding box center [340, 158] width 460 height 287
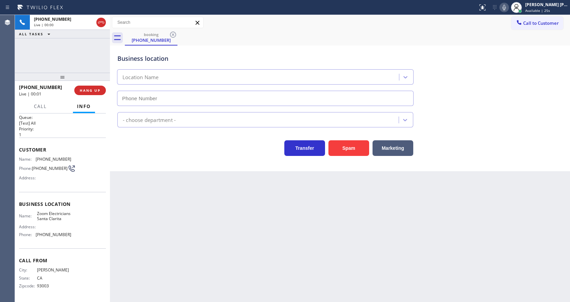
type input "[PHONE_NUMBER]"
click at [289, 236] on div "Back to Dashboard Change Sender ID Customers Technicians Select a contact Outbo…" at bounding box center [340, 158] width 460 height 287
click at [138, 191] on div "Back to Dashboard Change Sender ID Customers Technicians Select a contact Outbo…" at bounding box center [340, 158] width 460 height 287
click at [47, 211] on span "Zoom Electricians Santa Clarita" at bounding box center [54, 216] width 34 height 11
drag, startPoint x: 35, startPoint y: 153, endPoint x: 73, endPoint y: 150, distance: 38.1
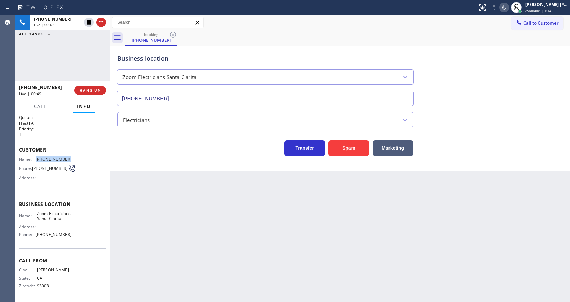
click at [73, 156] on div "Name: [PHONE_NUMBER] Phone: [PHONE_NUMBER] Address:" at bounding box center [62, 169] width 87 height 27
drag, startPoint x: 134, startPoint y: 180, endPoint x: 138, endPoint y: 245, distance: 64.9
click at [134, 180] on div "Back to Dashboard Change Sender ID Customers Technicians Select a contact Outbo…" at bounding box center [340, 158] width 460 height 287
drag, startPoint x: 54, startPoint y: 246, endPoint x: 49, endPoint y: 240, distance: 8.2
click at [54, 246] on div "Business location Name: Zoom Electricians Santa Clarita Address: Phone: [PHONE_…" at bounding box center [62, 220] width 87 height 57
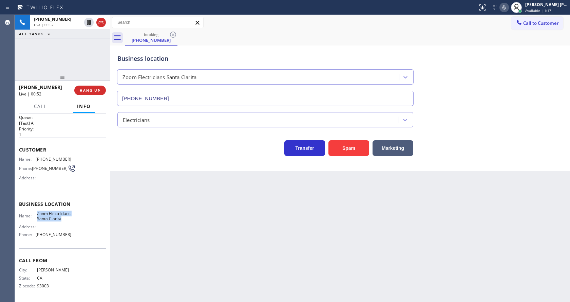
drag, startPoint x: 34, startPoint y: 206, endPoint x: 62, endPoint y: 220, distance: 31.7
click at [62, 220] on div "Name: Zoom Electricians Santa Clarita" at bounding box center [45, 216] width 52 height 11
click at [157, 214] on div "Back to Dashboard Change Sender ID Customers Technicians Select a contact Outbo…" at bounding box center [340, 158] width 460 height 287
click at [28, 235] on span "Phone:" at bounding box center [27, 234] width 17 height 5
drag, startPoint x: 33, startPoint y: 235, endPoint x: 90, endPoint y: 232, distance: 57.4
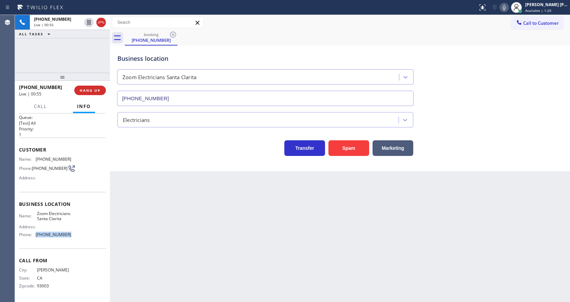
click at [90, 232] on div "Name: Zoom Electricians Santa Clarita Address: Phone: [PHONE_NUMBER]" at bounding box center [62, 225] width 87 height 29
click at [159, 214] on div "Back to Dashboard Change Sender ID Customers Technicians Select a contact Outbo…" at bounding box center [340, 158] width 460 height 287
click at [271, 209] on div "Back to Dashboard Change Sender ID Customers Technicians Select a contact Outbo…" at bounding box center [340, 158] width 460 height 287
click at [132, 156] on div "Business location Zoom Electricians [GEOGRAPHIC_DATA] [PHONE_NUMBER] Electricia…" at bounding box center [340, 107] width 460 height 125
click at [295, 229] on div "Back to Dashboard Change Sender ID Customers Technicians Select a contact Outbo…" at bounding box center [340, 158] width 460 height 287
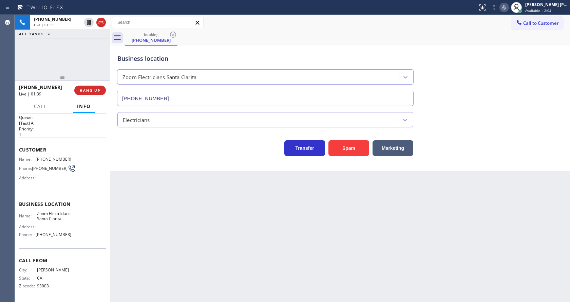
click at [148, 201] on div "Back to Dashboard Change Sender ID Customers Technicians Select a contact Outbo…" at bounding box center [340, 158] width 460 height 287
click at [247, 225] on div "Back to Dashboard Change Sender ID Customers Technicians Select a contact Outbo…" at bounding box center [340, 158] width 460 height 287
click at [148, 164] on div "Business location Zoom Electricians [GEOGRAPHIC_DATA] [PHONE_NUMBER] Electricia…" at bounding box center [340, 107] width 460 height 125
click at [508, 4] on icon at bounding box center [504, 7] width 8 height 8
drag, startPoint x: 86, startPoint y: 23, endPoint x: 93, endPoint y: 36, distance: 14.7
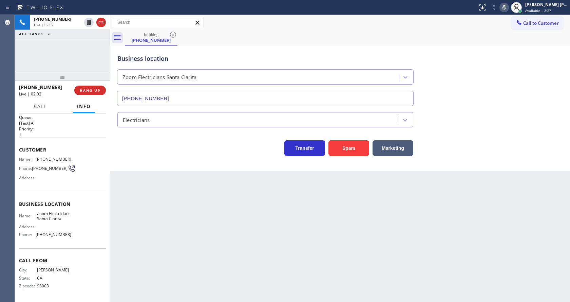
click at [86, 22] on icon at bounding box center [89, 22] width 8 height 8
click at [151, 146] on div "Transfer Spam Marketing" at bounding box center [265, 146] width 298 height 19
click at [127, 152] on div "Transfer Spam Marketing" at bounding box center [265, 146] width 298 height 19
click at [154, 300] on div "Back to Dashboard Change Sender ID Customers Technicians Select a contact Outbo…" at bounding box center [340, 158] width 460 height 287
click at [143, 217] on div "Back to Dashboard Change Sender ID Customers Technicians Select a contact Outbo…" at bounding box center [340, 158] width 460 height 287
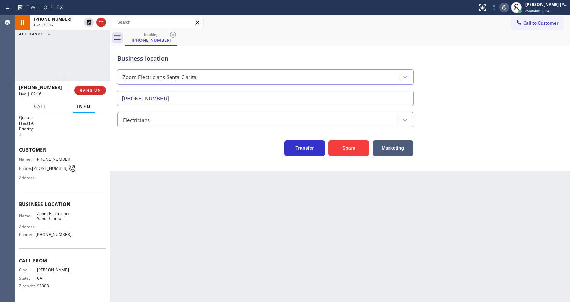
drag, startPoint x: 287, startPoint y: 229, endPoint x: 249, endPoint y: 237, distance: 38.4
click at [286, 229] on div "Back to Dashboard Change Sender ID Customers Technicians Select a contact Outbo…" at bounding box center [340, 158] width 460 height 287
click at [117, 195] on div "Back to Dashboard Change Sender ID Customers Technicians Select a contact Outbo…" at bounding box center [340, 158] width 460 height 287
drag, startPoint x: 329, startPoint y: 242, endPoint x: 47, endPoint y: 81, distance: 324.3
click at [315, 231] on div "Back to Dashboard Change Sender ID Customers Technicians Select a contact Outbo…" at bounding box center [340, 158] width 460 height 287
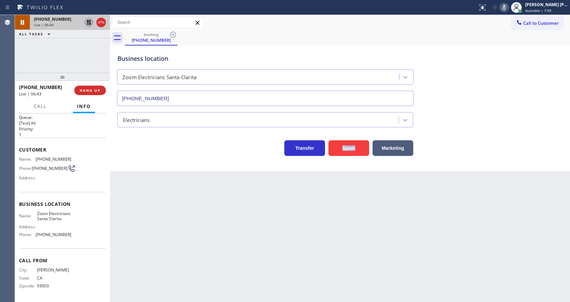
click at [89, 21] on icon at bounding box center [88, 22] width 5 height 5
click at [505, 8] on icon at bounding box center [504, 7] width 8 height 8
click at [506, 46] on div "Business location Zoom Electricians [GEOGRAPHIC_DATA] [PHONE_NUMBER]" at bounding box center [340, 74] width 448 height 61
click at [183, 274] on div "Back to Dashboard Change Sender ID Customers Technicians Select a contact Outbo…" at bounding box center [340, 158] width 460 height 287
drag, startPoint x: 253, startPoint y: 232, endPoint x: 246, endPoint y: 228, distance: 8.0
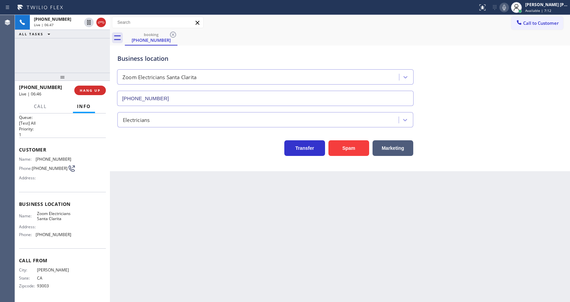
click at [253, 232] on div "Back to Dashboard Change Sender ID Customers Technicians Select a contact Outbo…" at bounding box center [340, 158] width 460 height 287
click at [176, 252] on div "Back to Dashboard Change Sender ID Customers Technicians Select a contact Outbo…" at bounding box center [340, 158] width 460 height 287
click at [249, 230] on div "Back to Dashboard Change Sender ID Customers Technicians Select a contact Outbo…" at bounding box center [340, 158] width 460 height 287
click at [85, 45] on icon at bounding box center [89, 46] width 8 height 8
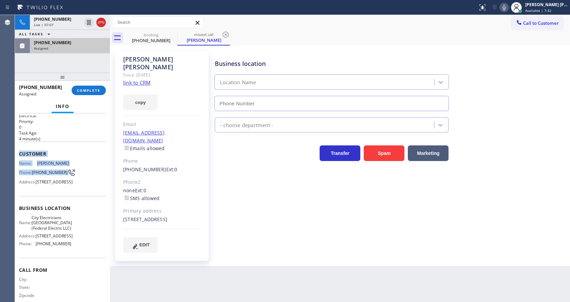
type input "[PHONE_NUMBER]"
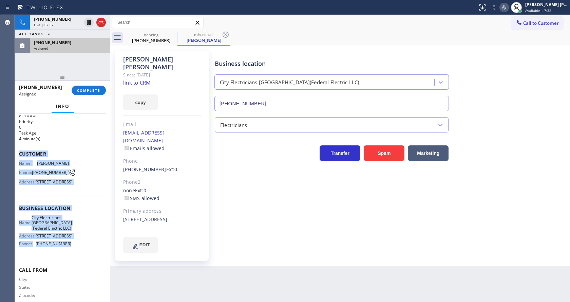
drag, startPoint x: 19, startPoint y: 152, endPoint x: 80, endPoint y: 274, distance: 136.1
click at [80, 274] on div "Context Queue: Electrical Priority: 0 Task Age: [DEMOGRAPHIC_DATA] minute(s) Cu…" at bounding box center [62, 205] width 87 height 208
click at [84, 88] on span "COMPLETE" at bounding box center [88, 90] width 23 height 5
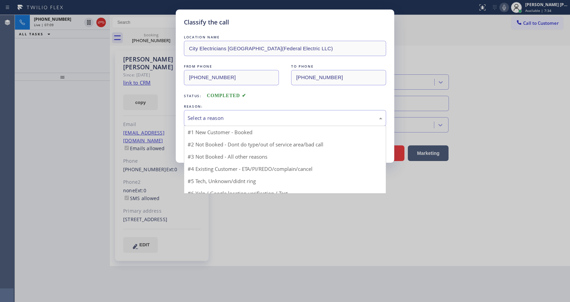
click at [240, 113] on div "Select a reason" at bounding box center [285, 118] width 202 height 16
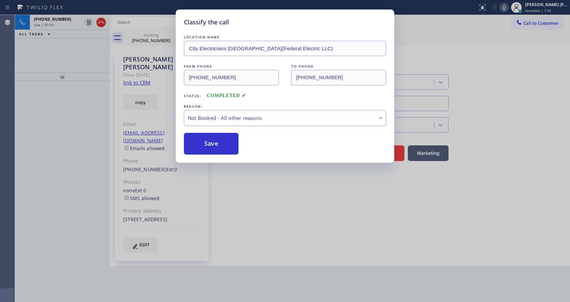
click at [210, 141] on button "Save" at bounding box center [211, 144] width 55 height 22
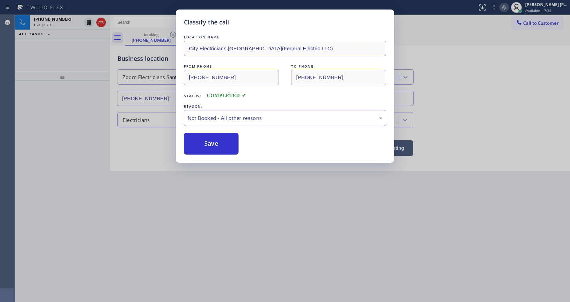
click at [251, 180] on div "Classify the call LOCATION NAME City Electricians Scotch Plains(Federal Electri…" at bounding box center [285, 151] width 570 height 302
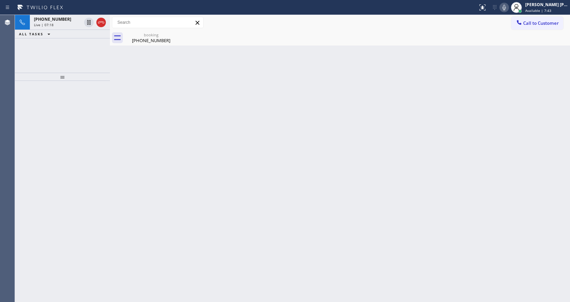
click at [149, 121] on div "Back to Dashboard Change Sender ID Customers Technicians Select a contact Outbo…" at bounding box center [340, 158] width 460 height 287
click at [139, 39] on div "[PHONE_NUMBER]" at bounding box center [150, 40] width 51 height 6
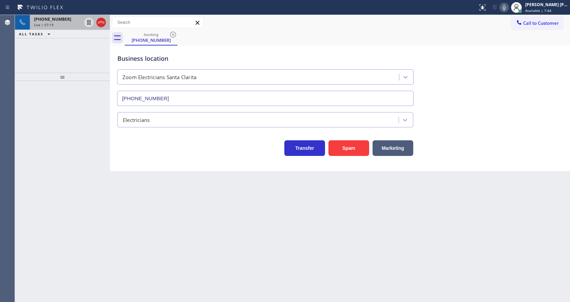
click at [67, 19] on div "[PHONE_NUMBER]" at bounding box center [57, 19] width 47 height 6
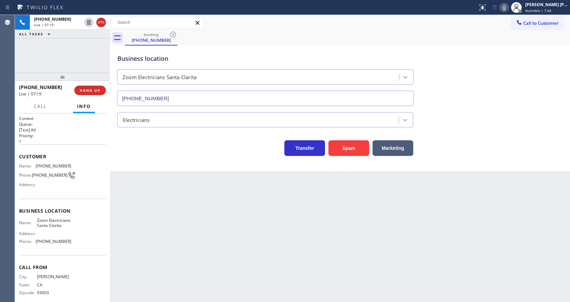
click at [197, 202] on div "Back to Dashboard Change Sender ID Customers Technicians Select a contact Outbo…" at bounding box center [340, 158] width 460 height 287
click at [85, 89] on span "HANG UP" at bounding box center [90, 90] width 21 height 5
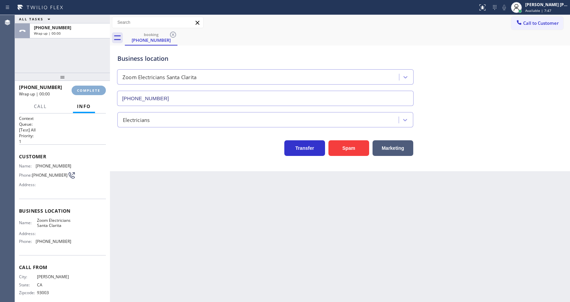
click at [85, 89] on span "COMPLETE" at bounding box center [88, 90] width 23 height 5
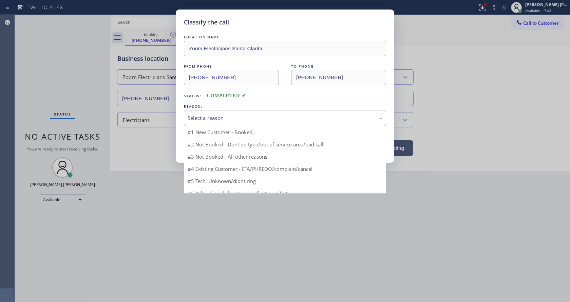
click at [222, 121] on div "Select a reason" at bounding box center [285, 118] width 195 height 8
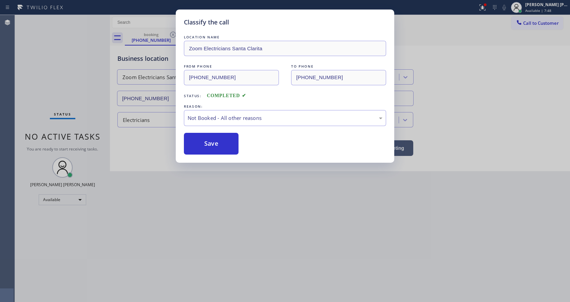
click at [213, 142] on button "Save" at bounding box center [211, 144] width 55 height 22
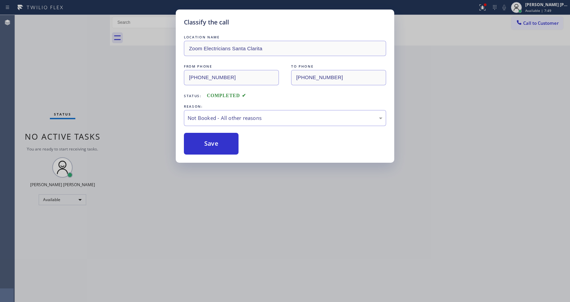
click at [213, 142] on button "Save" at bounding box center [211, 144] width 55 height 22
drag, startPoint x: 256, startPoint y: 183, endPoint x: 277, endPoint y: 178, distance: 21.0
click at [263, 182] on div "Classify the call LOCATION NAME Zoom Electricians Santa Clarita FROM PHONE [PHO…" at bounding box center [285, 151] width 570 height 302
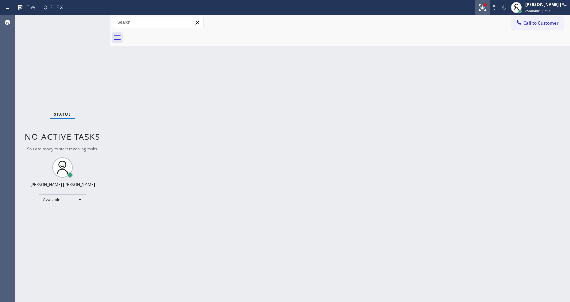
click at [484, 5] on icon at bounding box center [482, 7] width 8 height 8
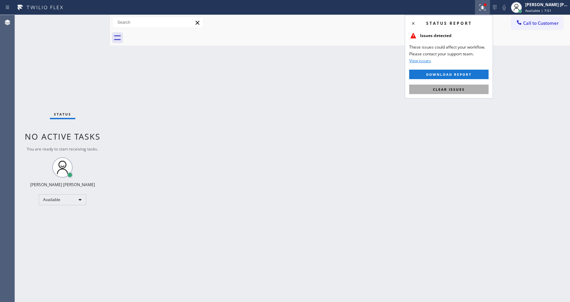
click at [455, 85] on button "Clear issues" at bounding box center [448, 88] width 79 height 9
click at [454, 87] on div "Back to Dashboard Change Sender ID Customers Technicians Select a contact Outbo…" at bounding box center [340, 158] width 460 height 287
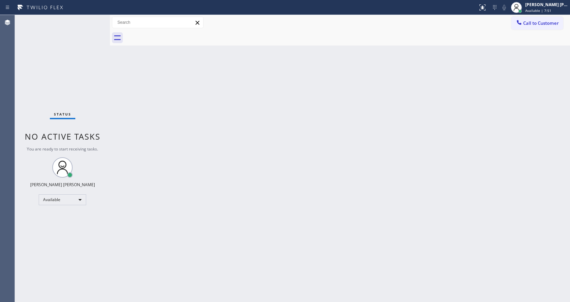
click at [249, 189] on div "Back to Dashboard Change Sender ID Customers Technicians Select a contact Outbo…" at bounding box center [340, 158] width 460 height 287
click at [383, 159] on div "Back to Dashboard Change Sender ID Customers Technicians Select a contact Outbo…" at bounding box center [340, 158] width 460 height 287
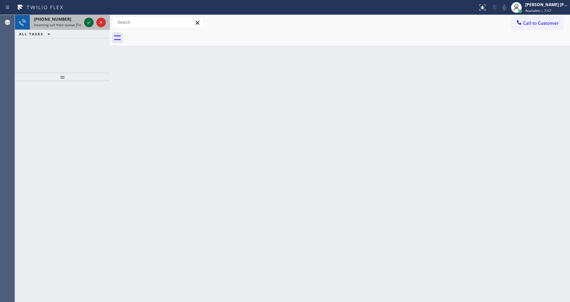
click at [88, 21] on icon at bounding box center [89, 22] width 8 height 8
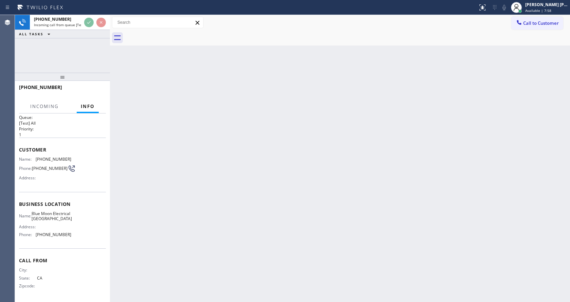
scroll to position [14, 0]
click at [268, 225] on div "Back to Dashboard Change Sender ID Customers Technicians Select a contact Outbo…" at bounding box center [340, 158] width 460 height 287
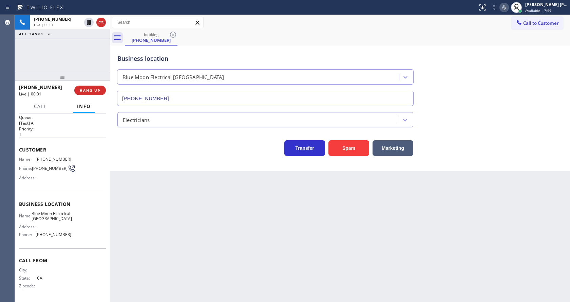
type input "[PHONE_NUMBER]"
click at [122, 164] on div "Business location Blue Moon Electrical [GEOGRAPHIC_DATA] [PHONE_NUMBER] Electri…" at bounding box center [340, 107] width 460 height 125
click at [345, 151] on button "Spam" at bounding box center [348, 148] width 41 height 16
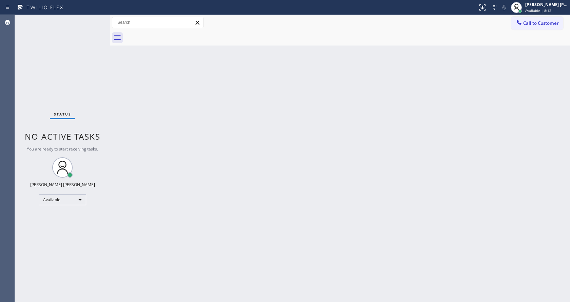
click at [90, 24] on div "Status No active tasks You are ready to start receiving tasks. [PERSON_NAME] [P…" at bounding box center [62, 158] width 95 height 287
click at [85, 17] on div "Status No active tasks You are ready to start receiving tasks. [PERSON_NAME] [P…" at bounding box center [62, 158] width 95 height 287
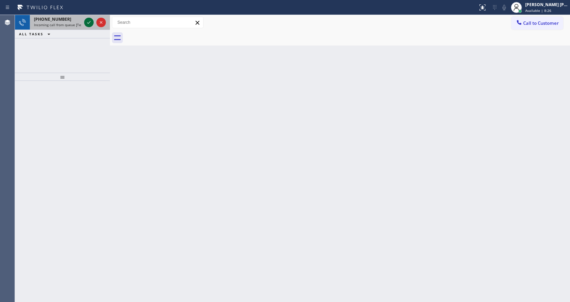
click at [90, 19] on icon at bounding box center [89, 22] width 8 height 8
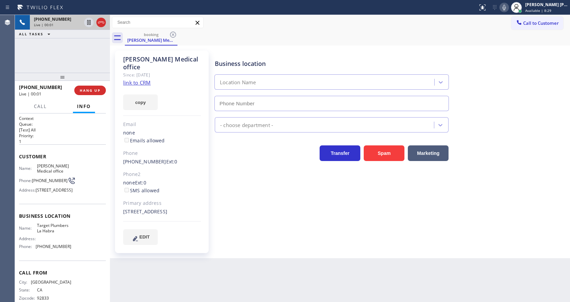
type input "[PHONE_NUMBER]"
click at [245, 190] on div "Business location Target Plumbers [GEOGRAPHIC_DATA] [PHONE_NUMBER] Plumbing Reg…" at bounding box center [390, 147] width 355 height 190
click at [144, 71] on div "Since: [DATE]" at bounding box center [162, 75] width 78 height 8
click at [144, 79] on link "link to CRM" at bounding box center [136, 82] width 27 height 7
click at [249, 225] on div "Business location Target Plumbers [GEOGRAPHIC_DATA] [PHONE_NUMBER] Plumbing Reg…" at bounding box center [390, 147] width 355 height 190
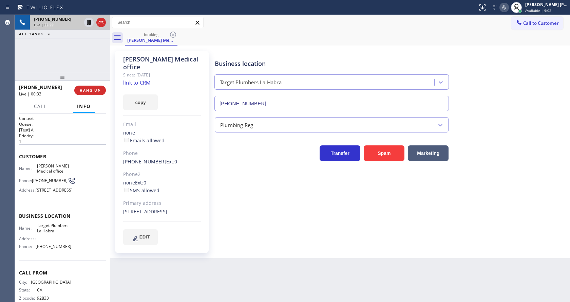
click at [167, 180] on div "none Ext: 0 SMS allowed" at bounding box center [162, 187] width 78 height 16
click at [201, 170] on div "[PERSON_NAME] Medical office Since: [DATE] link to CRM copy Email none Emails a…" at bounding box center [162, 152] width 94 height 202
click at [259, 224] on div "Business location Target Plumbers [GEOGRAPHIC_DATA] [PHONE_NUMBER] Plumbing Reg…" at bounding box center [390, 147] width 355 height 190
click at [260, 270] on div "Back to Dashboard Change Sender ID Customers Technicians Select a contact Outbo…" at bounding box center [340, 158] width 460 height 287
click at [78, 174] on div "Name: [PERSON_NAME] Medical office Phone: [PHONE_NUMBER] Address: [STREET_ADDRE…" at bounding box center [62, 179] width 87 height 32
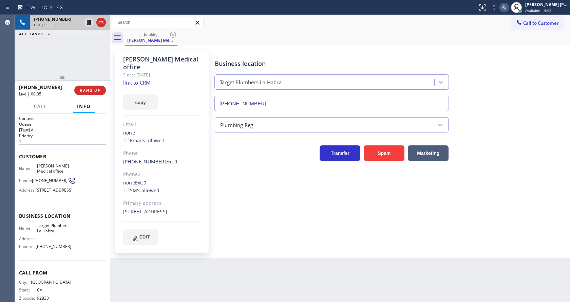
click at [216, 190] on div "Business location Target Plumbers [GEOGRAPHIC_DATA] [PHONE_NUMBER] Plumbing Reg…" at bounding box center [390, 147] width 355 height 190
click at [158, 120] on div "Email" at bounding box center [162, 124] width 78 height 8
click at [256, 186] on div "Business location Target Plumbers [GEOGRAPHIC_DATA] [PHONE_NUMBER] Plumbing Reg…" at bounding box center [390, 147] width 355 height 190
click at [258, 186] on div "Business location Target Plumbers [GEOGRAPHIC_DATA] [PHONE_NUMBER] Plumbing Reg…" at bounding box center [390, 147] width 355 height 190
click at [234, 213] on div "Business location Target Plumbers [GEOGRAPHIC_DATA] [PHONE_NUMBER] Plumbing Reg…" at bounding box center [390, 147] width 355 height 190
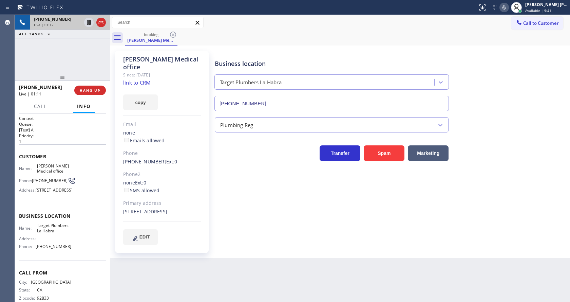
click at [91, 141] on p "1" at bounding box center [62, 141] width 87 height 6
click at [80, 138] on p "1" at bounding box center [62, 141] width 87 height 6
click at [247, 189] on div "Business location Target Plumbers [GEOGRAPHIC_DATA] [PHONE_NUMBER] Plumbing Reg…" at bounding box center [390, 147] width 355 height 190
click at [266, 243] on div "Business location Target Plumbers [GEOGRAPHIC_DATA] [PHONE_NUMBER] Plumbing Reg…" at bounding box center [390, 154] width 355 height 204
click at [158, 170] on div "Phone2" at bounding box center [162, 174] width 78 height 8
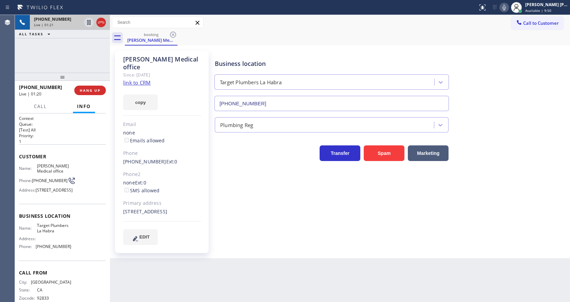
click at [308, 205] on div "Business location Target Plumbers [GEOGRAPHIC_DATA] [PHONE_NUMBER] Plumbing Reg…" at bounding box center [390, 147] width 355 height 190
click at [88, 86] on button "HANG UP" at bounding box center [90, 89] width 32 height 9
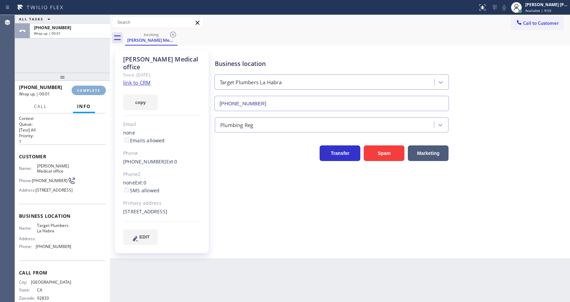
click at [88, 86] on button "COMPLETE" at bounding box center [89, 89] width 34 height 9
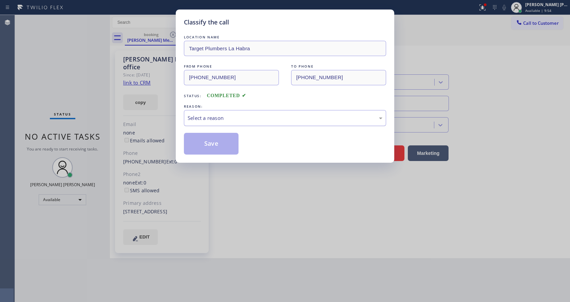
click at [263, 120] on div "Select a reason" at bounding box center [285, 118] width 195 height 8
click at [207, 140] on button "Save" at bounding box center [211, 144] width 55 height 22
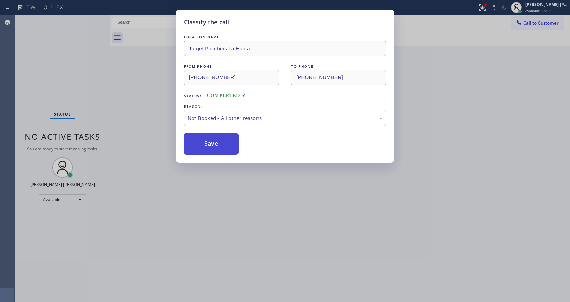
click at [207, 138] on button "Save" at bounding box center [211, 144] width 55 height 22
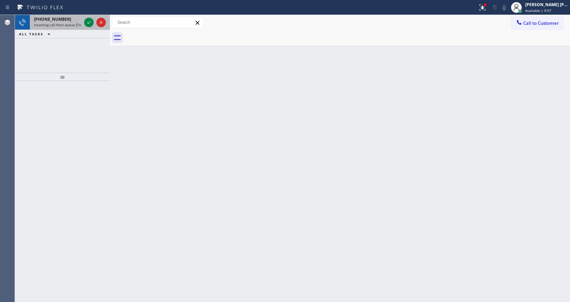
click at [76, 22] on span "Incoming call from queue [Test] All" at bounding box center [62, 24] width 56 height 5
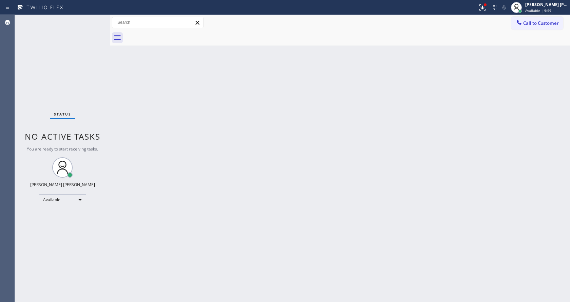
click at [91, 21] on div "Status No active tasks You are ready to start receiving tasks. [PERSON_NAME] [P…" at bounding box center [62, 158] width 95 height 287
click at [199, 104] on div "Back to Dashboard Change Sender ID Customers Technicians Select a contact Outbo…" at bounding box center [340, 158] width 460 height 287
drag, startPoint x: 95, startPoint y: 107, endPoint x: 90, endPoint y: 34, distance: 73.1
click at [95, 107] on div "Status No active tasks You are ready to start receiving tasks. [PERSON_NAME] [P…" at bounding box center [62, 158] width 95 height 287
click at [219, 175] on div "Back to Dashboard Change Sender ID Customers Technicians Select a contact Outbo…" at bounding box center [340, 158] width 460 height 287
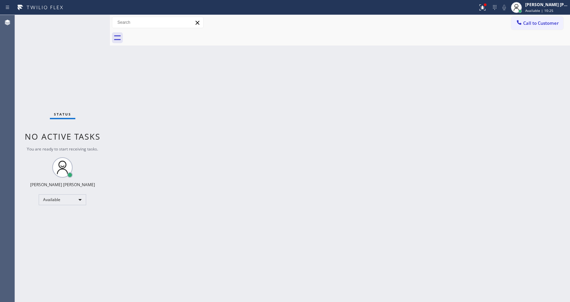
drag, startPoint x: 140, startPoint y: 99, endPoint x: 137, endPoint y: 68, distance: 31.7
click at [140, 96] on div "Back to Dashboard Change Sender ID Customers Technicians Select a contact Outbo…" at bounding box center [340, 158] width 460 height 287
click at [95, 18] on div "Status No active tasks You are ready to start receiving tasks. [PERSON_NAME] [P…" at bounding box center [62, 158] width 95 height 287
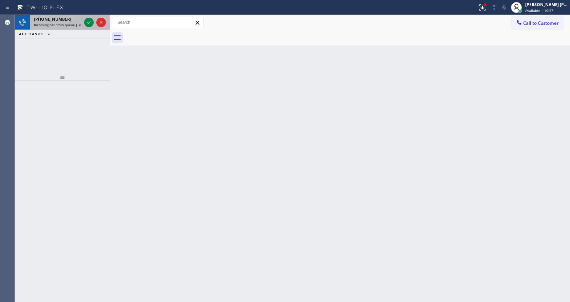
click at [74, 26] on span "Incoming call from queue [Test] All" at bounding box center [62, 24] width 56 height 5
click at [72, 24] on span "Incoming call from queue [Test] All" at bounding box center [62, 24] width 56 height 5
click at [64, 19] on div "[PHONE_NUMBER]" at bounding box center [57, 19] width 47 height 6
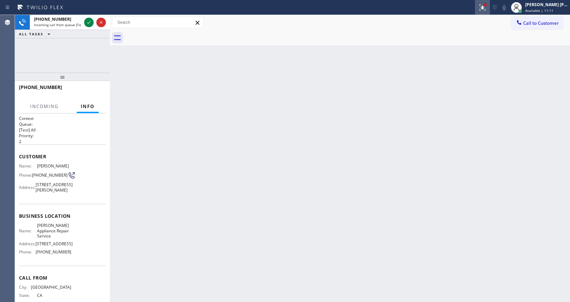
click at [485, 3] on button at bounding box center [482, 7] width 15 height 15
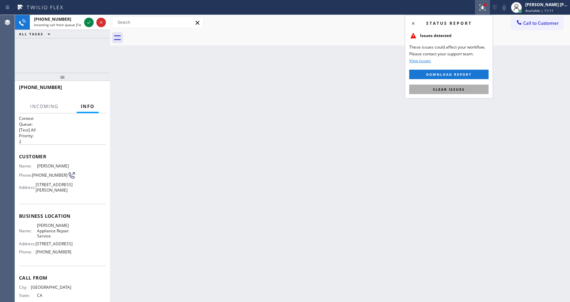
click at [440, 89] on span "Clear issues" at bounding box center [449, 89] width 32 height 5
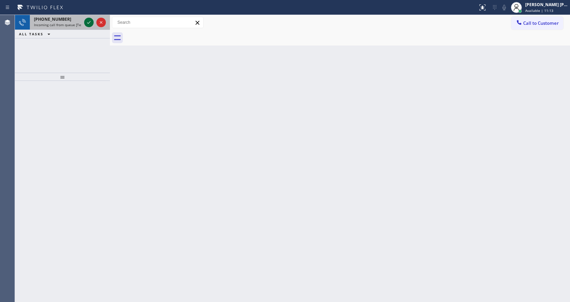
click at [88, 21] on icon at bounding box center [89, 22] width 8 height 8
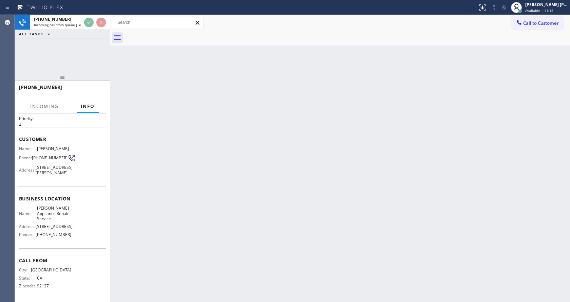
scroll to position [35, 0]
click at [305, 147] on div "Back to Dashboard Change Sender ID Customers Technicians Select a contact Outbo…" at bounding box center [340, 158] width 460 height 287
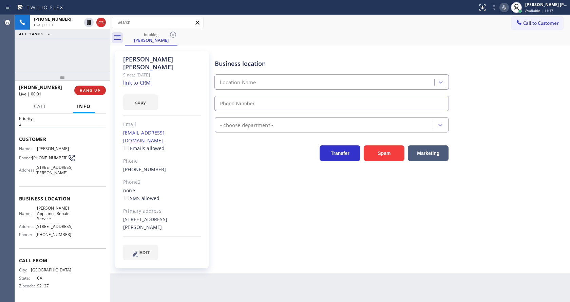
type input "[PHONE_NUMBER]"
click at [232, 177] on div "Business location [PERSON_NAME] Appliance Repair Service [PHONE_NUMBER] Applian…" at bounding box center [390, 155] width 355 height 206
click at [142, 79] on link "link to CRM" at bounding box center [136, 82] width 27 height 7
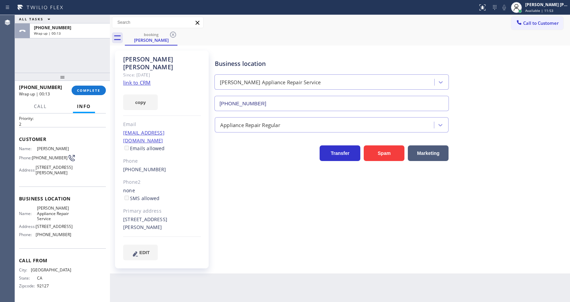
click at [82, 96] on div "[PHONE_NUMBER] Wrap up | 00:13 COMPLETE" at bounding box center [62, 90] width 87 height 18
click at [81, 92] on span "COMPLETE" at bounding box center [88, 90] width 23 height 5
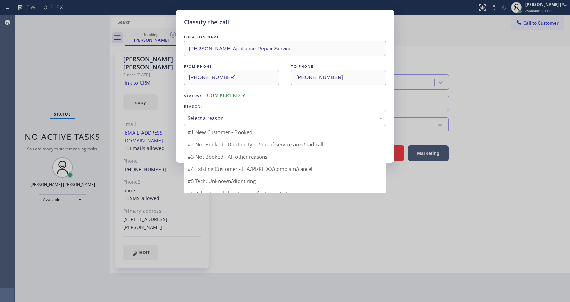
click at [254, 119] on div "Select a reason" at bounding box center [285, 118] width 195 height 8
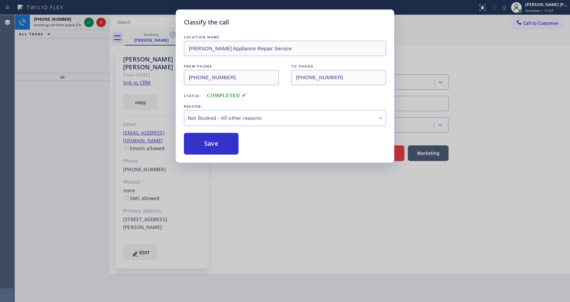
click at [216, 141] on button "Save" at bounding box center [211, 144] width 55 height 22
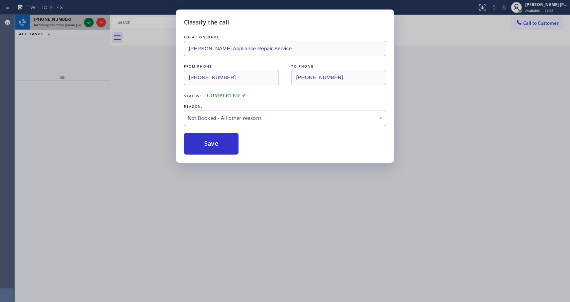
click at [89, 22] on div "Classify the call LOCATION NAME Sub-Zero Top Repair FROM PHONE [PHONE_NUMBER] T…" at bounding box center [292, 158] width 555 height 287
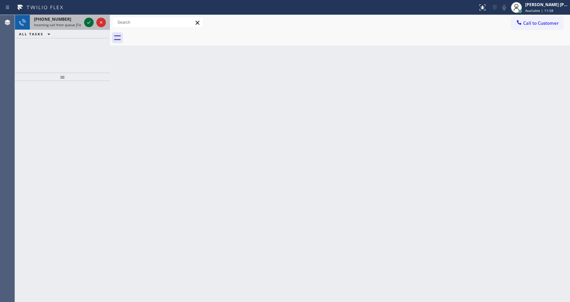
click at [89, 22] on icon at bounding box center [89, 22] width 8 height 8
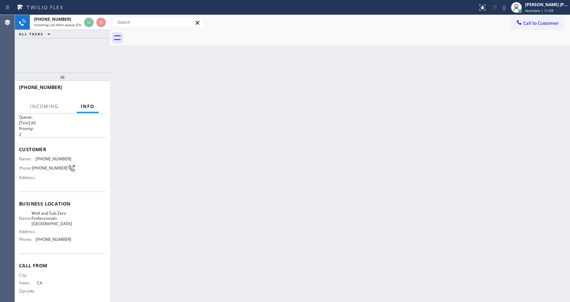
scroll to position [20, 0]
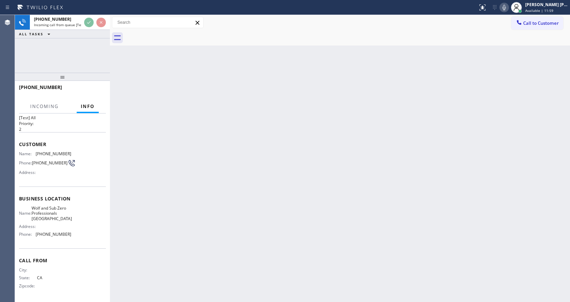
click at [280, 174] on div "Back to Dashboard Change Sender ID Customers Technicians Select a contact Outbo…" at bounding box center [340, 158] width 460 height 287
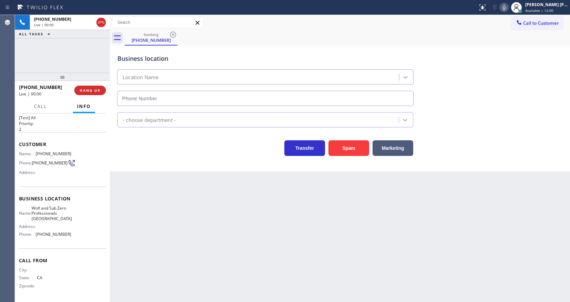
type input "[PHONE_NUMBER]"
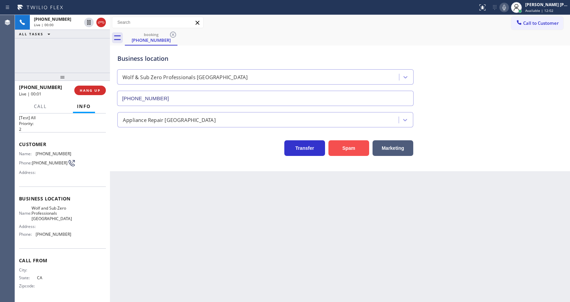
click at [333, 149] on button "Spam" at bounding box center [348, 148] width 41 height 16
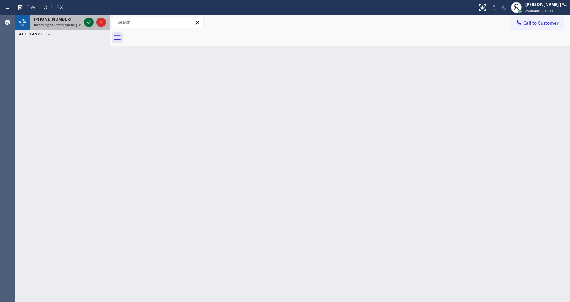
click at [85, 20] on icon at bounding box center [89, 22] width 8 height 8
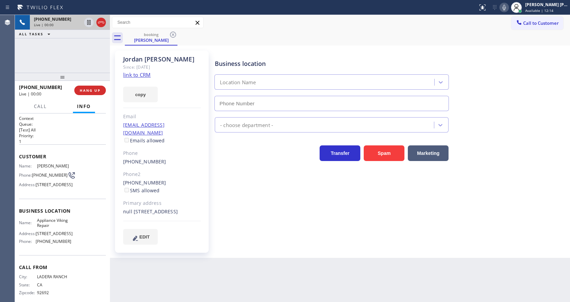
type input "[PHONE_NUMBER]"
click at [135, 75] on link "link to CRM" at bounding box center [136, 74] width 27 height 7
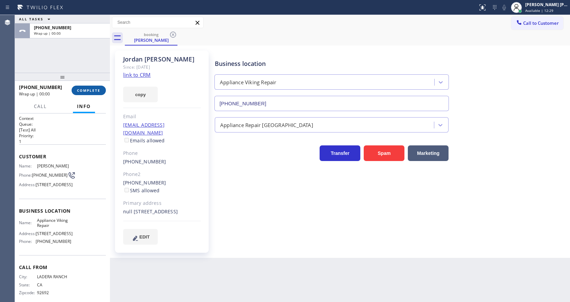
click at [95, 88] on button "COMPLETE" at bounding box center [89, 89] width 34 height 9
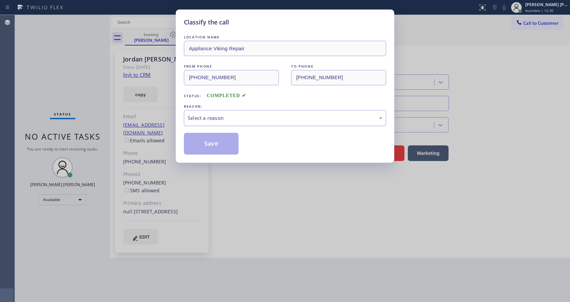
click at [236, 114] on div "Select a reason" at bounding box center [285, 118] width 195 height 8
click at [225, 143] on button "Save" at bounding box center [211, 144] width 55 height 22
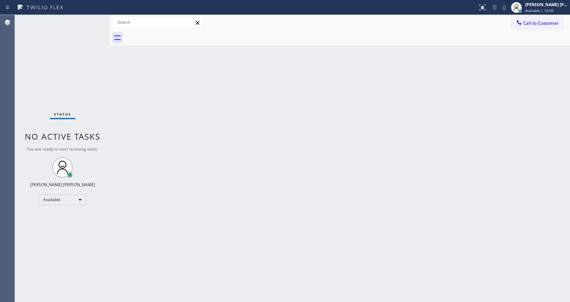
click at [514, 143] on div "Back to Dashboard Change Sender ID Customers Technicians Select a contact Outbo…" at bounding box center [340, 158] width 460 height 287
click at [334, 191] on div "Back to Dashboard Change Sender ID Customers Technicians Select a contact Outbo…" at bounding box center [340, 158] width 460 height 287
click at [76, 135] on span "No active tasks" at bounding box center [63, 136] width 76 height 11
click at [94, 19] on div "Status No active tasks You are ready to start receiving tasks. [PERSON_NAME] [P…" at bounding box center [62, 158] width 95 height 287
click at [515, 111] on div "Back to Dashboard Change Sender ID Customers Technicians Select a contact Outbo…" at bounding box center [340, 158] width 460 height 287
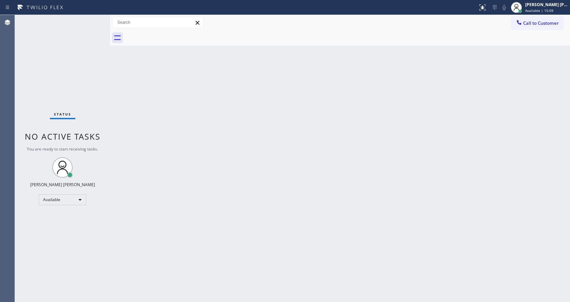
click at [92, 74] on div "Status No active tasks You are ready to start receiving tasks. [PERSON_NAME] [P…" at bounding box center [62, 158] width 95 height 287
click at [95, 17] on div "Status No active tasks You are ready to start receiving tasks. [PERSON_NAME] [P…" at bounding box center [62, 158] width 95 height 287
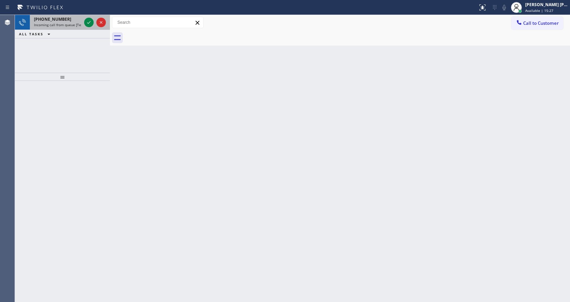
click at [72, 21] on div "[PHONE_NUMBER]" at bounding box center [57, 19] width 47 height 6
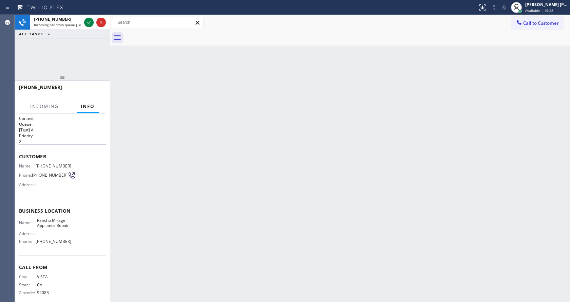
click at [241, 201] on div "Back to Dashboard Change Sender ID Customers Technicians Select a contact Outbo…" at bounding box center [340, 158] width 460 height 287
click at [314, 83] on div "Back to Dashboard Change Sender ID Customers Technicians Select a contact Outbo…" at bounding box center [340, 158] width 460 height 287
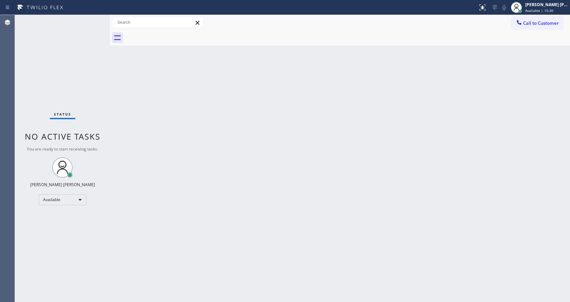
click at [260, 129] on div "Back to Dashboard Change Sender ID Customers Technicians Select a contact Outbo…" at bounding box center [340, 158] width 460 height 287
click at [217, 301] on div "Back to Dashboard Change Sender ID Customers Technicians Select a contact Outbo…" at bounding box center [340, 158] width 460 height 287
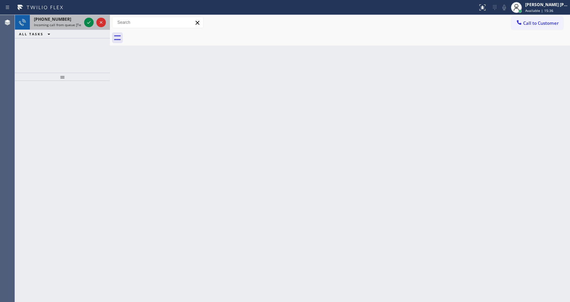
click at [76, 19] on div "[PHONE_NUMBER]" at bounding box center [57, 19] width 47 height 6
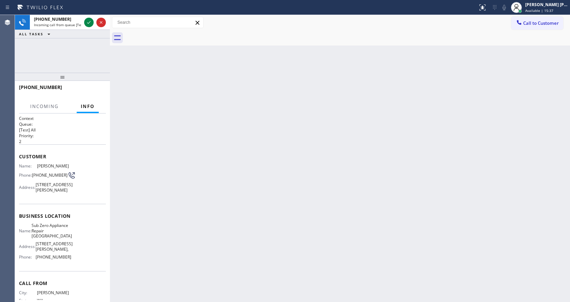
click at [323, 152] on div "Back to Dashboard Change Sender ID Customers Technicians Select a contact Outbo…" at bounding box center [340, 158] width 460 height 287
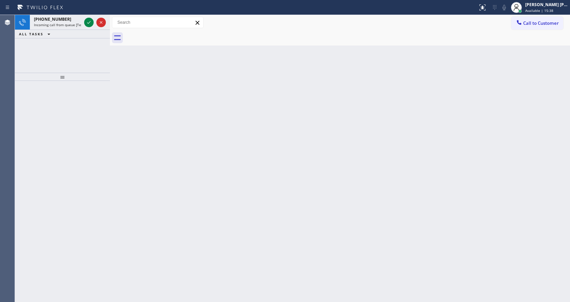
click at [90, 99] on div at bounding box center [62, 191] width 95 height 221
click at [64, 31] on div "ALL TASKS ALL TASKS ACTIVE TASKS TASKS IN WRAP UP" at bounding box center [62, 34] width 95 height 8
click at [59, 29] on div "[PHONE_NUMBER] Incoming call from queue [Test] All" at bounding box center [56, 22] width 53 height 15
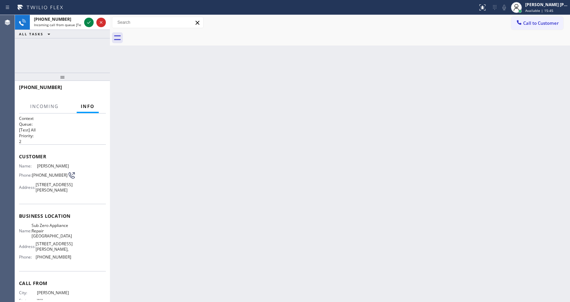
click at [295, 152] on div "Back to Dashboard Change Sender ID Customers Technicians Select a contact Outbo…" at bounding box center [340, 158] width 460 height 287
click at [90, 23] on icon at bounding box center [89, 22] width 8 height 8
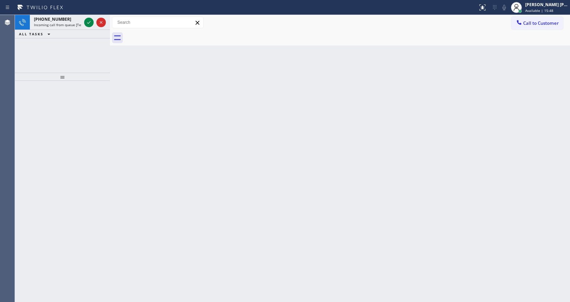
click at [342, 221] on div "Back to Dashboard Change Sender ID Customers Technicians Select a contact Outbo…" at bounding box center [340, 158] width 460 height 287
click at [89, 20] on icon at bounding box center [89, 22] width 8 height 8
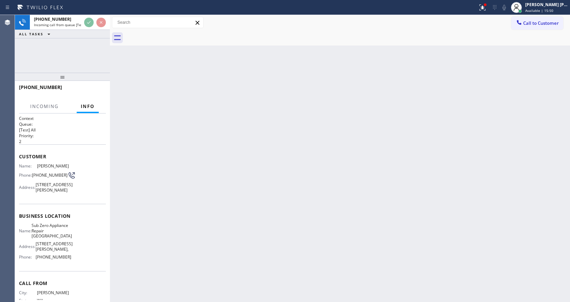
scroll to position [25, 0]
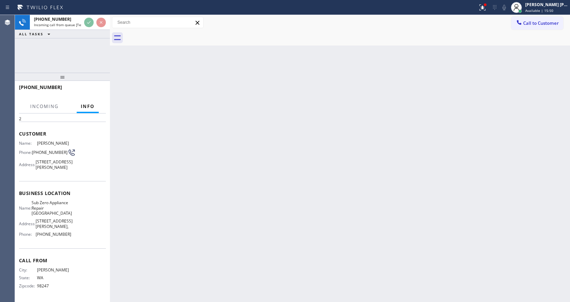
click at [306, 159] on div "Back to Dashboard Change Sender ID Customers Technicians Select a contact Outbo…" at bounding box center [340, 158] width 460 height 287
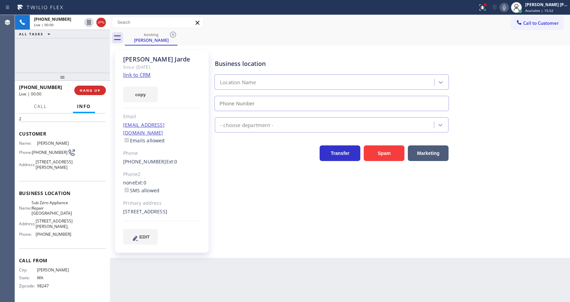
type input "[PHONE_NUMBER]"
click at [276, 186] on div "Business location Sub Zero Appliance Repair [GEOGRAPHIC_DATA] [PHONE_NUMBER] Ap…" at bounding box center [390, 147] width 355 height 190
click at [136, 78] on link "link to CRM" at bounding box center [136, 74] width 27 height 7
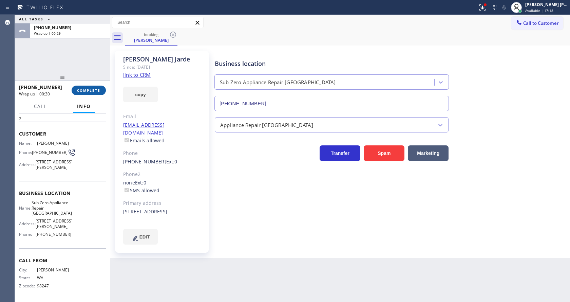
click at [75, 87] on button "COMPLETE" at bounding box center [89, 89] width 34 height 9
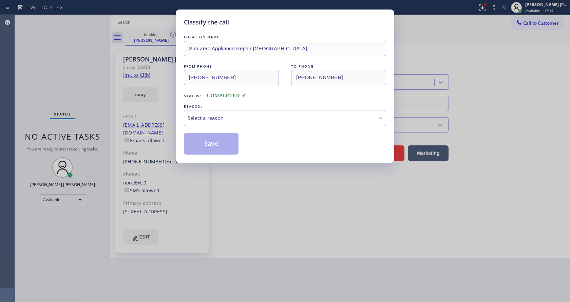
click at [230, 127] on div "LOCATION NAME Sub Zero Appliance Repair [GEOGRAPHIC_DATA] FROM PHONE [PHONE_NUM…" at bounding box center [285, 94] width 202 height 121
click at [231, 123] on div "Select a reason" at bounding box center [285, 118] width 202 height 16
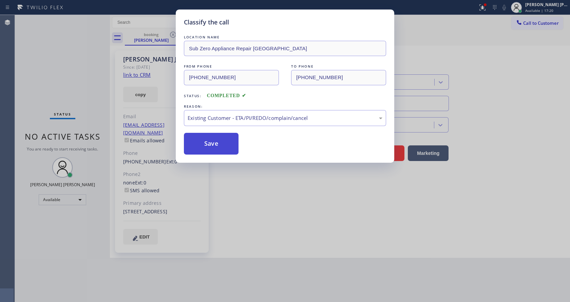
click at [224, 142] on button "Save" at bounding box center [211, 144] width 55 height 22
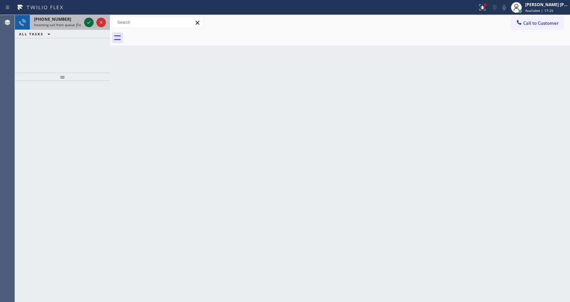
click at [87, 23] on icon at bounding box center [89, 22] width 8 height 8
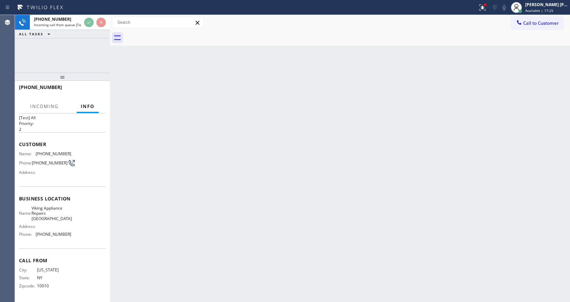
scroll to position [14, 0]
click at [229, 211] on div "Back to Dashboard Change Sender ID Customers Technicians Select a contact Outbo…" at bounding box center [340, 158] width 460 height 287
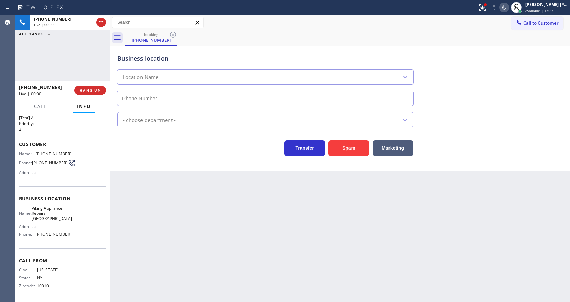
type input "[PHONE_NUMBER]"
click at [217, 222] on div "Back to Dashboard Change Sender ID Customers Technicians Select a contact Outbo…" at bounding box center [340, 158] width 460 height 287
click at [156, 166] on div "Business location Viking Appliance Repairs [GEOGRAPHIC_DATA] [PHONE_NUMBER] App…" at bounding box center [340, 107] width 460 height 125
click at [197, 211] on div "Back to Dashboard Change Sender ID Customers Technicians Select a contact Outbo…" at bounding box center [340, 158] width 460 height 287
click at [490, 117] on div "Appliance Repair [GEOGRAPHIC_DATA]" at bounding box center [340, 118] width 448 height 18
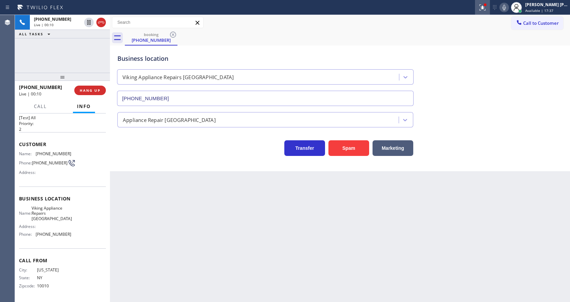
click at [484, 4] on icon at bounding box center [482, 7] width 8 height 8
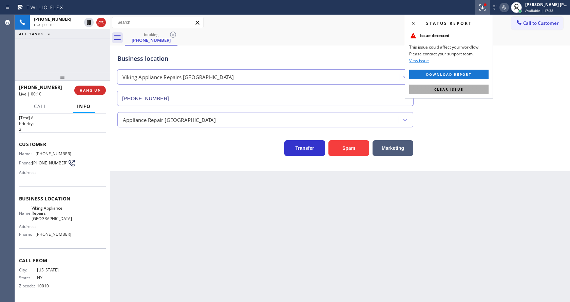
click at [469, 91] on button "Clear issue" at bounding box center [448, 88] width 79 height 9
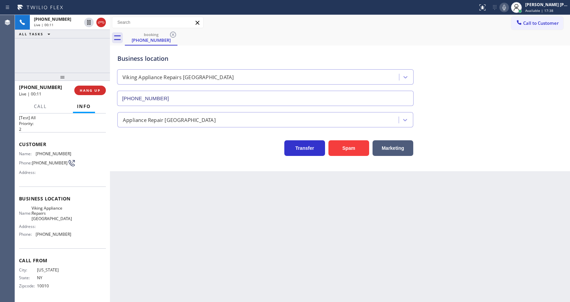
click at [510, 93] on div "Business location Viking Appliance Repairs [GEOGRAPHIC_DATA] [PHONE_NUMBER]" at bounding box center [340, 74] width 448 height 61
click at [274, 221] on div "Back to Dashboard Change Sender ID Customers Technicians Select a contact Outbo…" at bounding box center [340, 158] width 460 height 287
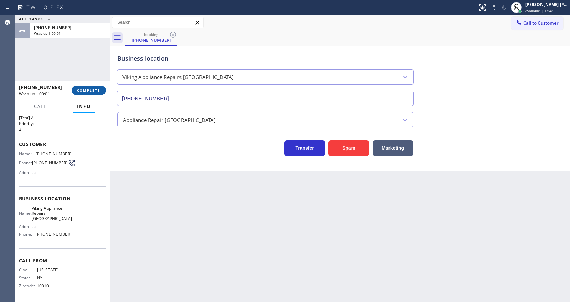
click at [91, 90] on span "COMPLETE" at bounding box center [88, 90] width 23 height 5
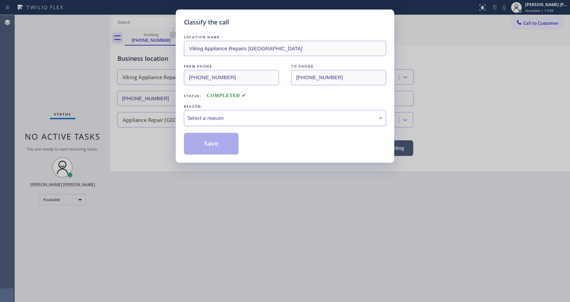
click at [224, 122] on div "Select a reason" at bounding box center [285, 118] width 202 height 16
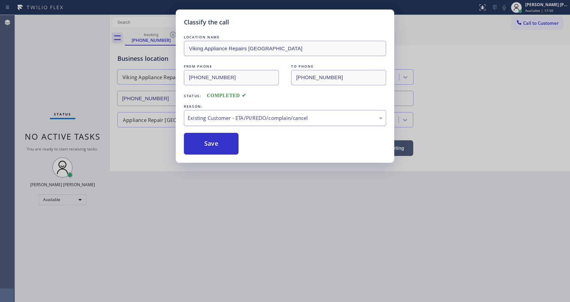
click at [217, 121] on div "Existing Customer - ETA/PI/REDO/complain/cancel" at bounding box center [285, 118] width 195 height 8
click at [210, 146] on button "Save" at bounding box center [211, 144] width 55 height 22
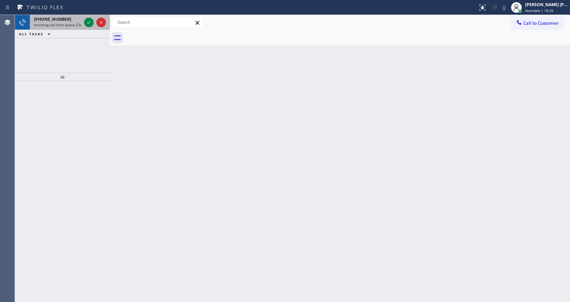
click at [76, 18] on div "[PHONE_NUMBER]" at bounding box center [57, 19] width 47 height 6
click at [87, 21] on icon at bounding box center [89, 22] width 8 height 8
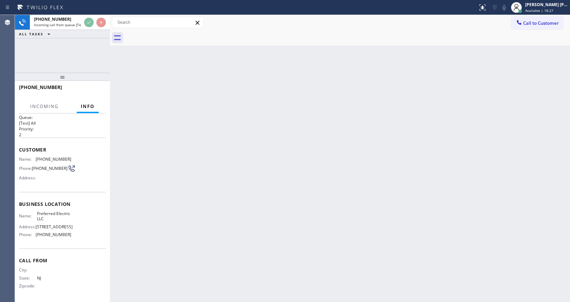
scroll to position [25, 0]
click at [216, 211] on div "Back to Dashboard Change Sender ID Customers Technicians Select a contact Outbo…" at bounding box center [340, 158] width 460 height 287
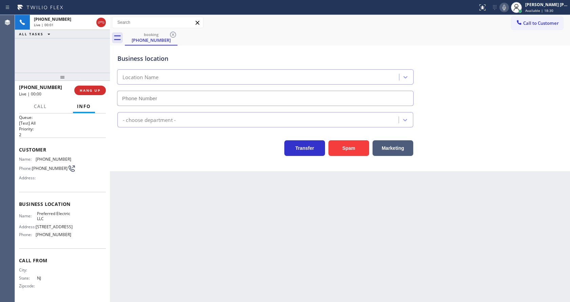
type input "[PHONE_NUMBER]"
click at [350, 144] on button "Spam" at bounding box center [348, 148] width 41 height 16
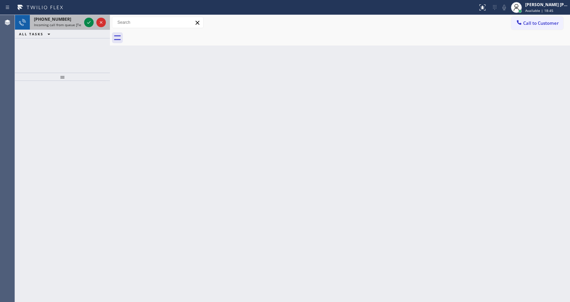
click at [73, 27] on span "Incoming call from queue [Test] All" at bounding box center [62, 24] width 56 height 5
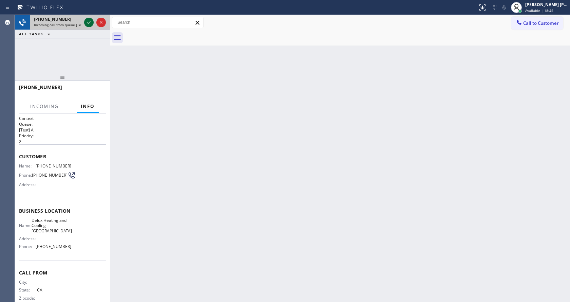
click at [85, 22] on icon at bounding box center [89, 22] width 8 height 8
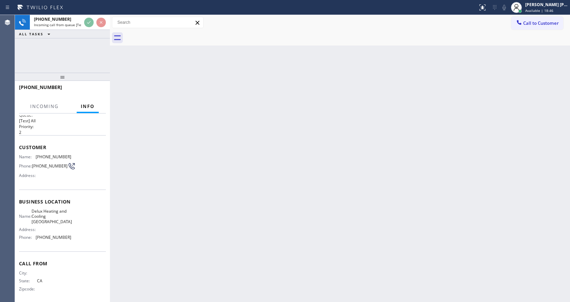
scroll to position [14, 0]
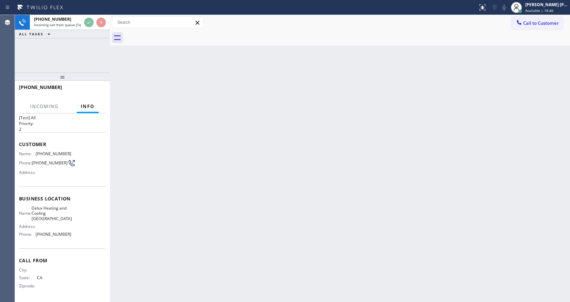
click at [297, 170] on div "Back to Dashboard Change Sender ID Customers Technicians Select a contact Outbo…" at bounding box center [340, 158] width 460 height 287
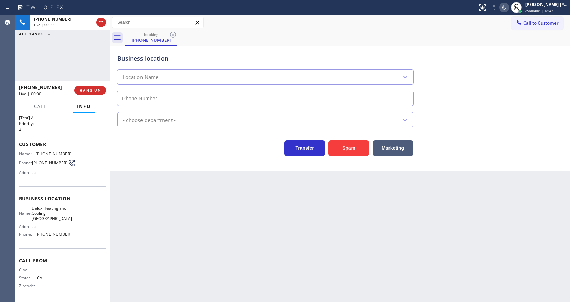
type input "[PHONE_NUMBER]"
click at [353, 149] on button "Spam" at bounding box center [348, 148] width 41 height 16
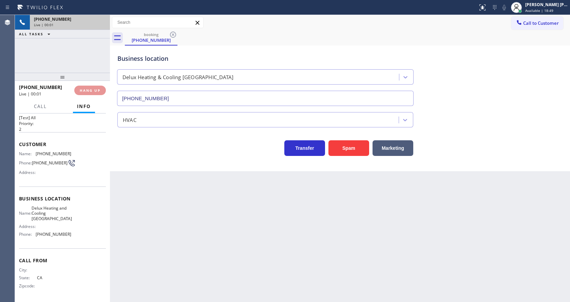
click at [88, 20] on div "[PHONE_NUMBER]" at bounding box center [70, 19] width 72 height 6
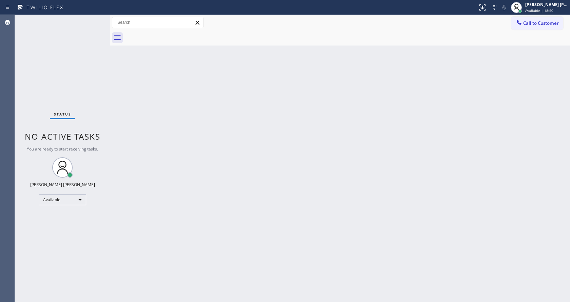
click at [89, 20] on div "Status No active tasks You are ready to start receiving tasks. [PERSON_NAME] [P…" at bounding box center [62, 158] width 95 height 287
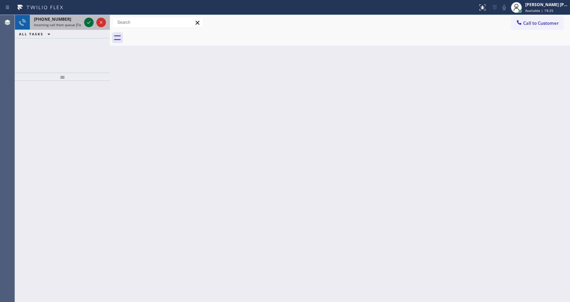
click at [89, 20] on icon at bounding box center [89, 22] width 8 height 8
click at [87, 24] on icon at bounding box center [89, 22] width 8 height 8
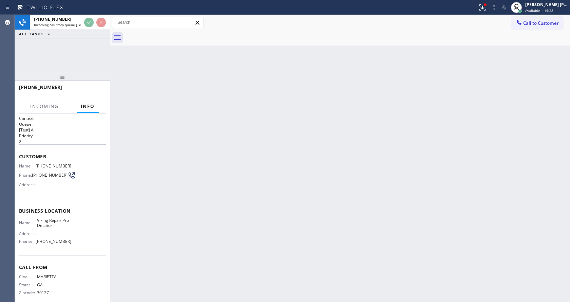
scroll to position [9, 0]
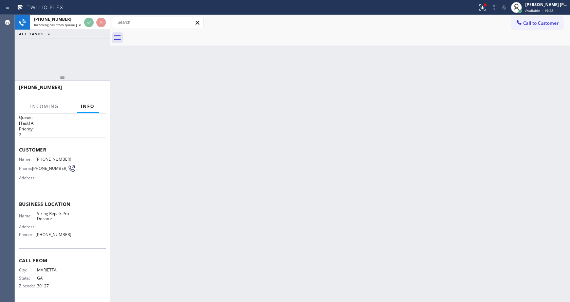
click at [220, 214] on div "Back to Dashboard Change Sender ID Customers Technicians Select a contact Outbo…" at bounding box center [340, 158] width 460 height 287
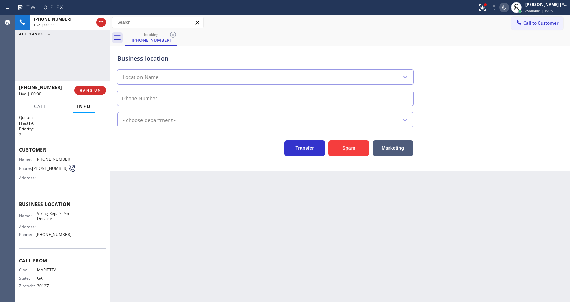
type input "[PHONE_NUMBER]"
click at [346, 143] on button "Spam" at bounding box center [348, 148] width 41 height 16
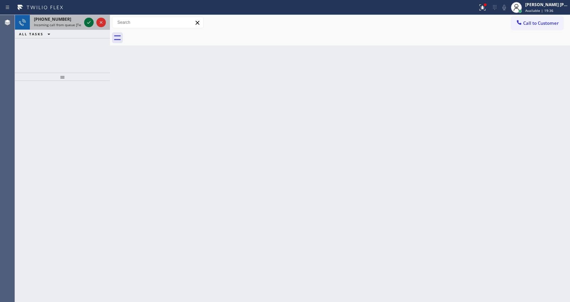
click at [87, 20] on icon at bounding box center [89, 22] width 8 height 8
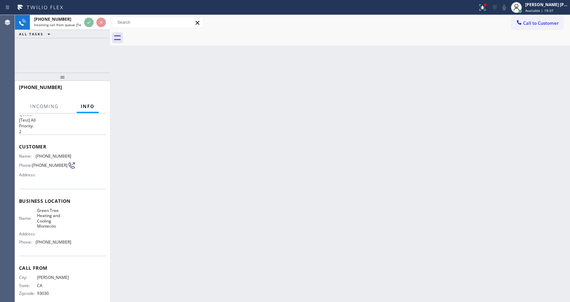
scroll to position [20, 0]
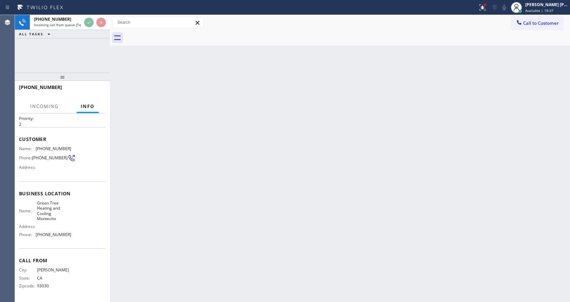
click at [164, 192] on div "Back to Dashboard Change Sender ID Customers Technicians Select a contact Outbo…" at bounding box center [340, 158] width 460 height 287
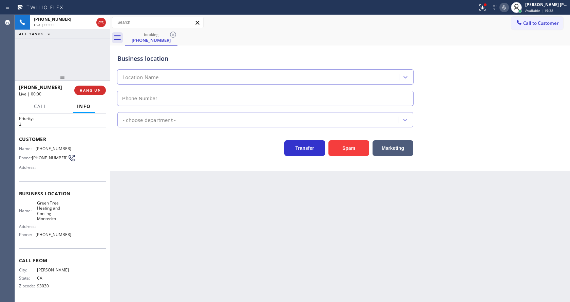
type input "[PHONE_NUMBER]"
click at [357, 146] on button "Spam" at bounding box center [348, 148] width 41 height 16
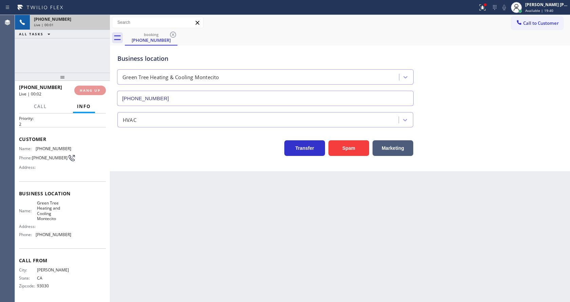
click at [91, 19] on div "[PHONE_NUMBER]" at bounding box center [70, 19] width 72 height 6
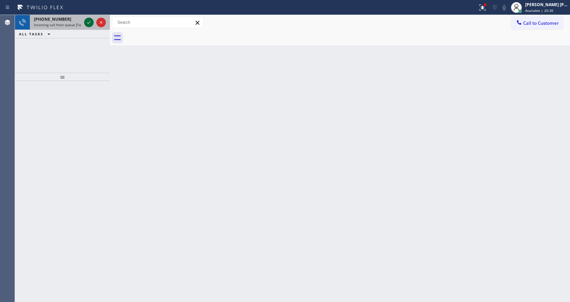
click at [91, 19] on icon at bounding box center [89, 22] width 8 height 8
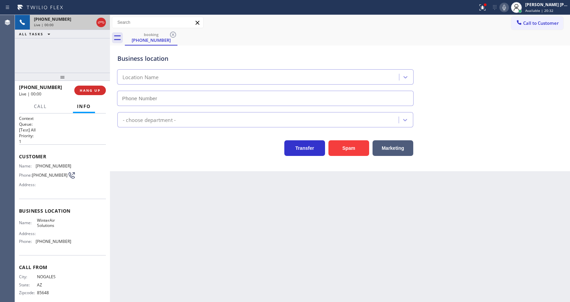
type input "[PHONE_NUMBER]"
click at [245, 181] on div "Back to Dashboard Change Sender ID Customers Technicians Select a contact Outbo…" at bounding box center [340, 158] width 460 height 287
click at [191, 213] on div "Back to Dashboard Change Sender ID Customers Technicians Select a contact Outbo…" at bounding box center [340, 158] width 460 height 287
drag, startPoint x: 146, startPoint y: 174, endPoint x: 230, endPoint y: 132, distance: 94.0
click at [146, 174] on div "Back to Dashboard Change Sender ID Customers Technicians Select a contact Outbo…" at bounding box center [340, 158] width 460 height 287
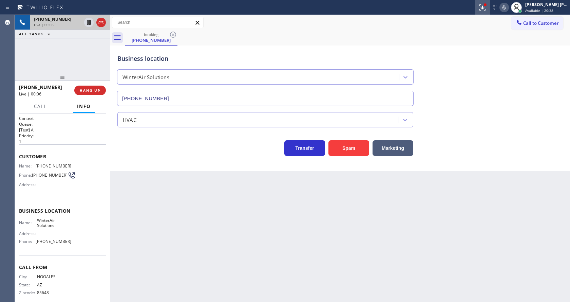
click at [481, 8] on div at bounding box center [482, 7] width 15 height 8
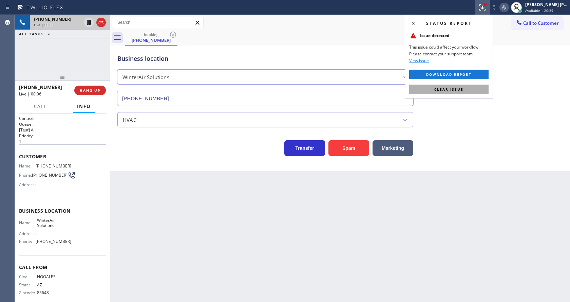
click at [471, 89] on button "Clear issue" at bounding box center [448, 88] width 79 height 9
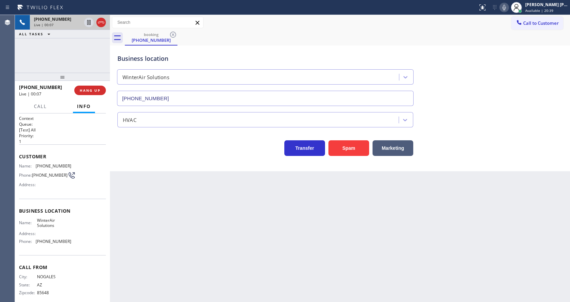
click at [483, 87] on div "Business location WinterAir Solutions [PHONE_NUMBER]" at bounding box center [340, 74] width 448 height 61
click at [505, 8] on icon at bounding box center [504, 7] width 8 height 8
click at [476, 119] on div "HVAC" at bounding box center [340, 118] width 448 height 18
click at [348, 150] on button "Spam" at bounding box center [348, 148] width 41 height 16
click at [192, 245] on div "Back to Dashboard Change Sender ID Customers Technicians Select a contact Outbo…" at bounding box center [340, 158] width 460 height 287
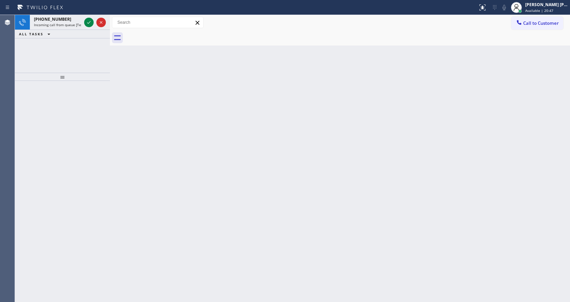
click at [59, 96] on div at bounding box center [62, 191] width 95 height 221
click at [90, 26] on icon at bounding box center [89, 22] width 8 height 8
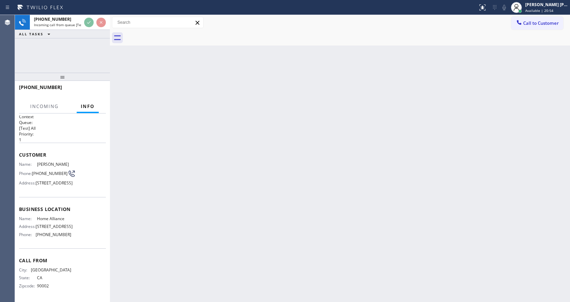
scroll to position [20, 0]
click at [253, 175] on div "Back to Dashboard Change Sender ID Customers Technicians Select a contact Outbo…" at bounding box center [340, 158] width 460 height 287
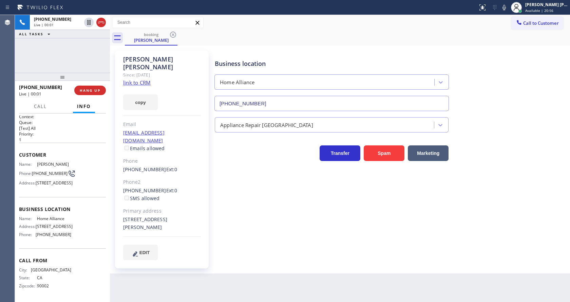
type input "[PHONE_NUMBER]"
click at [144, 79] on link "link to CRM" at bounding box center [136, 82] width 27 height 7
click at [268, 228] on div "Business location Home Alliance [PHONE_NUMBER] Appliance Repair High End Transf…" at bounding box center [390, 155] width 355 height 206
click at [505, 6] on icon at bounding box center [504, 7] width 8 height 8
click at [90, 22] on icon at bounding box center [88, 22] width 3 height 5
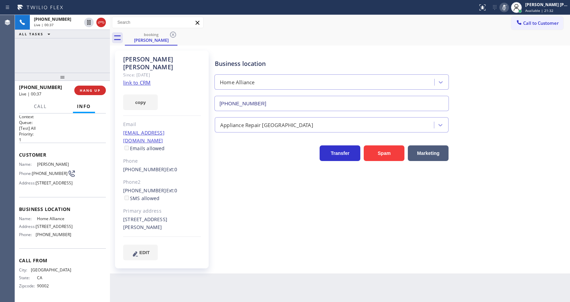
click at [253, 189] on div "Business location Home Alliance [PHONE_NUMBER] Appliance Repair High End Transf…" at bounding box center [390, 155] width 355 height 206
click at [194, 279] on div "Back to Dashboard Change Sender ID Customers Technicians Select a contact Outbo…" at bounding box center [340, 158] width 460 height 287
click at [274, 219] on div "Business location Home Alliance [PHONE_NUMBER] Appliance Repair High End Transf…" at bounding box center [390, 155] width 355 height 206
click at [293, 266] on div "Back to Dashboard Change Sender ID Customers Technicians Select a contact Outbo…" at bounding box center [340, 158] width 460 height 287
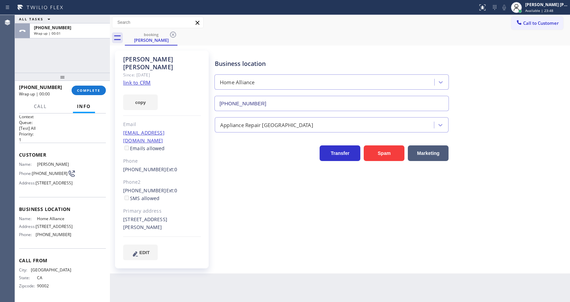
click at [96, 73] on div at bounding box center [62, 77] width 95 height 8
click at [98, 82] on div "[PHONE_NUMBER] Wrap up | 00:00 COMPLETE" at bounding box center [62, 90] width 87 height 18
click at [89, 86] on button "COMPLETE" at bounding box center [89, 89] width 34 height 9
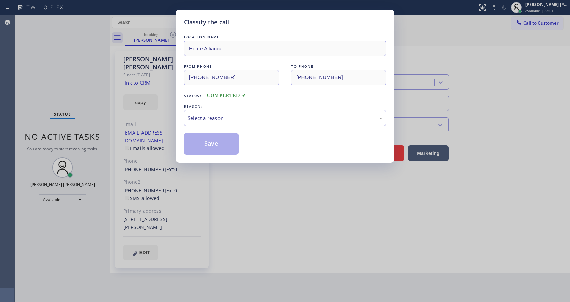
click at [230, 120] on div "Select a reason" at bounding box center [285, 118] width 195 height 8
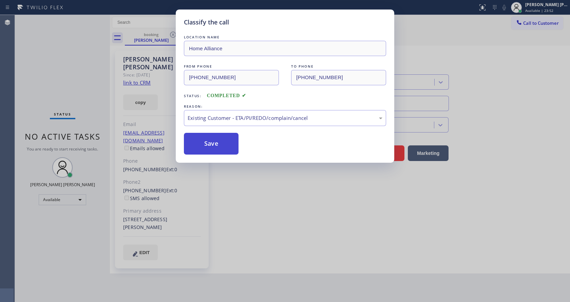
click at [208, 144] on button "Save" at bounding box center [211, 144] width 55 height 22
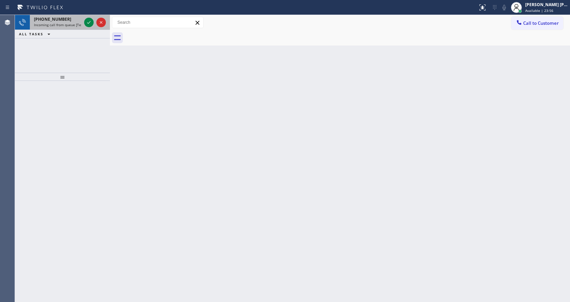
click at [70, 20] on div "[PHONE_NUMBER]" at bounding box center [57, 19] width 47 height 6
click at [86, 20] on icon at bounding box center [89, 22] width 8 height 8
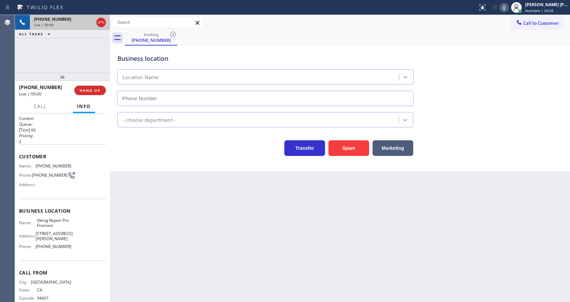
type input "[PHONE_NUMBER]"
click at [353, 148] on button "Spam" at bounding box center [348, 148] width 41 height 16
click at [214, 241] on div "Back to Dashboard Change Sender ID Customers Technicians Select a contact Outbo…" at bounding box center [340, 158] width 460 height 287
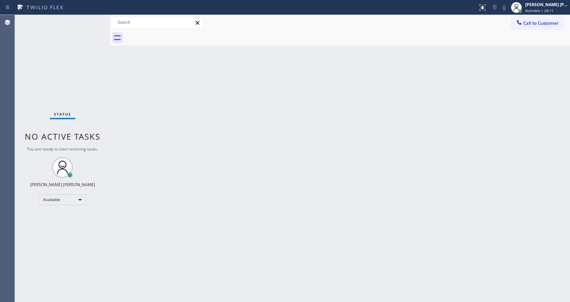
click at [93, 72] on div "Status No active tasks You are ready to start receiving tasks. [PERSON_NAME] [P…" at bounding box center [62, 158] width 95 height 287
click at [96, 18] on div "Status No active tasks You are ready to start receiving tasks. [PERSON_NAME] [P…" at bounding box center [62, 158] width 95 height 287
click at [298, 211] on div "Back to Dashboard Change Sender ID Customers Technicians Select a contact Outbo…" at bounding box center [340, 158] width 460 height 287
click at [262, 205] on div "Back to Dashboard Change Sender ID Customers Technicians Select a contact Outbo…" at bounding box center [340, 158] width 460 height 287
click at [128, 119] on div "Back to Dashboard Change Sender ID Customers Technicians Select a contact Outbo…" at bounding box center [340, 158] width 460 height 287
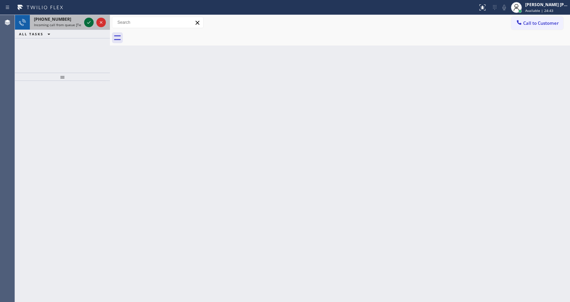
click at [91, 22] on icon at bounding box center [89, 22] width 8 height 8
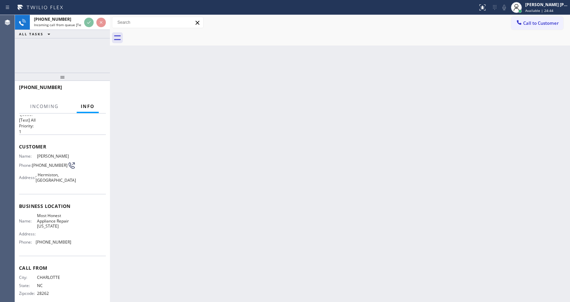
scroll to position [14, 0]
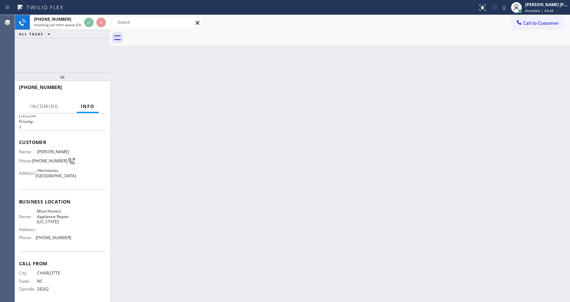
click at [267, 167] on div "Back to Dashboard Change Sender ID Customers Technicians Select a contact Outbo…" at bounding box center [340, 158] width 460 height 287
click at [145, 152] on div "Back to Dashboard Change Sender ID Customers Technicians Select a contact Outbo…" at bounding box center [340, 158] width 460 height 287
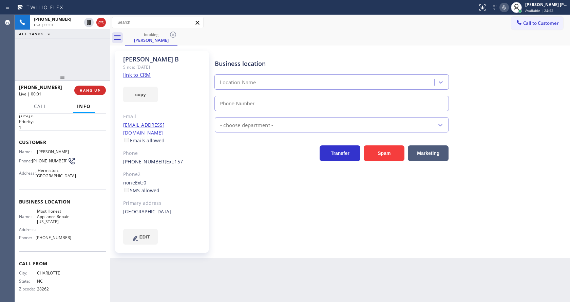
type input "[PHONE_NUMBER]"
click at [247, 193] on div "Business location Most Honest Appliance Repair [US_STATE] [PHONE_NUMBER] Applia…" at bounding box center [390, 147] width 355 height 190
click at [137, 75] on link "link to CRM" at bounding box center [136, 74] width 27 height 7
click at [171, 199] on div "Primary address" at bounding box center [162, 203] width 78 height 8
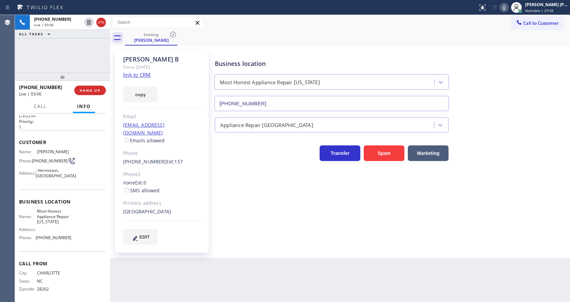
click at [83, 191] on div "Business location Name: Most Honest Appliance Repair [US_STATE] Address: Phone:…" at bounding box center [62, 220] width 87 height 62
drag, startPoint x: 35, startPoint y: 159, endPoint x: 51, endPoint y: 164, distance: 16.7
click at [51, 164] on div "Phone: [PHONE_NUMBER]" at bounding box center [45, 161] width 52 height 8
click at [45, 160] on span "[PHONE_NUMBER]" at bounding box center [50, 160] width 36 height 5
drag, startPoint x: 33, startPoint y: 155, endPoint x: 47, endPoint y: 162, distance: 15.6
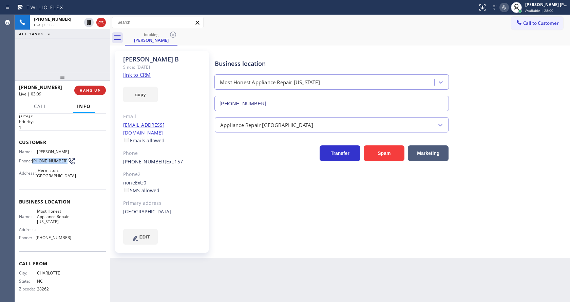
click at [47, 162] on div "Name: [PERSON_NAME] Phone: [PHONE_NUMBER] Address: [GEOGRAPHIC_DATA]" at bounding box center [45, 165] width 52 height 32
click at [253, 207] on div "Business location Most Honest Appliance Repair [US_STATE] [PHONE_NUMBER] Applia…" at bounding box center [390, 147] width 355 height 190
click at [69, 217] on div "Name: Most Honest Appliance Repair [US_STATE] Address: Phone: [PHONE_NUMBER]" at bounding box center [62, 225] width 87 height 34
drag, startPoint x: 36, startPoint y: 206, endPoint x: 60, endPoint y: 217, distance: 27.0
click at [60, 217] on span "Most Honest Appliance Repair [US_STATE]" at bounding box center [54, 216] width 34 height 16
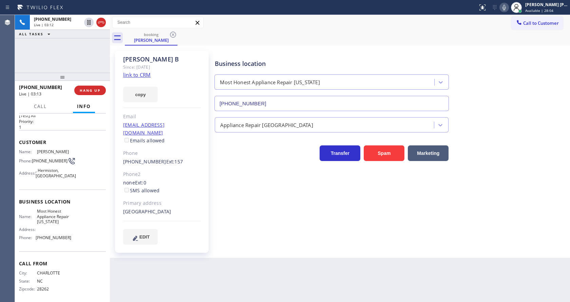
click at [219, 250] on div "Business location Most Honest Appliance Repair [US_STATE] [PHONE_NUMBER] Applia…" at bounding box center [390, 154] width 355 height 204
click at [57, 221] on div "Name: Most Honest Appliance Repair [US_STATE] Address: Phone: [PHONE_NUMBER]" at bounding box center [45, 225] width 52 height 34
click at [52, 246] on div "Business location Name: Most Honest Appliance Repair [US_STATE] Address: Phone:…" at bounding box center [62, 220] width 87 height 62
drag, startPoint x: 35, startPoint y: 233, endPoint x: 81, endPoint y: 233, distance: 46.5
click at [81, 233] on div "Name: Most Honest Appliance Repair [US_STATE] Address: Phone: [PHONE_NUMBER]" at bounding box center [62, 225] width 87 height 34
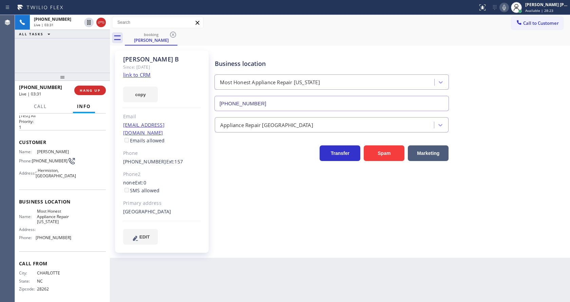
click at [184, 275] on div "Back to Dashboard Change Sender ID Customers Technicians Select a contact Outbo…" at bounding box center [340, 158] width 460 height 287
drag, startPoint x: 291, startPoint y: 235, endPoint x: 190, endPoint y: 175, distance: 117.2
click at [291, 235] on div "Business location Most Honest Appliance Repair [US_STATE] [PHONE_NUMBER] Applia…" at bounding box center [390, 147] width 355 height 190
click at [255, 235] on div "Business location Most Honest Appliance Repair [US_STATE] [PHONE_NUMBER] Applia…" at bounding box center [390, 147] width 355 height 190
click at [266, 246] on div "Business location Most Honest Appliance Repair [US_STATE] [PHONE_NUMBER] Applia…" at bounding box center [390, 154] width 355 height 204
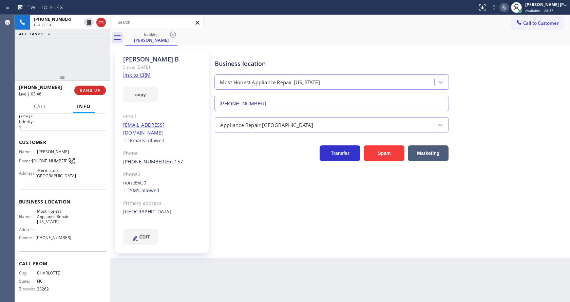
click at [506, 7] on icon at bounding box center [503, 7] width 3 height 5
click at [89, 21] on icon at bounding box center [88, 22] width 3 height 5
click at [289, 195] on div "Business location Most Honest Appliance Repair [US_STATE] [PHONE_NUMBER] Applia…" at bounding box center [390, 147] width 355 height 190
click at [198, 208] on div "[GEOGRAPHIC_DATA]" at bounding box center [162, 212] width 78 height 8
click at [87, 20] on icon at bounding box center [89, 22] width 8 height 8
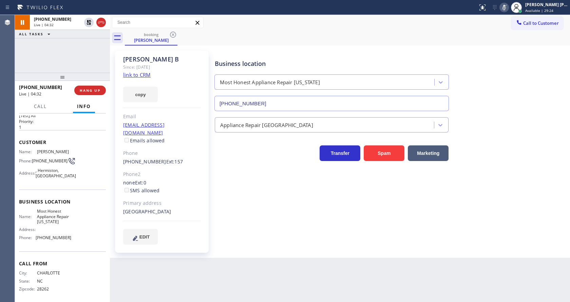
click at [505, 8] on icon at bounding box center [504, 7] width 8 height 8
click at [517, 46] on div "[PERSON_NAME] B Since: [DATE] link to CRM copy Email [EMAIL_ADDRESS][DOMAIN_NAM…" at bounding box center [340, 151] width 460 height 212
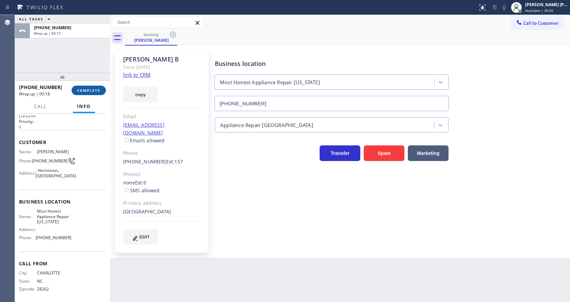
click at [83, 88] on span "COMPLETE" at bounding box center [88, 90] width 23 height 5
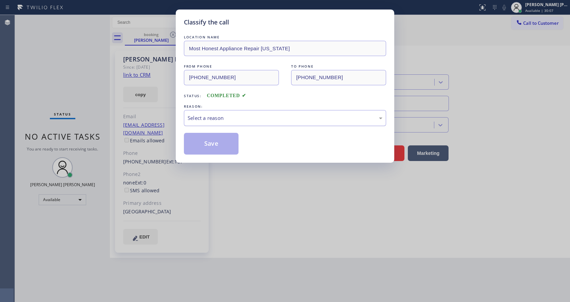
click at [206, 116] on div "Select a reason" at bounding box center [285, 118] width 195 height 8
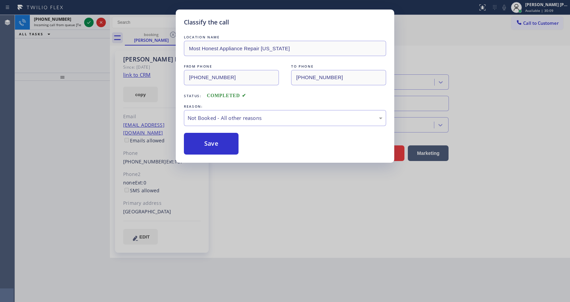
click at [207, 140] on button "Save" at bounding box center [211, 144] width 55 height 22
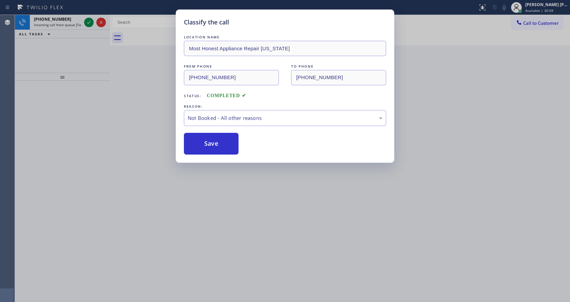
click at [207, 140] on button "Save" at bounding box center [211, 144] width 55 height 22
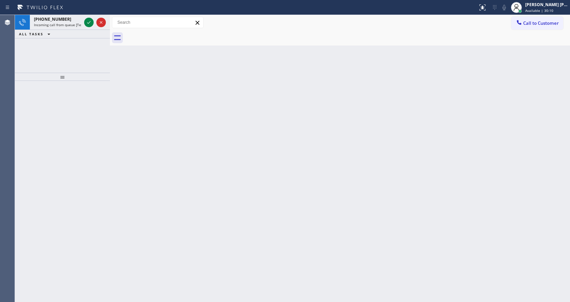
click at [545, 24] on span "Call to Customer" at bounding box center [541, 23] width 36 height 6
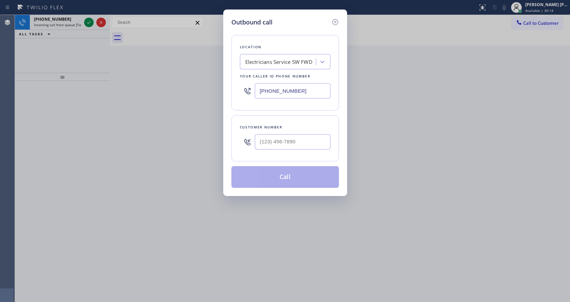
click at [276, 86] on input "[PHONE_NUMBER]" at bounding box center [293, 90] width 76 height 15
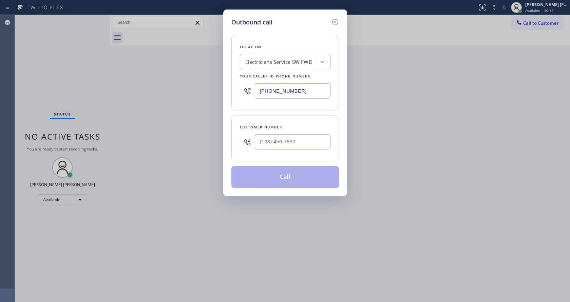
paste input "718) 550-8660"
paste input "718) 550-866"
type input "[PHONE_NUMBER]"
click at [291, 151] on div at bounding box center [293, 142] width 76 height 22
click at [289, 148] on input "(___) ___-____" at bounding box center [293, 141] width 76 height 15
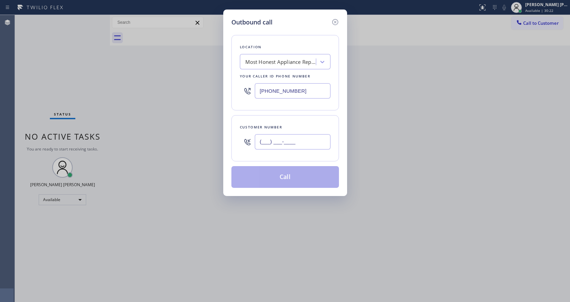
paste input "704) 909-4423"
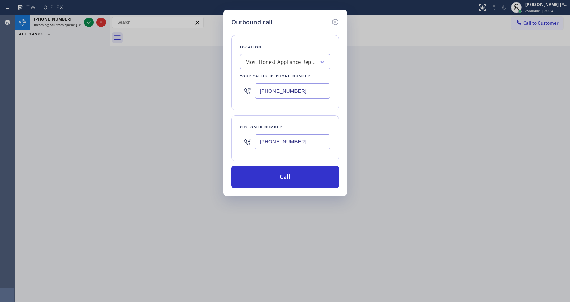
type input "[PHONE_NUMBER]"
click at [282, 174] on button "Call" at bounding box center [285, 177] width 108 height 22
click at [298, 177] on button "Call" at bounding box center [285, 177] width 108 height 22
click at [336, 19] on icon at bounding box center [335, 22] width 8 height 8
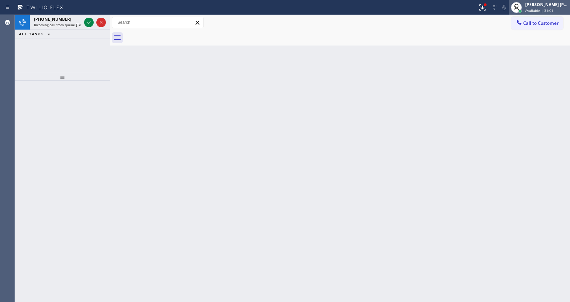
click at [559, 8] on div "Available | 31:01" at bounding box center [546, 10] width 43 height 5
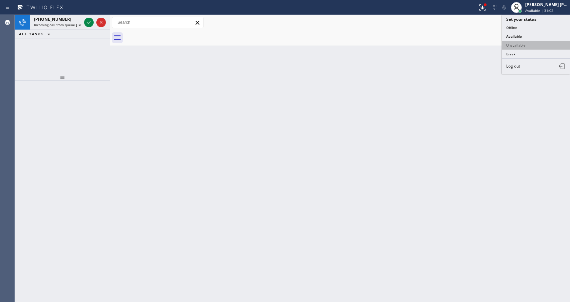
click at [526, 46] on button "Unavailable" at bounding box center [536, 45] width 68 height 9
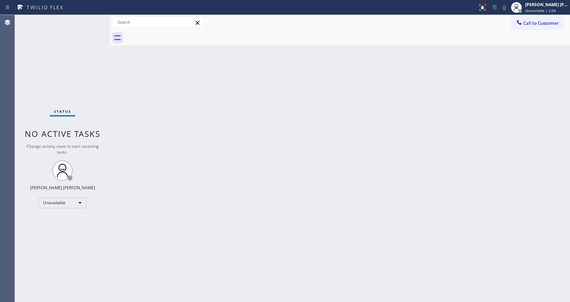
click at [378, 136] on div "Back to Dashboard Change Sender ID Customers Technicians Select a contact Outbo…" at bounding box center [340, 158] width 460 height 287
click at [485, 8] on icon at bounding box center [482, 7] width 6 height 6
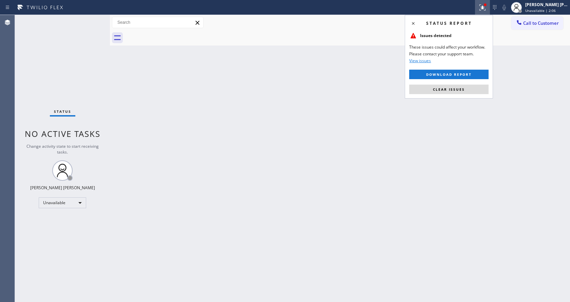
click at [467, 82] on div "Status report Issues detected These issues could affect your workflow. Please c…" at bounding box center [449, 56] width 88 height 83
click at [466, 88] on button "Clear issues" at bounding box center [448, 88] width 79 height 9
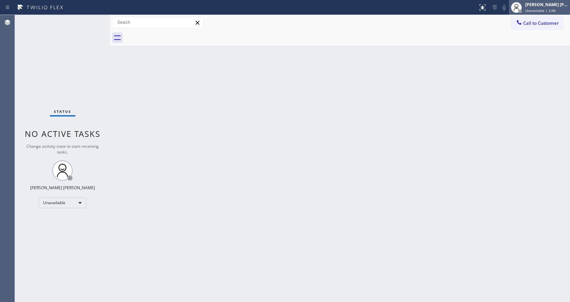
click at [537, 5] on div "[PERSON_NAME] [PERSON_NAME]" at bounding box center [546, 5] width 43 height 6
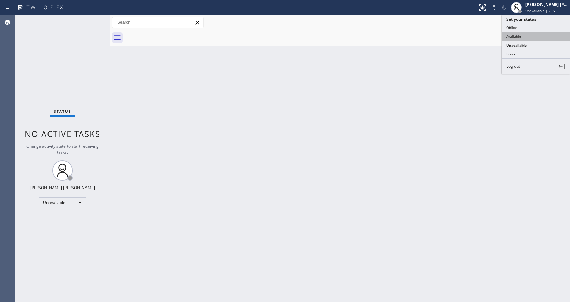
click at [521, 33] on button "Available" at bounding box center [536, 36] width 68 height 9
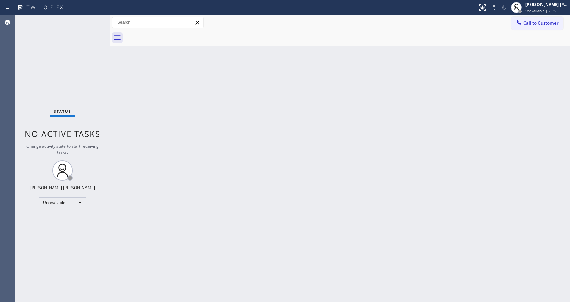
click at [273, 143] on div "Back to Dashboard Change Sender ID Customers Technicians Select a contact Outbo…" at bounding box center [340, 158] width 460 height 287
click at [118, 65] on div "Back to Dashboard Change Sender ID Customers Technicians Select a contact Outbo…" at bounding box center [340, 158] width 460 height 287
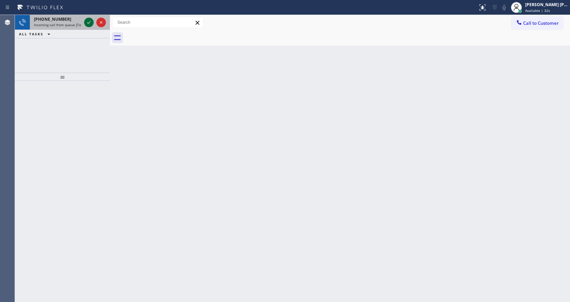
click at [91, 19] on icon at bounding box center [89, 22] width 8 height 8
click at [90, 19] on icon at bounding box center [89, 22] width 8 height 8
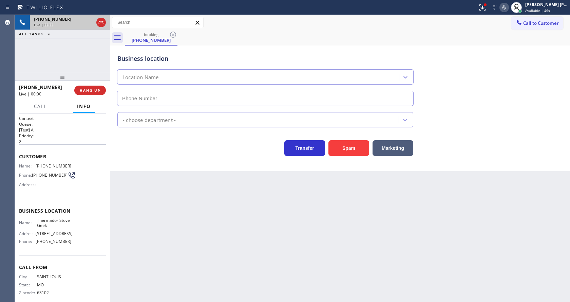
type input "[PHONE_NUMBER]"
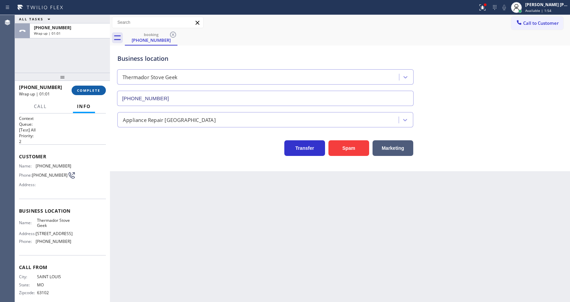
click at [88, 95] on button "COMPLETE" at bounding box center [89, 89] width 34 height 9
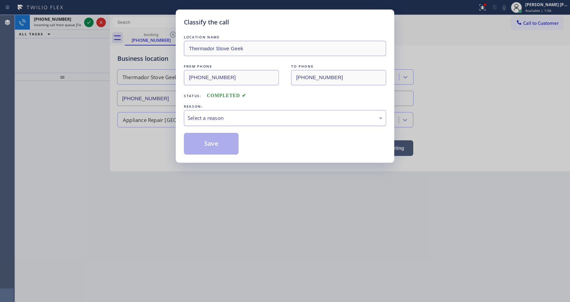
click at [223, 122] on div "Select a reason" at bounding box center [285, 118] width 202 height 16
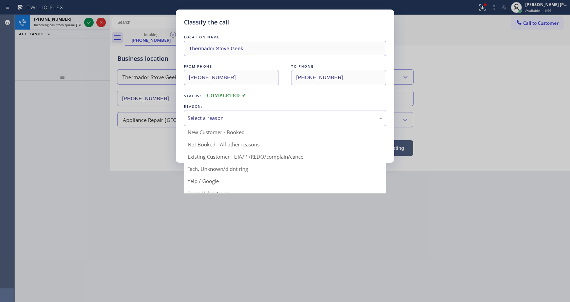
click at [212, 147] on button "Save" at bounding box center [211, 144] width 55 height 22
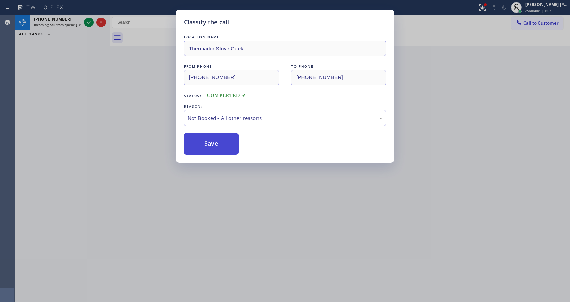
click at [212, 147] on button "Save" at bounding box center [211, 144] width 55 height 22
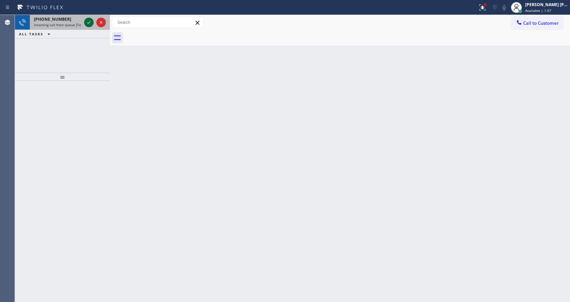
click at [86, 20] on icon at bounding box center [89, 22] width 8 height 8
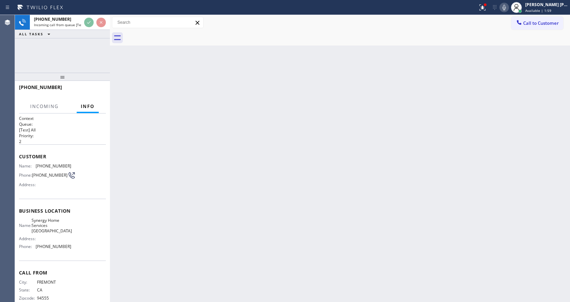
click at [82, 203] on div "Business location Name: Synergy Home Services Fremont Address: Phone: [PHONE_NU…" at bounding box center [62, 229] width 87 height 62
click at [196, 202] on div "Back to Dashboard Change Sender ID Customers Technicians Select a contact Outbo…" at bounding box center [340, 158] width 460 height 287
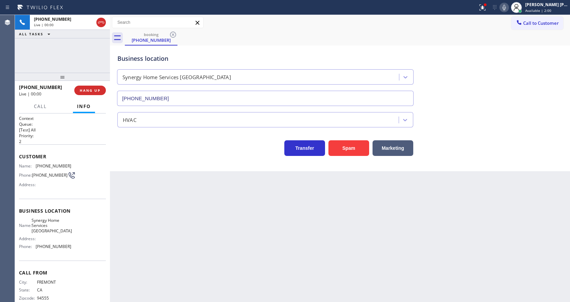
type input "[PHONE_NUMBER]"
click at [343, 141] on button "Spam" at bounding box center [348, 148] width 41 height 16
click at [228, 201] on div "Back to Dashboard Change Sender ID Customers Technicians Select a contact Outbo…" at bounding box center [340, 158] width 460 height 287
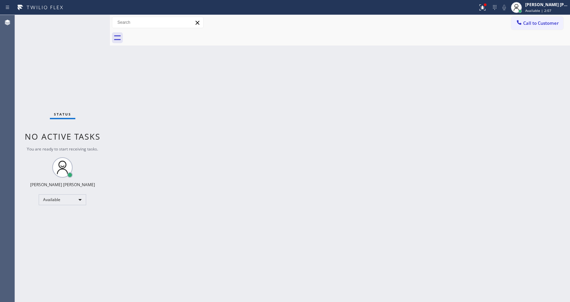
click at [72, 96] on div "Status No active tasks You are ready to start receiving tasks. [PERSON_NAME] [P…" at bounding box center [62, 158] width 95 height 287
click at [177, 161] on div "Back to Dashboard Change Sender ID Customers Technicians Select a contact Outbo…" at bounding box center [340, 158] width 460 height 287
click at [315, 198] on div "Back to Dashboard Change Sender ID Customers Technicians Select a contact Outbo…" at bounding box center [340, 158] width 460 height 287
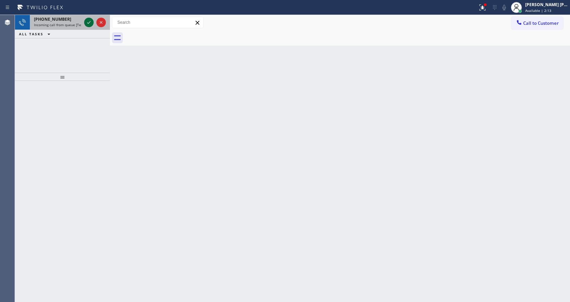
click at [87, 19] on icon at bounding box center [89, 22] width 8 height 8
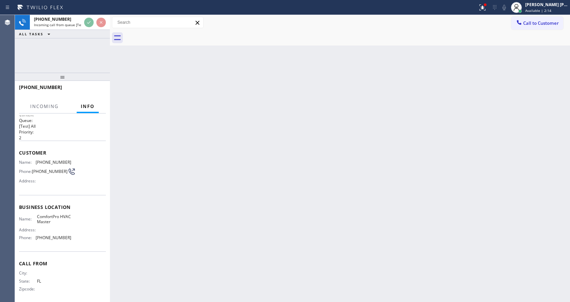
scroll to position [9, 0]
click at [320, 156] on div "Back to Dashboard Change Sender ID Customers Technicians Select a contact Outbo…" at bounding box center [340, 158] width 460 height 287
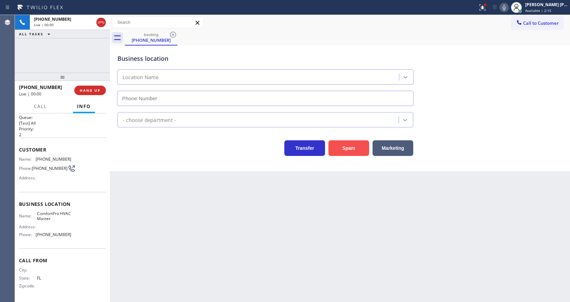
type input "[PHONE_NUMBER]"
click at [353, 138] on div "Spam" at bounding box center [347, 146] width 44 height 19
click at [351, 148] on button "Spam" at bounding box center [348, 148] width 41 height 16
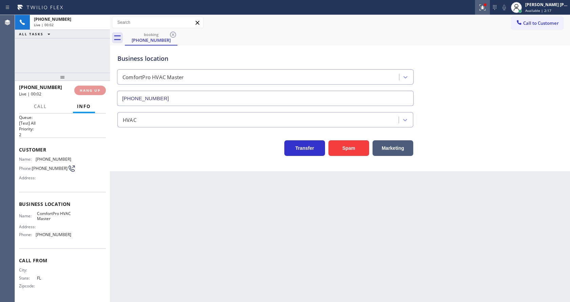
click at [480, 6] on div at bounding box center [482, 7] width 15 height 8
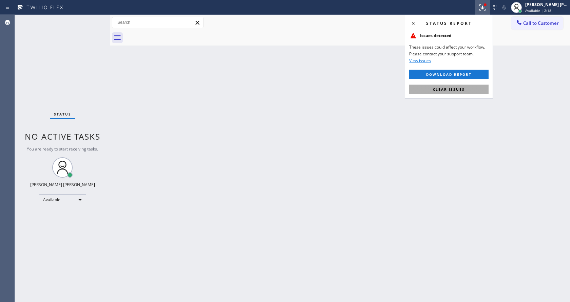
click at [468, 86] on button "Clear issues" at bounding box center [448, 88] width 79 height 9
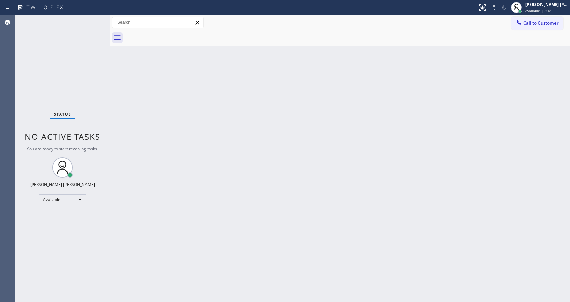
click at [486, 88] on div "Back to Dashboard Change Sender ID Customers Technicians Select a contact Outbo…" at bounding box center [340, 158] width 460 height 287
click at [123, 104] on div "Back to Dashboard Change Sender ID Customers Technicians Select a contact Outbo…" at bounding box center [340, 158] width 460 height 287
click at [130, 127] on div "Back to Dashboard Change Sender ID Customers Technicians Select a contact Outbo…" at bounding box center [340, 158] width 460 height 287
click at [244, 189] on div "Back to Dashboard Change Sender ID Customers Technicians Select a contact Outbo…" at bounding box center [340, 158] width 460 height 287
click at [321, 202] on div "Back to Dashboard Change Sender ID Customers Technicians Select a contact Outbo…" at bounding box center [340, 158] width 460 height 287
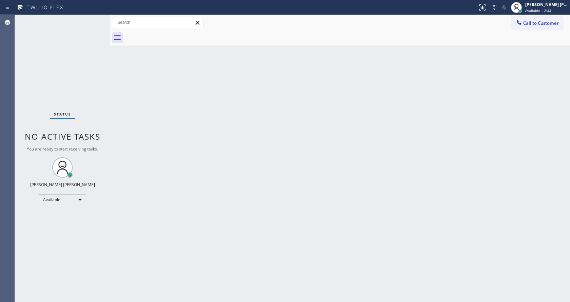
click at [124, 81] on div "Back to Dashboard Change Sender ID Customers Technicians Select a contact Outbo…" at bounding box center [340, 158] width 460 height 287
click at [97, 17] on div "Status No active tasks You are ready to start receiving tasks. [PERSON_NAME] [P…" at bounding box center [62, 158] width 95 height 287
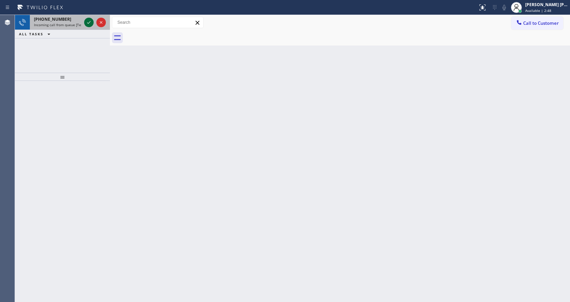
click at [90, 23] on icon at bounding box center [89, 22] width 8 height 8
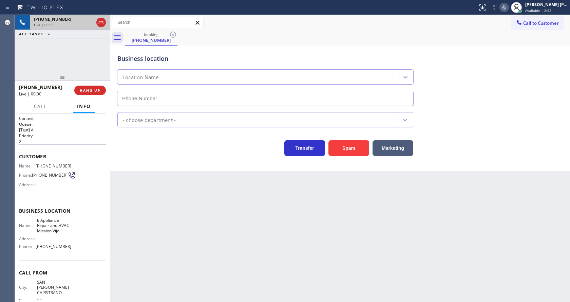
type input "[PHONE_NUMBER]"
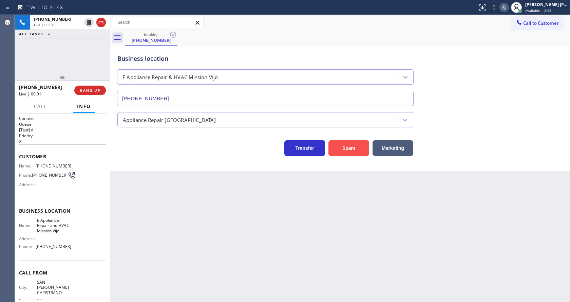
click at [342, 150] on button "Spam" at bounding box center [348, 148] width 41 height 16
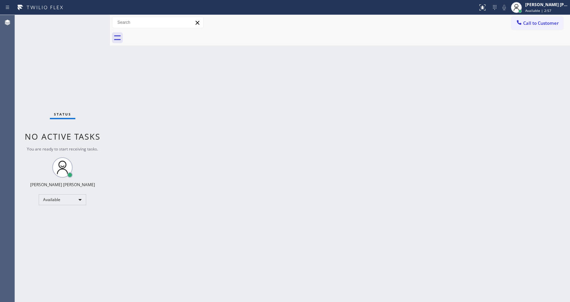
click at [80, 87] on div "Status No active tasks You are ready to start receiving tasks. [PERSON_NAME] [P…" at bounding box center [62, 158] width 95 height 287
click at [121, 102] on div "Back to Dashboard Change Sender ID Customers Technicians Select a contact Outbo…" at bounding box center [340, 158] width 460 height 287
click at [306, 100] on div "Back to Dashboard Change Sender ID Customers Technicians Select a contact Outbo…" at bounding box center [340, 158] width 460 height 287
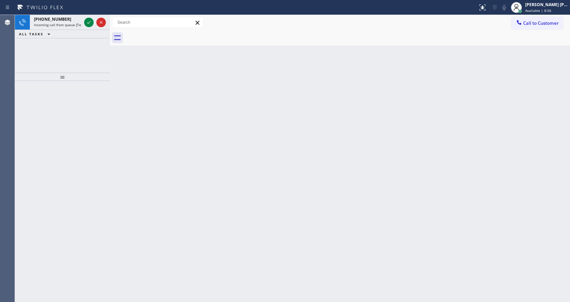
click at [47, 63] on div "[PHONE_NUMBER] Incoming call from queue [Test] All ALL TASKS ALL TASKS ACTIVE T…" at bounding box center [62, 44] width 95 height 58
click at [67, 24] on span "Incoming call from queue [Test] All" at bounding box center [62, 24] width 56 height 5
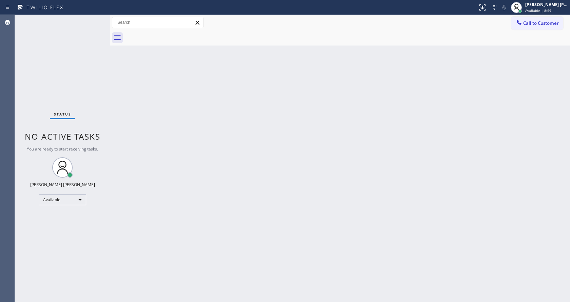
click at [90, 21] on div "Status No active tasks You are ready to start receiving tasks. [PERSON_NAME] [P…" at bounding box center [62, 158] width 95 height 287
click at [376, 158] on div "Back to Dashboard Change Sender ID Customers Technicians Select a contact Outbo…" at bounding box center [340, 158] width 460 height 287
click at [535, 181] on div "Back to Dashboard Change Sender ID Customers Technicians Select a contact Outbo…" at bounding box center [340, 158] width 460 height 287
click at [223, 251] on div "Back to Dashboard Change Sender ID Customers Technicians Select a contact Outbo…" at bounding box center [340, 158] width 460 height 287
click at [85, 74] on div "Status No active tasks You are ready to start receiving tasks. [PERSON_NAME] [P…" at bounding box center [62, 158] width 95 height 287
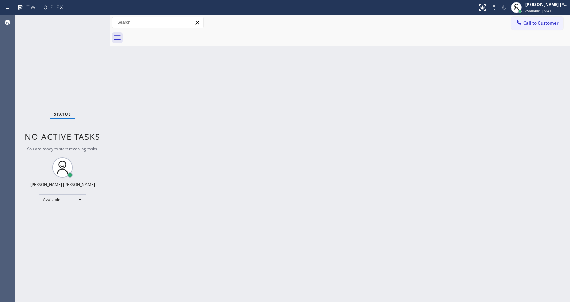
click at [137, 99] on div "Back to Dashboard Change Sender ID Customers Technicians Select a contact Outbo…" at bounding box center [340, 158] width 460 height 287
click at [224, 220] on div "Back to Dashboard Change Sender ID Customers Technicians Select a contact Outbo…" at bounding box center [340, 158] width 460 height 287
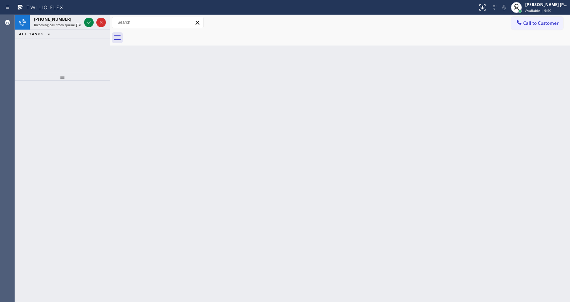
drag, startPoint x: 101, startPoint y: 89, endPoint x: 95, endPoint y: 82, distance: 9.4
click at [101, 89] on div at bounding box center [62, 191] width 95 height 221
click at [67, 23] on span "Incoming call from queue [Test] All" at bounding box center [62, 24] width 56 height 5
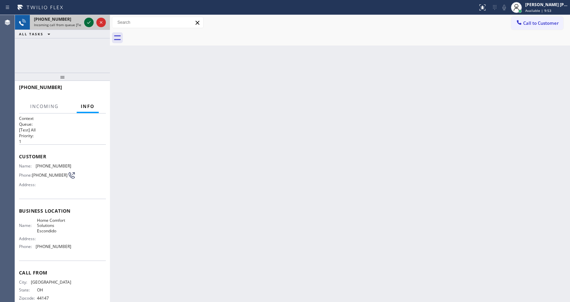
click at [86, 22] on icon at bounding box center [89, 22] width 8 height 8
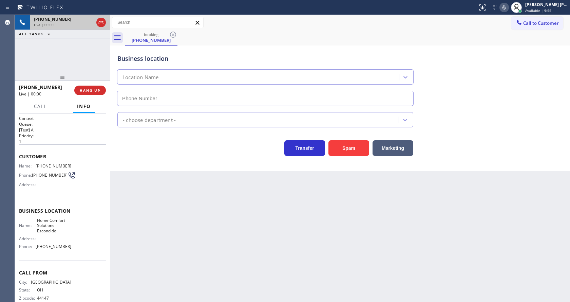
type input "[PHONE_NUMBER]"
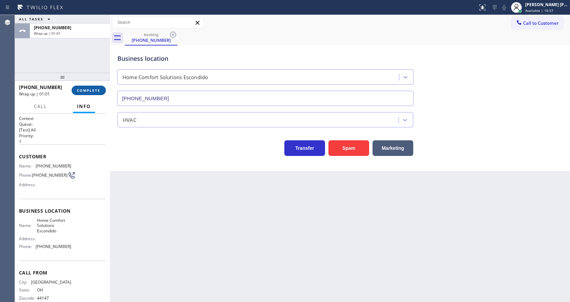
click at [90, 92] on span "COMPLETE" at bounding box center [88, 90] width 23 height 5
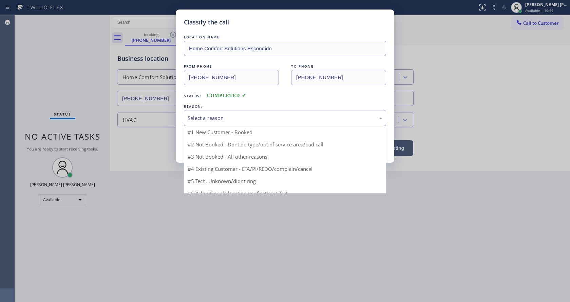
click at [197, 119] on div "Select a reason" at bounding box center [285, 118] width 195 height 8
click at [198, 141] on button "Save" at bounding box center [211, 144] width 55 height 22
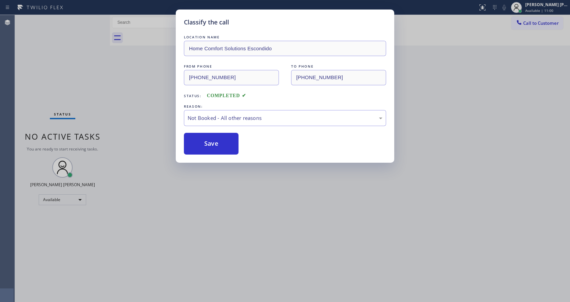
click at [198, 141] on button "Save" at bounding box center [211, 144] width 55 height 22
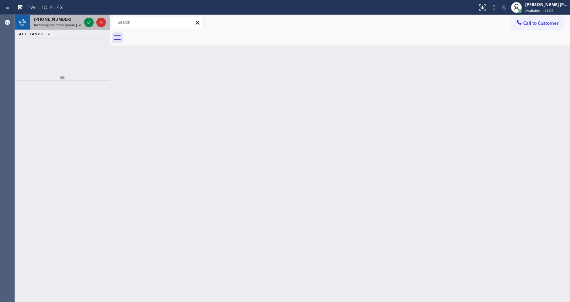
click at [77, 20] on div "[PHONE_NUMBER]" at bounding box center [57, 19] width 47 height 6
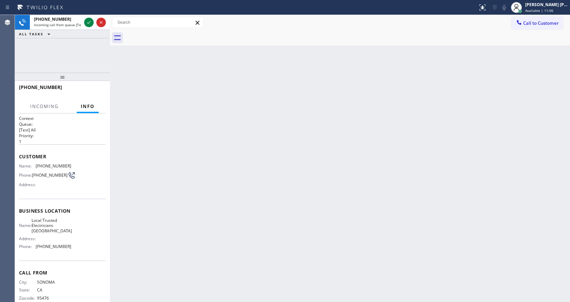
click at [347, 158] on div "Back to Dashboard Change Sender ID Customers Technicians Select a contact Outbo…" at bounding box center [340, 158] width 460 height 287
click at [90, 23] on icon at bounding box center [89, 22] width 8 height 8
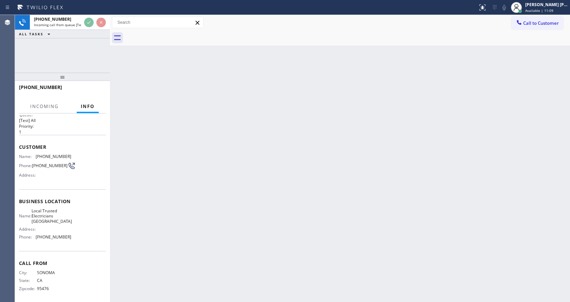
scroll to position [14, 0]
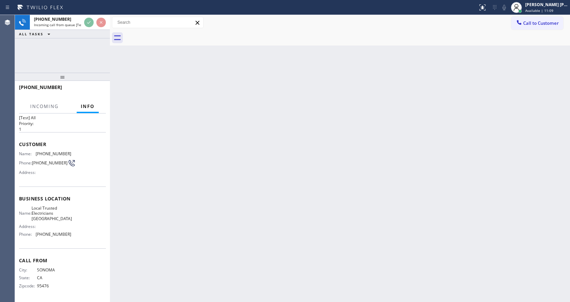
click at [177, 228] on div "Back to Dashboard Change Sender ID Customers Technicians Select a contact Outbo…" at bounding box center [340, 158] width 460 height 287
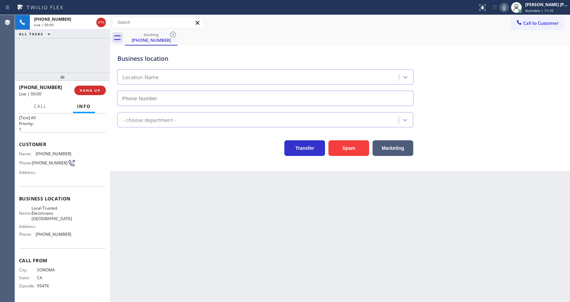
type input "[PHONE_NUMBER]"
click at [231, 237] on div "Back to Dashboard Change Sender ID Customers Technicians Select a contact Outbo…" at bounding box center [340, 158] width 460 height 287
click at [150, 155] on div "Transfer Spam Marketing" at bounding box center [265, 146] width 298 height 19
click at [202, 251] on div "Back to Dashboard Change Sender ID Customers Technicians Select a contact Outbo…" at bounding box center [340, 158] width 460 height 287
click at [144, 176] on div "Back to Dashboard Change Sender ID Customers Technicians Select a contact Outbo…" at bounding box center [340, 158] width 460 height 287
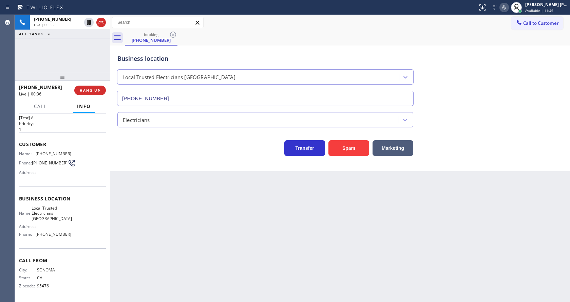
click at [232, 185] on div "Back to Dashboard Change Sender ID Customers Technicians Select a contact Outbo…" at bounding box center [340, 158] width 460 height 287
click at [222, 269] on div "Back to Dashboard Change Sender ID Customers Technicians Select a contact Outbo…" at bounding box center [340, 158] width 460 height 287
click at [506, 9] on icon at bounding box center [503, 7] width 3 height 5
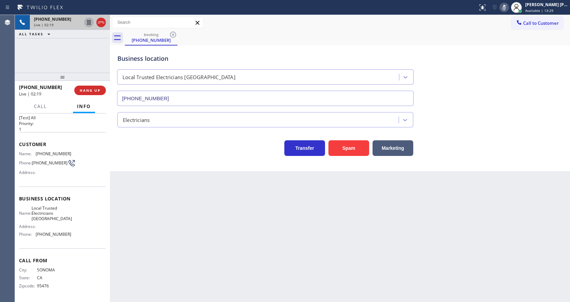
click at [89, 20] on icon at bounding box center [89, 22] width 8 height 8
click at [139, 178] on div "Back to Dashboard Change Sender ID Customers Technicians Select a contact Outbo…" at bounding box center [340, 158] width 460 height 287
click at [67, 162] on icon at bounding box center [71, 163] width 8 height 8
drag, startPoint x: 32, startPoint y: 148, endPoint x: 70, endPoint y: 146, distance: 37.3
click at [70, 146] on div "Customer Name: [PHONE_NUMBER] Phone: [PHONE_NUMBER] Address:" at bounding box center [62, 159] width 87 height 54
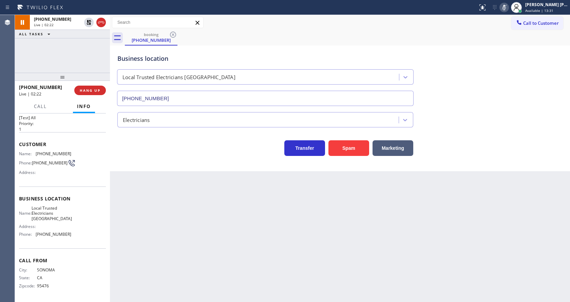
click at [71, 148] on div "Customer Name: [PHONE_NUMBER] Phone: [PHONE_NUMBER] Address:" at bounding box center [62, 159] width 87 height 54
drag, startPoint x: 35, startPoint y: 149, endPoint x: 74, endPoint y: 151, distance: 39.1
click at [74, 151] on div "Name: [PHONE_NUMBER] Phone: [PHONE_NUMBER] Address:" at bounding box center [62, 164] width 87 height 27
drag, startPoint x: 156, startPoint y: 168, endPoint x: 162, endPoint y: 264, distance: 96.5
click at [158, 175] on div "Back to Dashboard Change Sender ID Customers Technicians Select a contact Outbo…" at bounding box center [340, 158] width 460 height 287
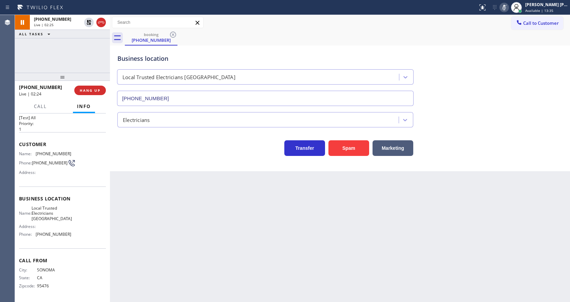
click at [83, 220] on div "Name: Local Trusted Electricians Lake Forest Address: Phone: [PHONE_NUMBER]" at bounding box center [62, 222] width 87 height 34
drag, startPoint x: 35, startPoint y: 206, endPoint x: 52, endPoint y: 219, distance: 21.8
click at [52, 219] on div "Name: Local Trusted Electricians [GEOGRAPHIC_DATA]" at bounding box center [45, 213] width 52 height 16
drag, startPoint x: 201, startPoint y: 216, endPoint x: 186, endPoint y: 301, distance: 86.2
click at [201, 218] on div "Back to Dashboard Change Sender ID Customers Technicians Select a contact Outbo…" at bounding box center [340, 158] width 460 height 287
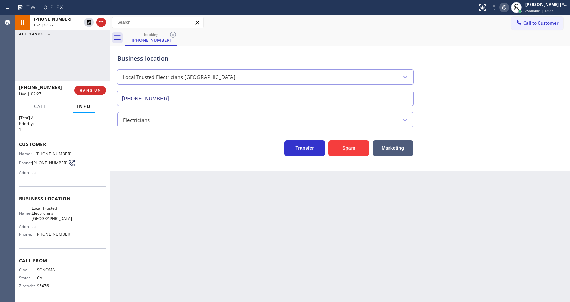
click at [124, 226] on div "Back to Dashboard Change Sender ID Customers Technicians Select a contact Outbo…" at bounding box center [340, 158] width 460 height 287
drag, startPoint x: 74, startPoint y: 237, endPoint x: 55, endPoint y: 245, distance: 19.7
click at [74, 239] on div "Name: Local Trusted Electricians Lake Forest Address: Phone: [PHONE_NUMBER]" at bounding box center [62, 222] width 87 height 34
drag, startPoint x: 34, startPoint y: 233, endPoint x: 87, endPoint y: 234, distance: 52.9
click at [87, 234] on div "Name: Local Trusted Electricians Lake Forest Address: Phone: [PHONE_NUMBER]" at bounding box center [62, 222] width 87 height 34
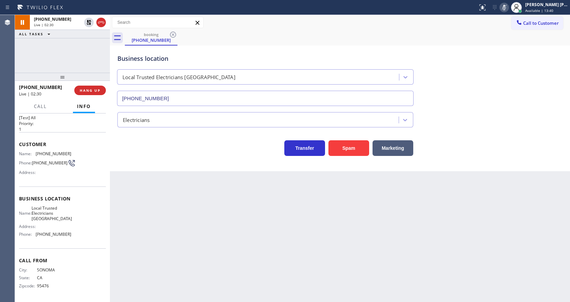
click at [201, 227] on div "Back to Dashboard Change Sender ID Customers Technicians Select a contact Outbo…" at bounding box center [340, 158] width 460 height 287
drag, startPoint x: 132, startPoint y: 250, endPoint x: 138, endPoint y: 254, distance: 7.5
click at [132, 250] on div "Back to Dashboard Change Sender ID Customers Technicians Select a contact Outbo…" at bounding box center [340, 158] width 460 height 287
click at [77, 239] on div "Name: Local Trusted Electricians Lake Forest Address: Phone: [PHONE_NUMBER]" at bounding box center [62, 222] width 87 height 34
drag, startPoint x: 34, startPoint y: 207, endPoint x: 55, endPoint y: 221, distance: 25.4
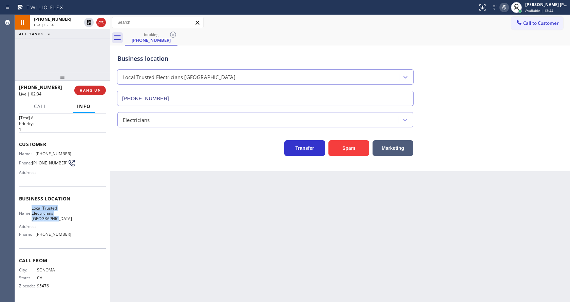
click at [55, 221] on div "Name: Local Trusted Electricians Lake Forest Address: Phone: [PHONE_NUMBER]" at bounding box center [45, 222] width 52 height 34
click at [180, 220] on div "Back to Dashboard Change Sender ID Customers Technicians Select a contact Outbo…" at bounding box center [340, 158] width 460 height 287
click at [251, 192] on div "Back to Dashboard Change Sender ID Customers Technicians Select a contact Outbo…" at bounding box center [340, 158] width 460 height 287
click at [89, 21] on icon at bounding box center [88, 22] width 5 height 5
click at [506, 8] on icon at bounding box center [504, 7] width 8 height 8
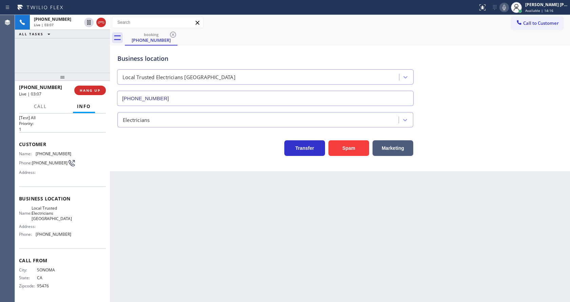
click at [510, 30] on div "Call to Customer Outbound call Location Most Honest Appliance Repair [US_STATE]…" at bounding box center [340, 22] width 460 height 15
click at [229, 199] on div "Back to Dashboard Change Sender ID Customers Technicians Select a contact Outbo…" at bounding box center [340, 158] width 460 height 287
click at [283, 241] on div "Back to Dashboard Change Sender ID Customers Technicians Select a contact Outbo…" at bounding box center [340, 158] width 460 height 287
click at [207, 202] on div "Back to Dashboard Change Sender ID Customers Technicians Select a contact Outbo…" at bounding box center [340, 158] width 460 height 287
click at [255, 277] on div "Back to Dashboard Change Sender ID Customers Technicians Select a contact Outbo…" at bounding box center [340, 158] width 460 height 287
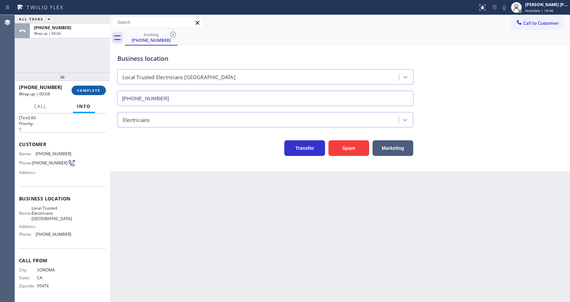
click at [90, 89] on span "COMPLETE" at bounding box center [88, 90] width 23 height 5
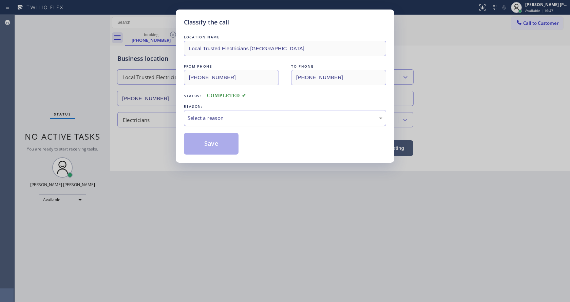
click at [203, 115] on div "Select a reason" at bounding box center [285, 118] width 195 height 8
click at [205, 142] on button "Save" at bounding box center [211, 144] width 55 height 22
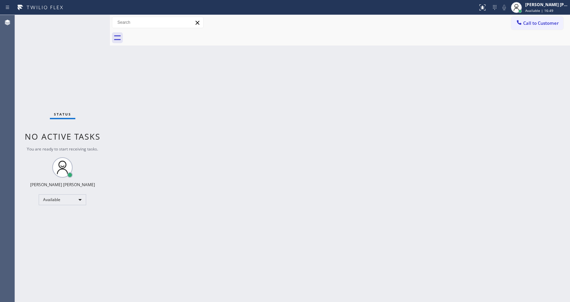
click at [546, 9] on span "Available | 16:49" at bounding box center [539, 10] width 28 height 5
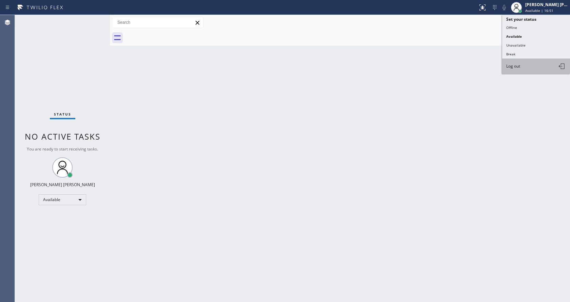
click at [524, 66] on button "Log out" at bounding box center [536, 66] width 68 height 15
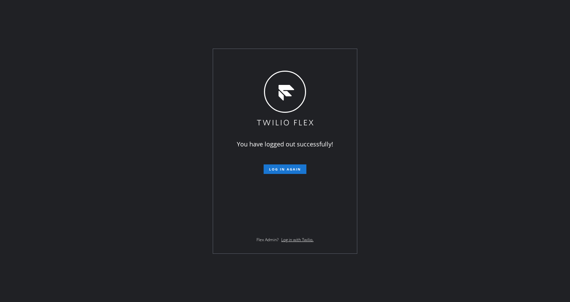
click at [102, 145] on div "You have logged out successfully! Log in again Flex Admin? Log in with Twilio." at bounding box center [285, 151] width 570 height 302
drag, startPoint x: 87, startPoint y: 110, endPoint x: 106, endPoint y: 75, distance: 40.1
click at [87, 110] on div "You have logged out successfully! Log in again Flex Admin? Log in with Twilio." at bounding box center [285, 151] width 570 height 302
click at [104, 176] on div "You have logged out successfully! Log in again Flex Admin? Log in with Twilio." at bounding box center [285, 151] width 570 height 302
